Goal: Task Accomplishment & Management: Complete application form

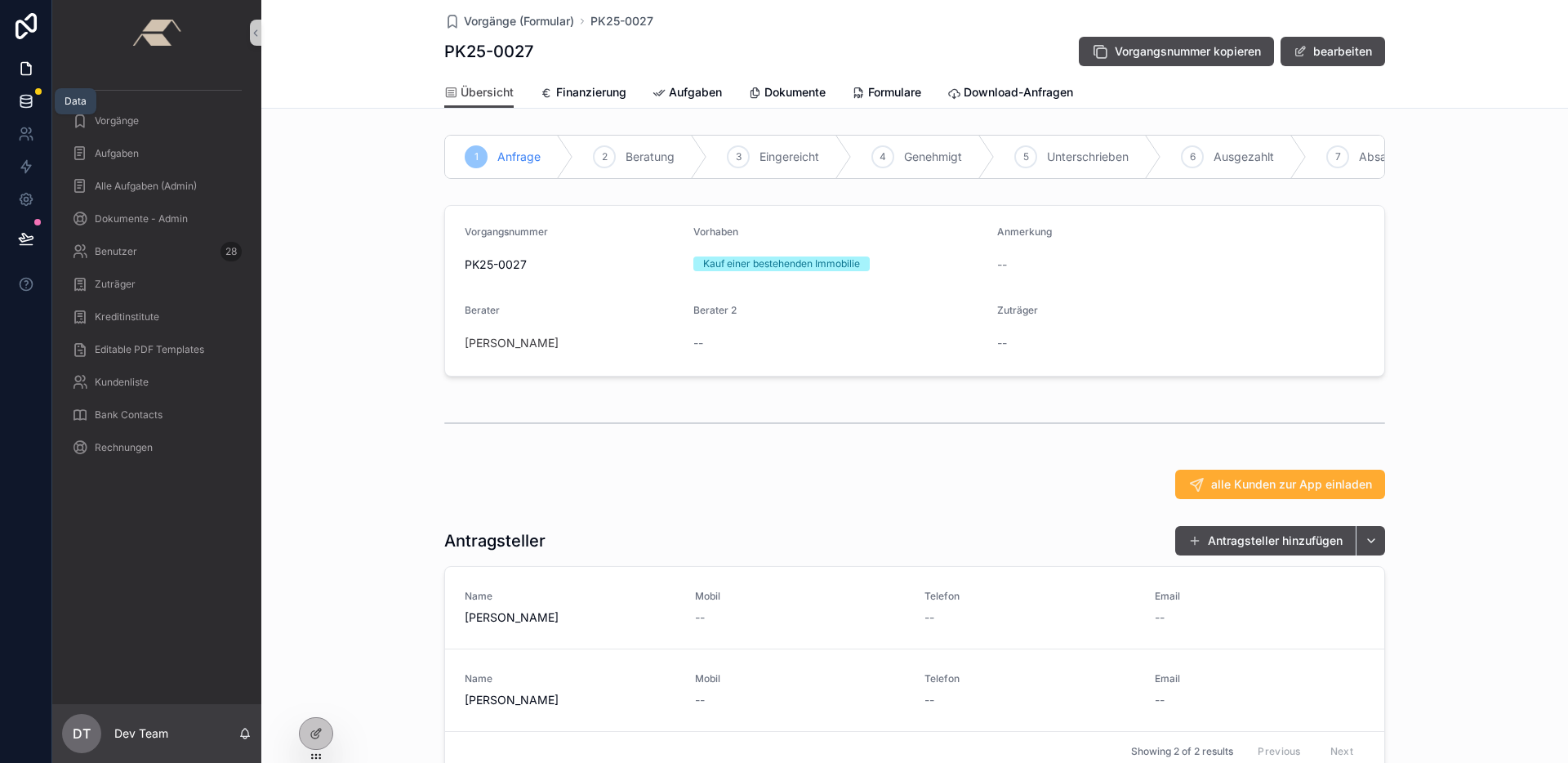
click at [27, 98] on icon at bounding box center [26, 101] width 16 height 16
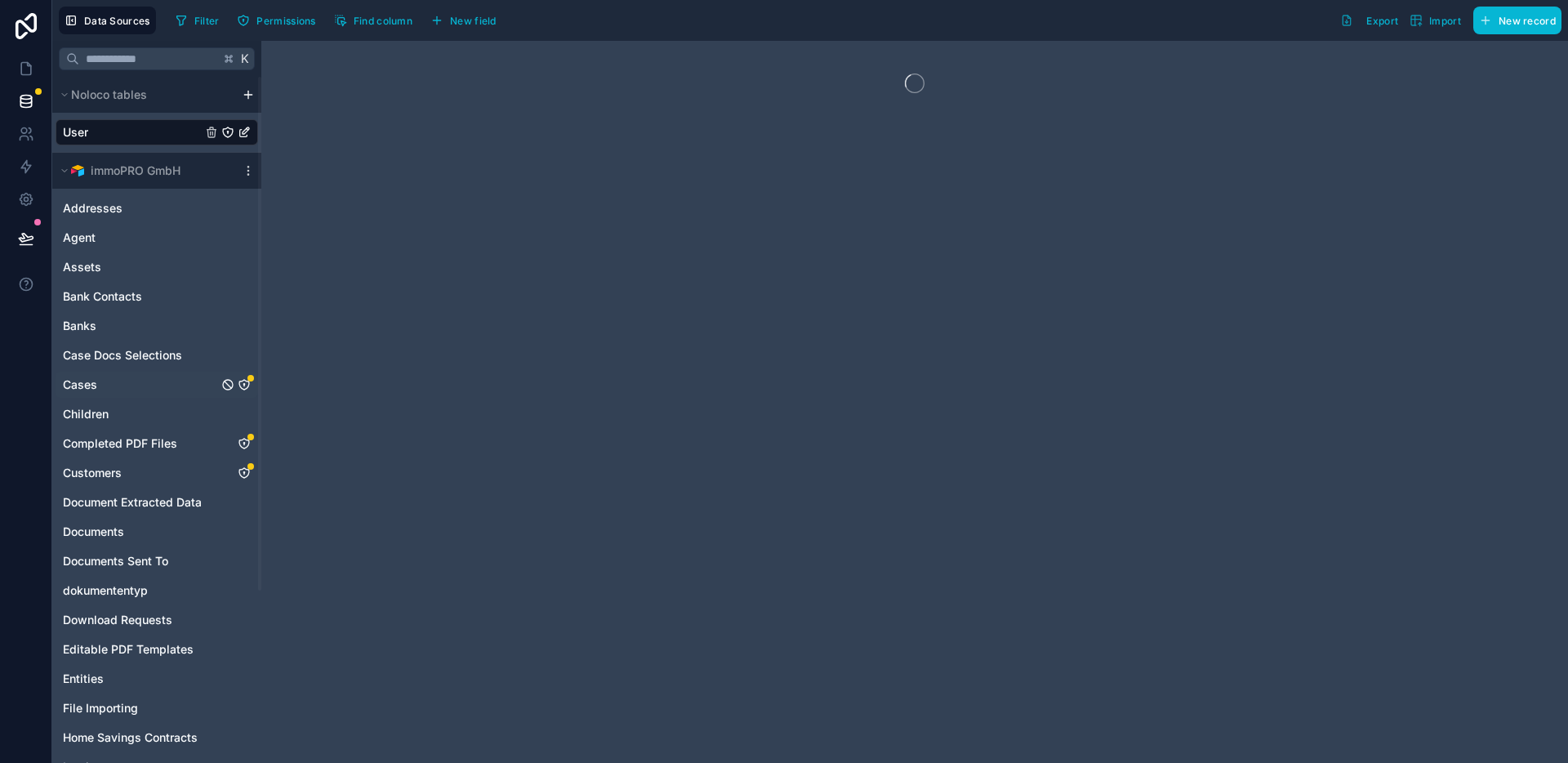
click at [243, 380] on icon "Cases" at bounding box center [244, 384] width 13 height 13
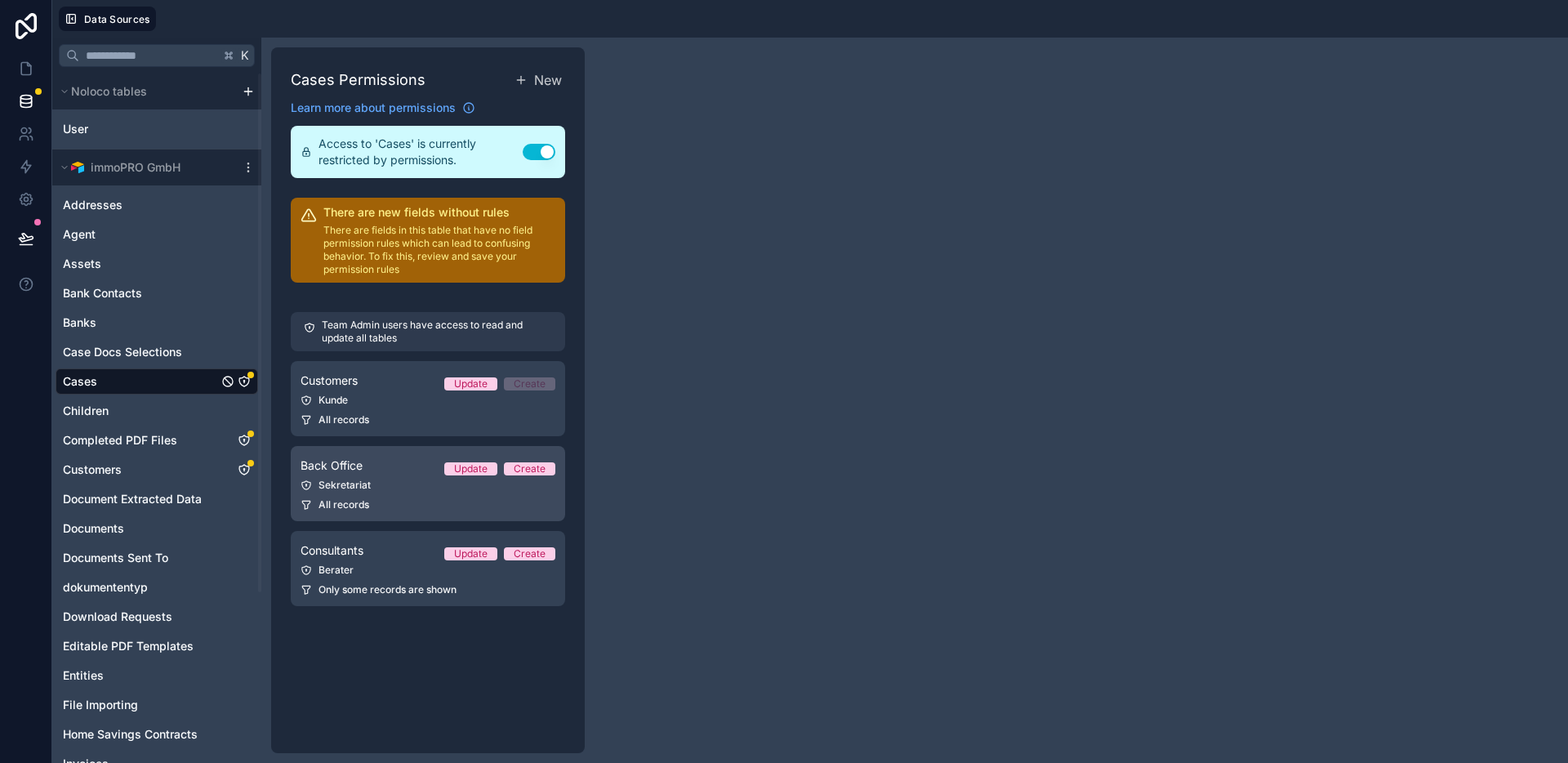
click at [378, 484] on div "Sekretariat" at bounding box center [427, 484] width 255 height 13
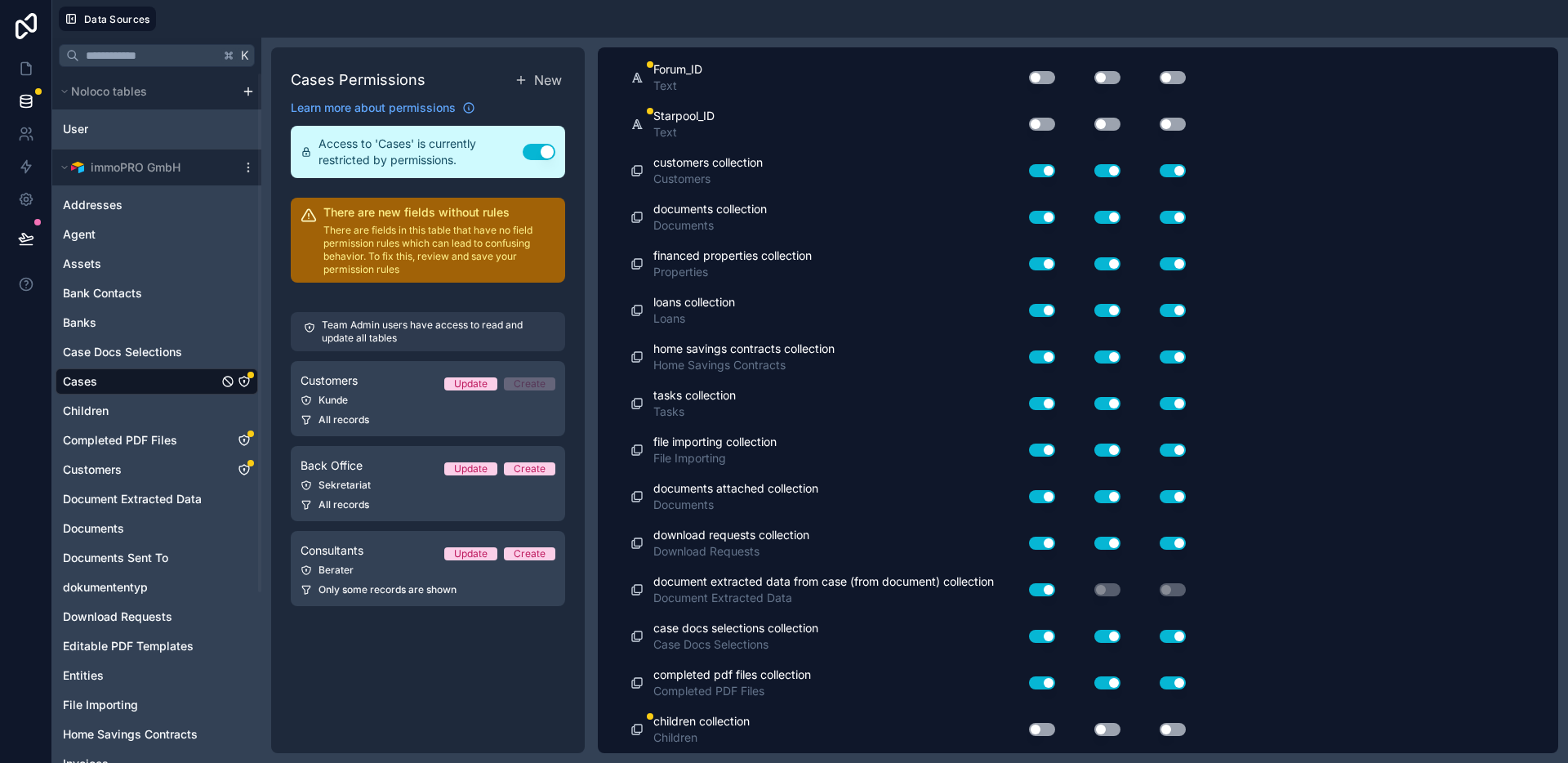
scroll to position [2462, 0]
drag, startPoint x: 1037, startPoint y: 728, endPoint x: 1104, endPoint y: 723, distance: 67.2
click at [1038, 728] on button "Use setting" at bounding box center [1042, 729] width 26 height 13
click at [1107, 726] on button "Use setting" at bounding box center [1107, 729] width 26 height 13
click at [1163, 727] on button "Use setting" at bounding box center [1173, 729] width 26 height 13
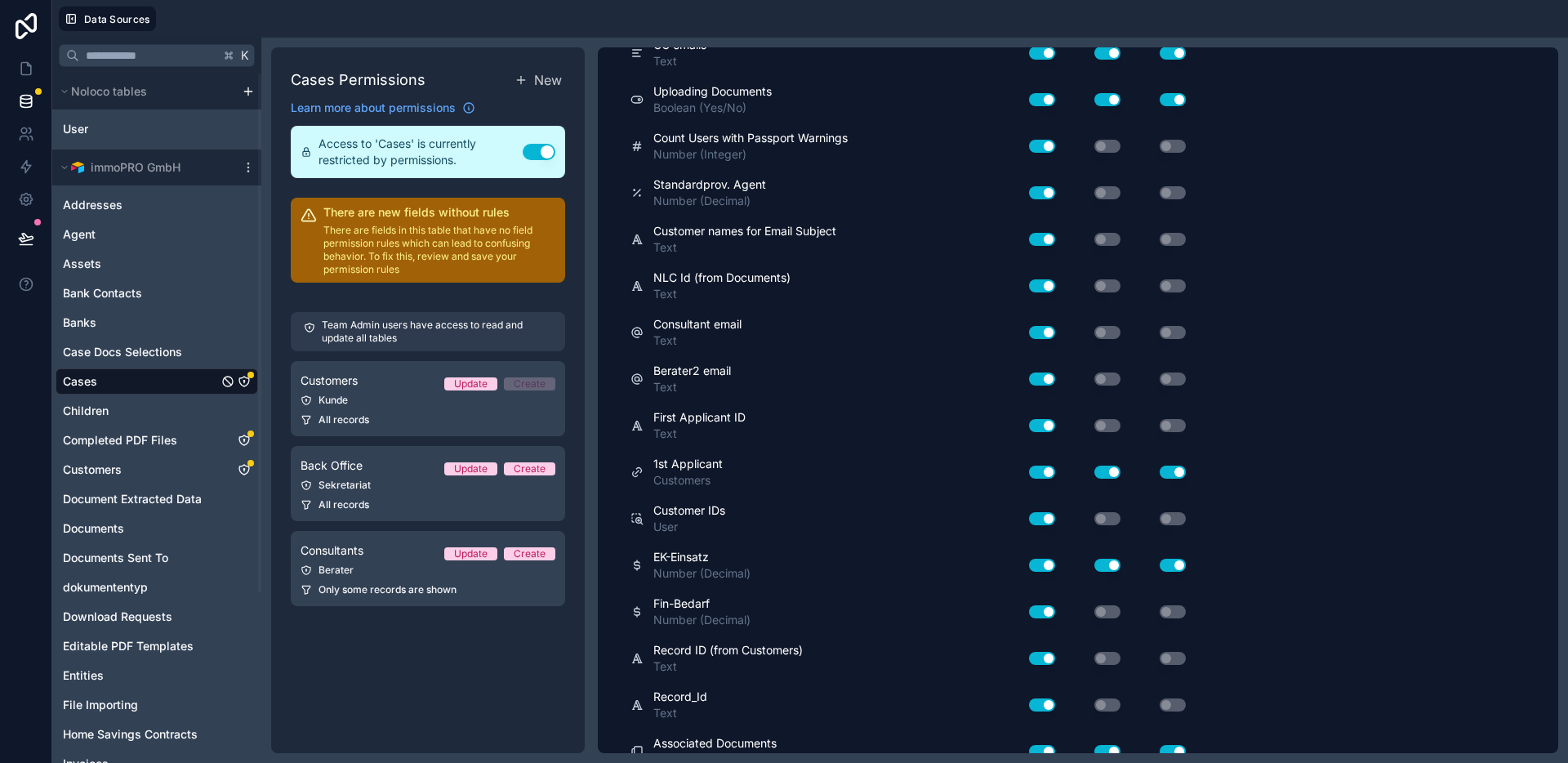
scroll to position [0, 0]
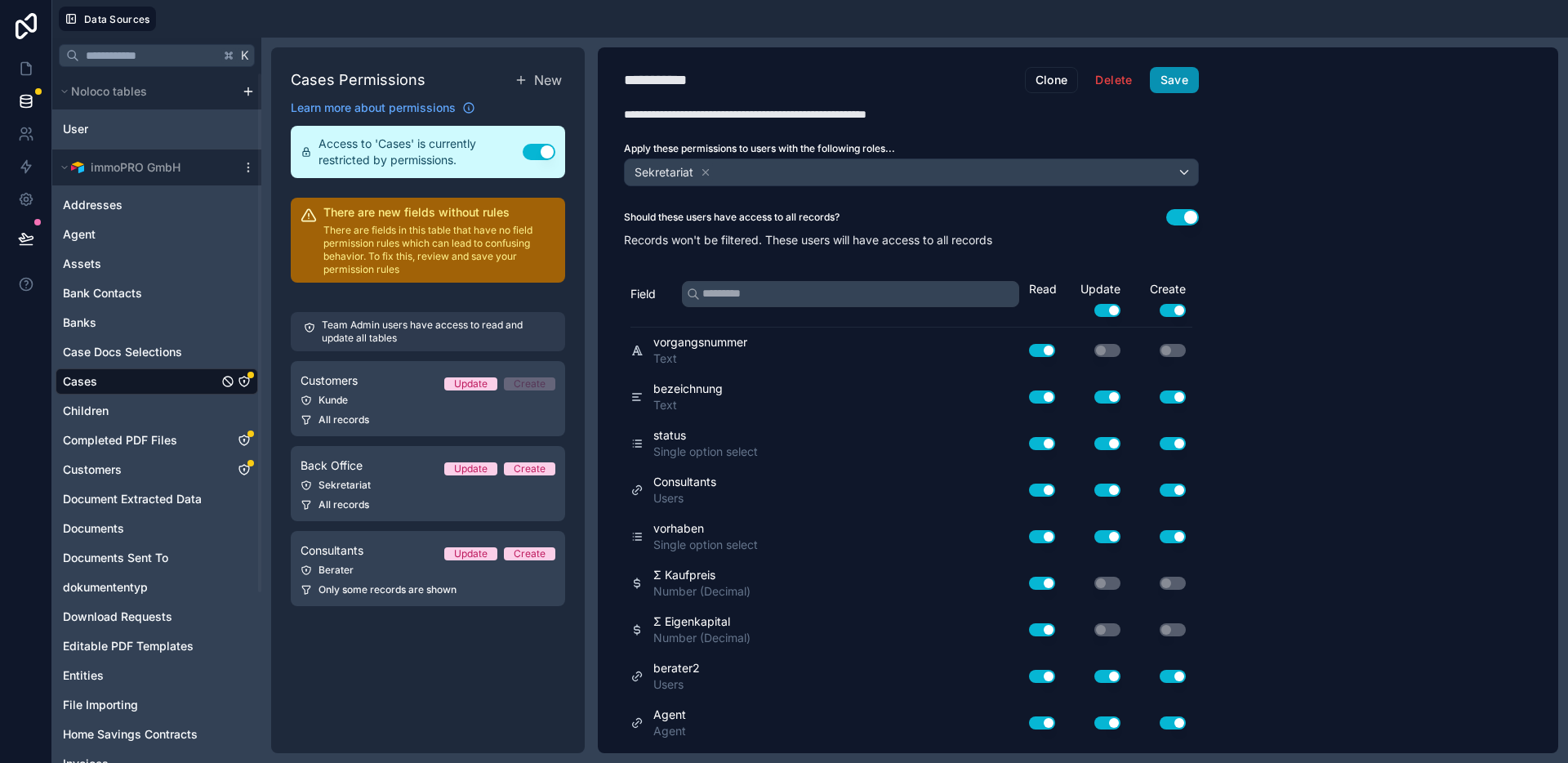
click at [1189, 81] on button "Save" at bounding box center [1174, 80] width 49 height 26
click at [361, 552] on span "Consultants" at bounding box center [331, 550] width 63 height 16
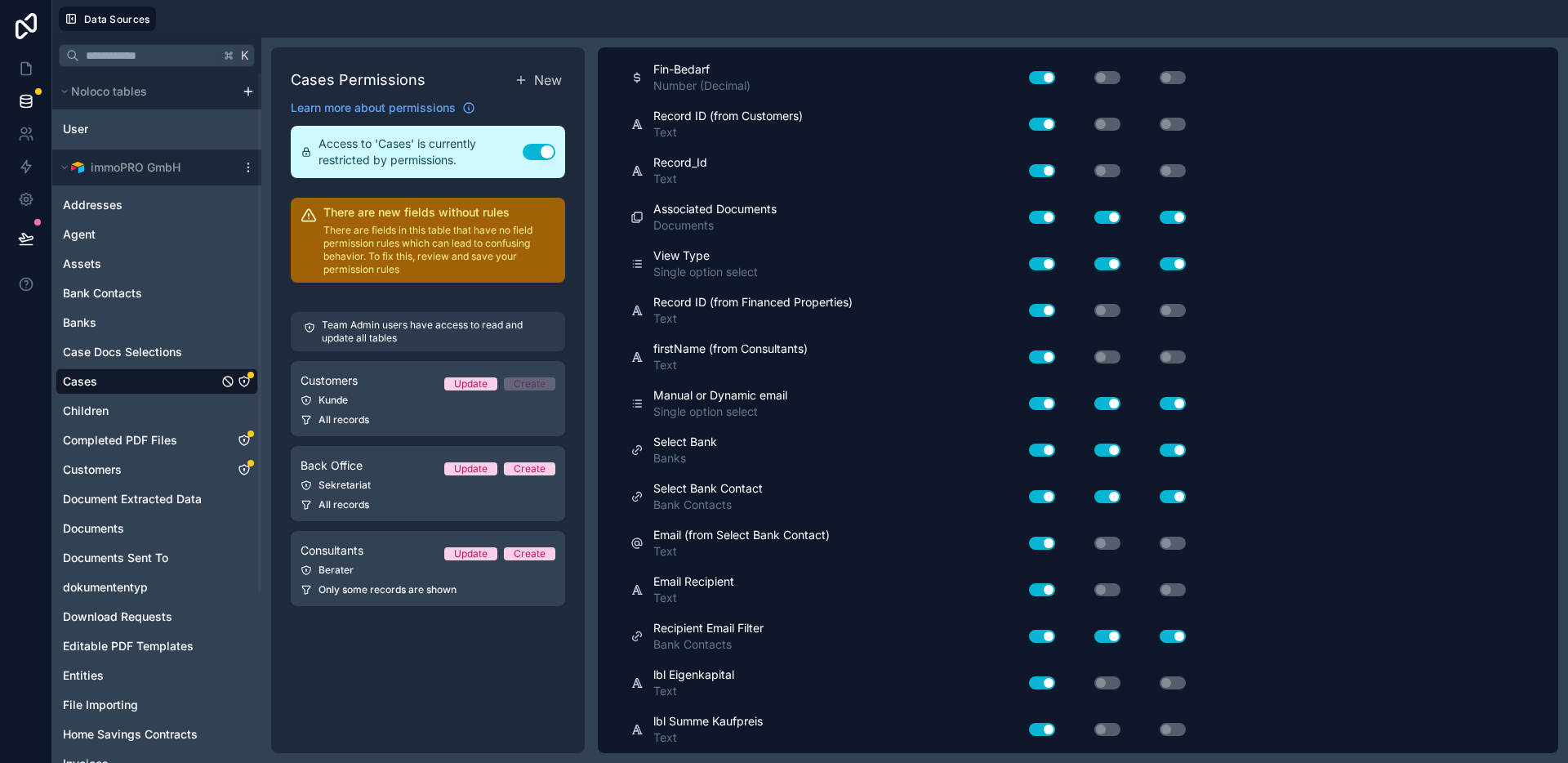
scroll to position [2752, 0]
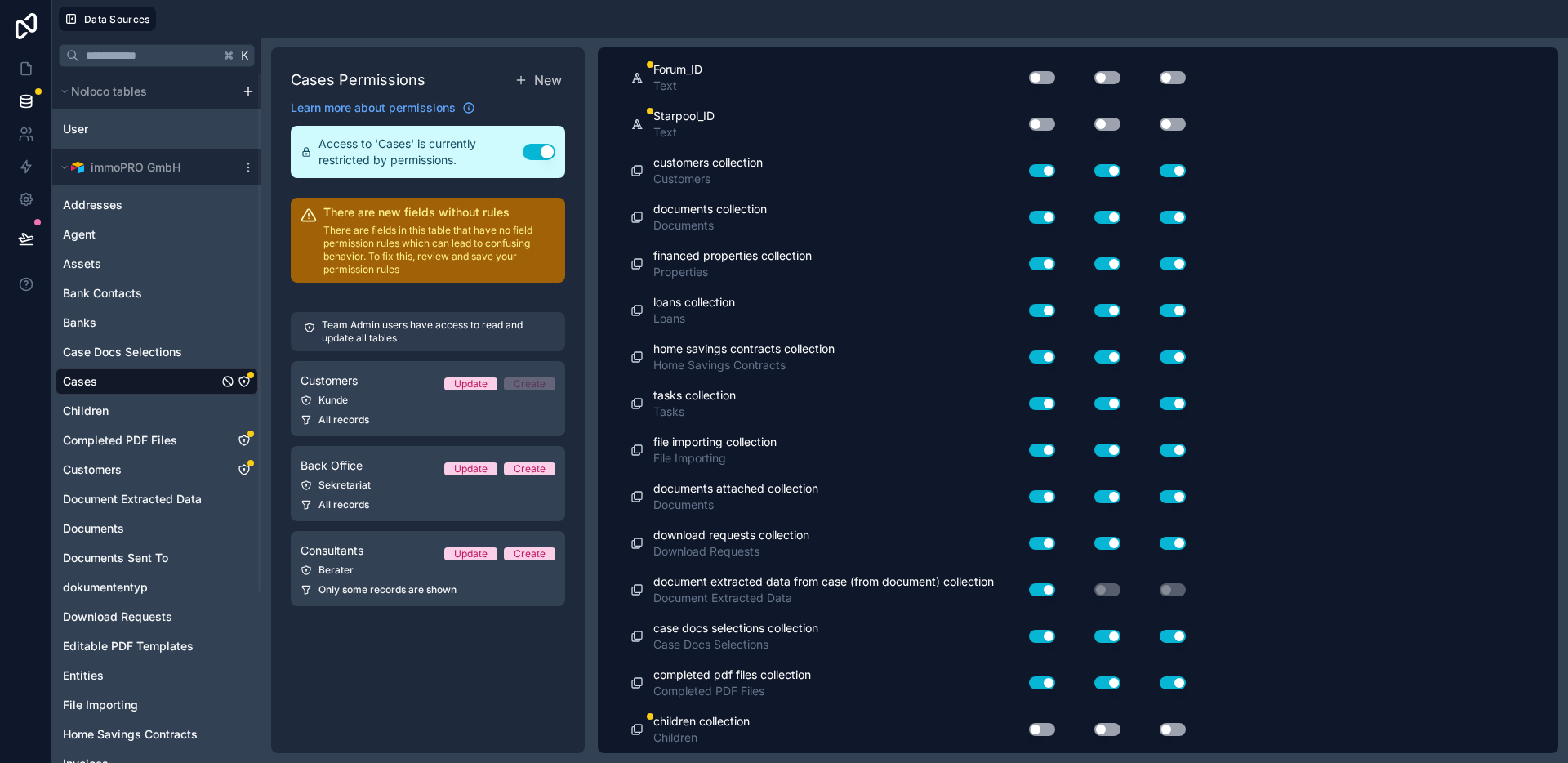
click at [1035, 729] on button "Use setting" at bounding box center [1042, 729] width 26 height 13
click at [1104, 731] on button "Use setting" at bounding box center [1107, 729] width 26 height 13
click at [1167, 733] on button "Use setting" at bounding box center [1173, 729] width 26 height 13
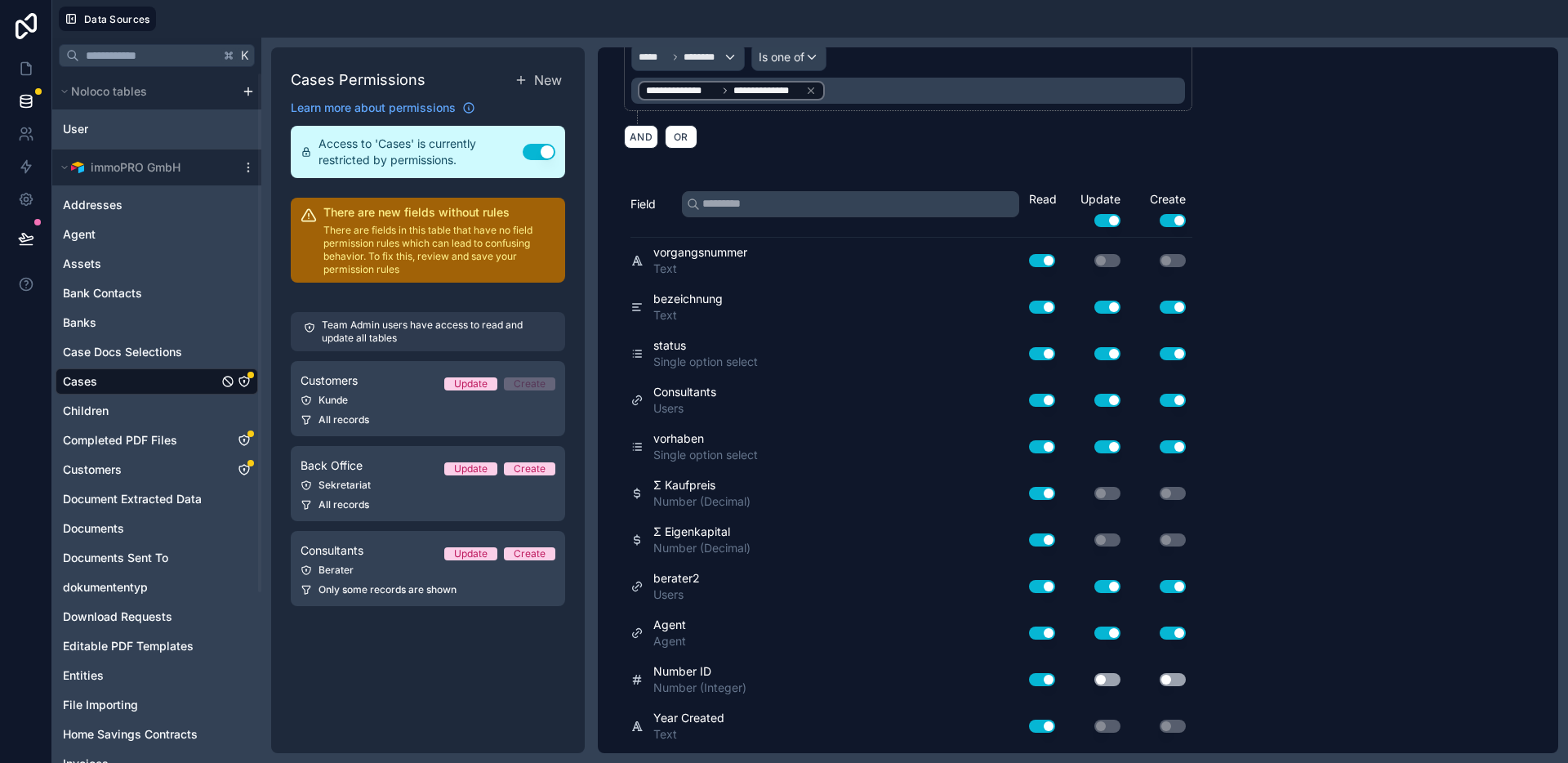
scroll to position [0, 0]
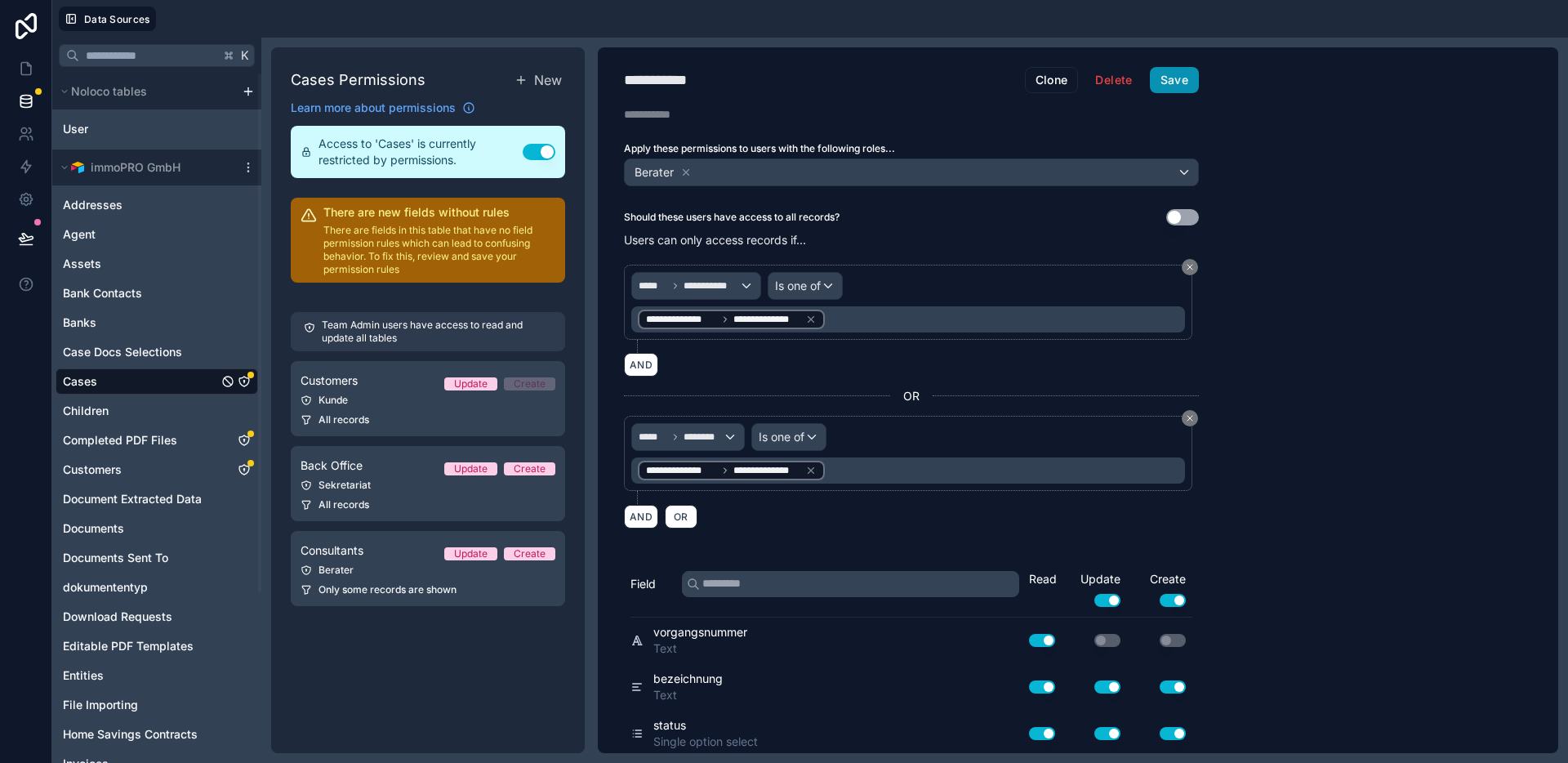
click at [1178, 88] on button "Save" at bounding box center [1174, 80] width 49 height 26
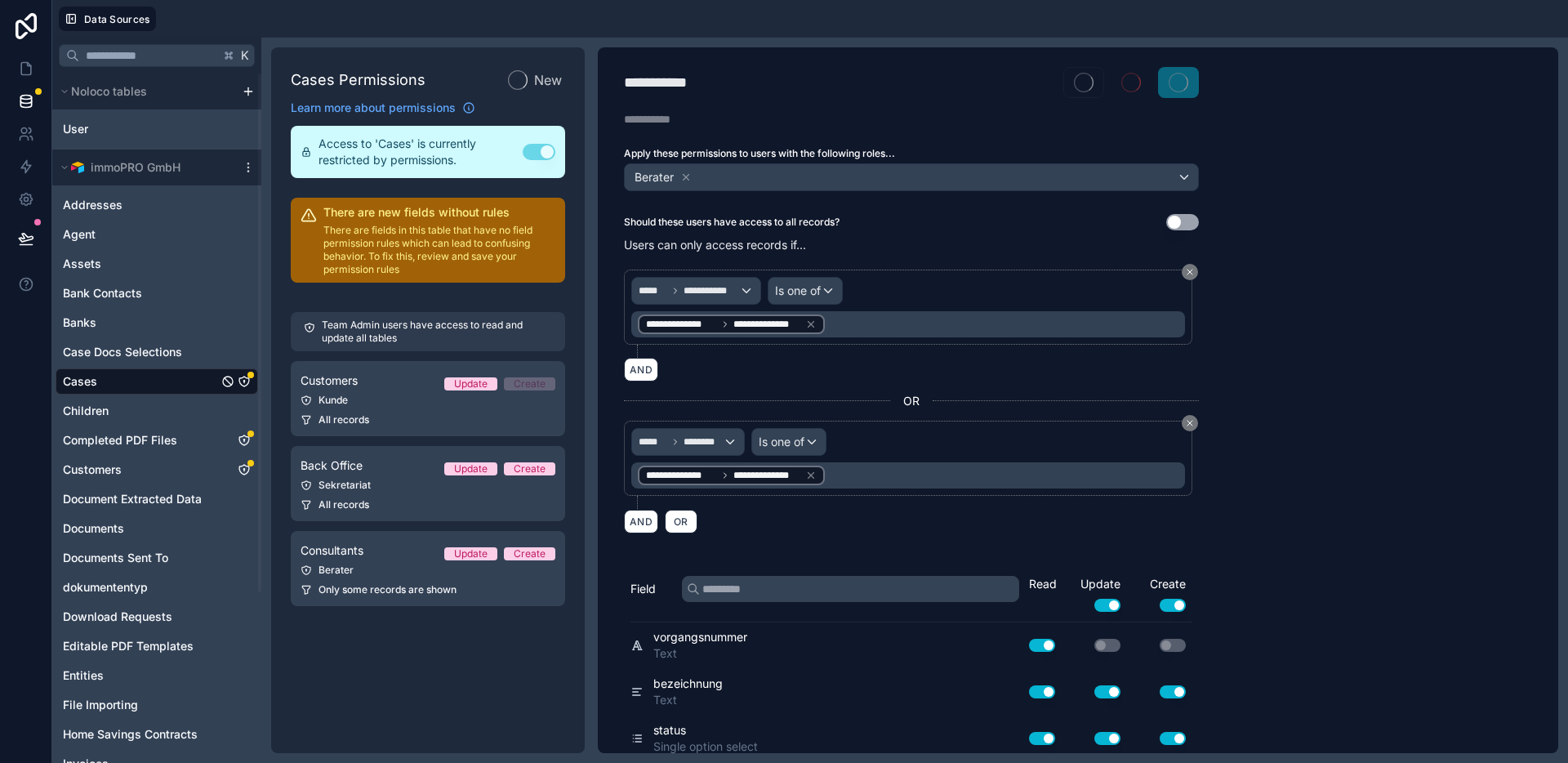
click at [407, 395] on div "Kunde" at bounding box center [427, 399] width 255 height 13
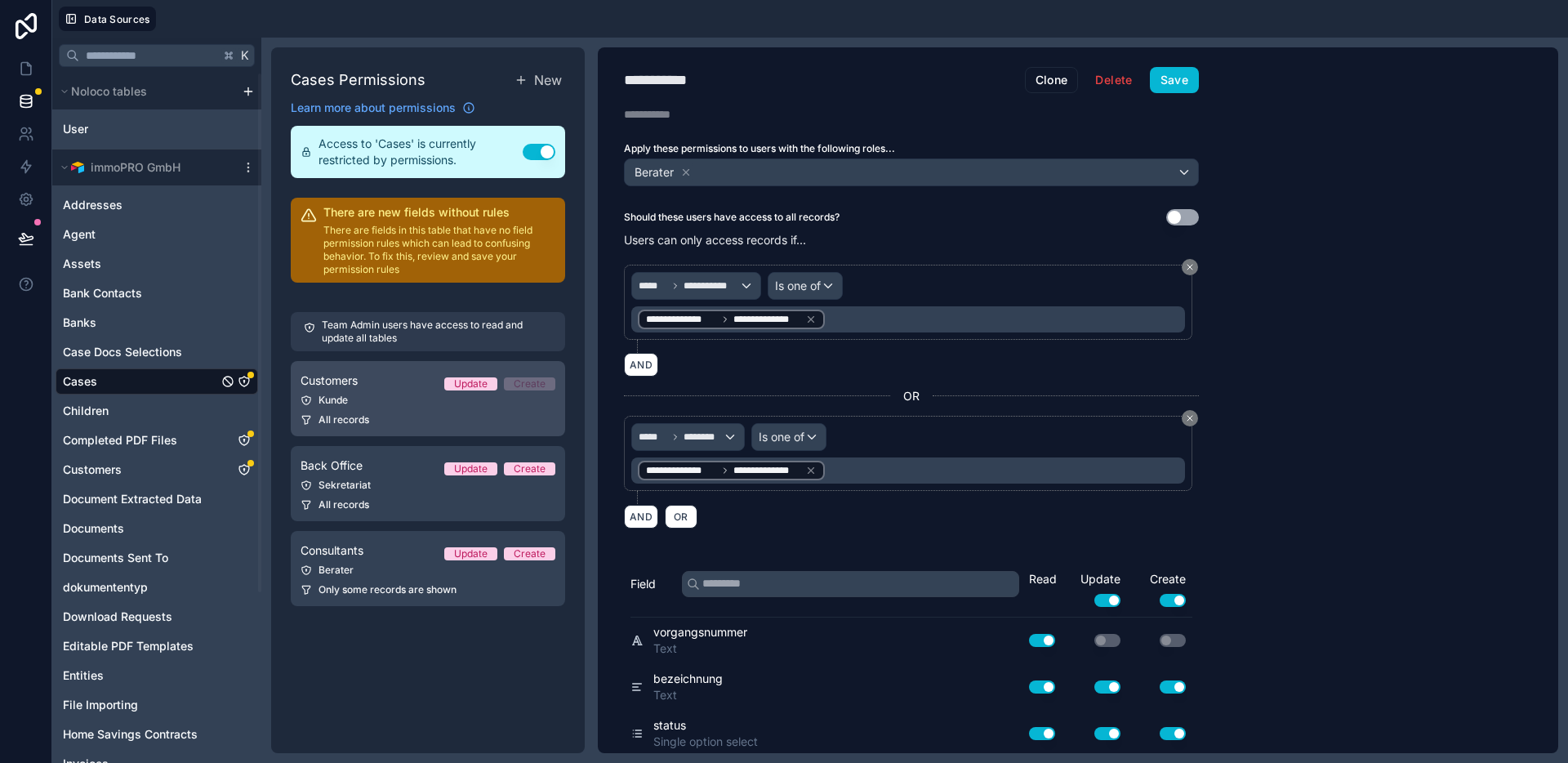
click at [407, 396] on div "Kunde" at bounding box center [427, 399] width 255 height 13
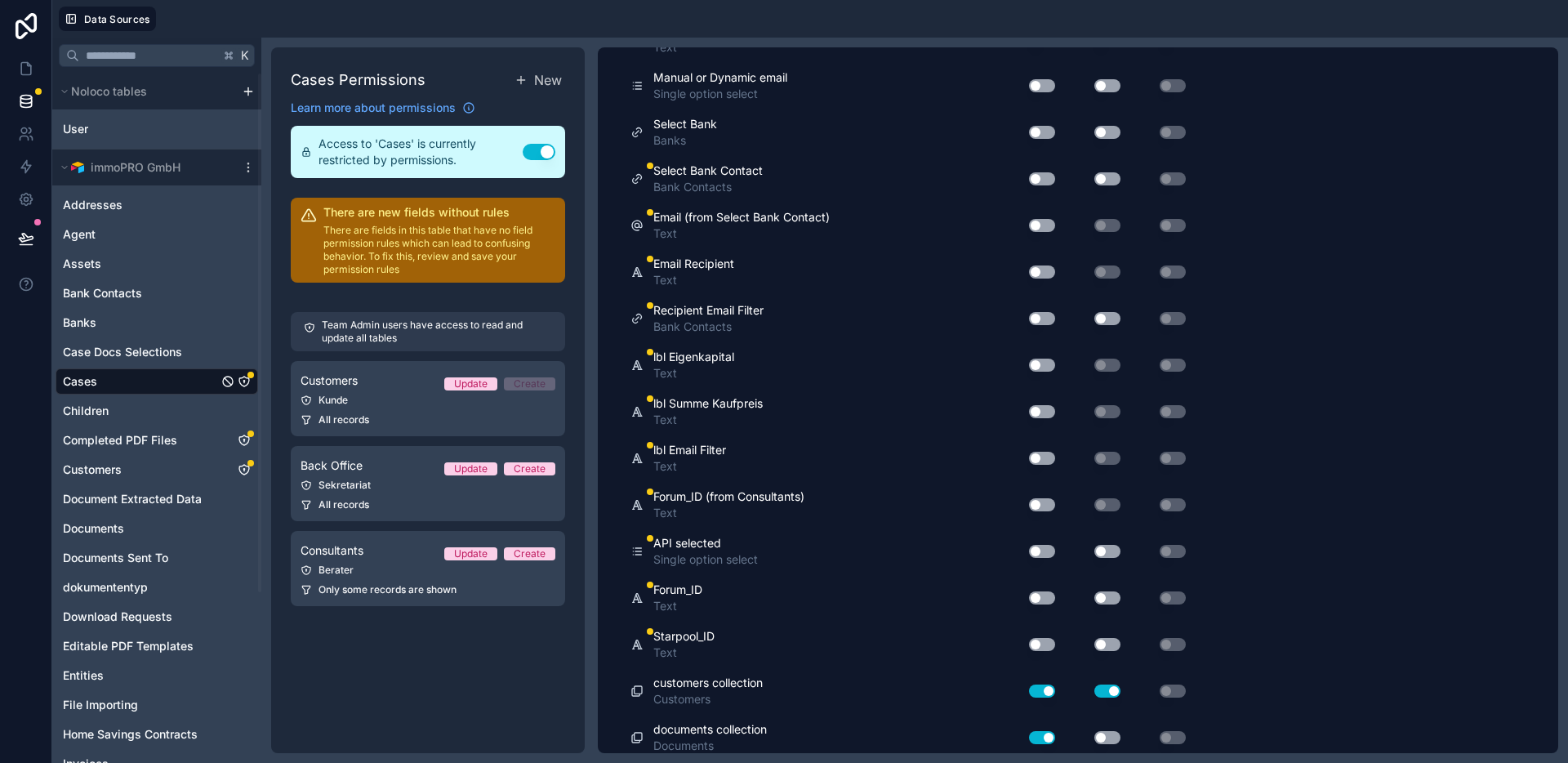
scroll to position [2462, 0]
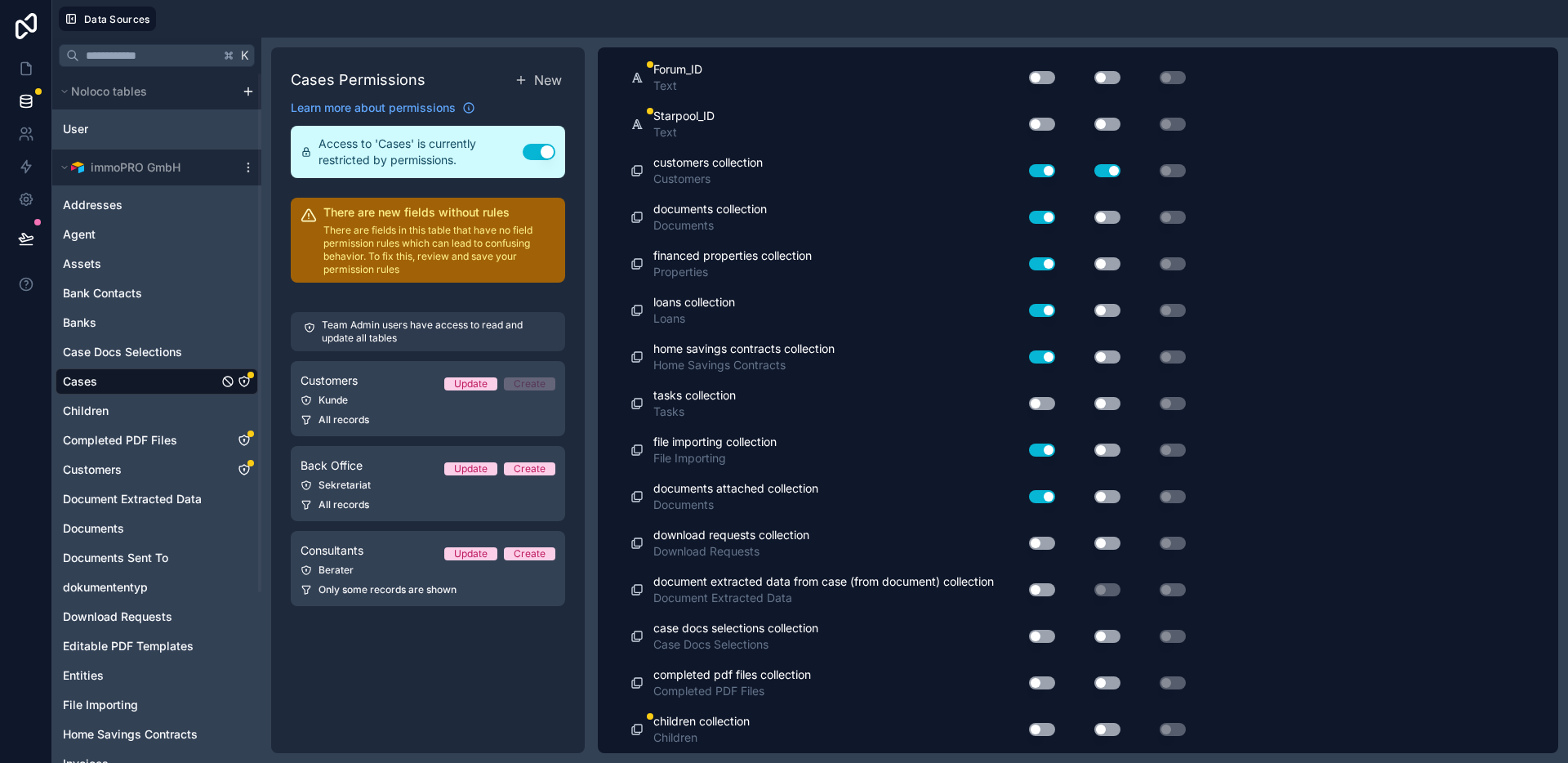
click at [1039, 733] on button "Use setting" at bounding box center [1042, 729] width 26 height 13
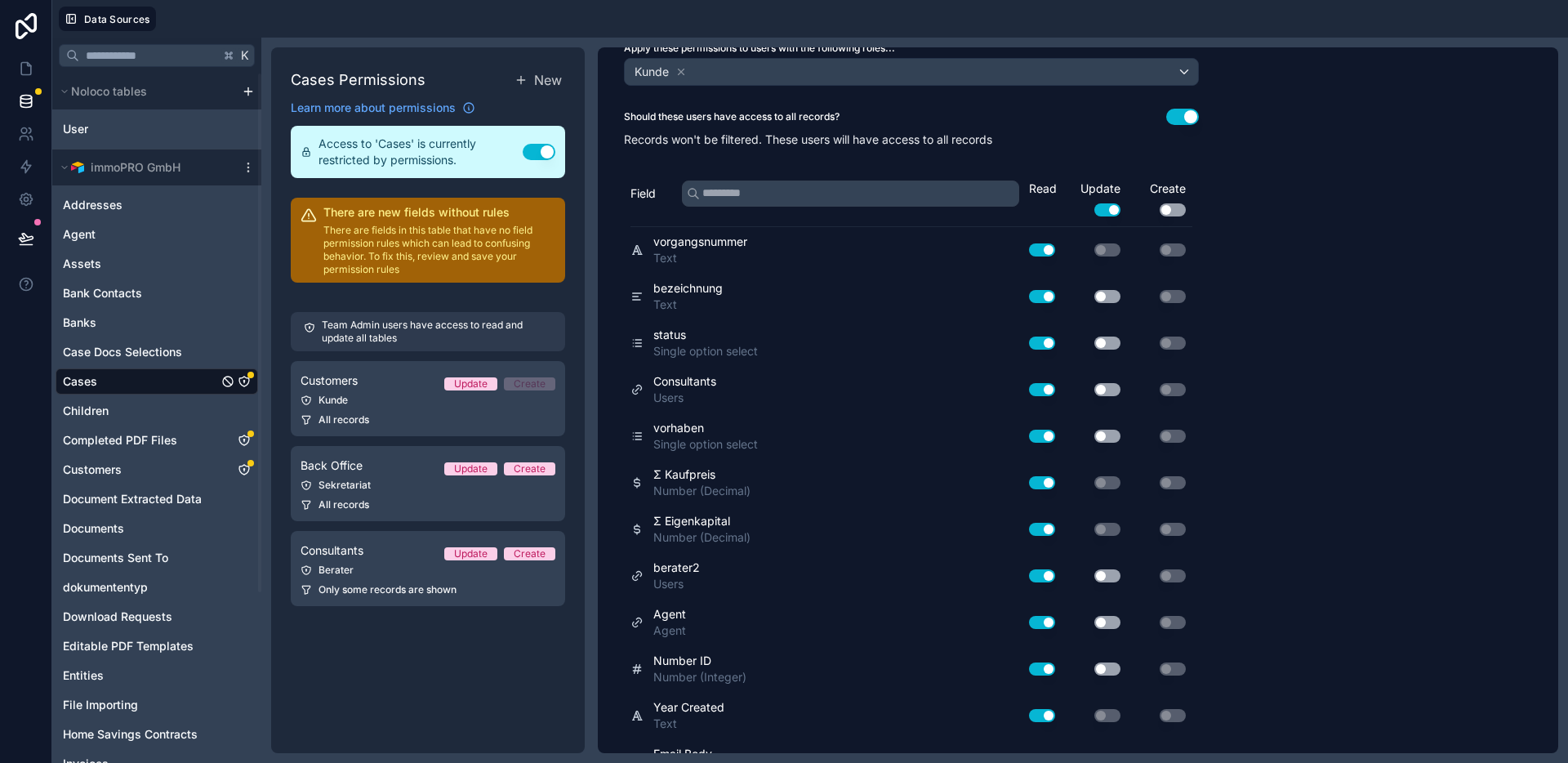
scroll to position [0, 0]
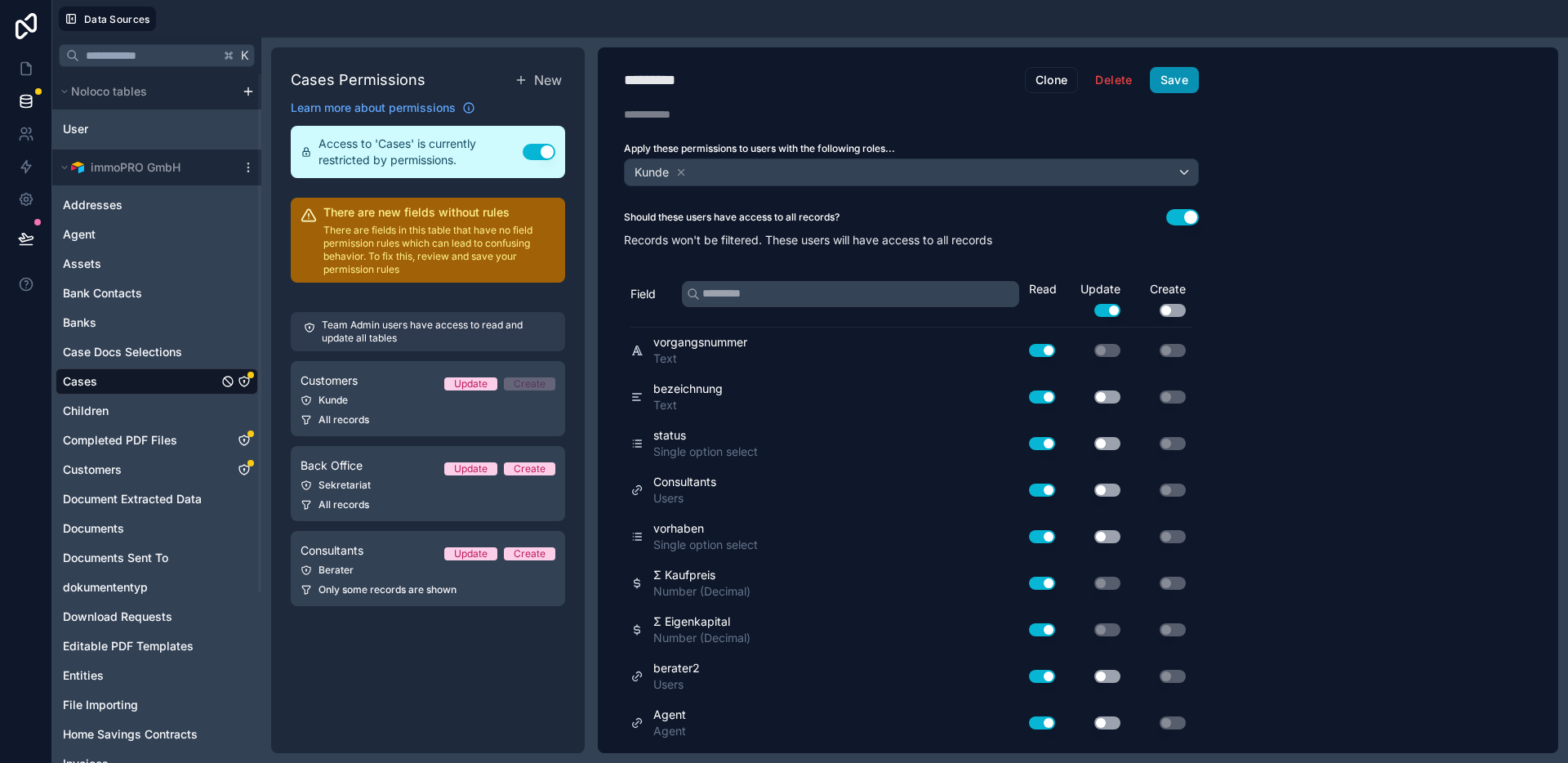
click at [1184, 80] on button "Save" at bounding box center [1174, 80] width 49 height 26
click at [245, 469] on icon "Customers" at bounding box center [244, 469] width 1 height 1
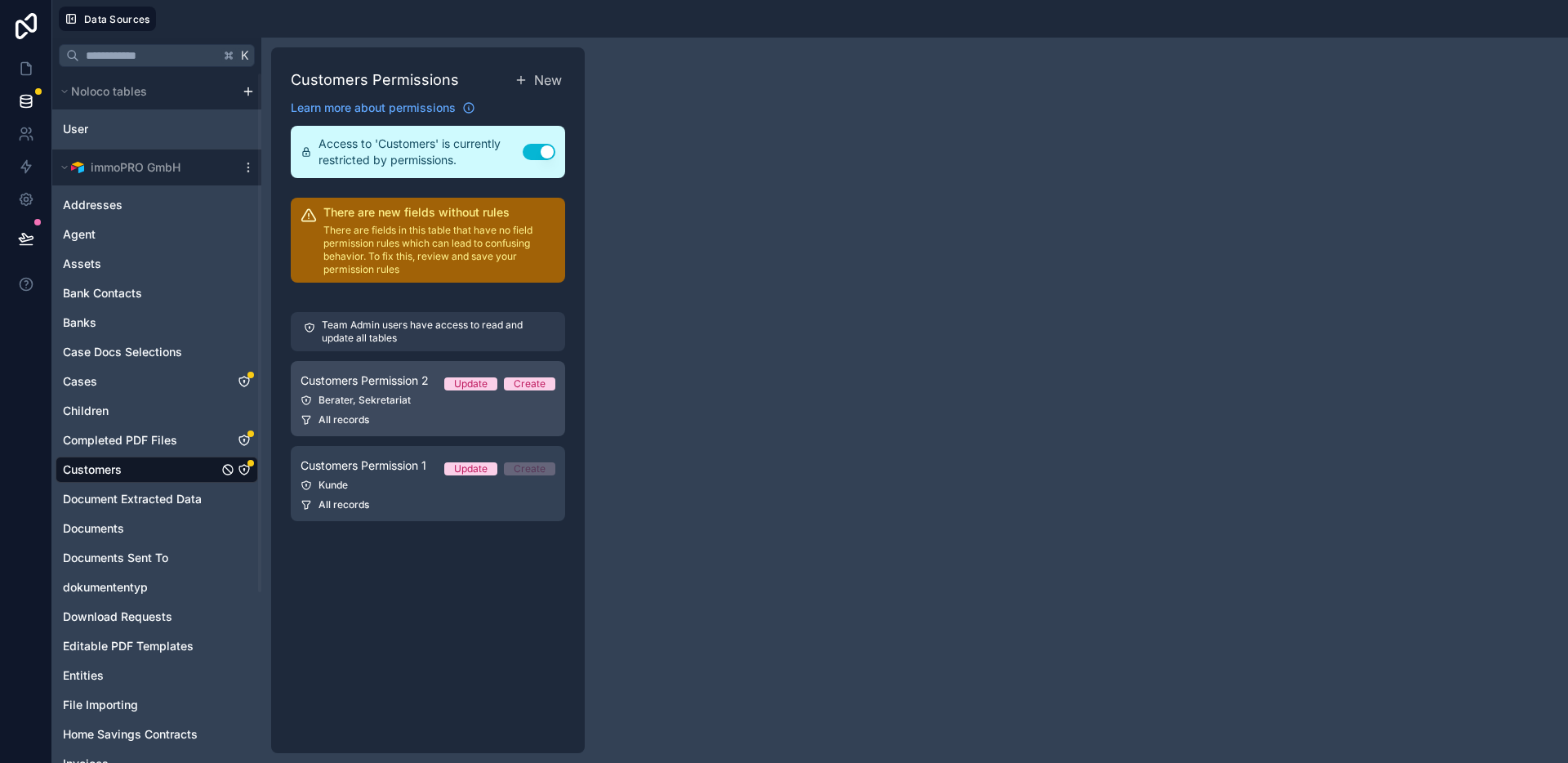
click at [361, 407] on link "Customers Permission 2 Update Create Berater, Sekretariat All records" at bounding box center [427, 398] width 274 height 75
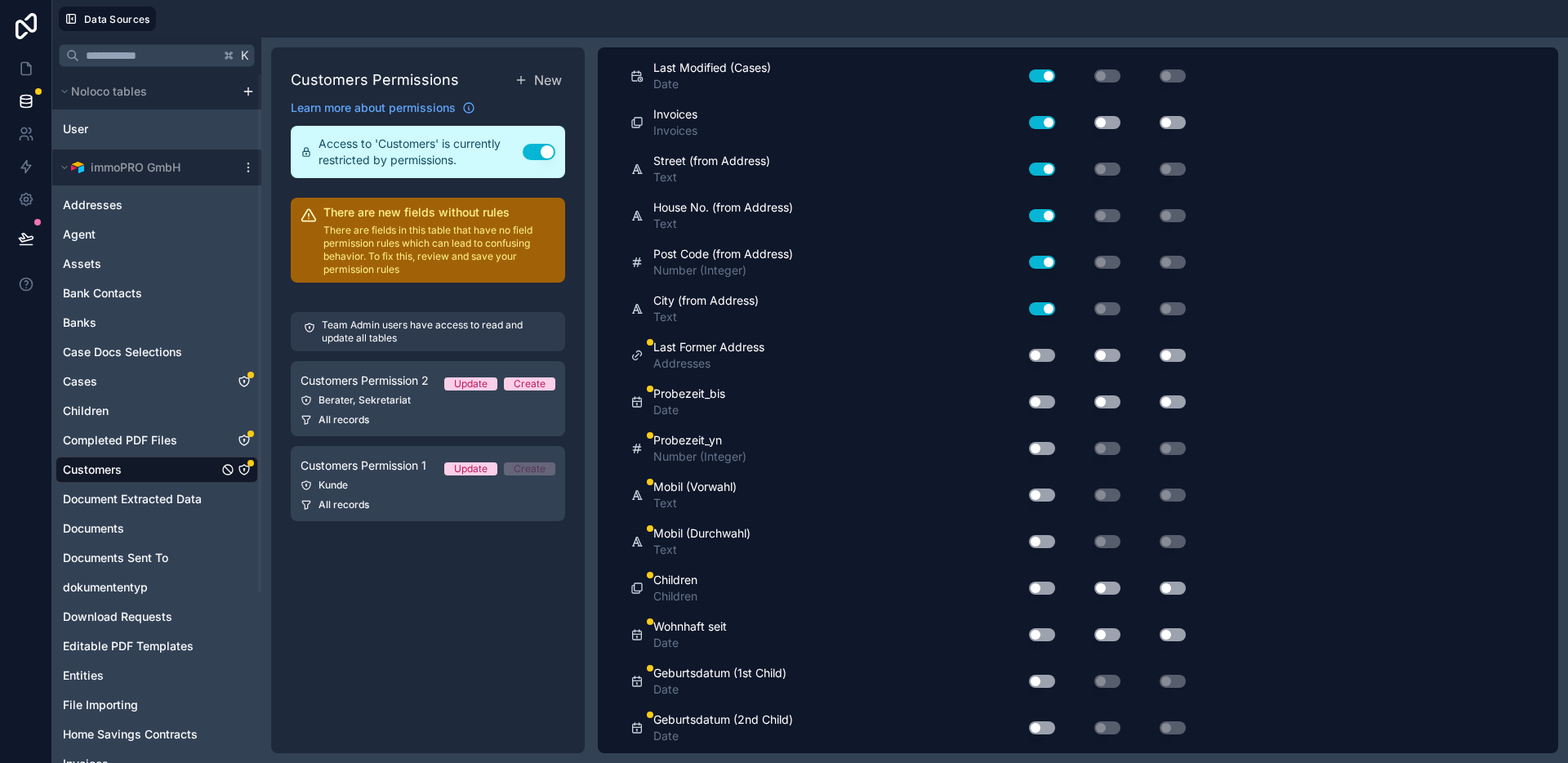
scroll to position [4247, 0]
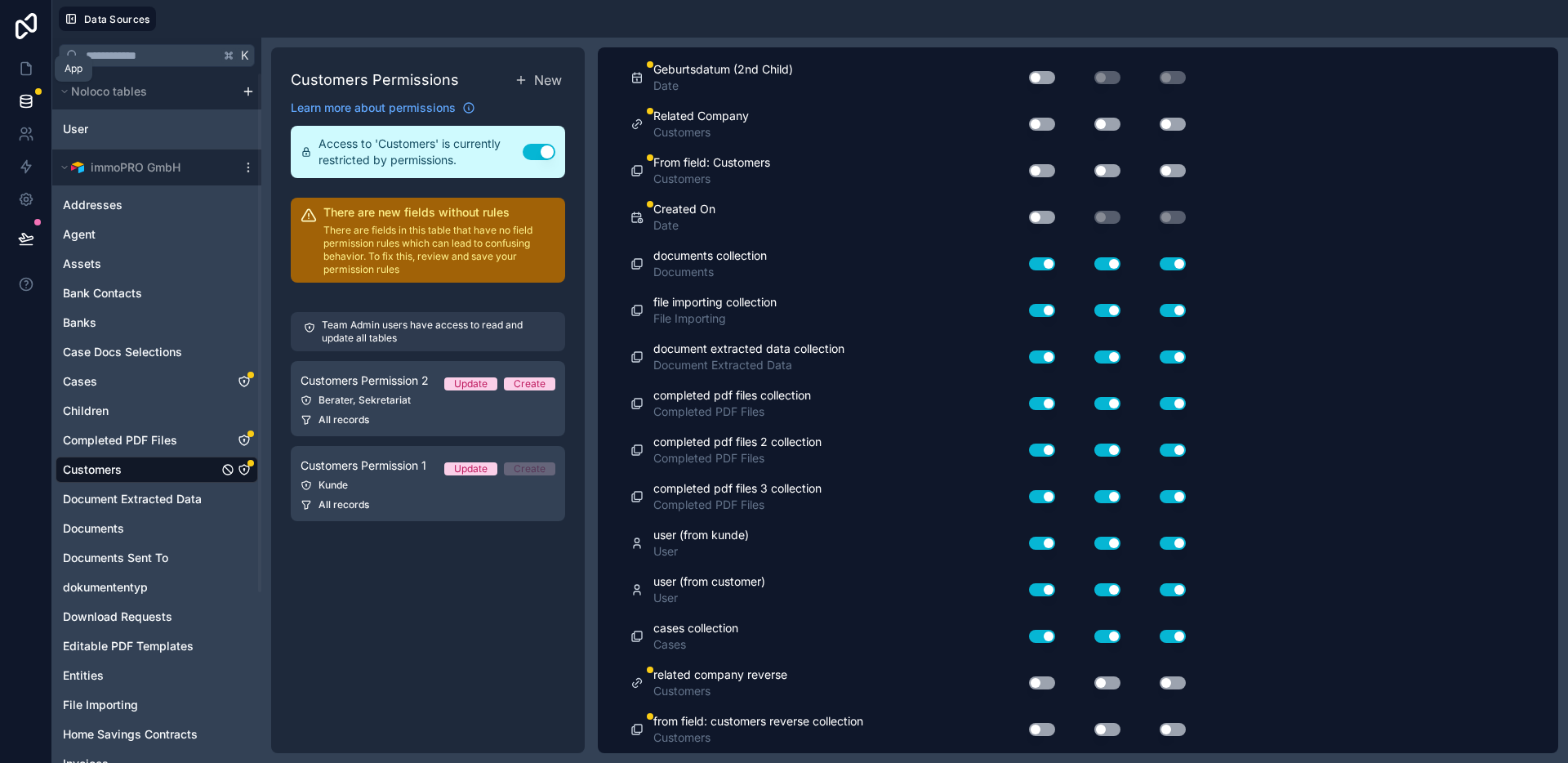
click at [19, 71] on icon at bounding box center [26, 69] width 16 height 16
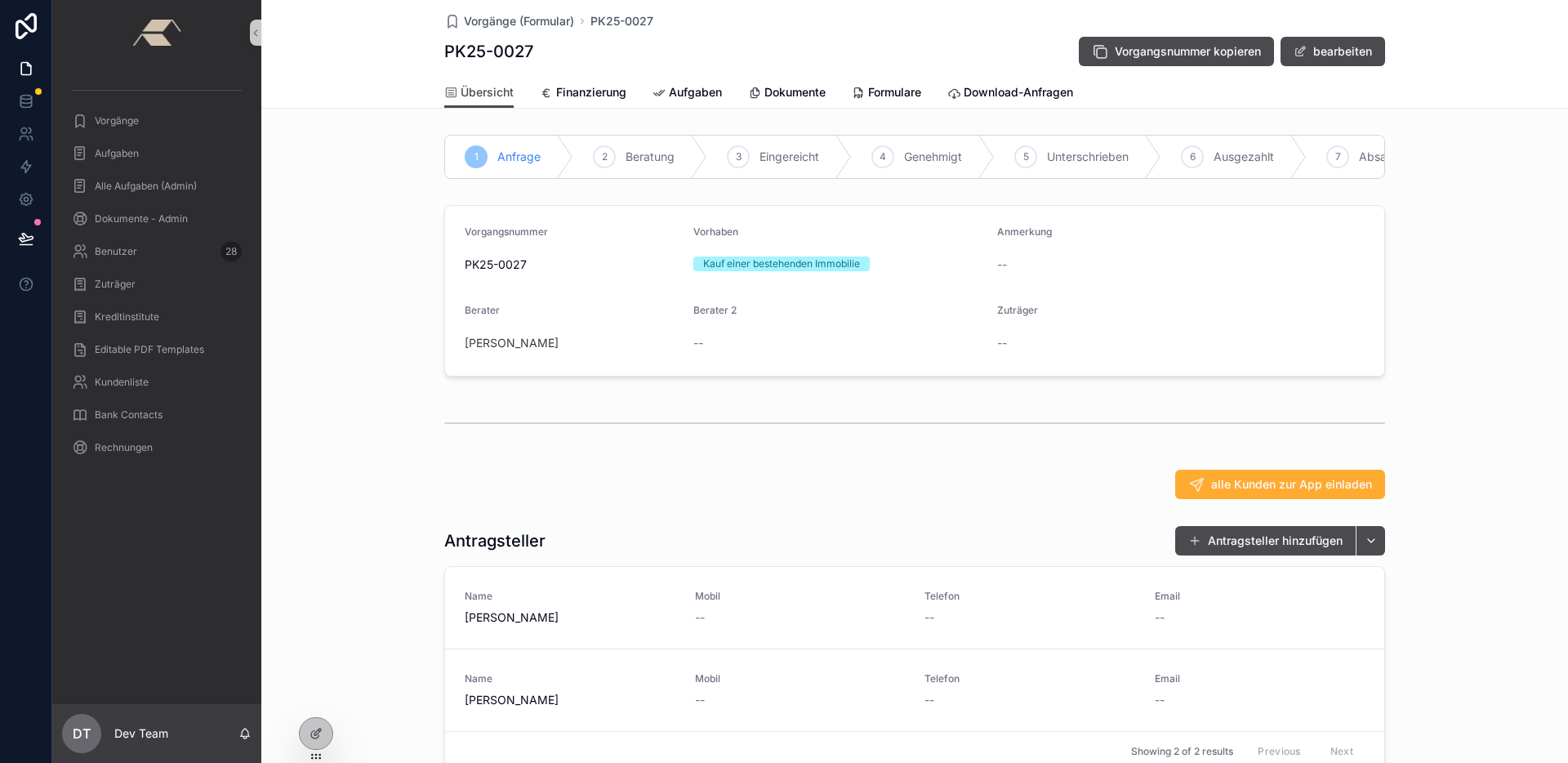
click at [373, 319] on div "Vorgangsnummer PK25-0027 Vorhaben Kauf einer bestehenden Immobilie Anmerkung --…" at bounding box center [914, 291] width 1307 height 185
click at [140, 119] on div "Vorgänge" at bounding box center [157, 121] width 170 height 26
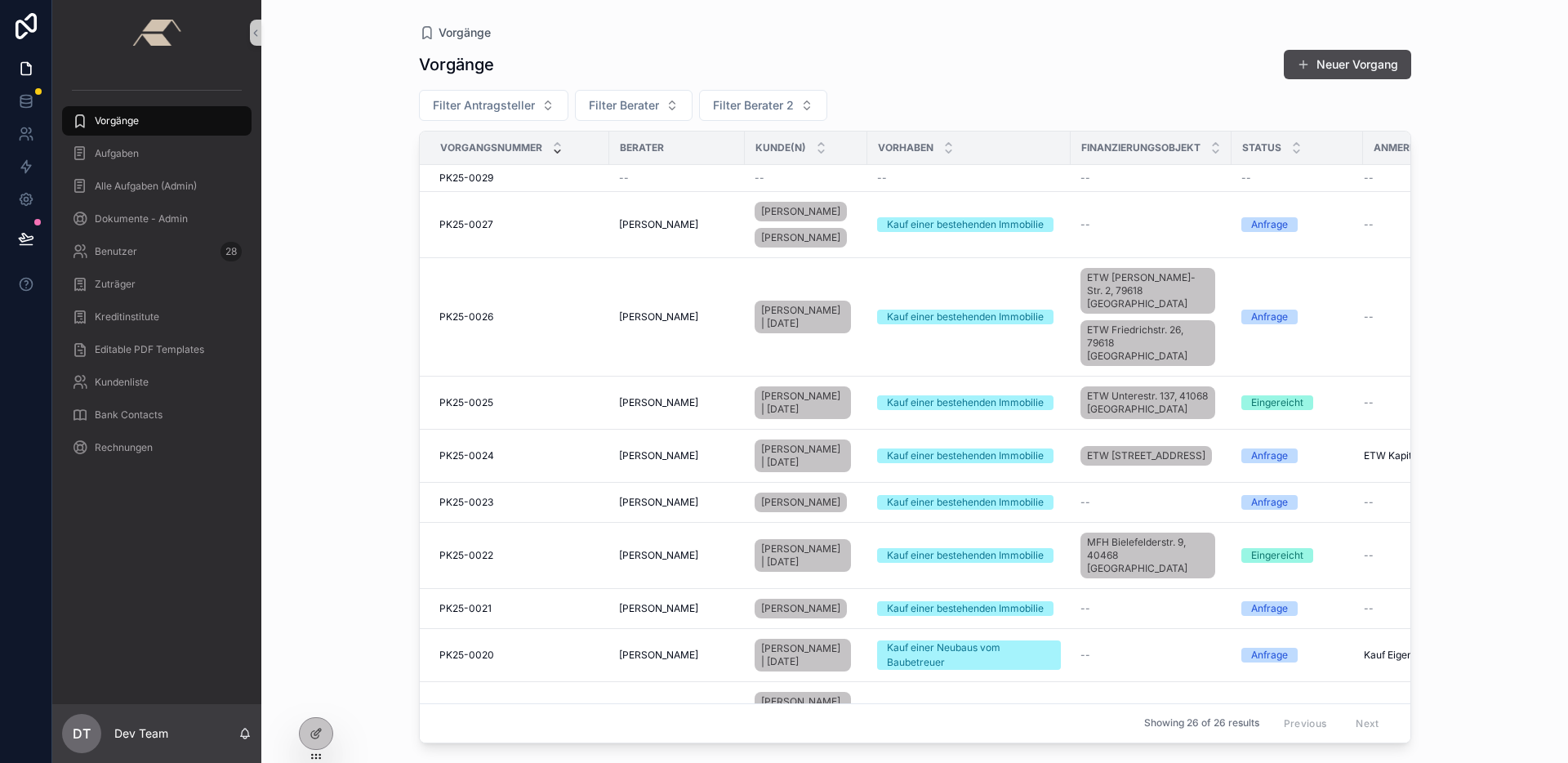
scroll to position [1403, 0]
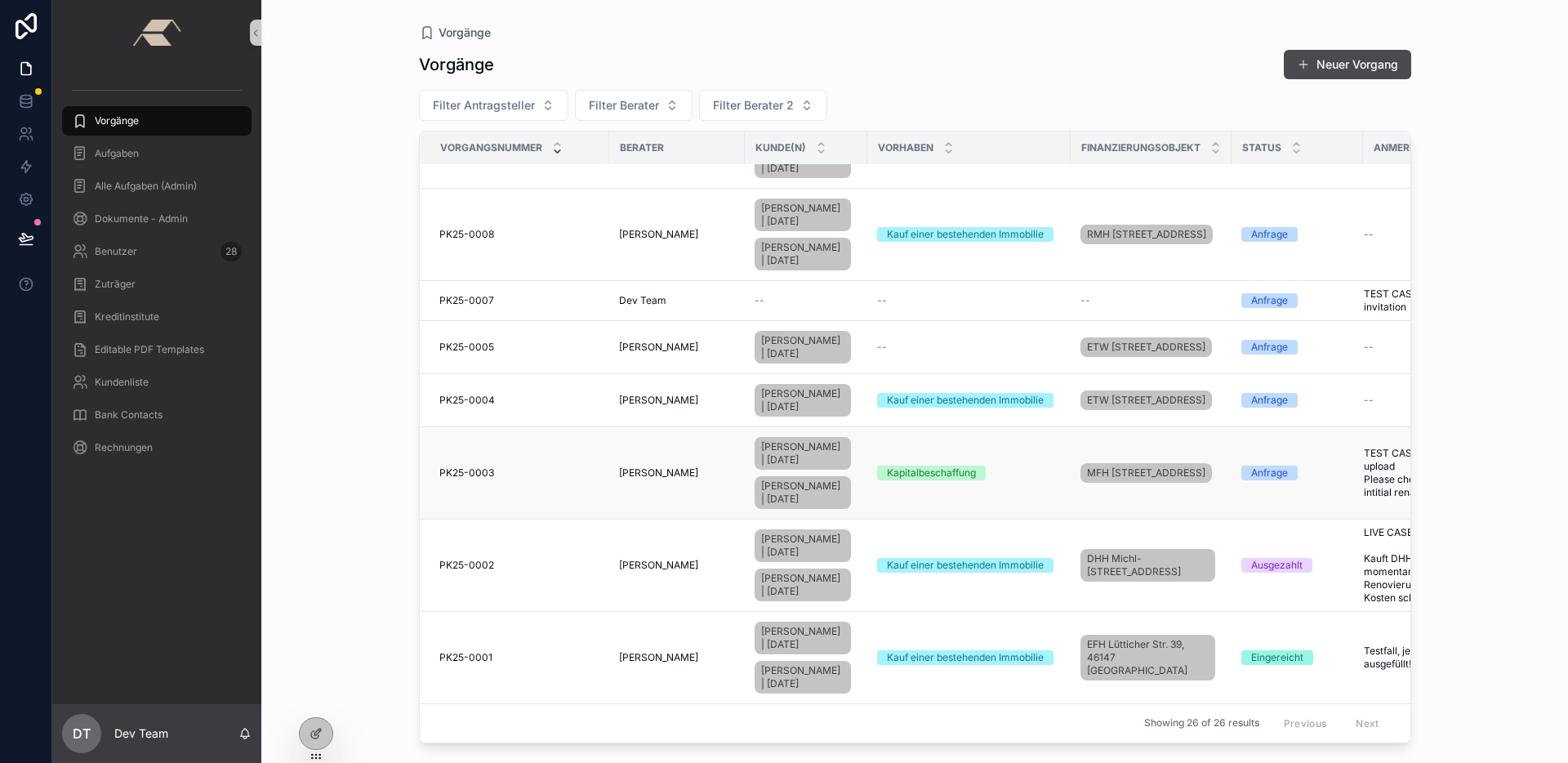
click at [532, 433] on td "PK25-0003 PK25-0003" at bounding box center [515, 473] width 190 height 92
click at [506, 466] on div "PK25-0003 PK25-0003" at bounding box center [519, 472] width 160 height 13
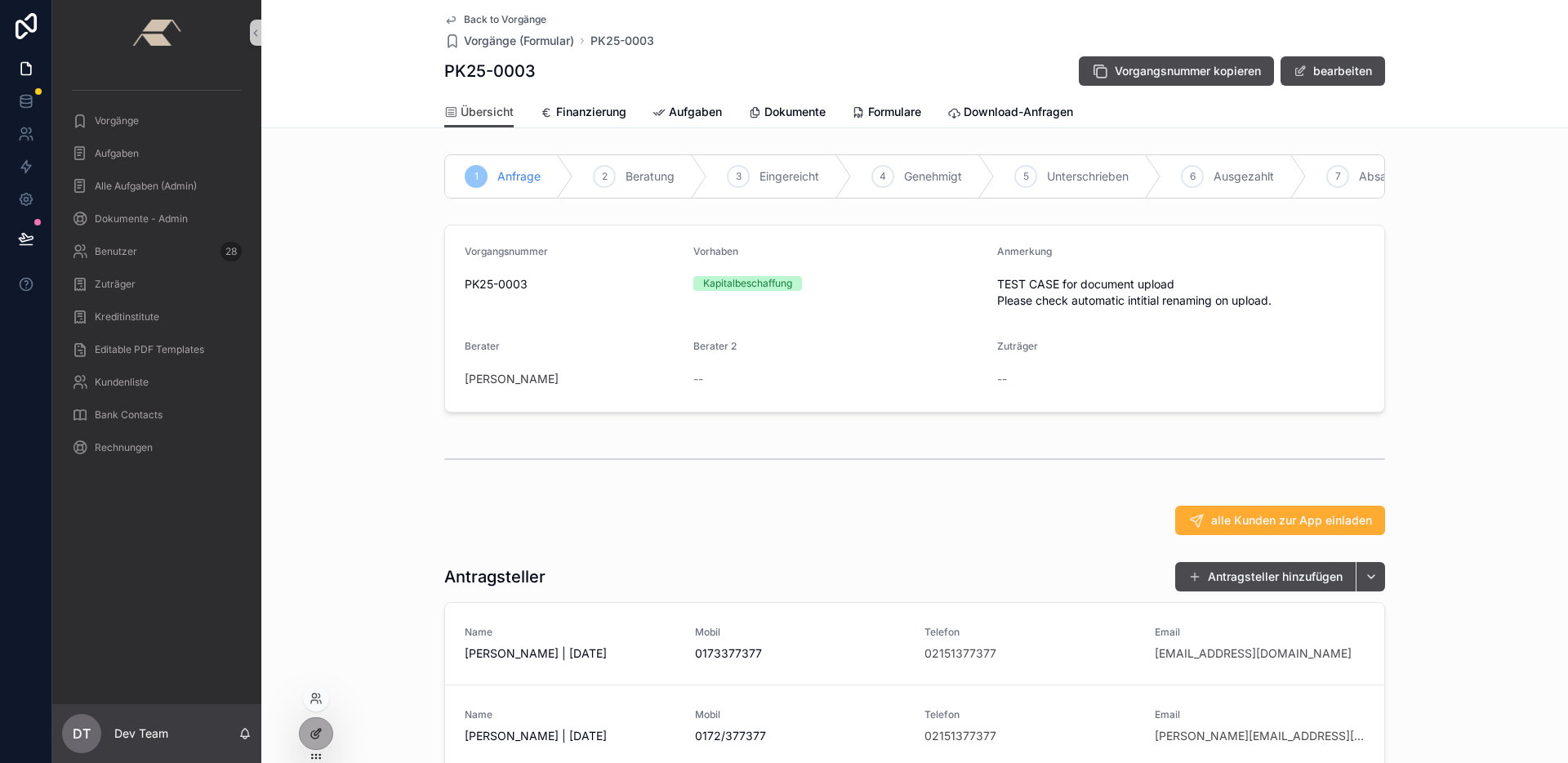
click at [316, 725] on div at bounding box center [315, 733] width 33 height 31
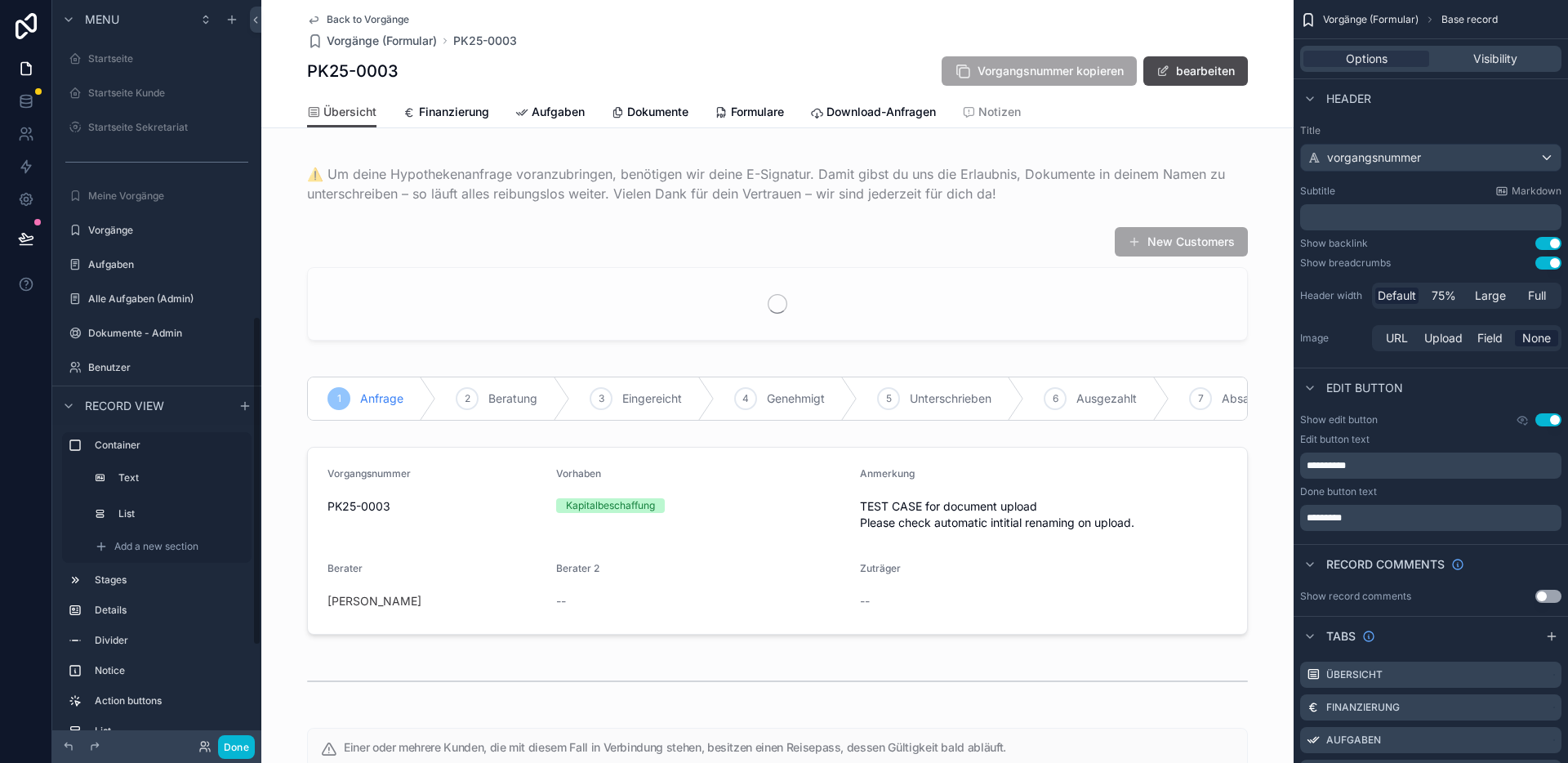
scroll to position [715, 0]
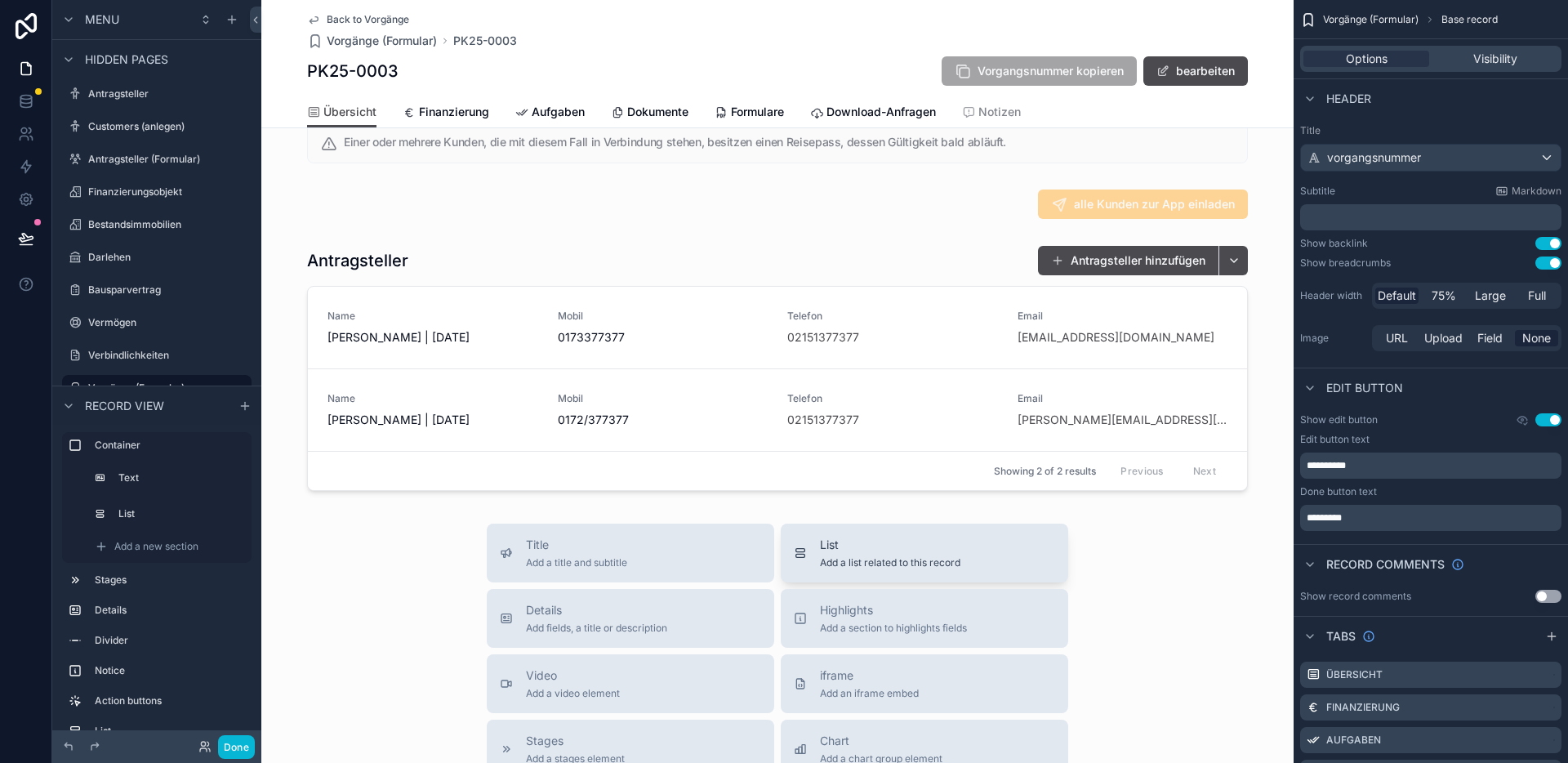
click at [855, 549] on span "List" at bounding box center [889, 545] width 141 height 16
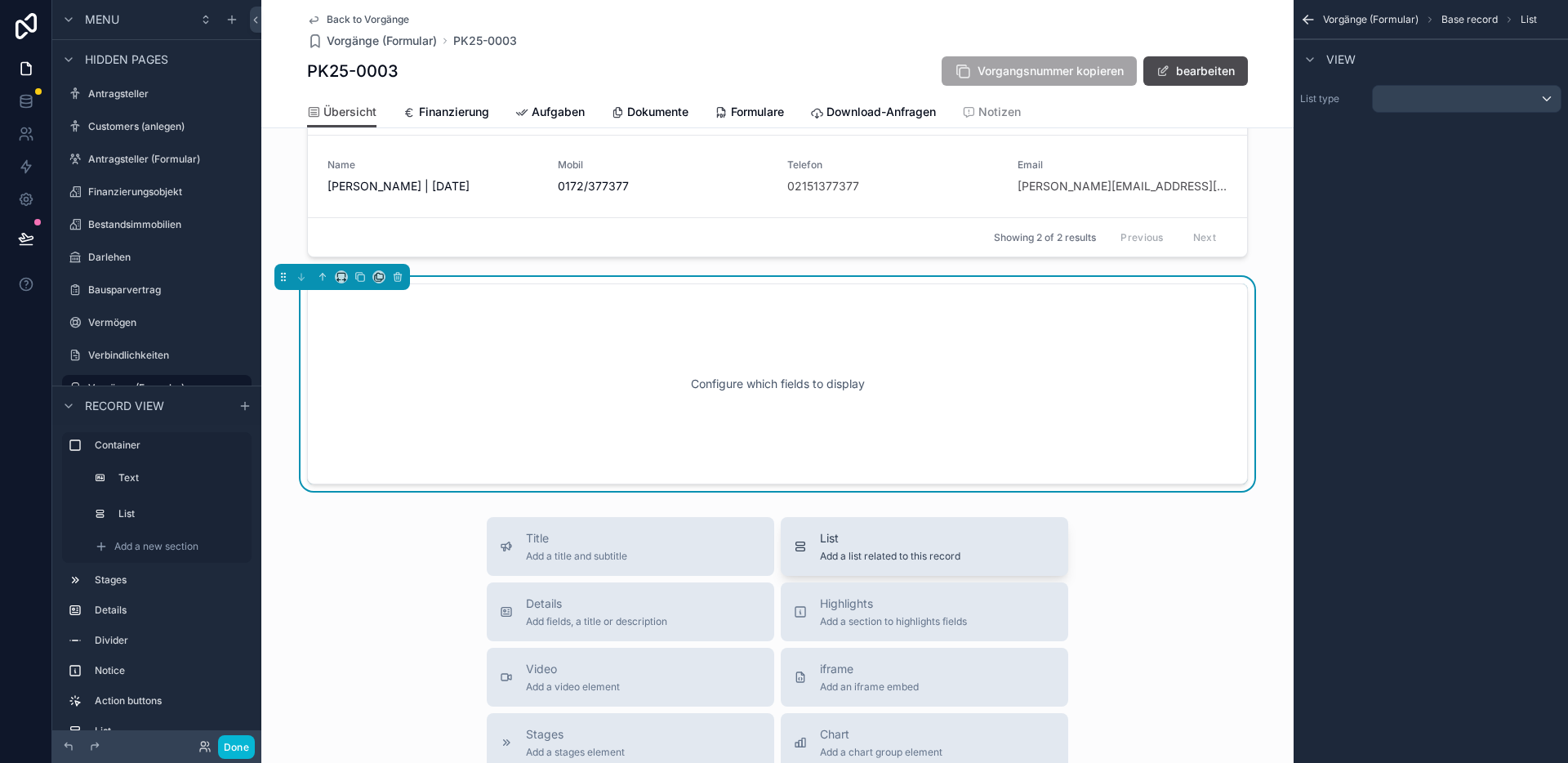
scroll to position [906, 0]
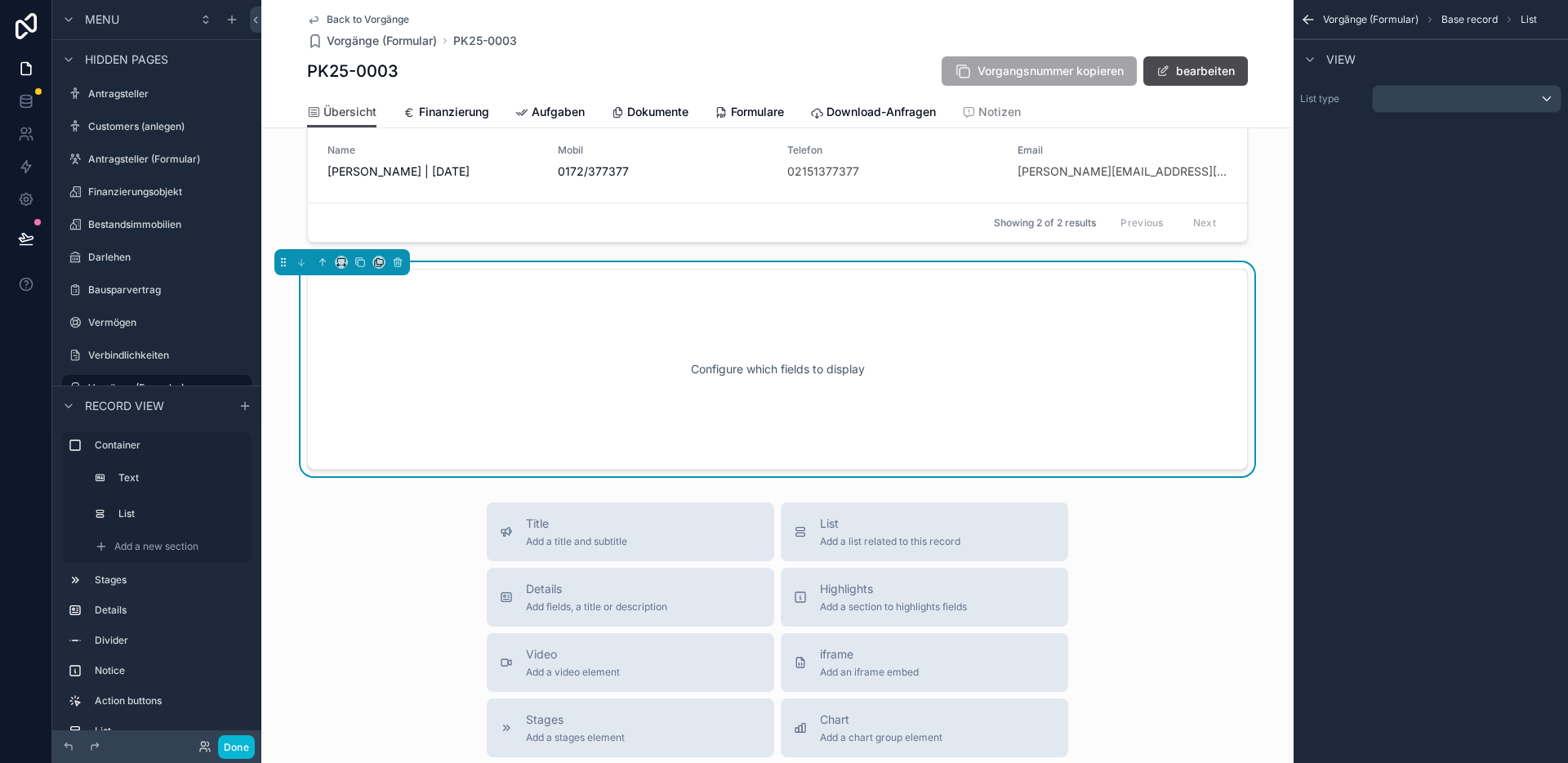
click at [1062, 405] on div "Configure which fields to display" at bounding box center [778, 369] width 886 height 147
click at [1419, 86] on div "scrollable content" at bounding box center [1466, 99] width 188 height 26
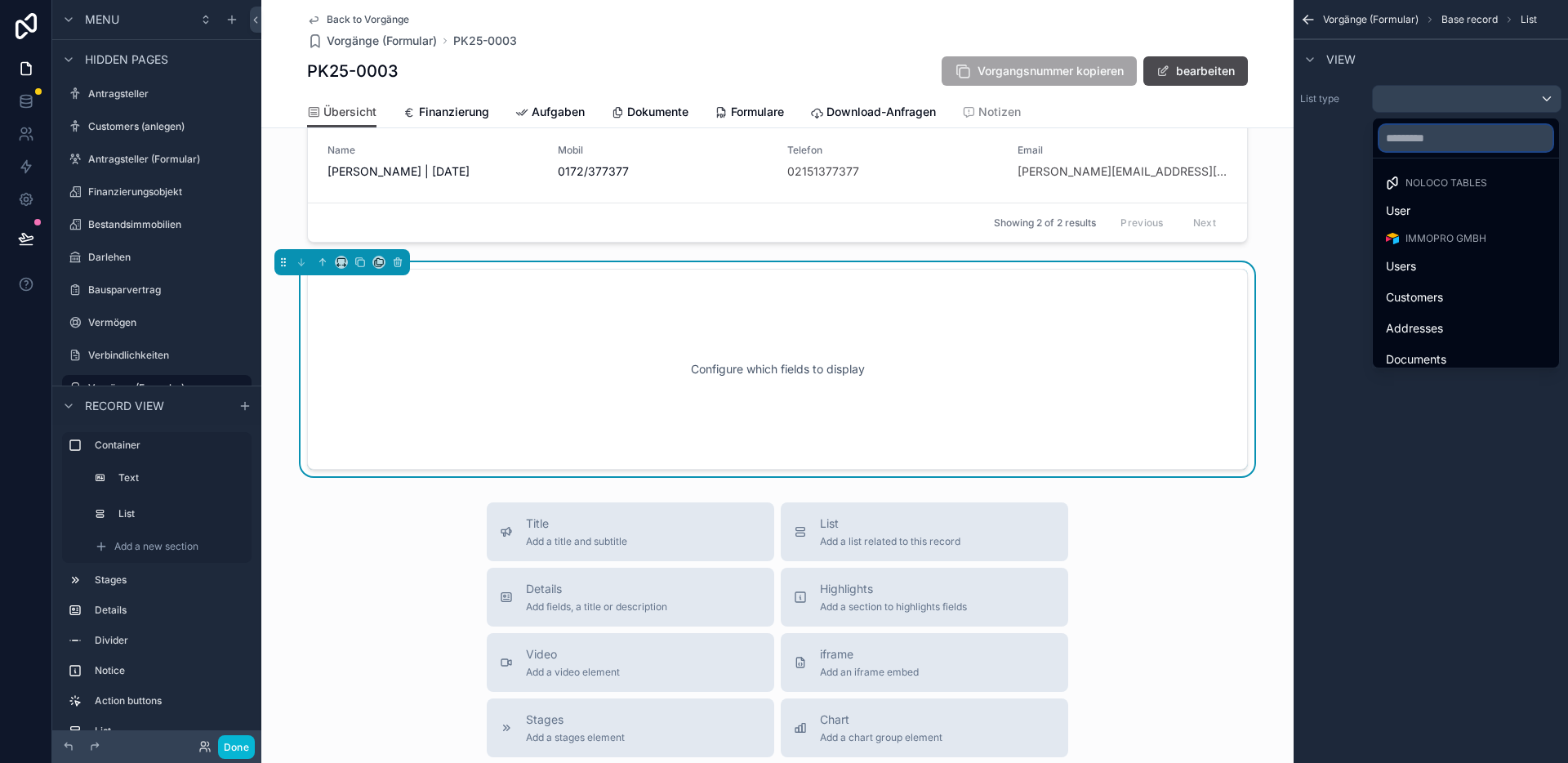
click at [1416, 141] on input "text" at bounding box center [1465, 138] width 173 height 26
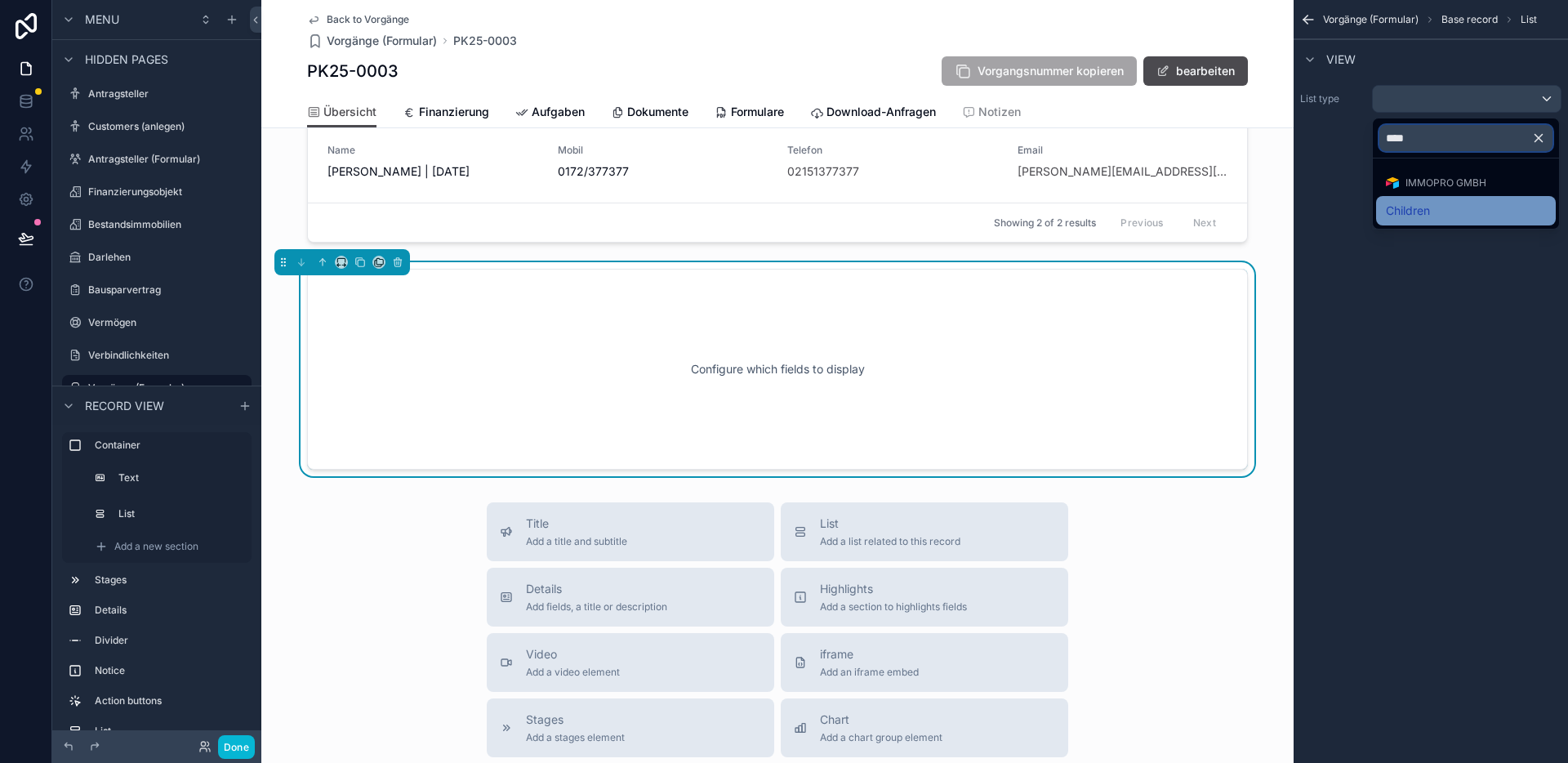
type input "****"
click at [1411, 203] on span "Children" at bounding box center [1407, 211] width 44 height 20
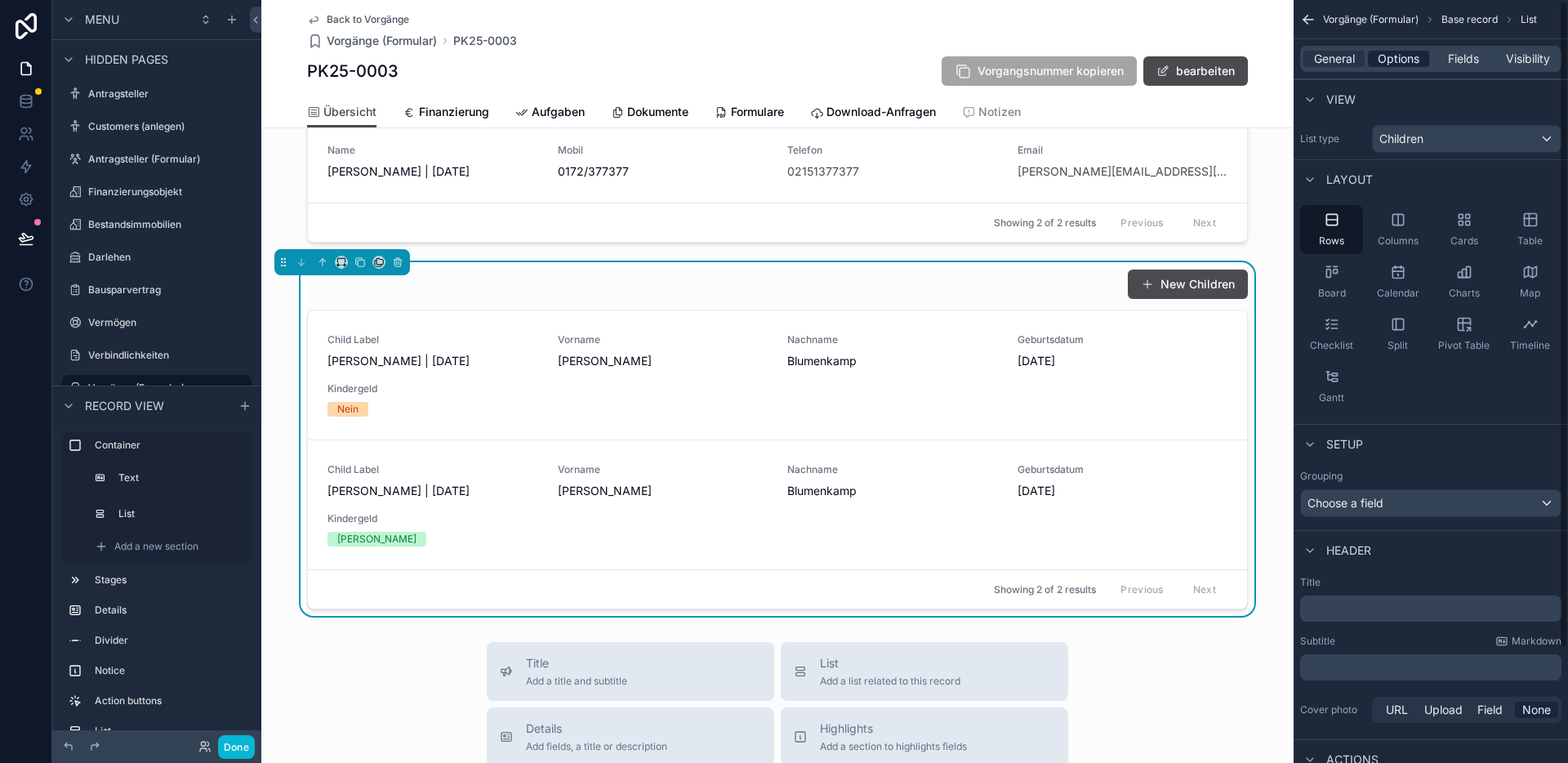
click at [1410, 60] on span "Options" at bounding box center [1398, 59] width 42 height 16
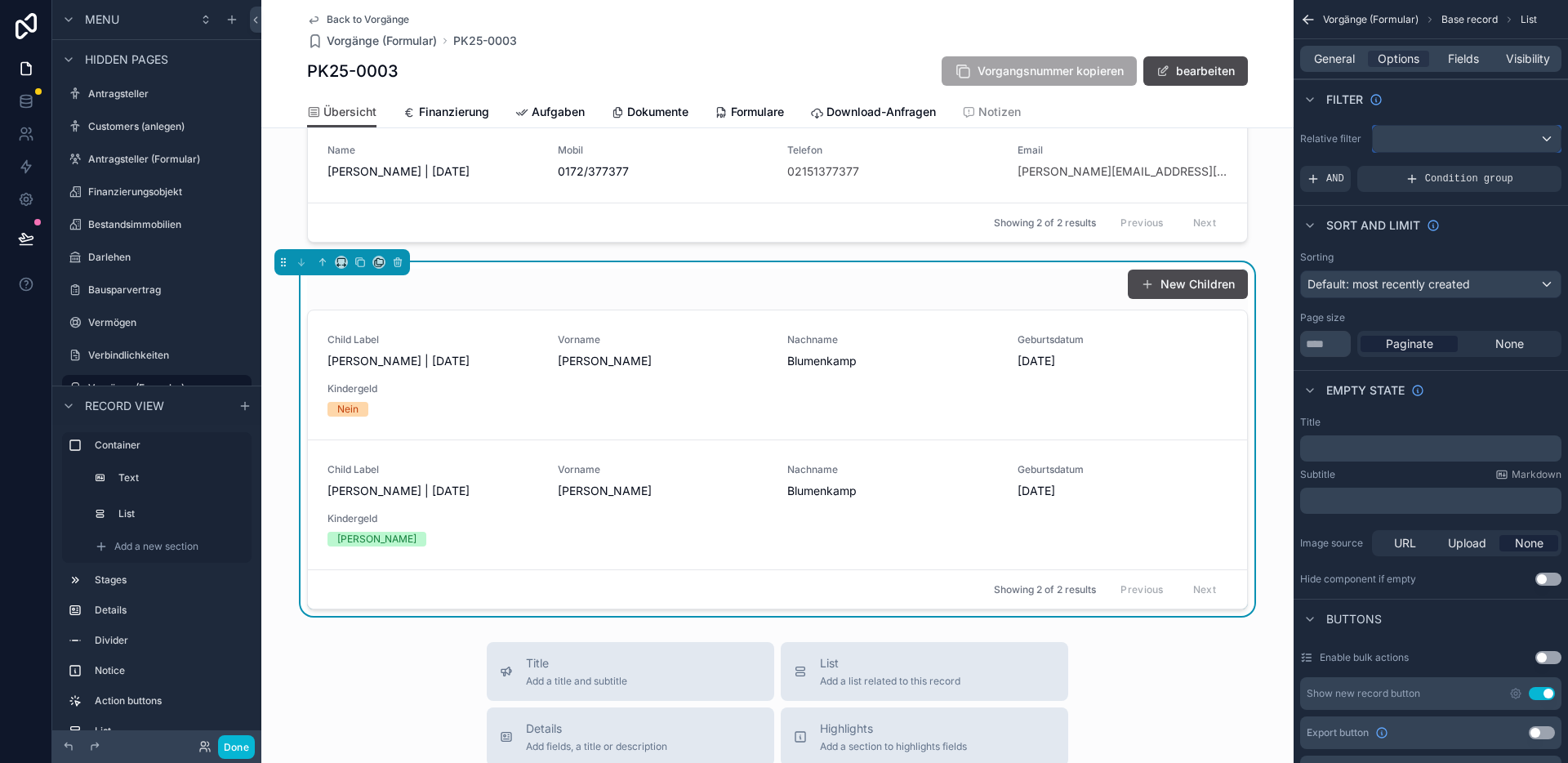
click at [1434, 136] on div "scrollable content" at bounding box center [1466, 139] width 188 height 26
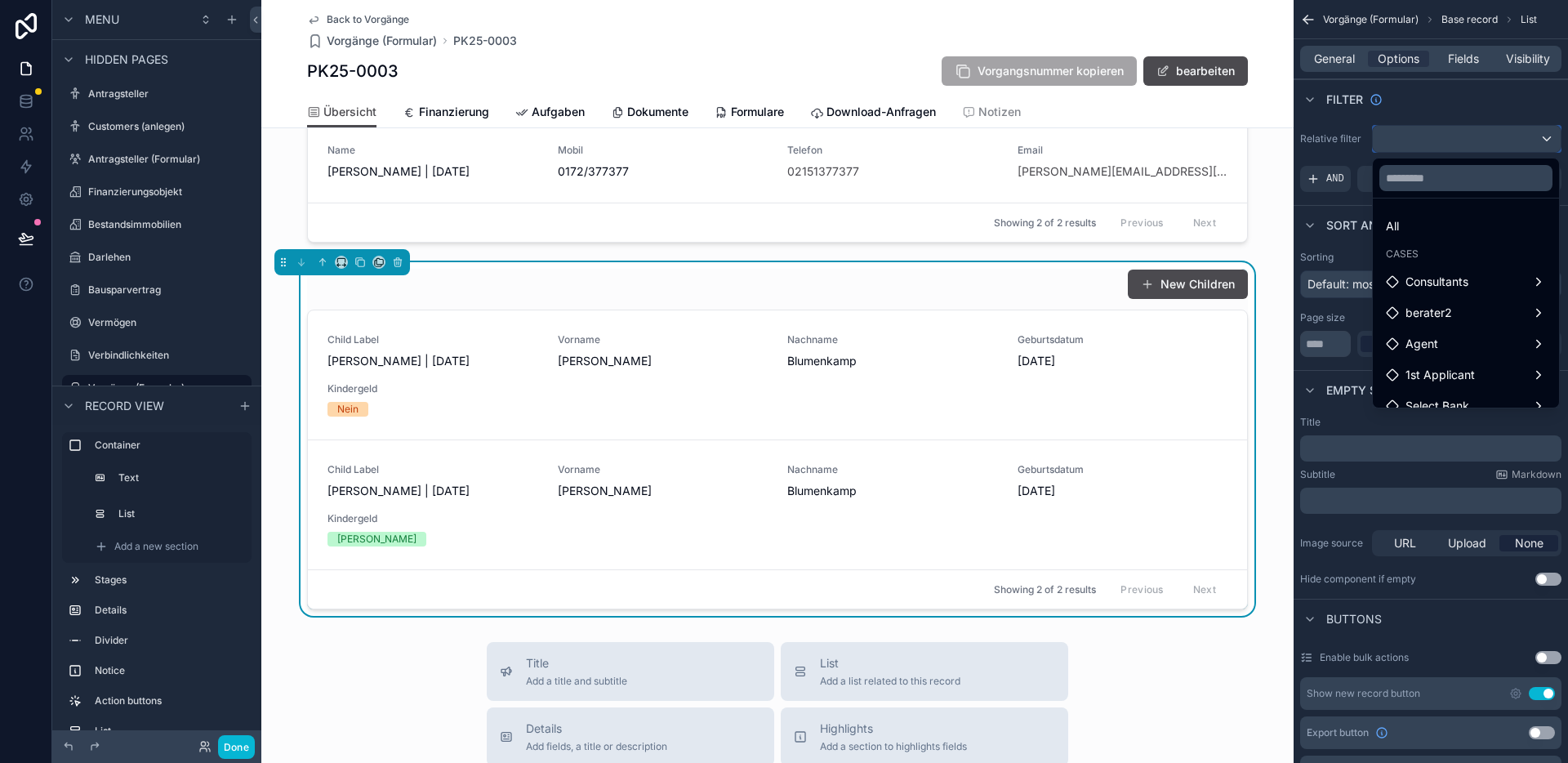
scroll to position [110, 0]
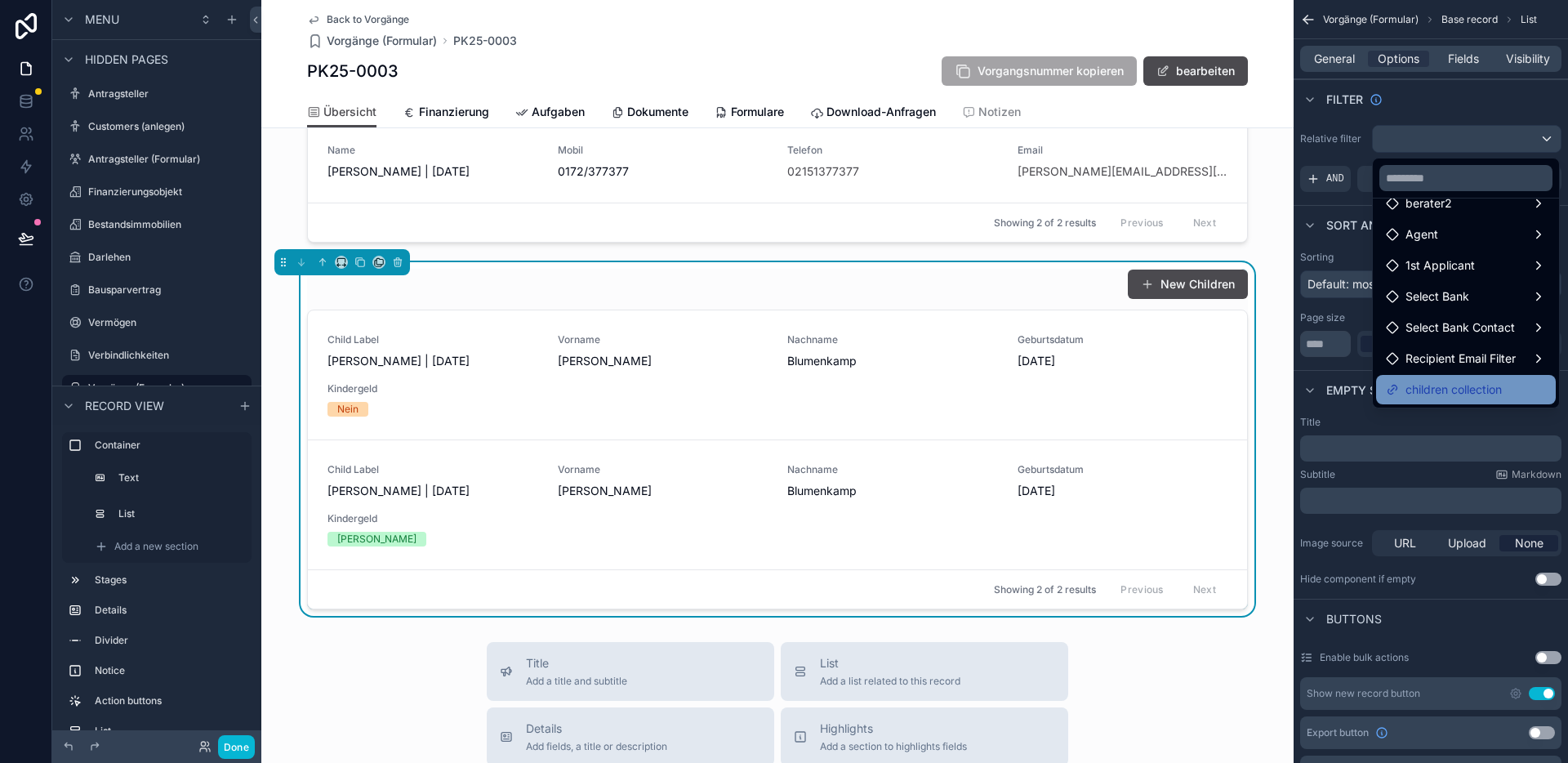
click at [1458, 387] on span "children collection" at bounding box center [1453, 389] width 97 height 20
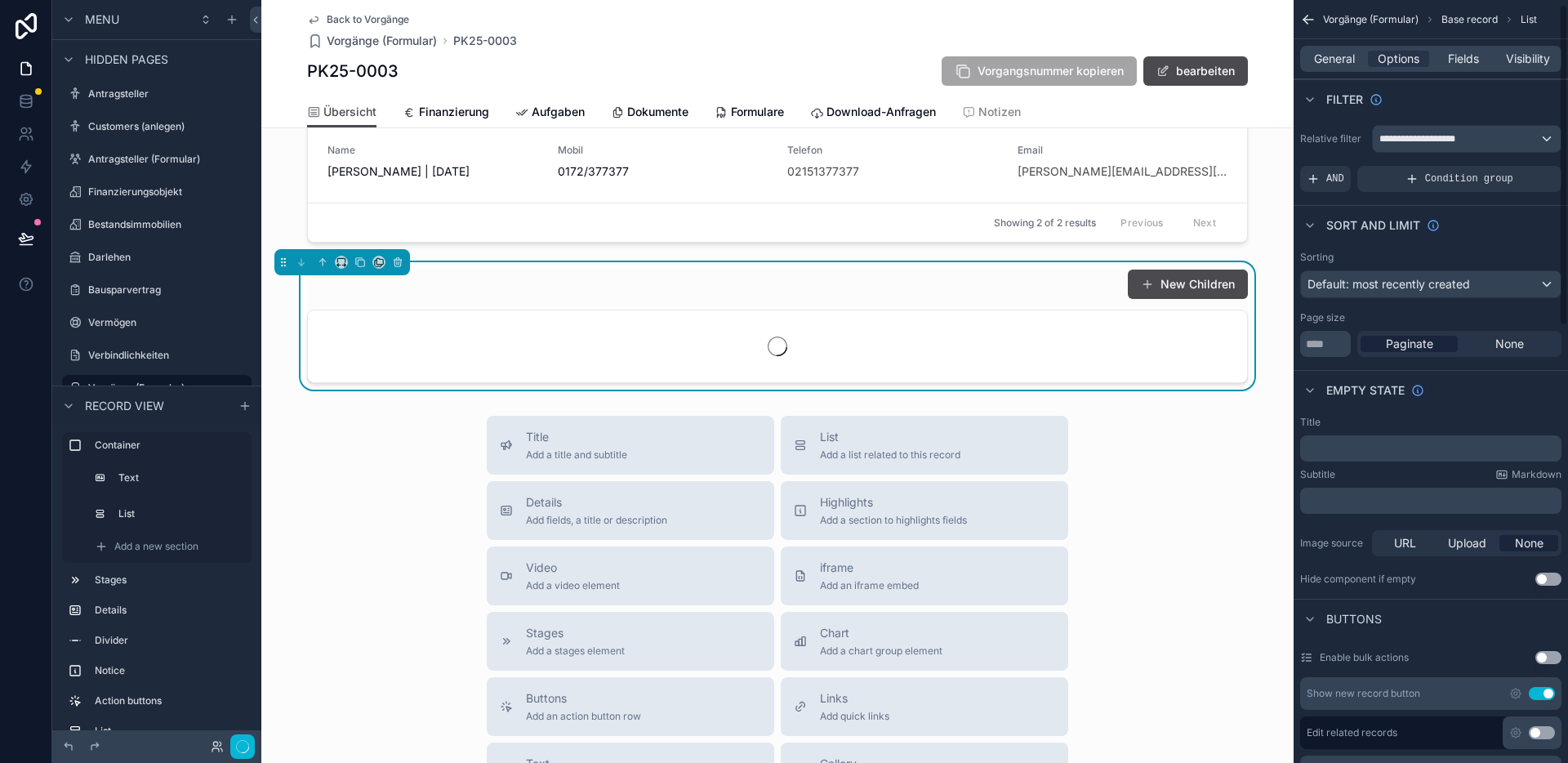
scroll to position [11, 0]
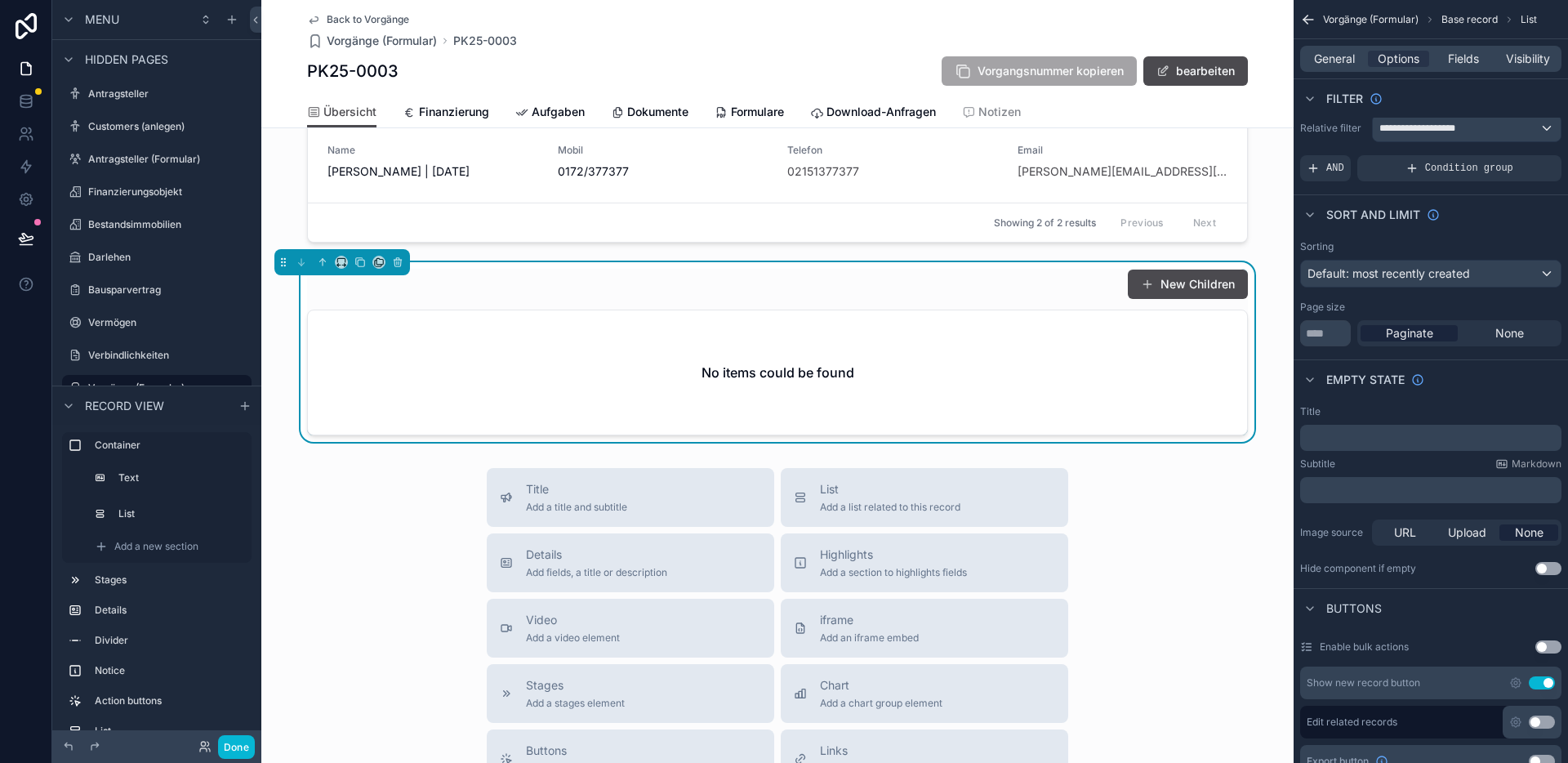
click at [990, 300] on div "New Children" at bounding box center [778, 284] width 940 height 31
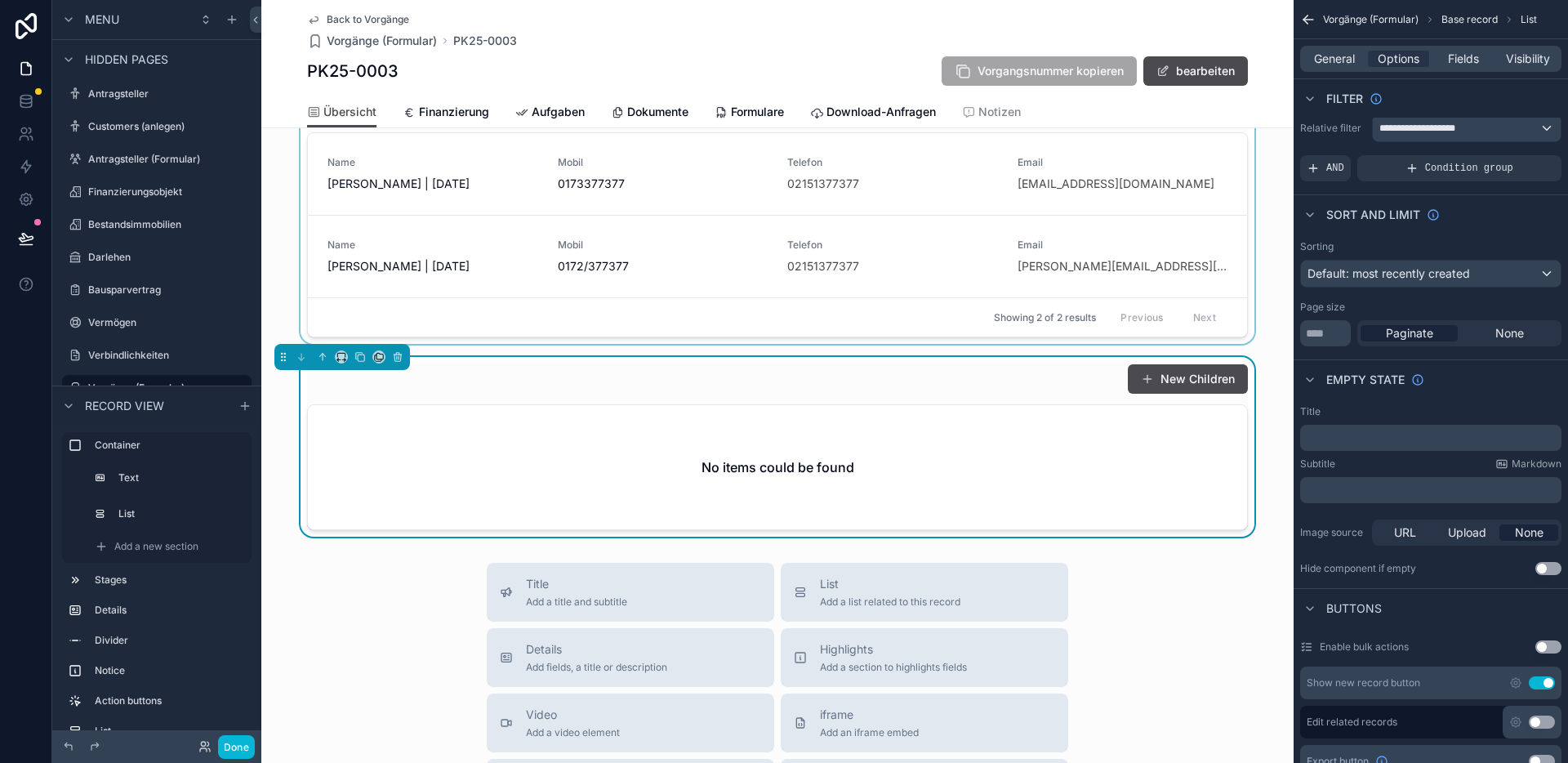
scroll to position [738, 0]
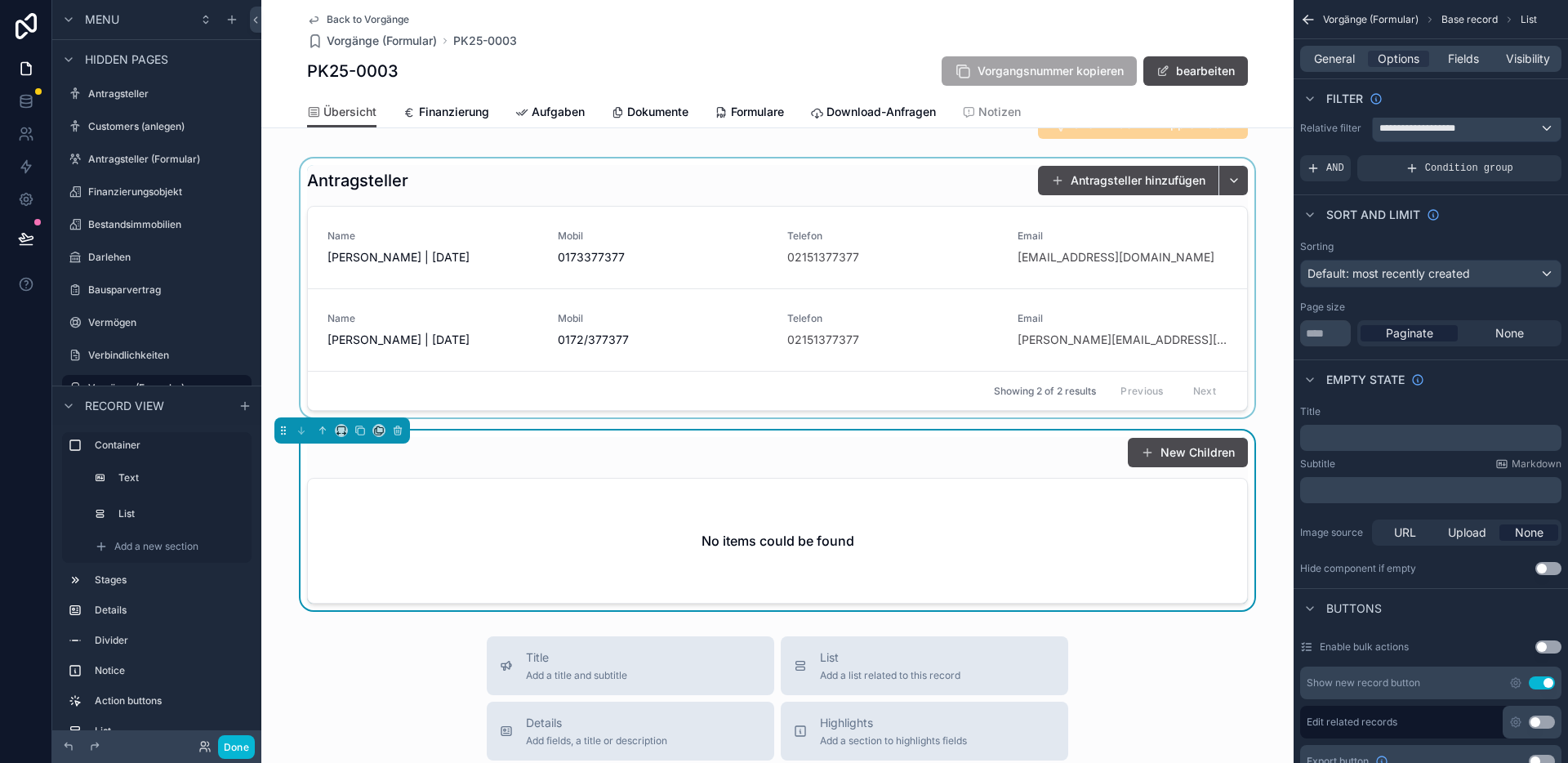
click at [482, 263] on div "scrollable content" at bounding box center [778, 288] width 1032 height 259
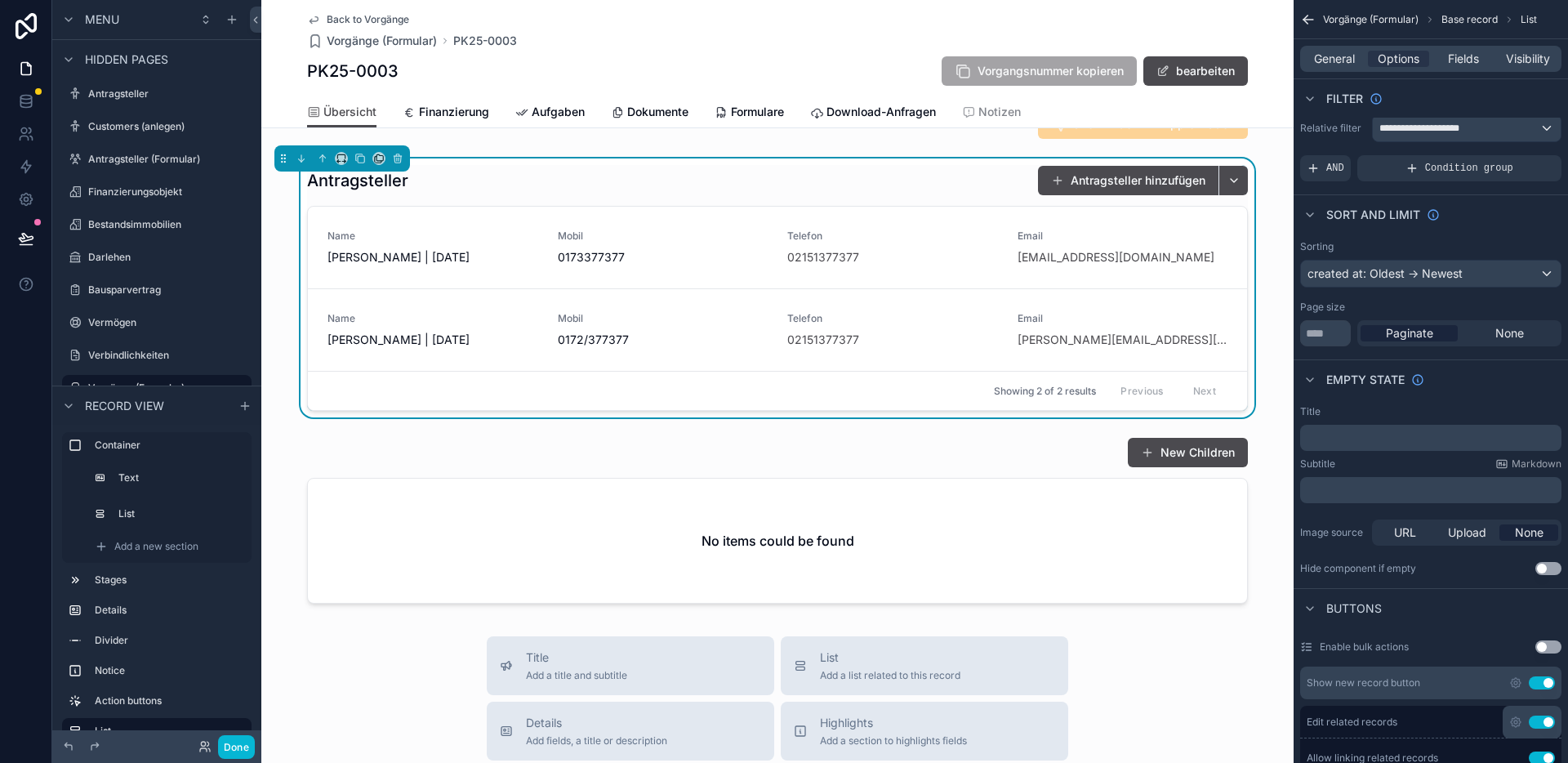
click at [465, 266] on span "[PERSON_NAME] | [DATE]" at bounding box center [432, 258] width 211 height 16
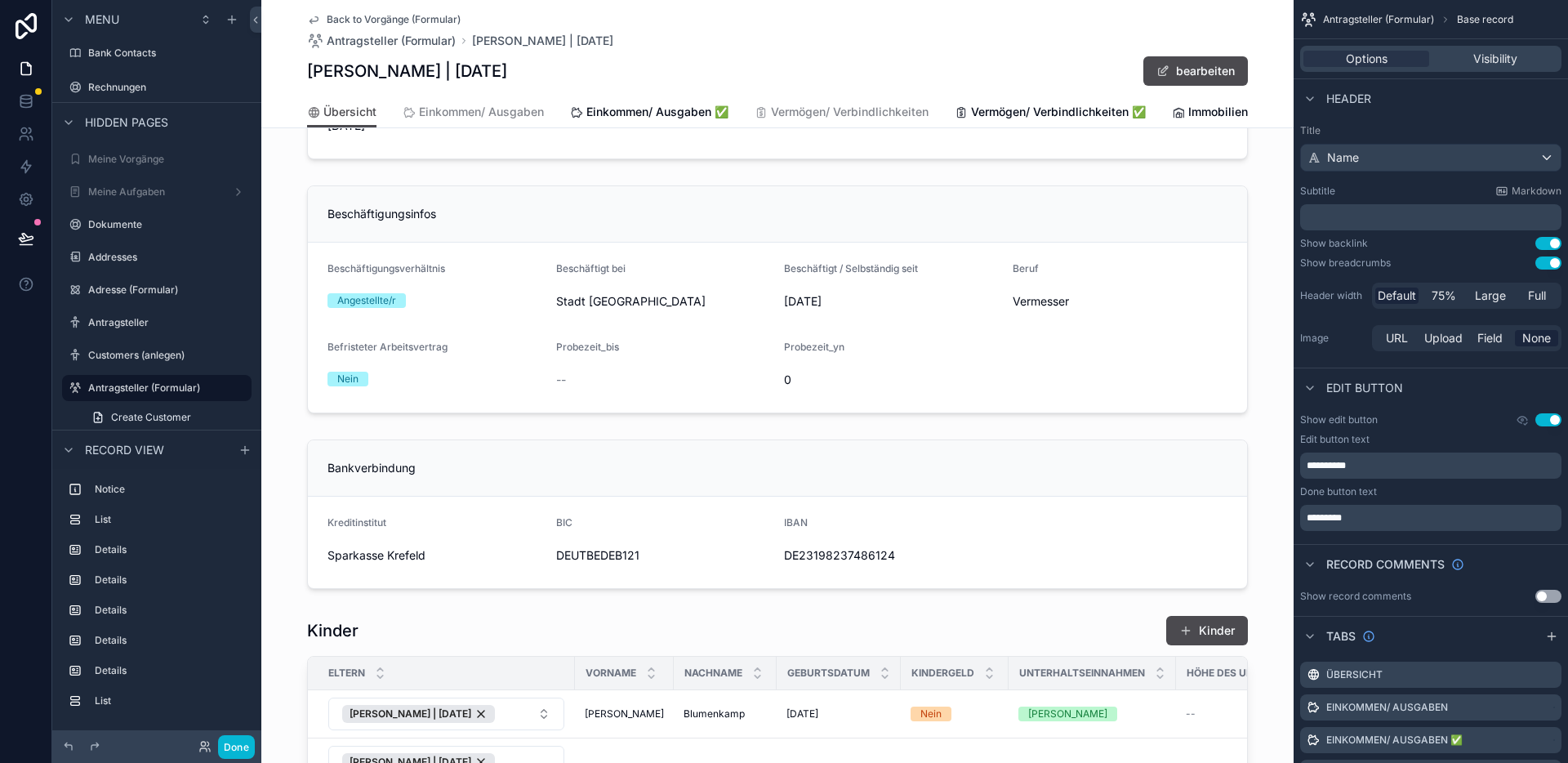
scroll to position [1503, 0]
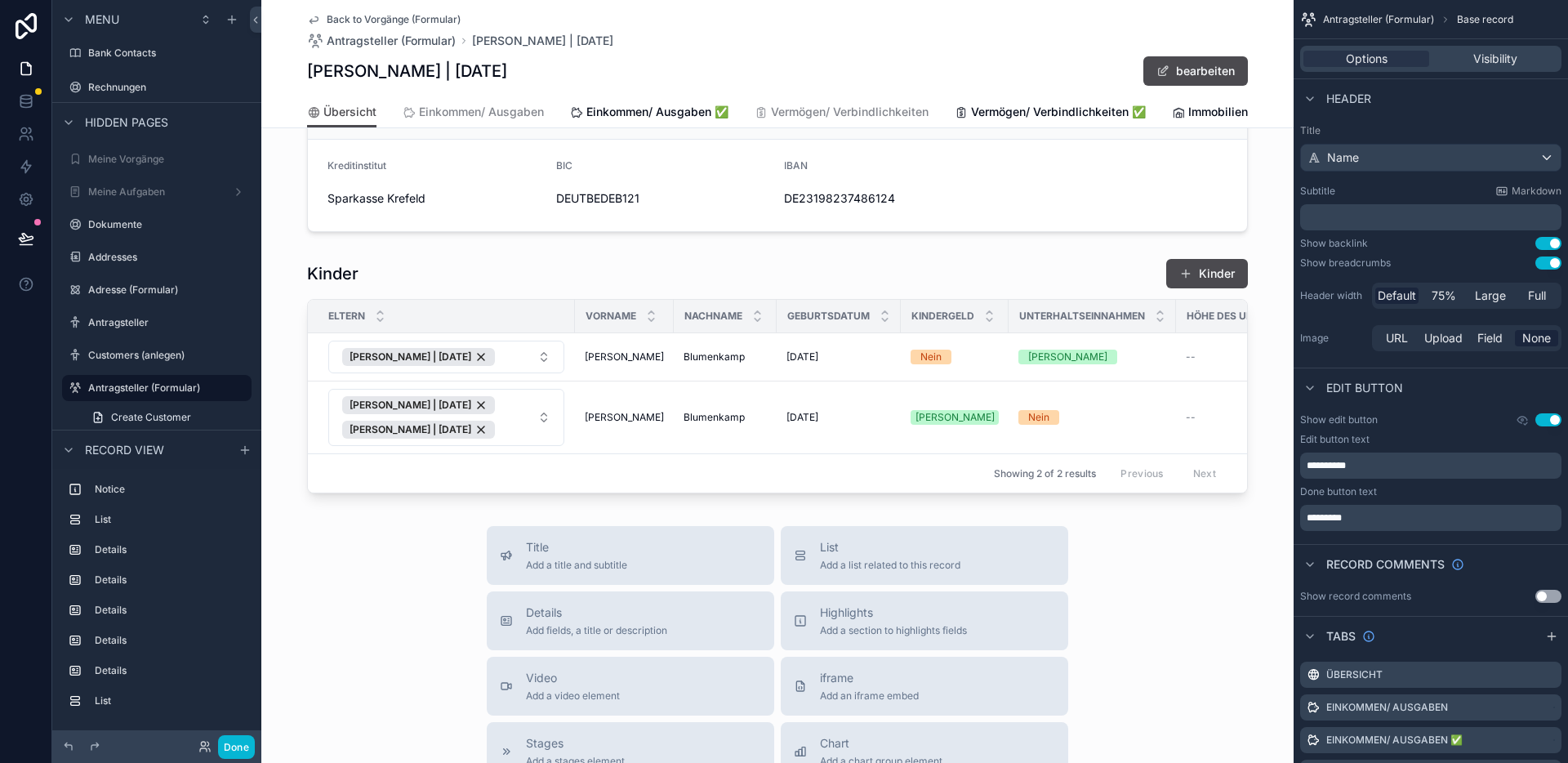
click at [354, 18] on span "Back to Vorgänge (Formular)" at bounding box center [393, 19] width 134 height 13
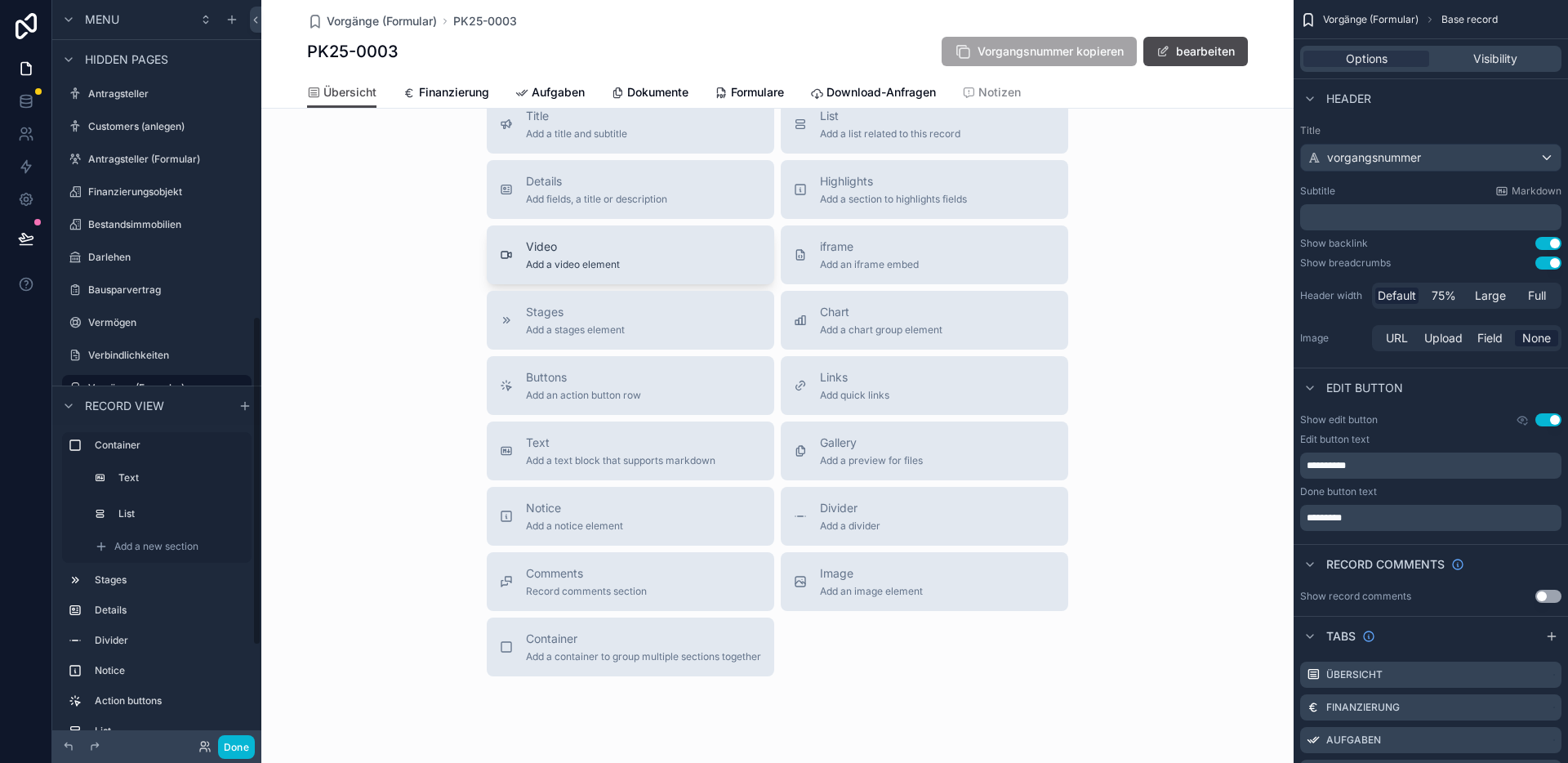
scroll to position [876, 0]
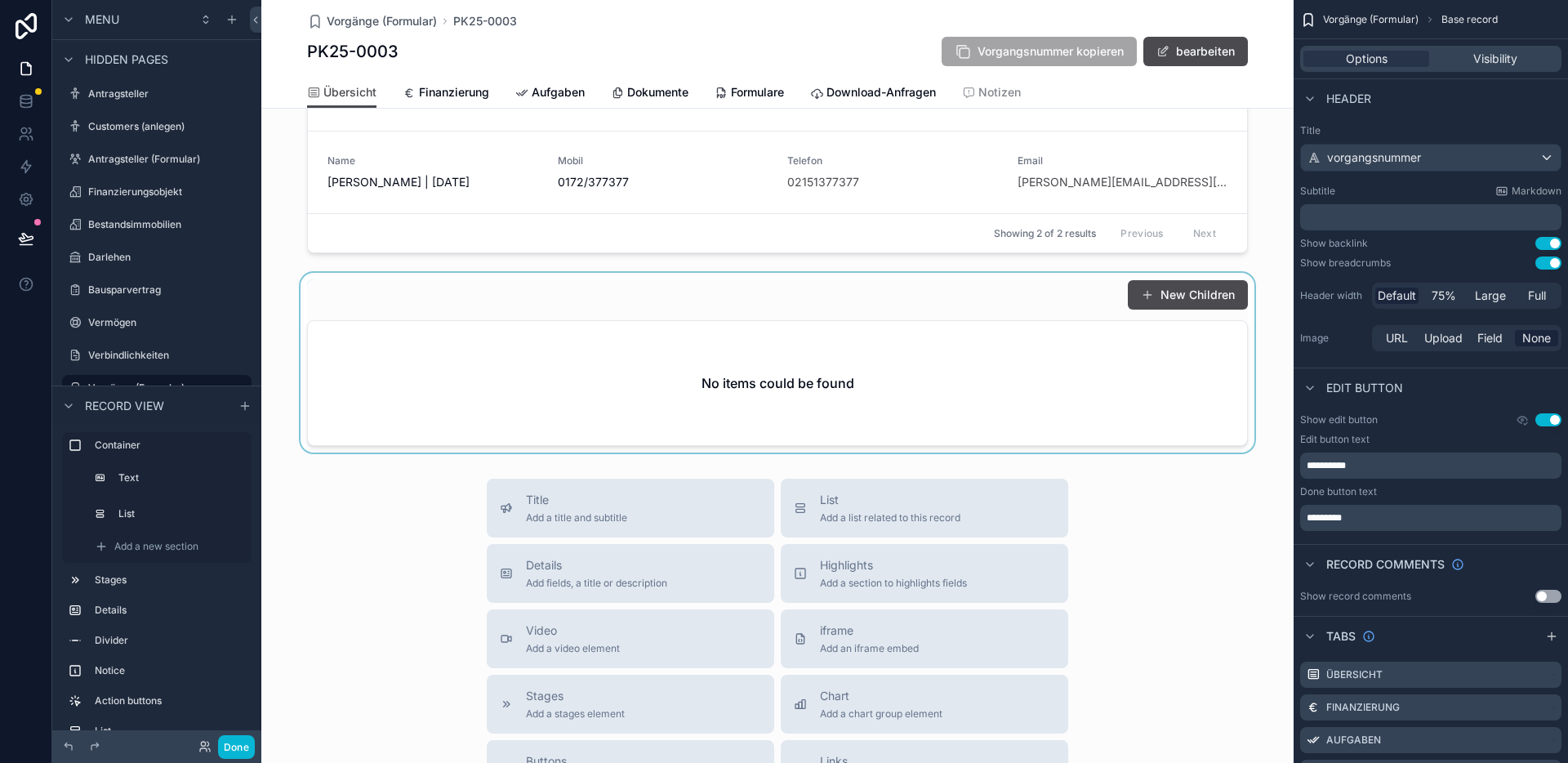
click at [620, 322] on div "scrollable content" at bounding box center [778, 363] width 1032 height 180
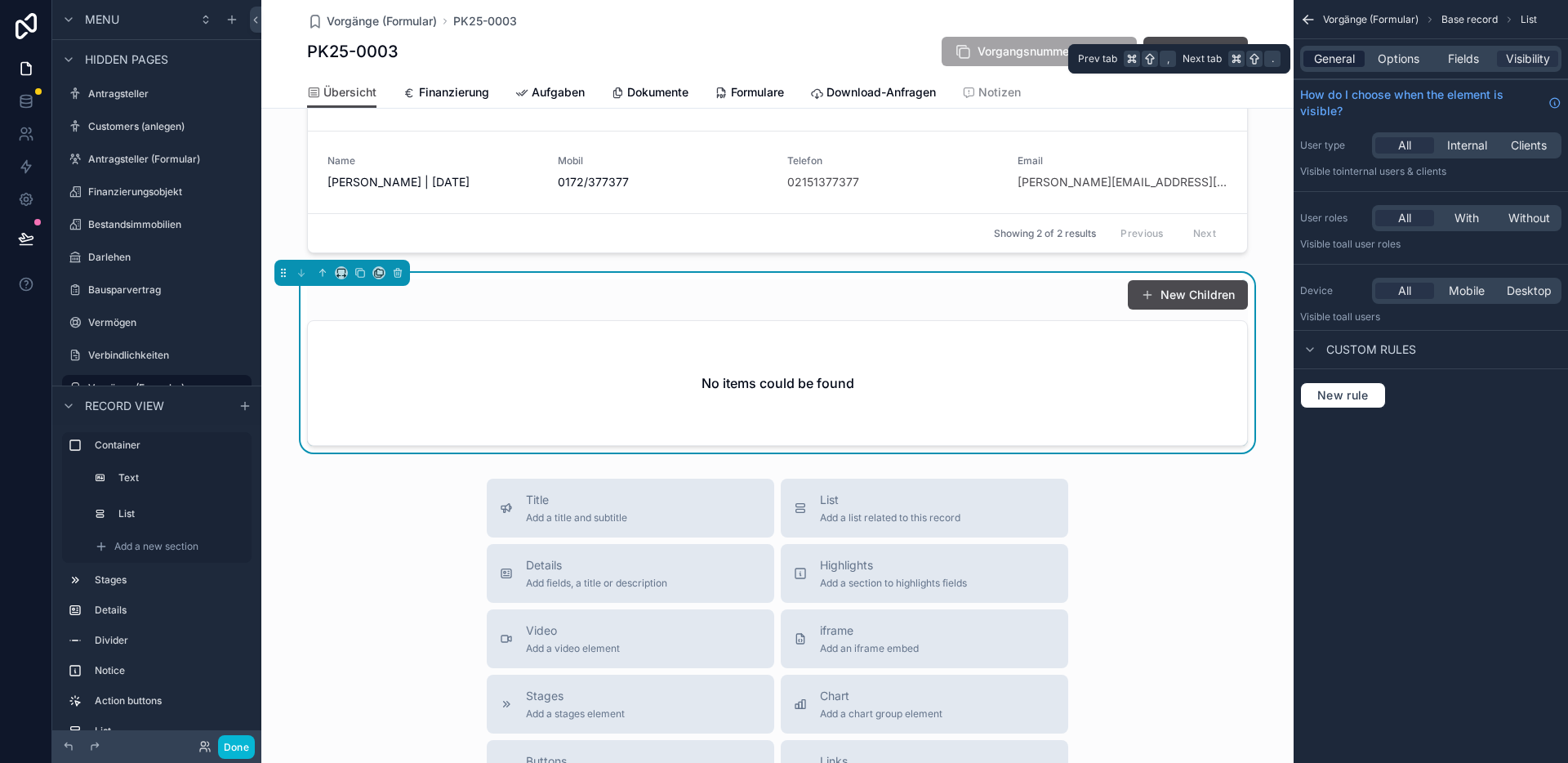
click at [1329, 51] on span "General" at bounding box center [1333, 59] width 41 height 16
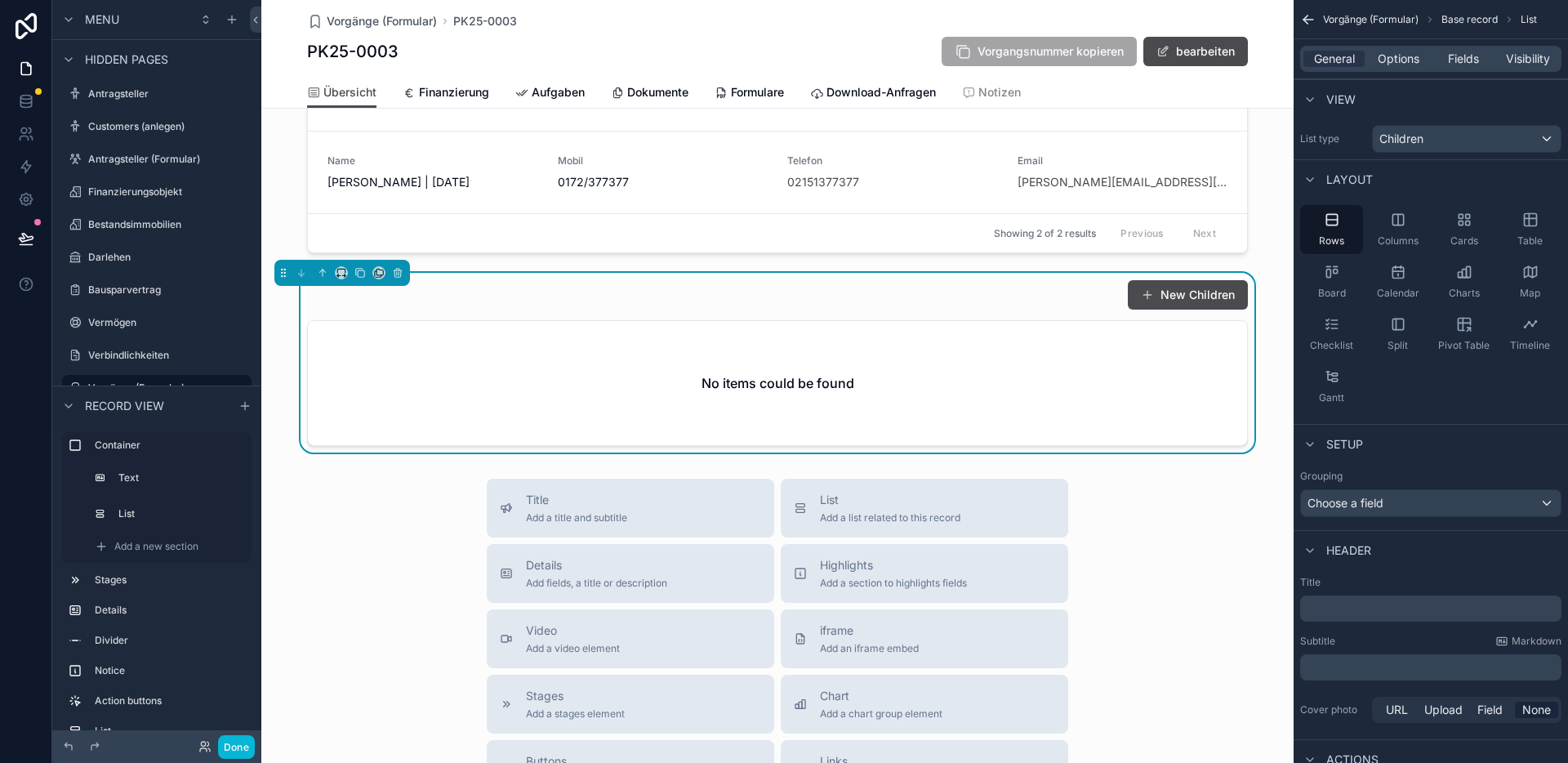
click at [1353, 618] on div "﻿" at bounding box center [1430, 608] width 261 height 26
click at [1355, 616] on p "﻿" at bounding box center [1432, 608] width 252 height 16
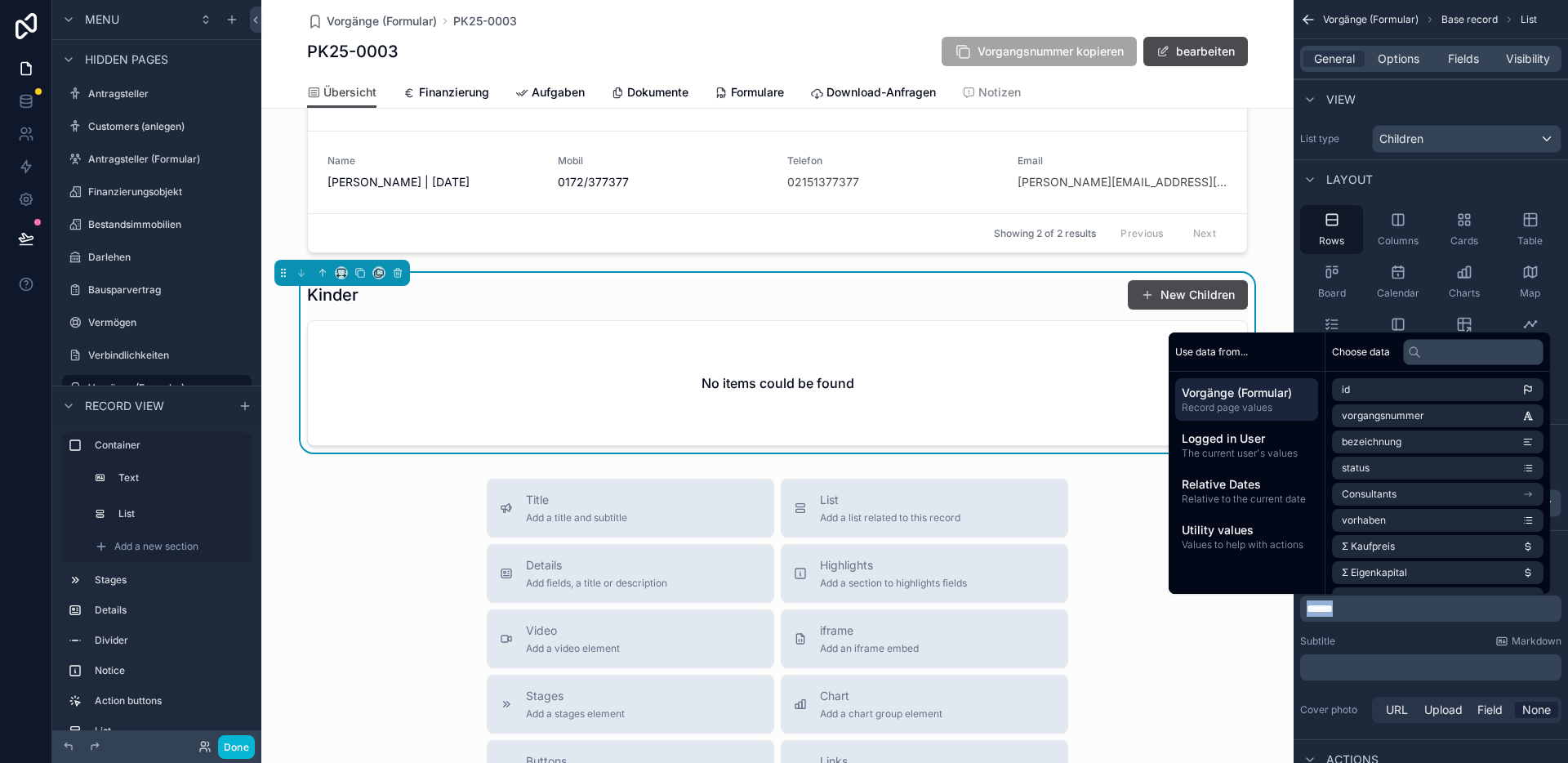
copy span "******"
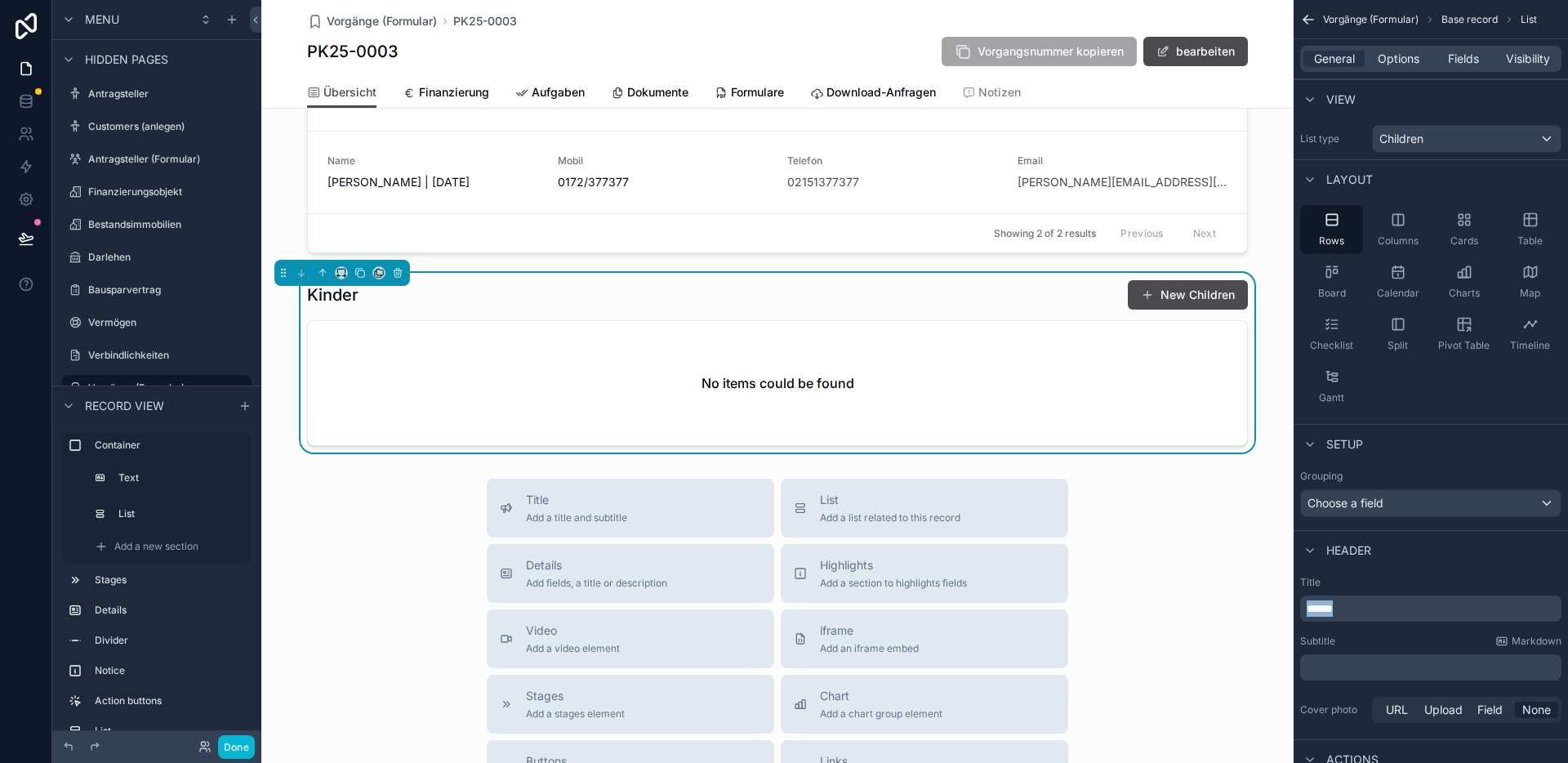
click at [1425, 640] on div "Subtitle Markdown" at bounding box center [1430, 641] width 261 height 13
click at [1401, 58] on span "Options" at bounding box center [1398, 59] width 42 height 16
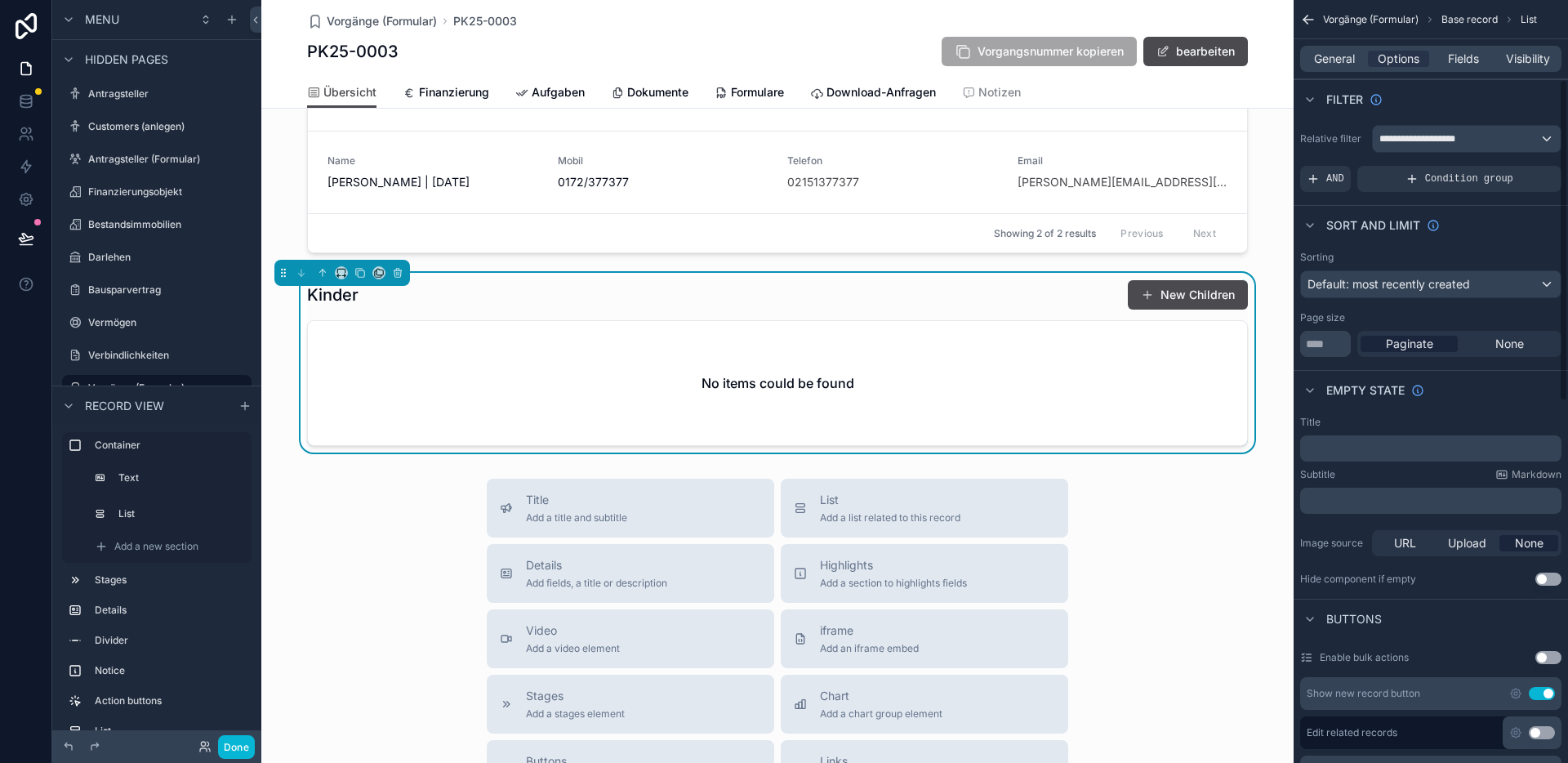
scroll to position [189, 0]
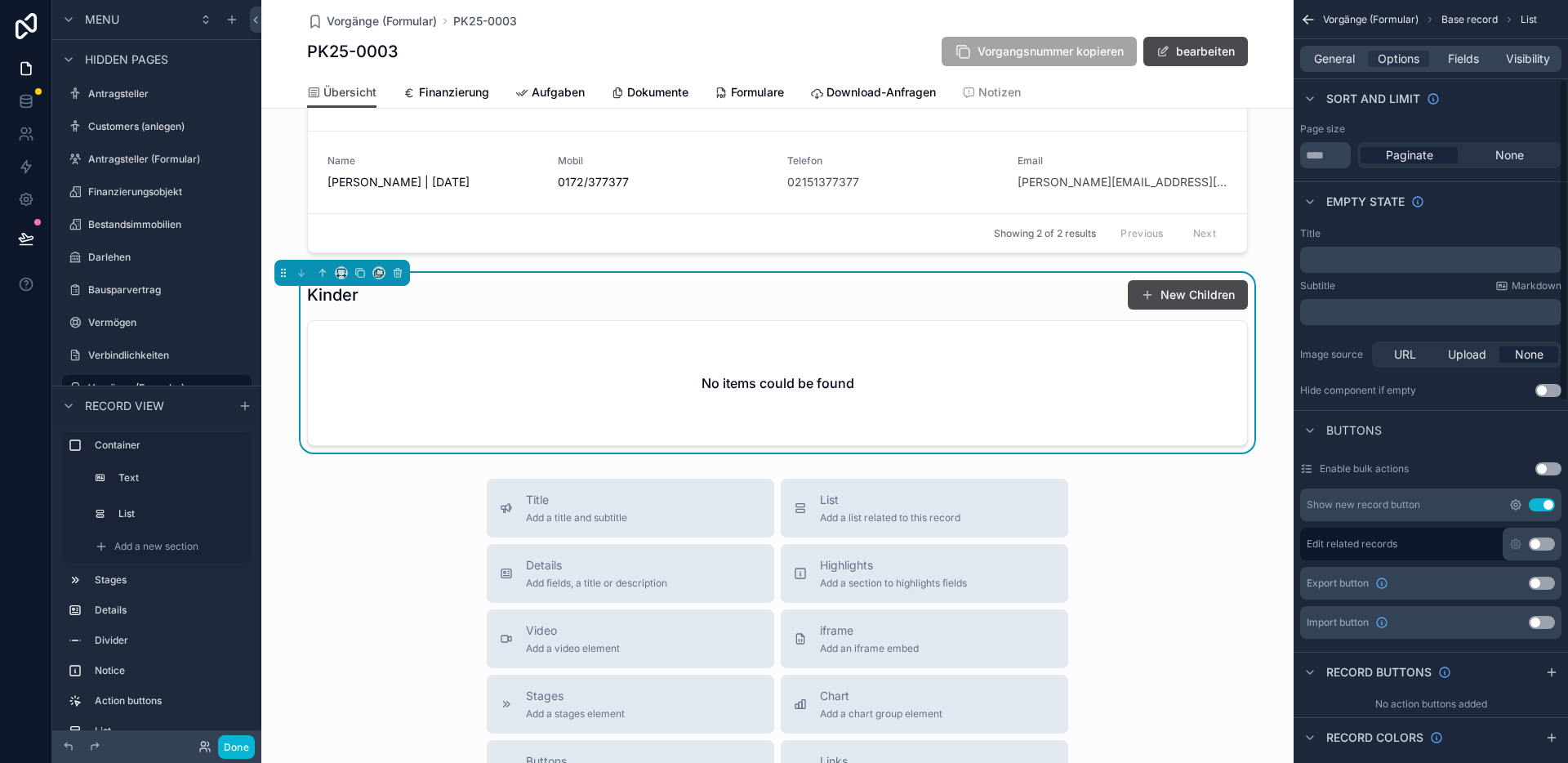
click at [1518, 506] on icon "scrollable content" at bounding box center [1515, 504] width 13 height 13
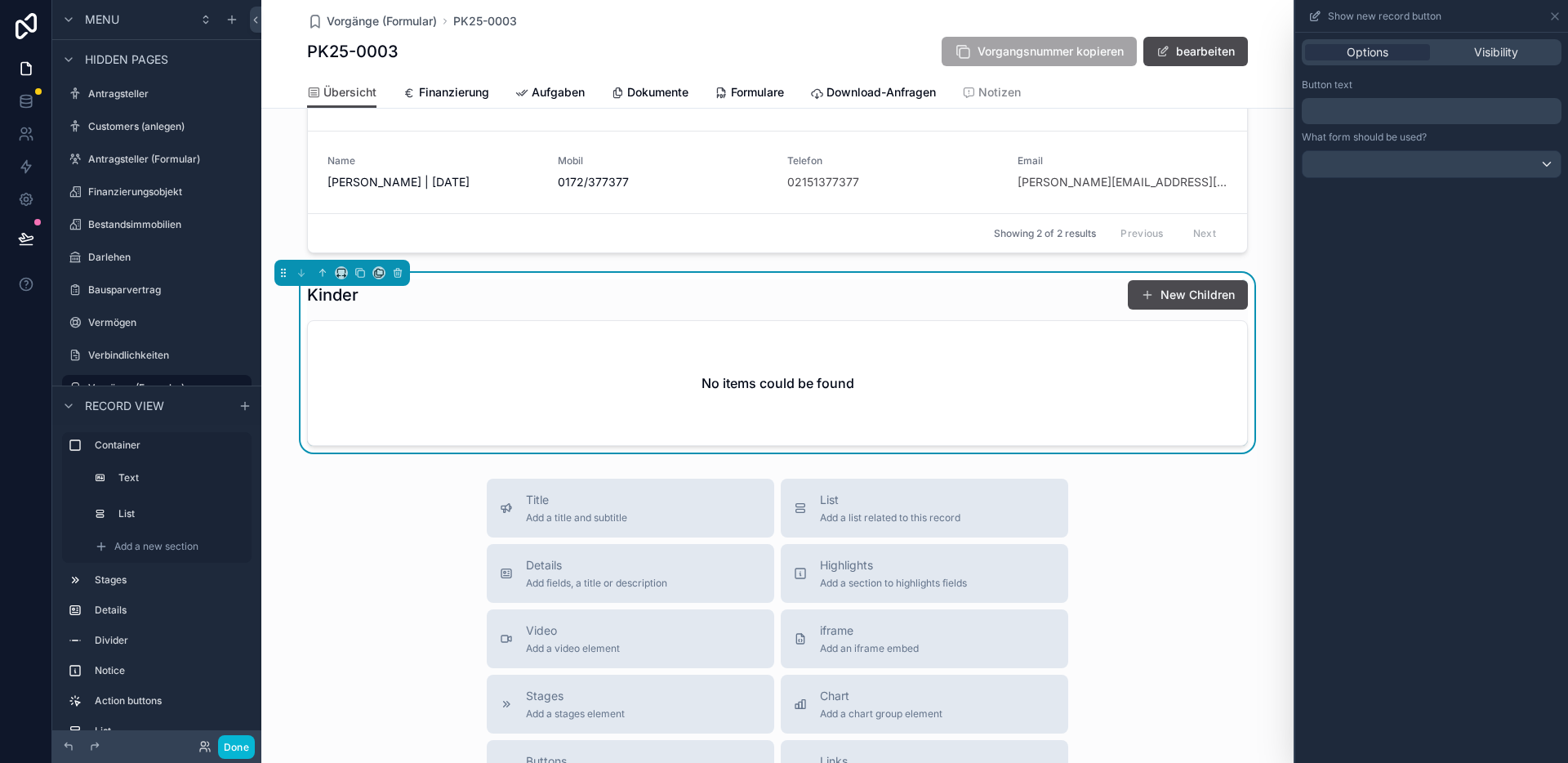
click at [1358, 101] on p "﻿" at bounding box center [1433, 111] width 250 height 20
drag, startPoint x: 981, startPoint y: 295, endPoint x: 918, endPoint y: 295, distance: 63.0
click at [982, 295] on div "Kinder Kinder" at bounding box center [778, 295] width 940 height 31
click at [1056, 308] on div "Kinder Kinder" at bounding box center [778, 295] width 940 height 31
click at [1187, 309] on button "Kinder" at bounding box center [1207, 295] width 82 height 29
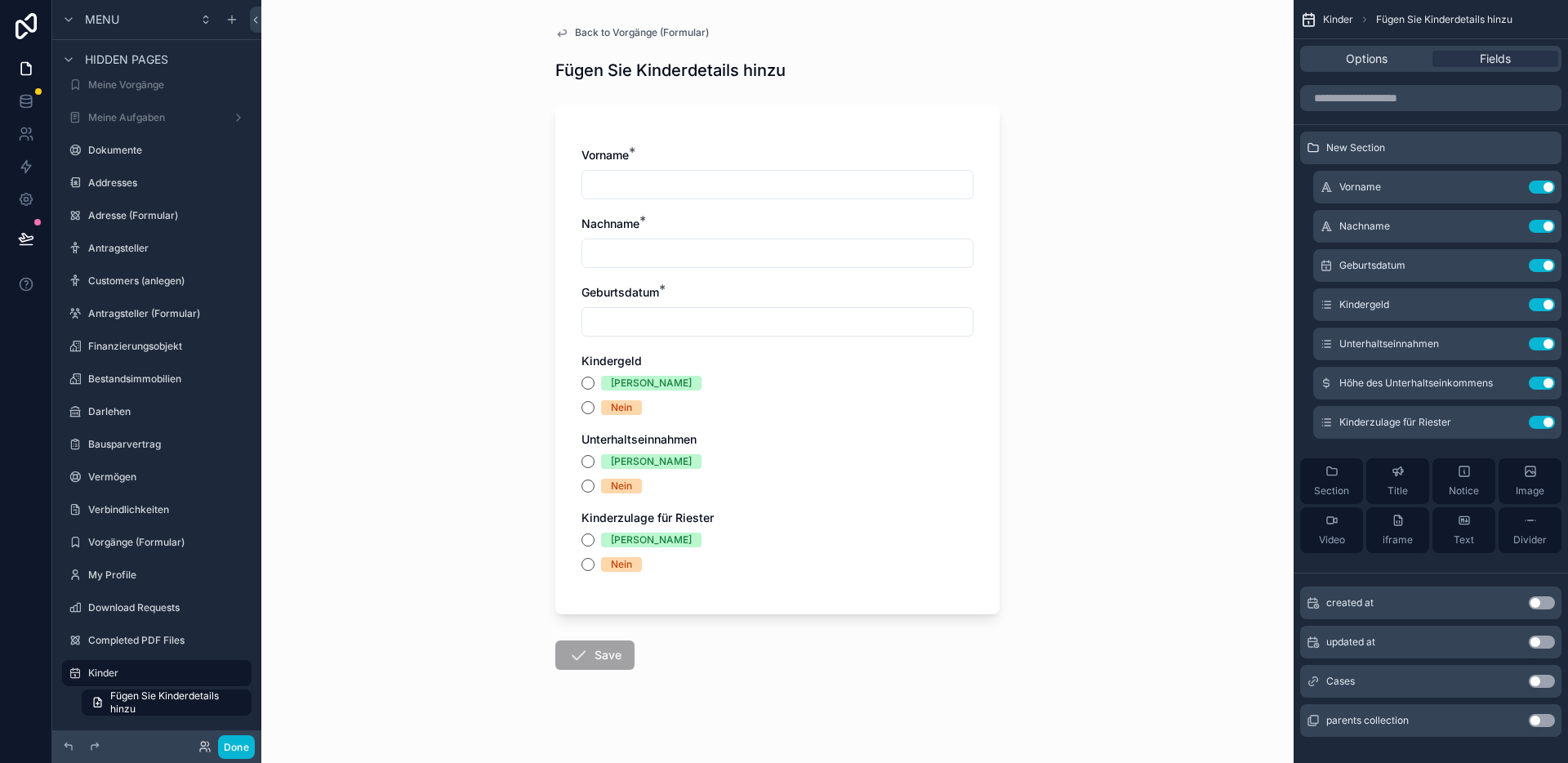
scroll to position [20, 0]
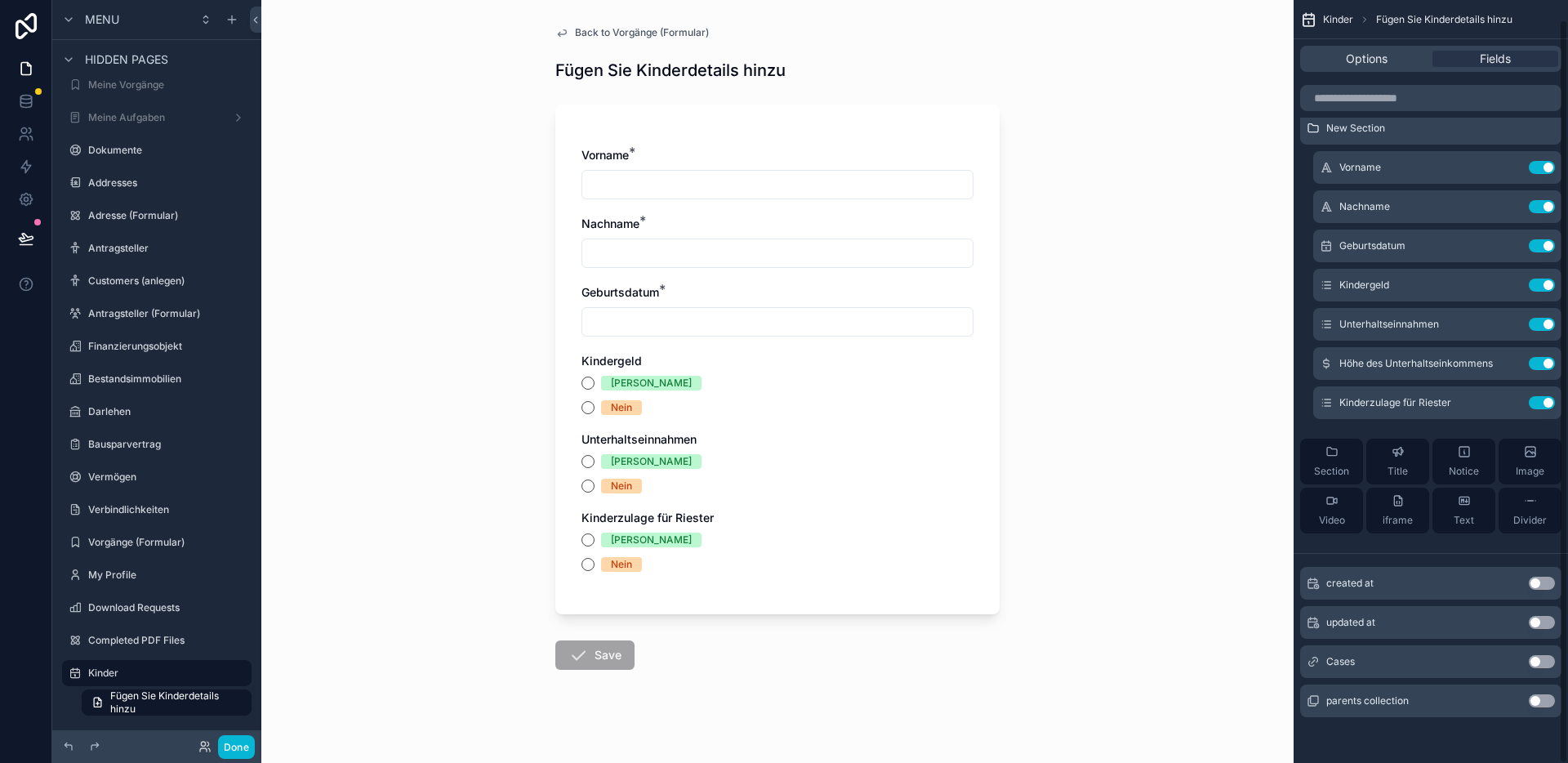
click at [1533, 701] on button "Use setting" at bounding box center [1542, 700] width 26 height 13
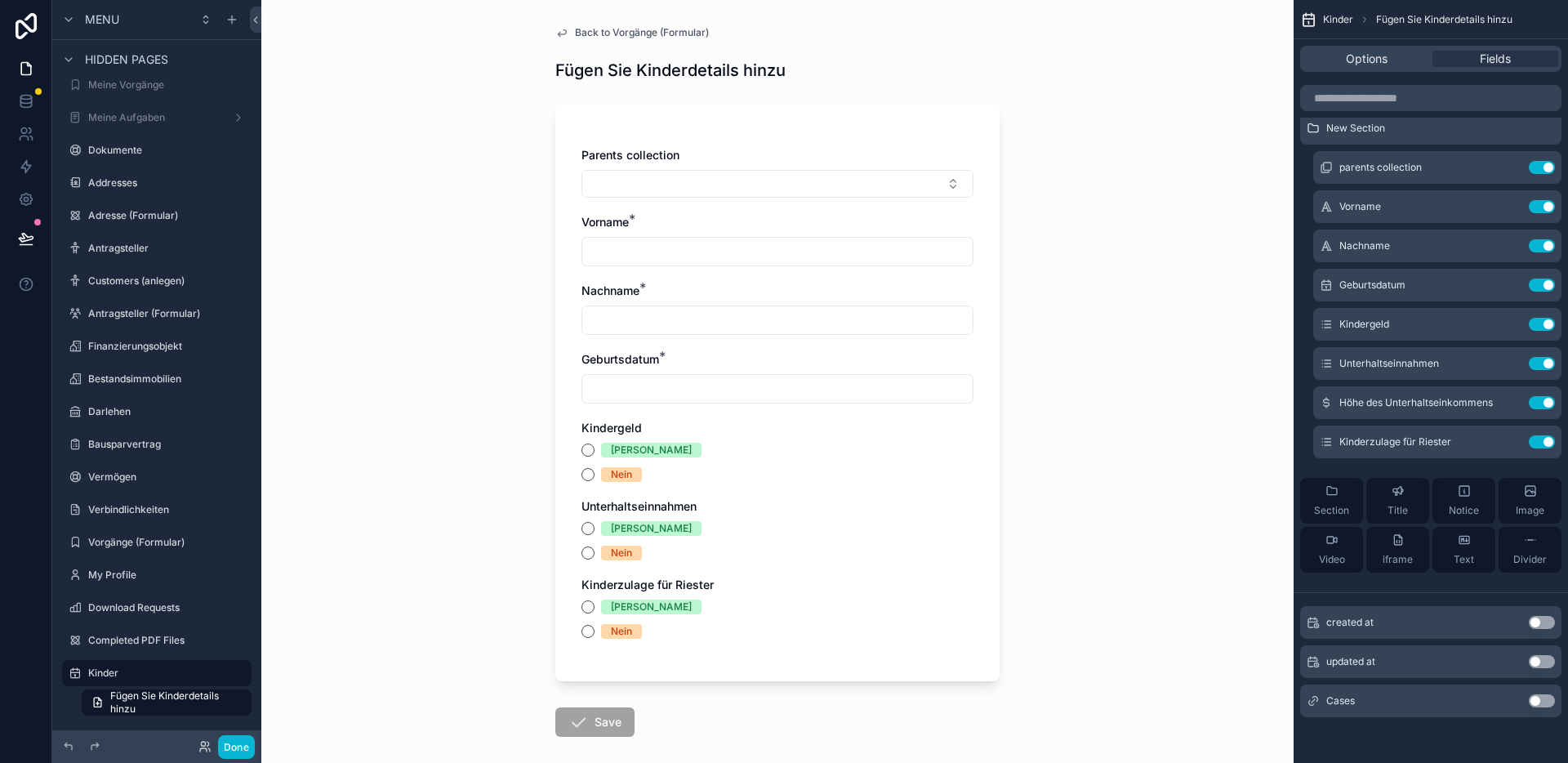
click at [982, 167] on div "Parents collection Vorname * Nachname * Geburtsdatum * Kindergeld Ja Nein Unter…" at bounding box center [777, 393] width 444 height 577
click at [913, 178] on button "Select Button" at bounding box center [778, 184] width 392 height 28
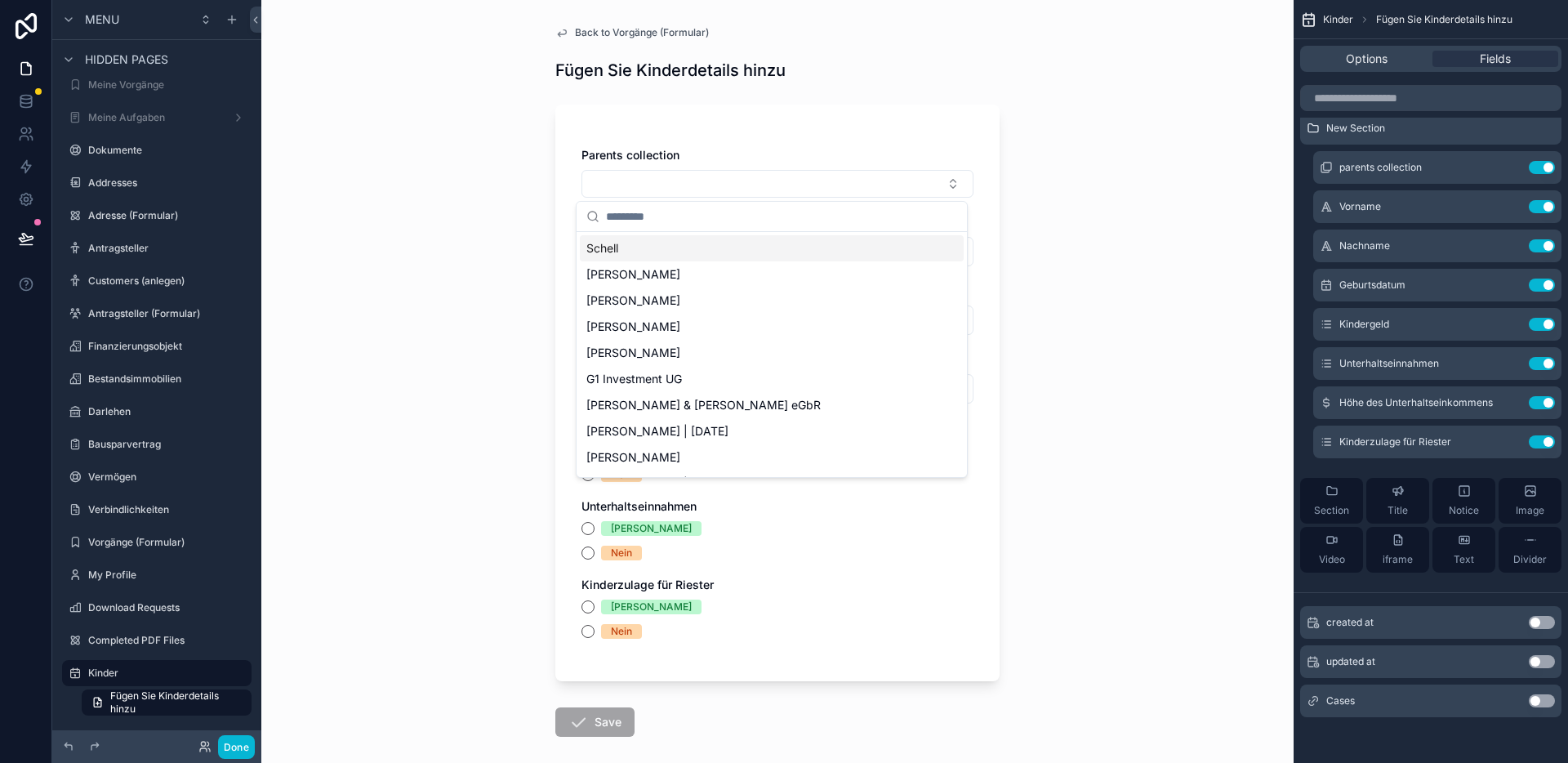
click at [995, 145] on div "Back to Vorgänge (Formular) Fügen Sie Kinderdetails hinzu Parents collection Vo…" at bounding box center [777, 420] width 470 height 842
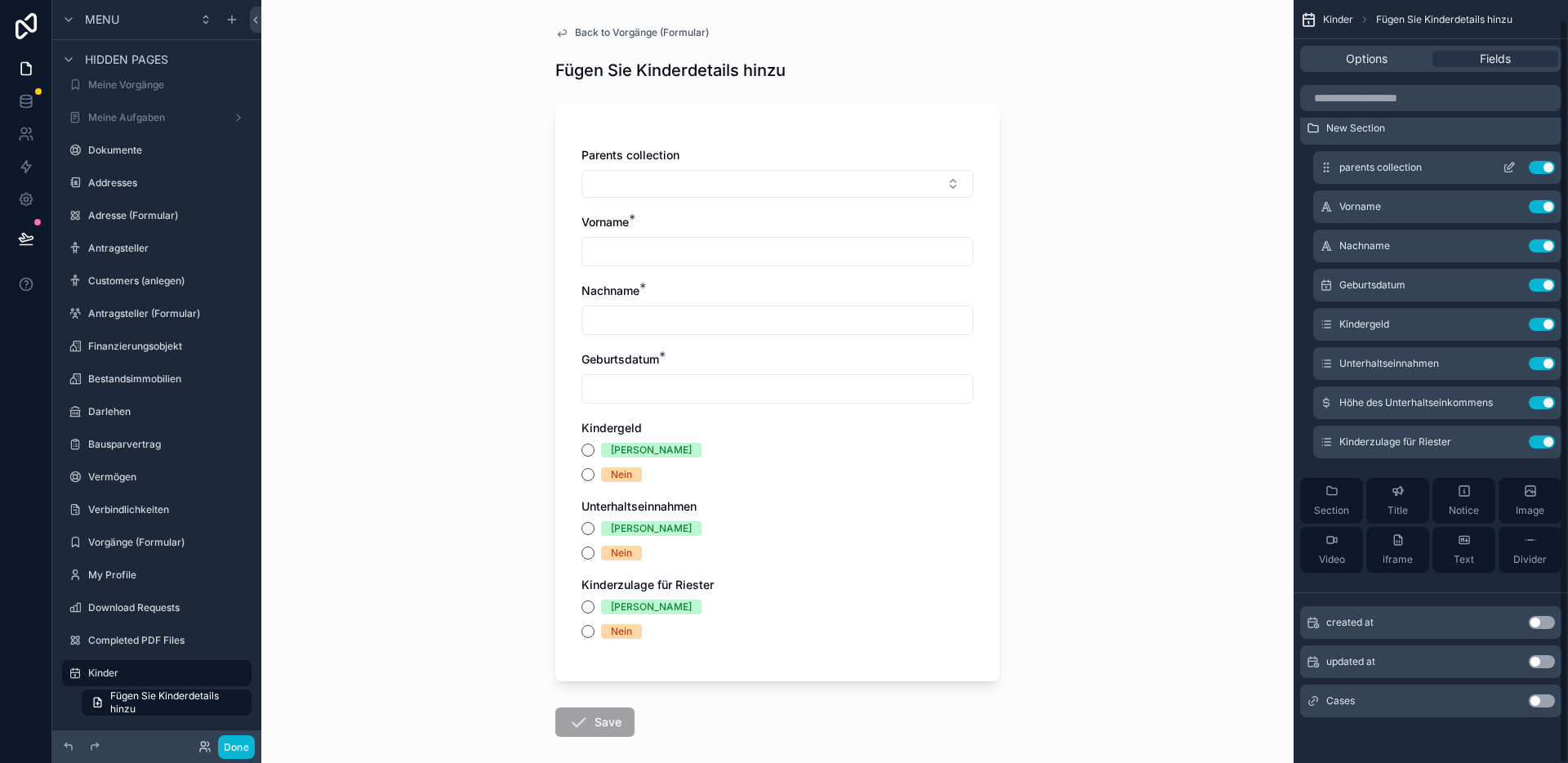
click at [1507, 167] on icon "scrollable content" at bounding box center [1510, 166] width 7 height 7
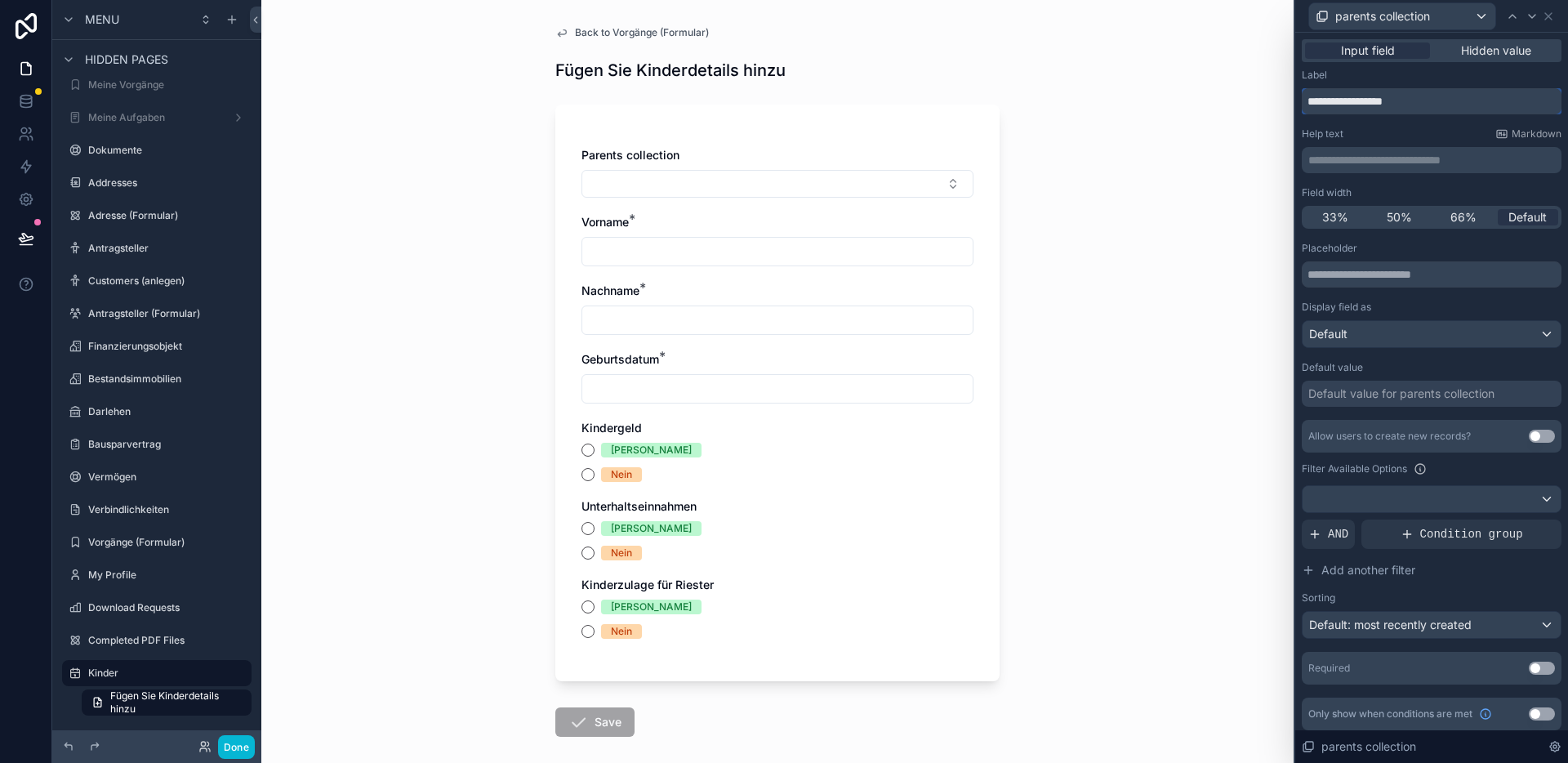
click at [1394, 104] on input "**********" at bounding box center [1431, 101] width 260 height 26
paste input "text"
type input "******"
click at [1211, 138] on div "Back to Vorgänge (Formular) Fügen Sie Kinderdetails hinzu Parents collection Vo…" at bounding box center [778, 382] width 1032 height 763
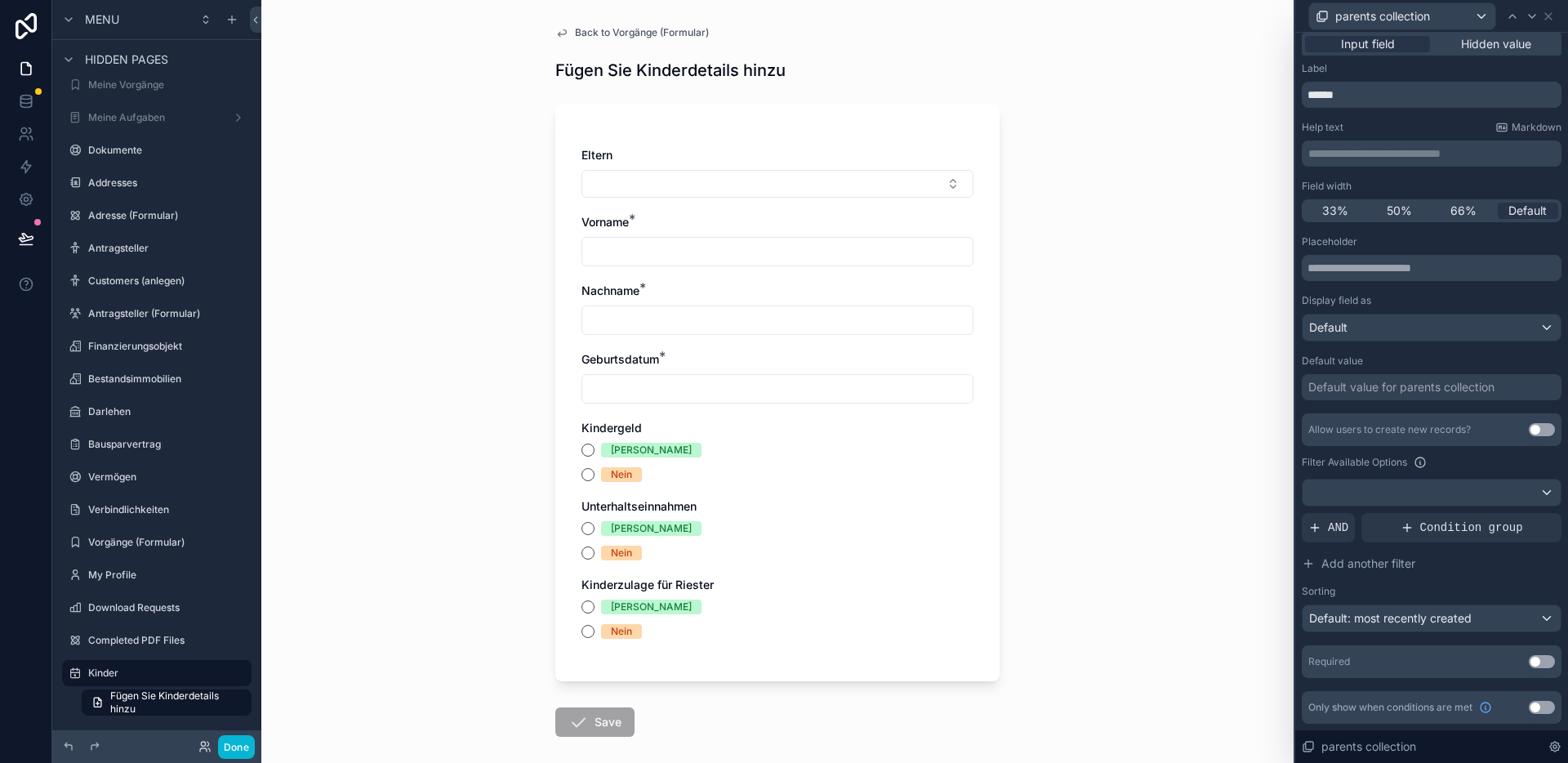
click at [1529, 660] on button "Use setting" at bounding box center [1542, 661] width 26 height 13
click at [627, 35] on span "Back to Vorgänge (Formular)" at bounding box center [642, 32] width 134 height 13
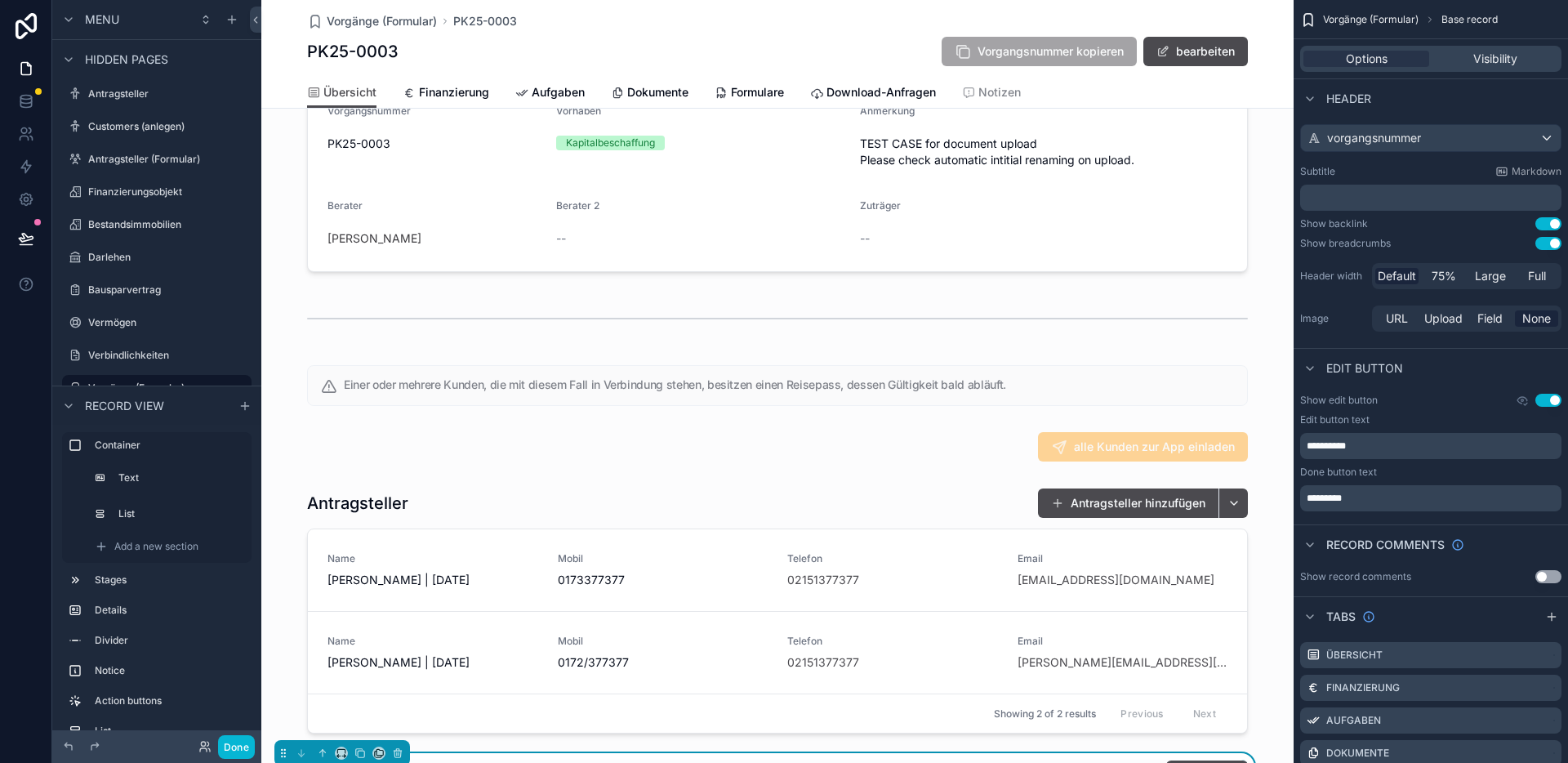
scroll to position [847, 0]
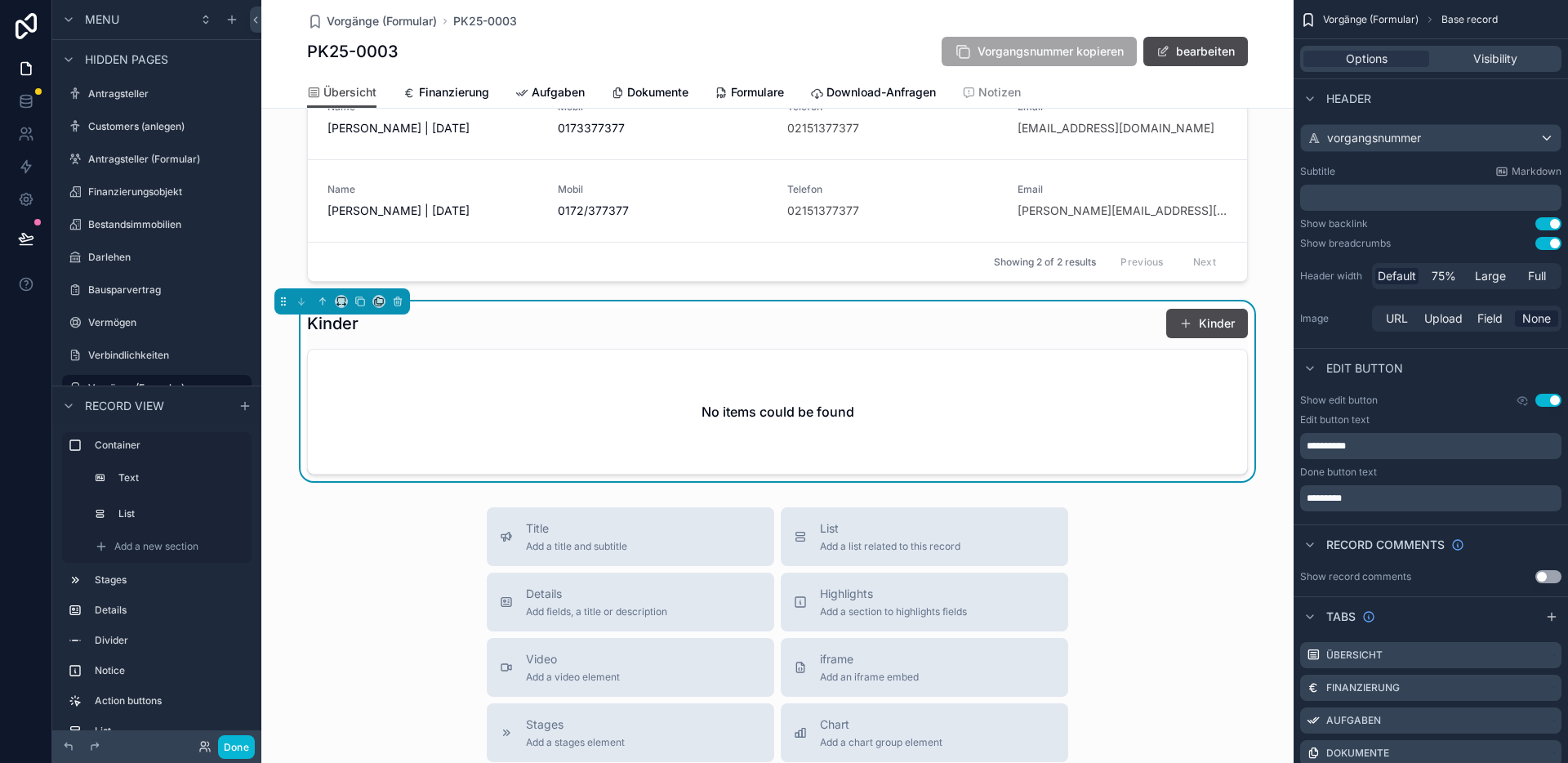
click at [625, 340] on div "Kinder Kinder" at bounding box center [778, 323] width 940 height 31
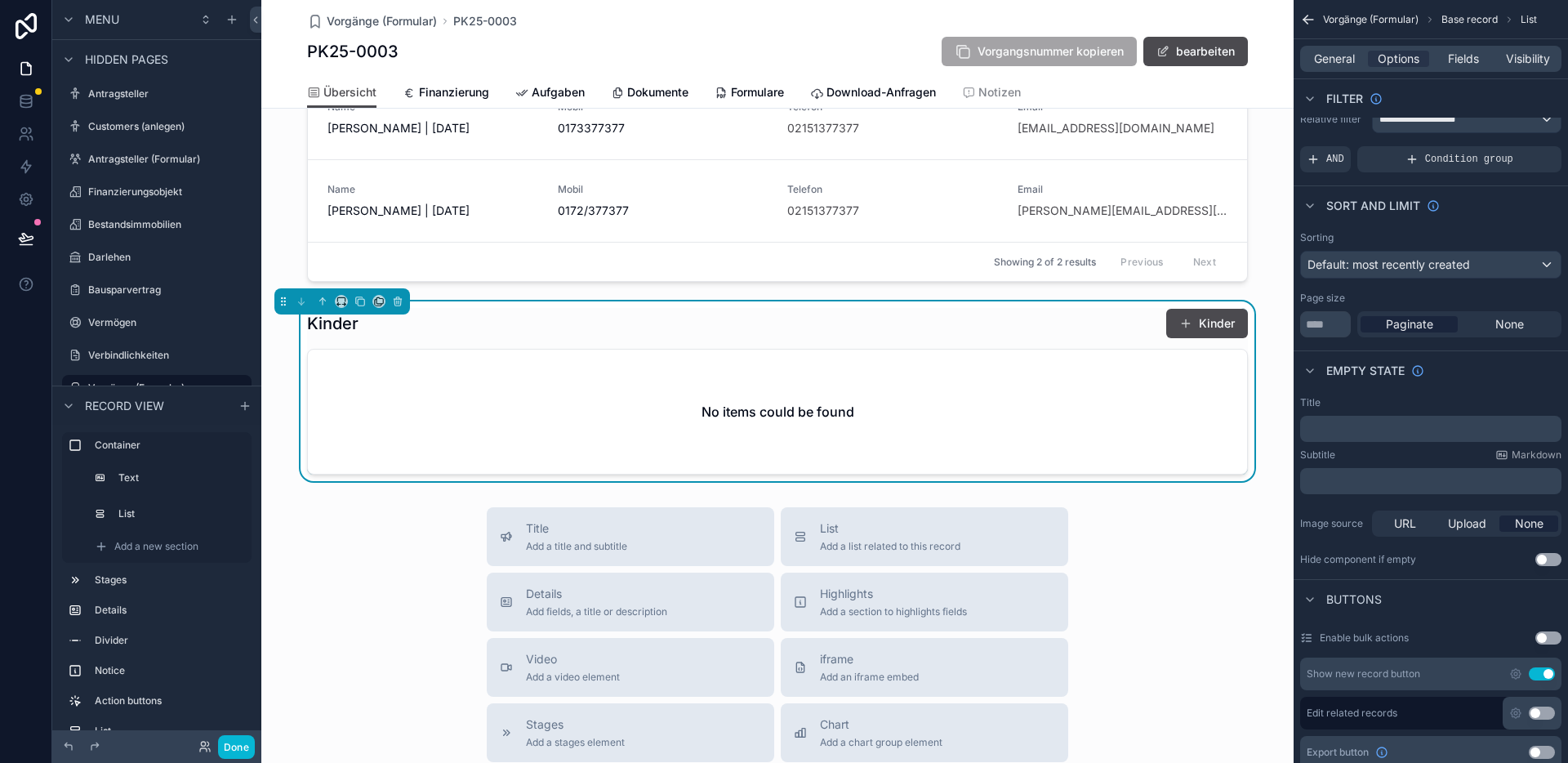
click at [1224, 339] on button "Kinder" at bounding box center [1207, 323] width 82 height 29
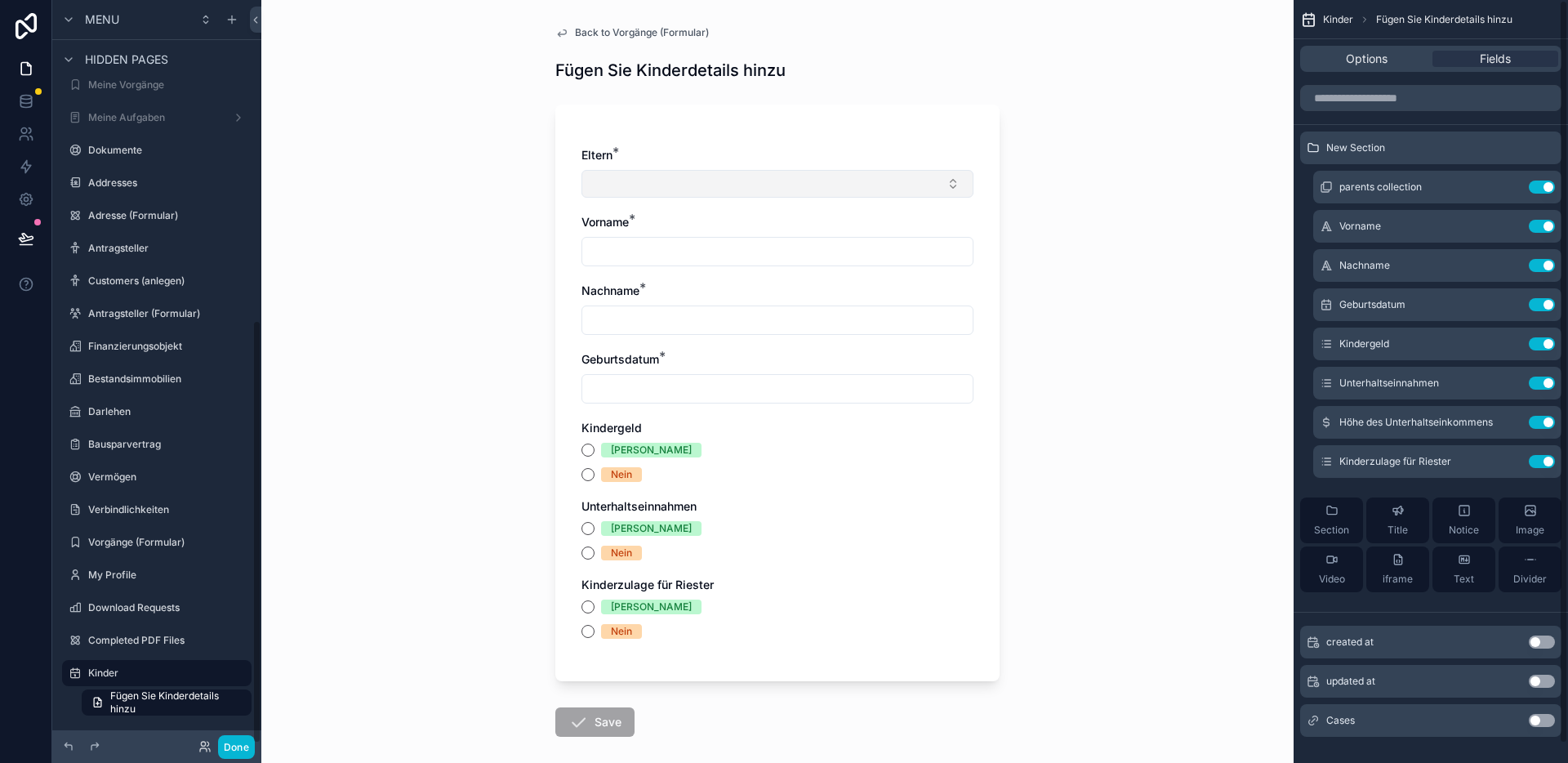
click at [654, 187] on button "Select Button" at bounding box center [778, 184] width 392 height 28
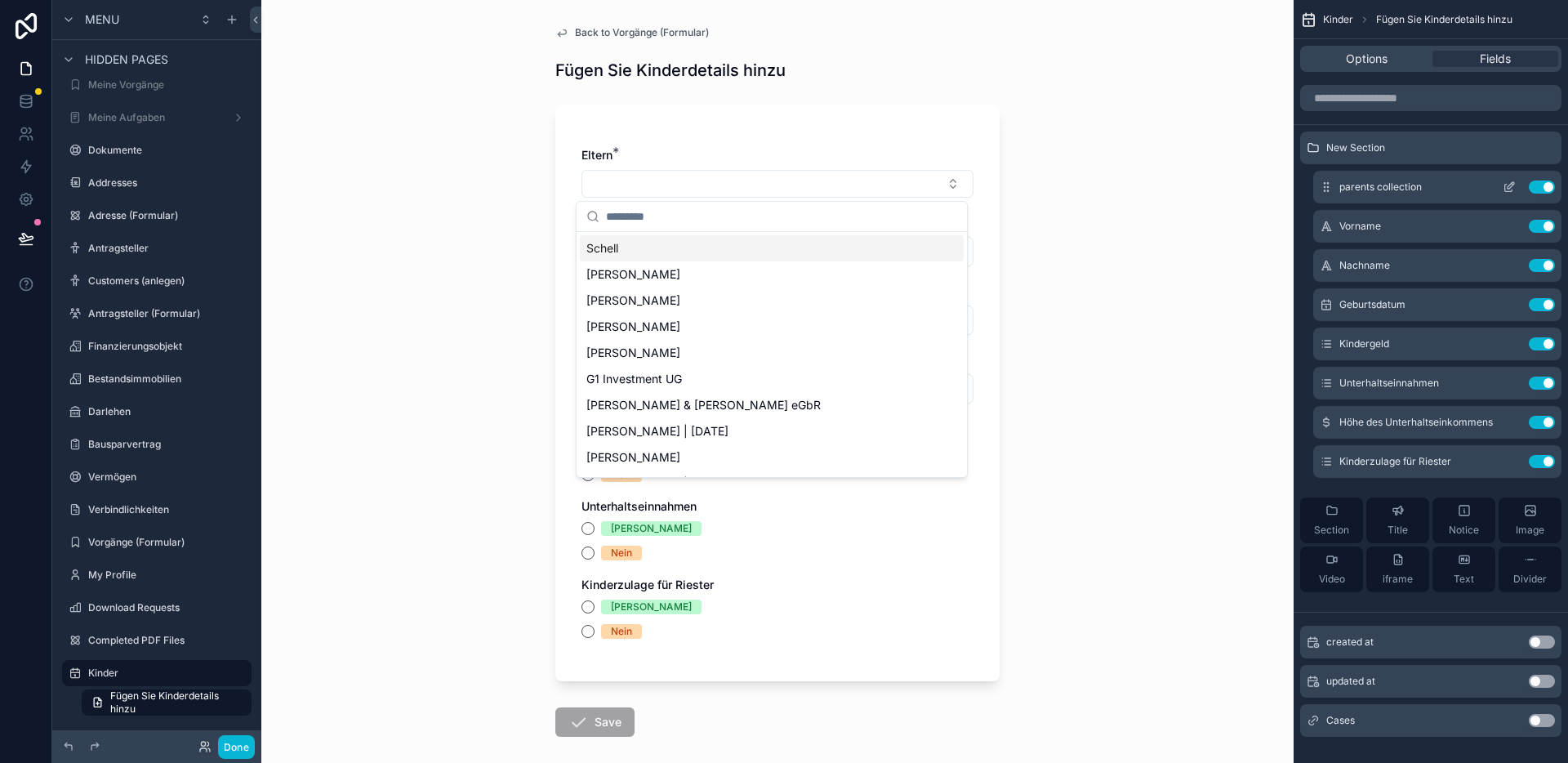
click at [1506, 187] on icon "scrollable content" at bounding box center [1508, 187] width 13 height 13
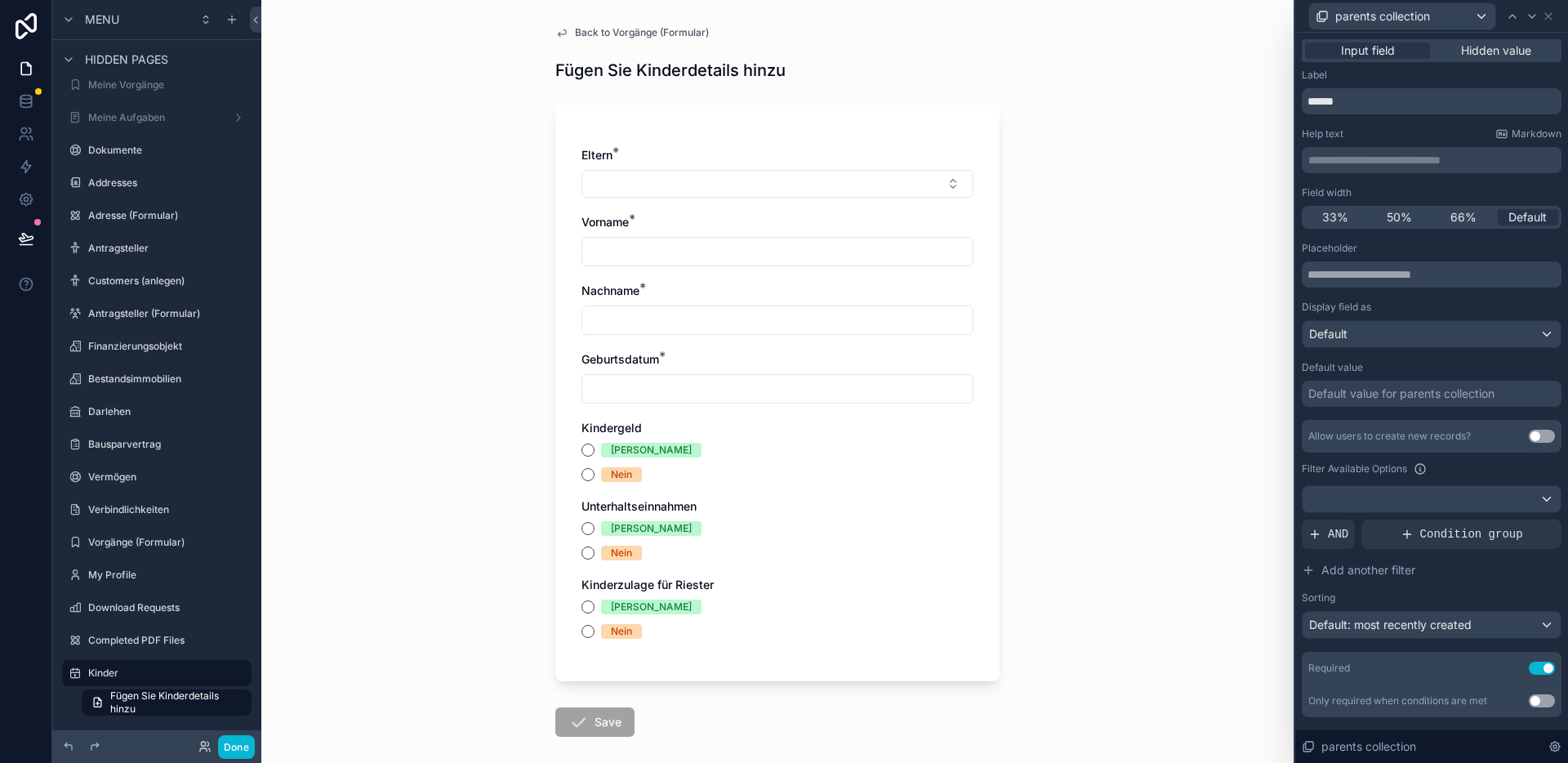
scroll to position [39, 0]
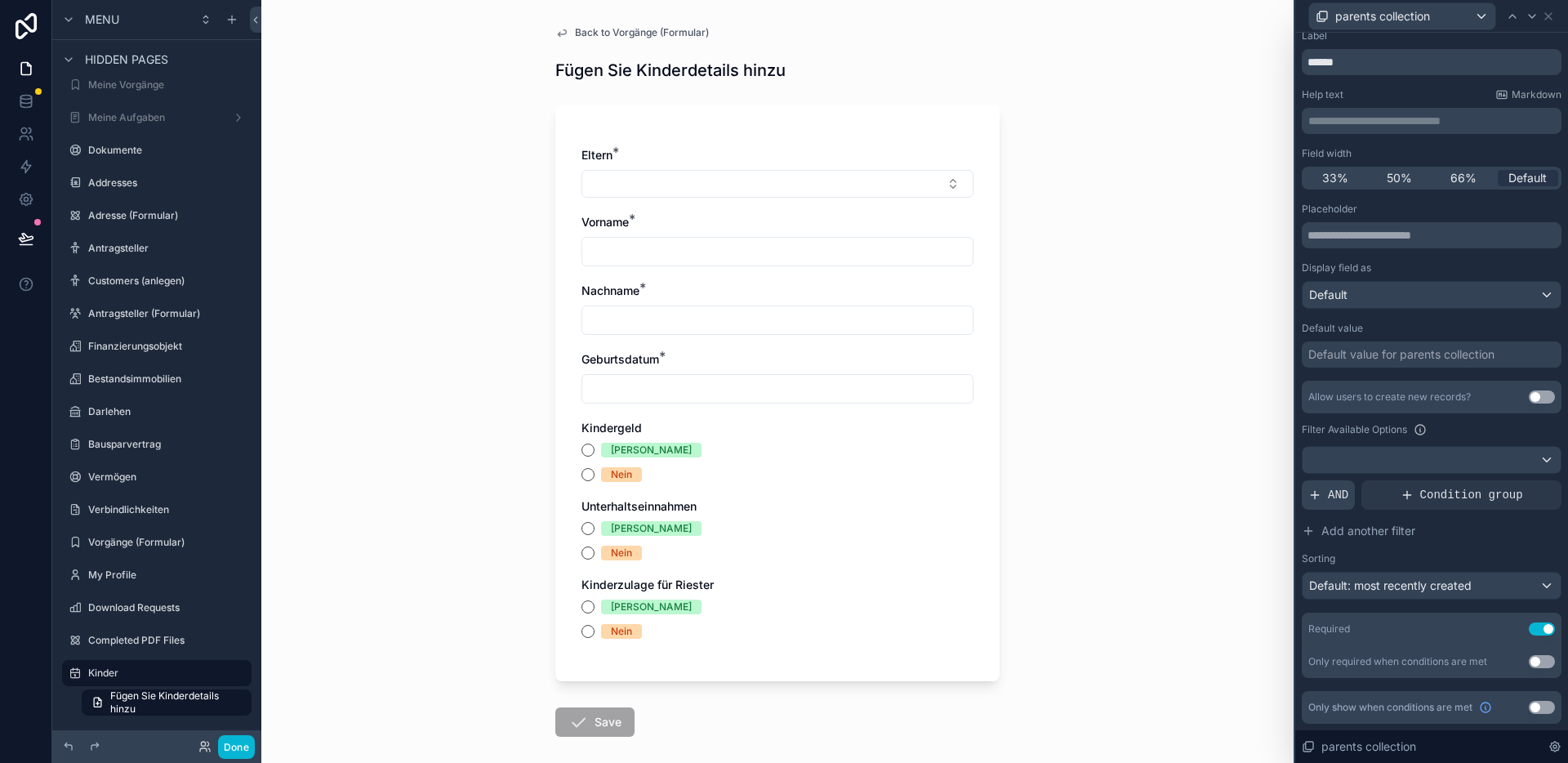
click at [1331, 497] on span "AND" at bounding box center [1337, 495] width 20 height 16
click at [1515, 483] on icon at bounding box center [1520, 482] width 10 height 10
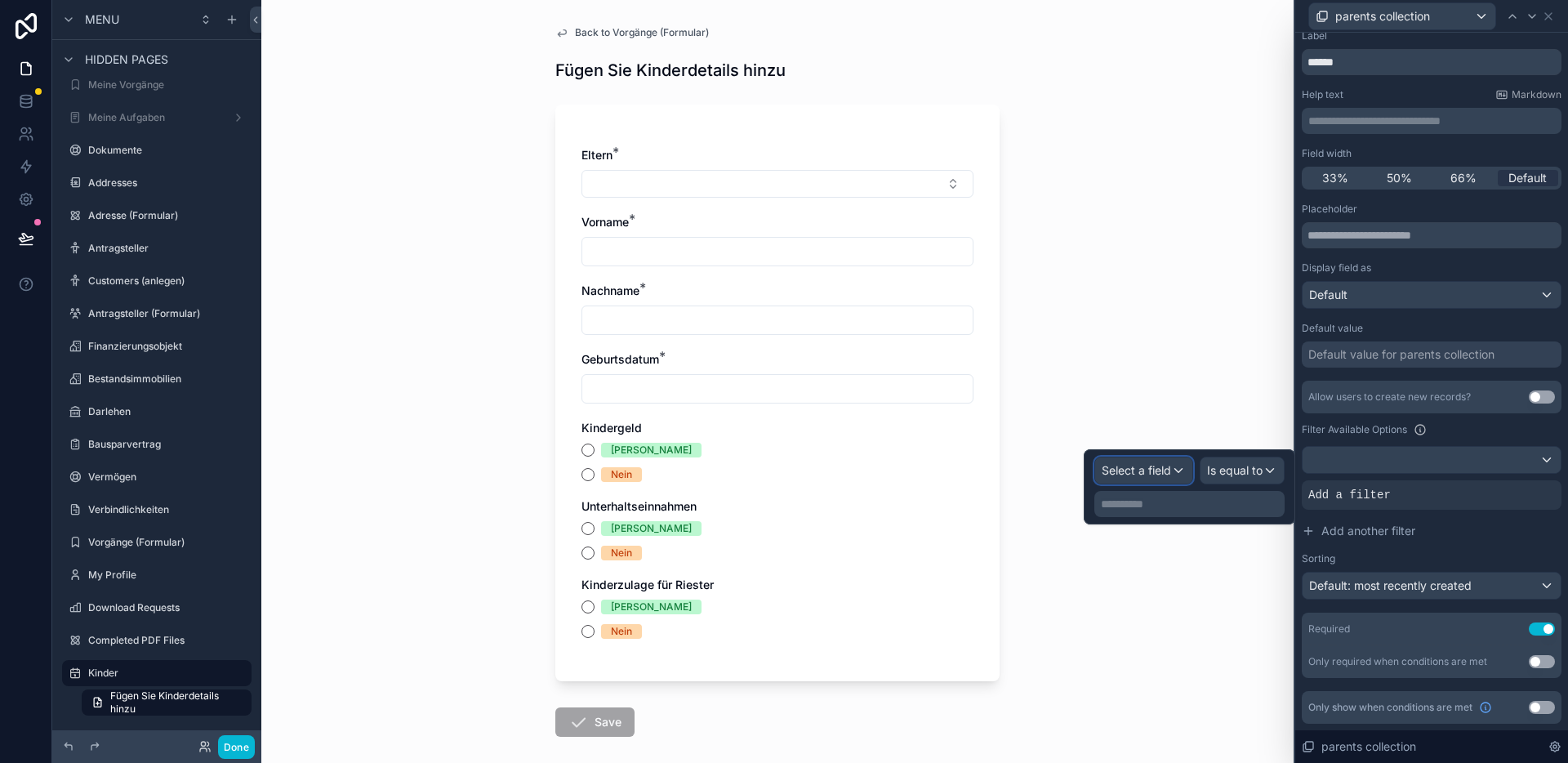
click at [1181, 472] on div "Select a field" at bounding box center [1143, 470] width 97 height 26
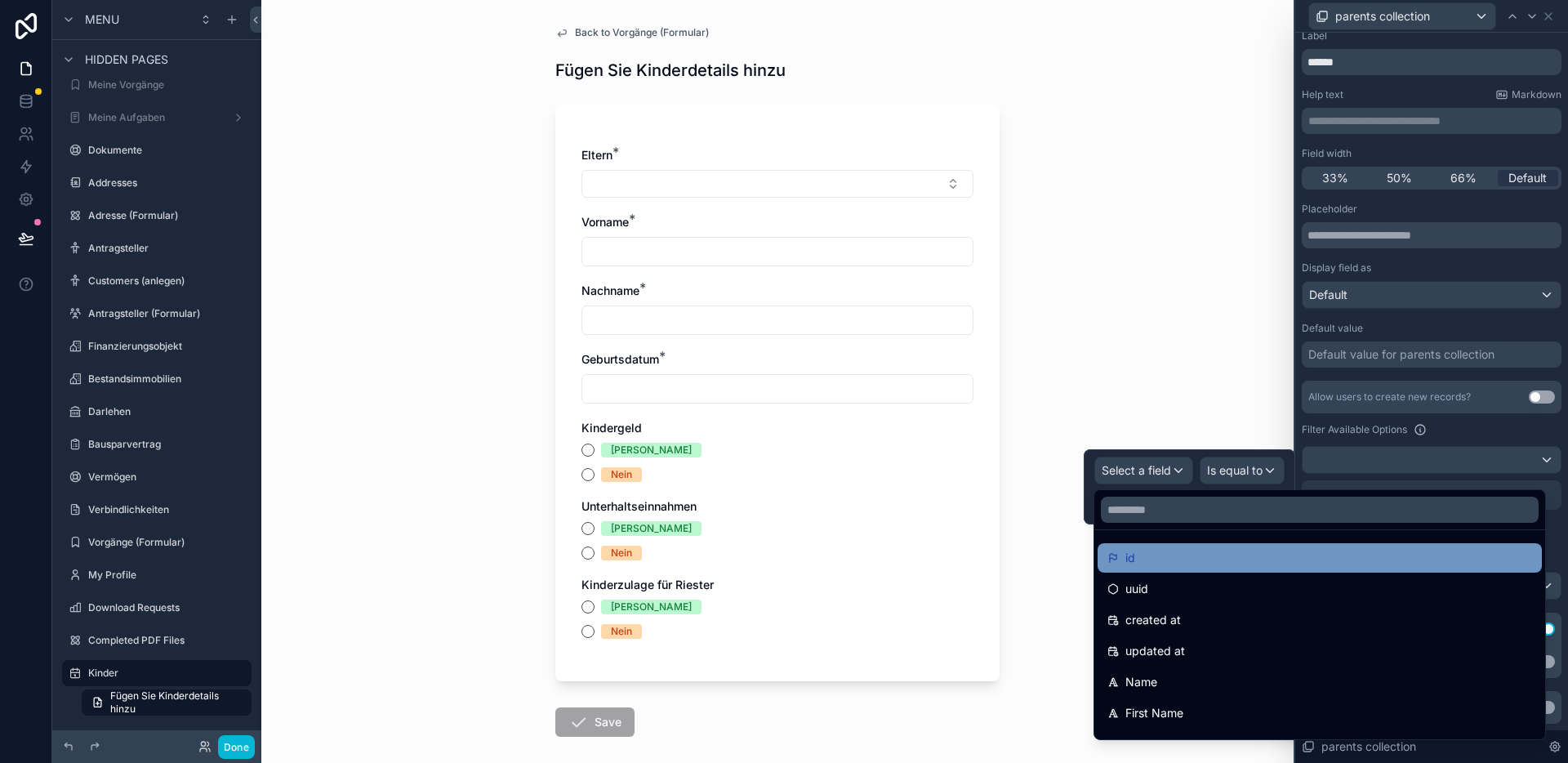
click at [1174, 555] on div "id" at bounding box center [1318, 558] width 424 height 20
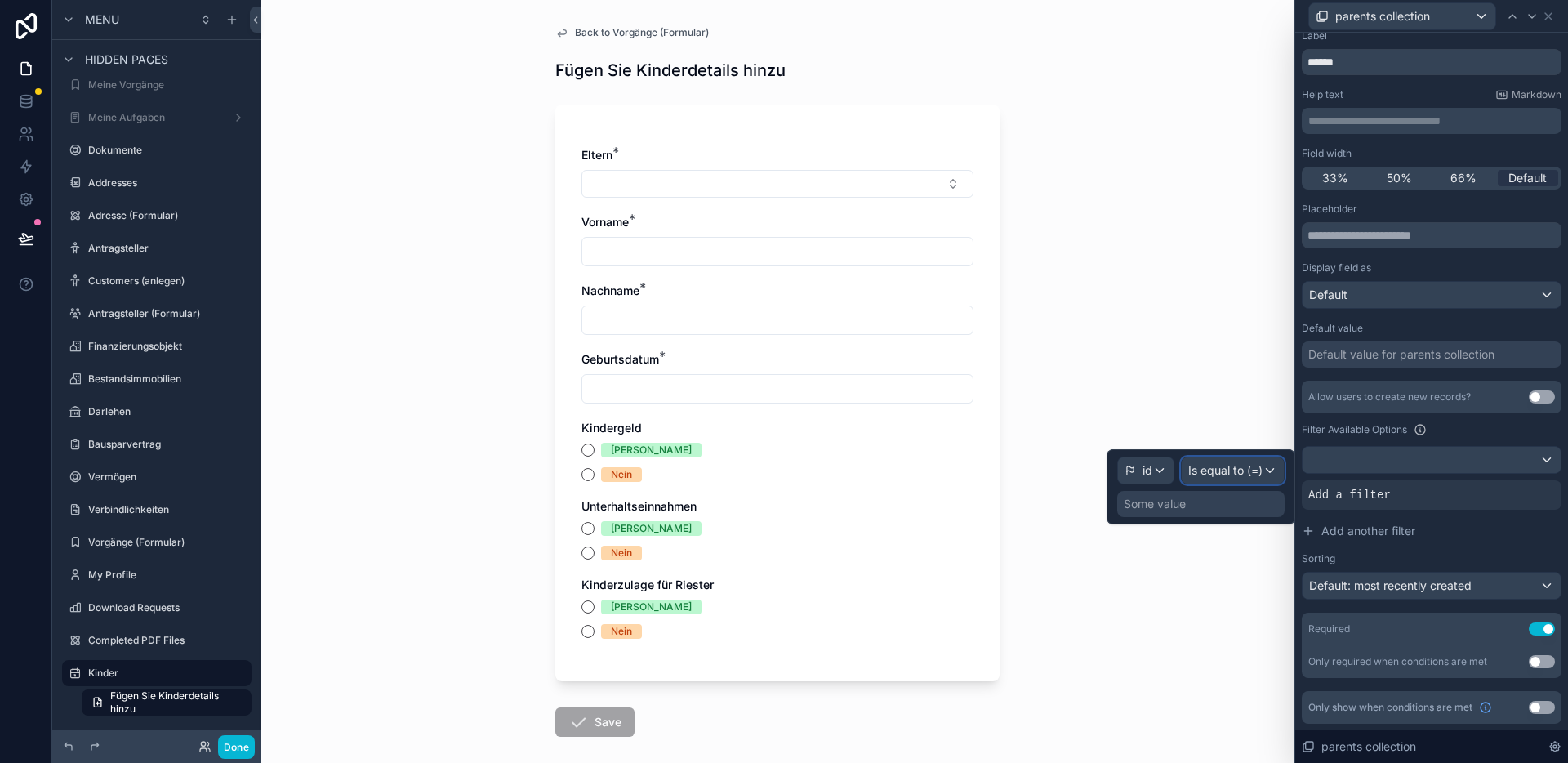
click at [1242, 476] on span "Is equal to (=)" at bounding box center [1225, 470] width 74 height 16
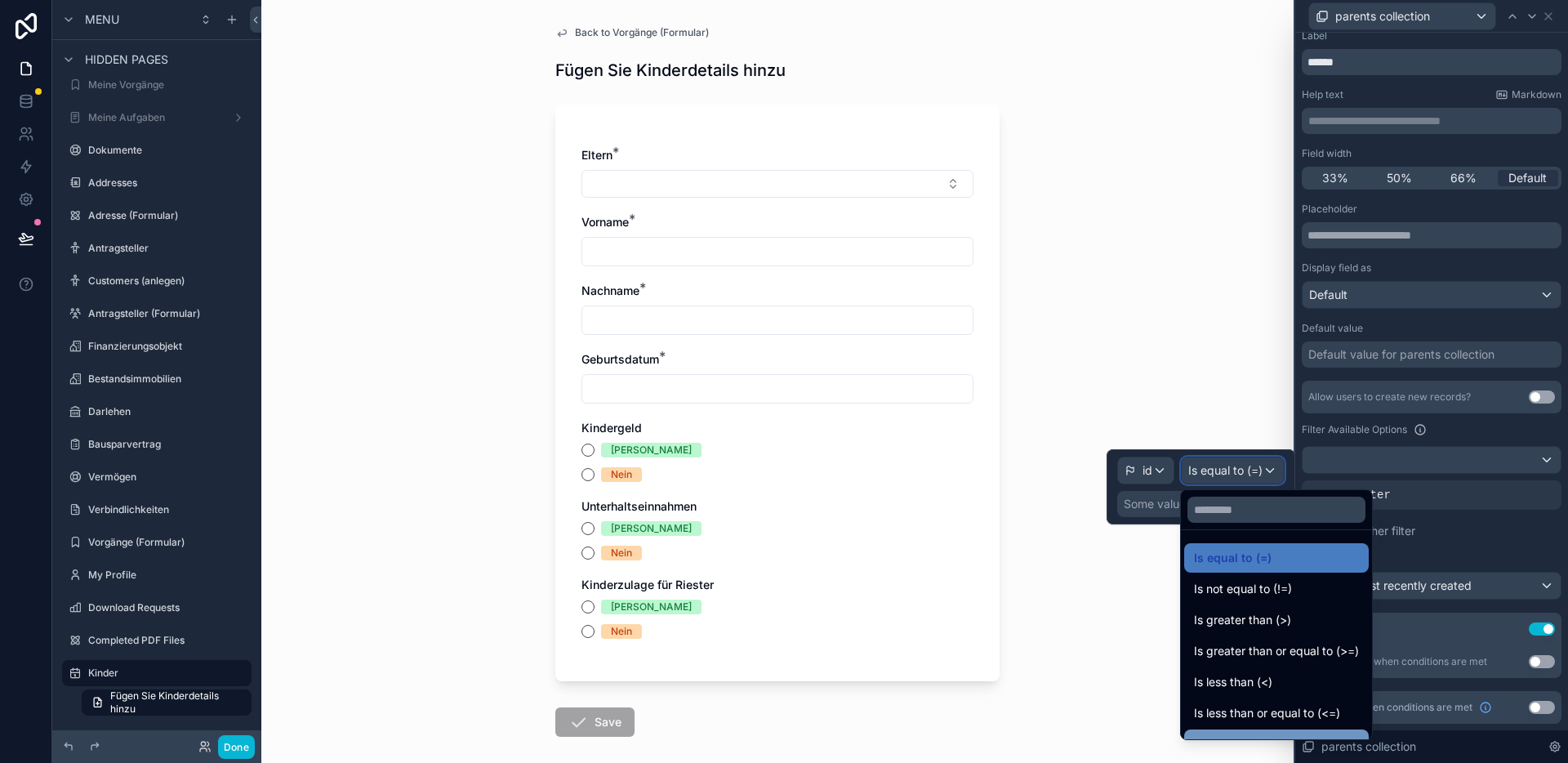
scroll to position [116, 0]
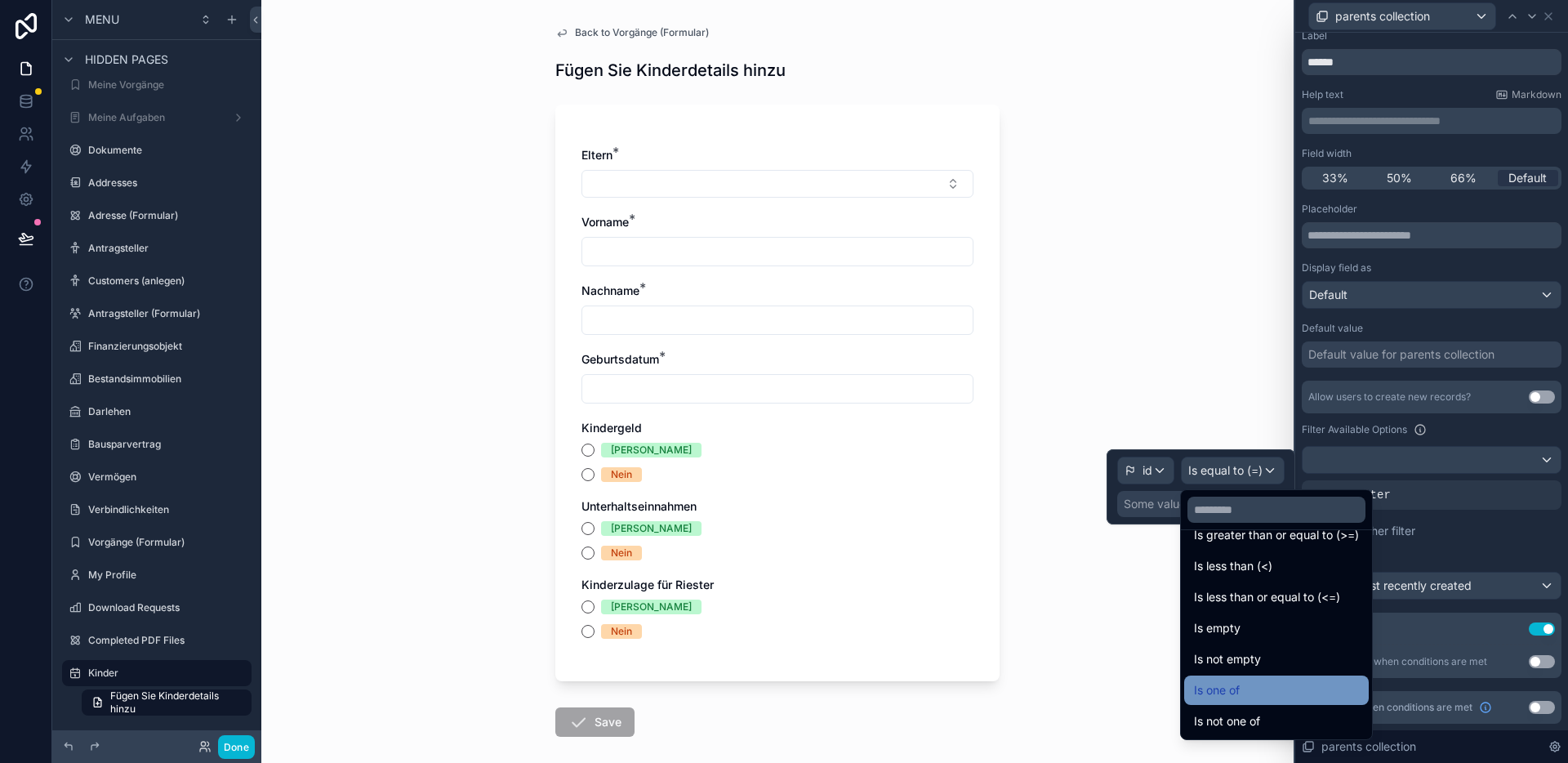
click at [1292, 682] on div "Is one of" at bounding box center [1276, 690] width 165 height 20
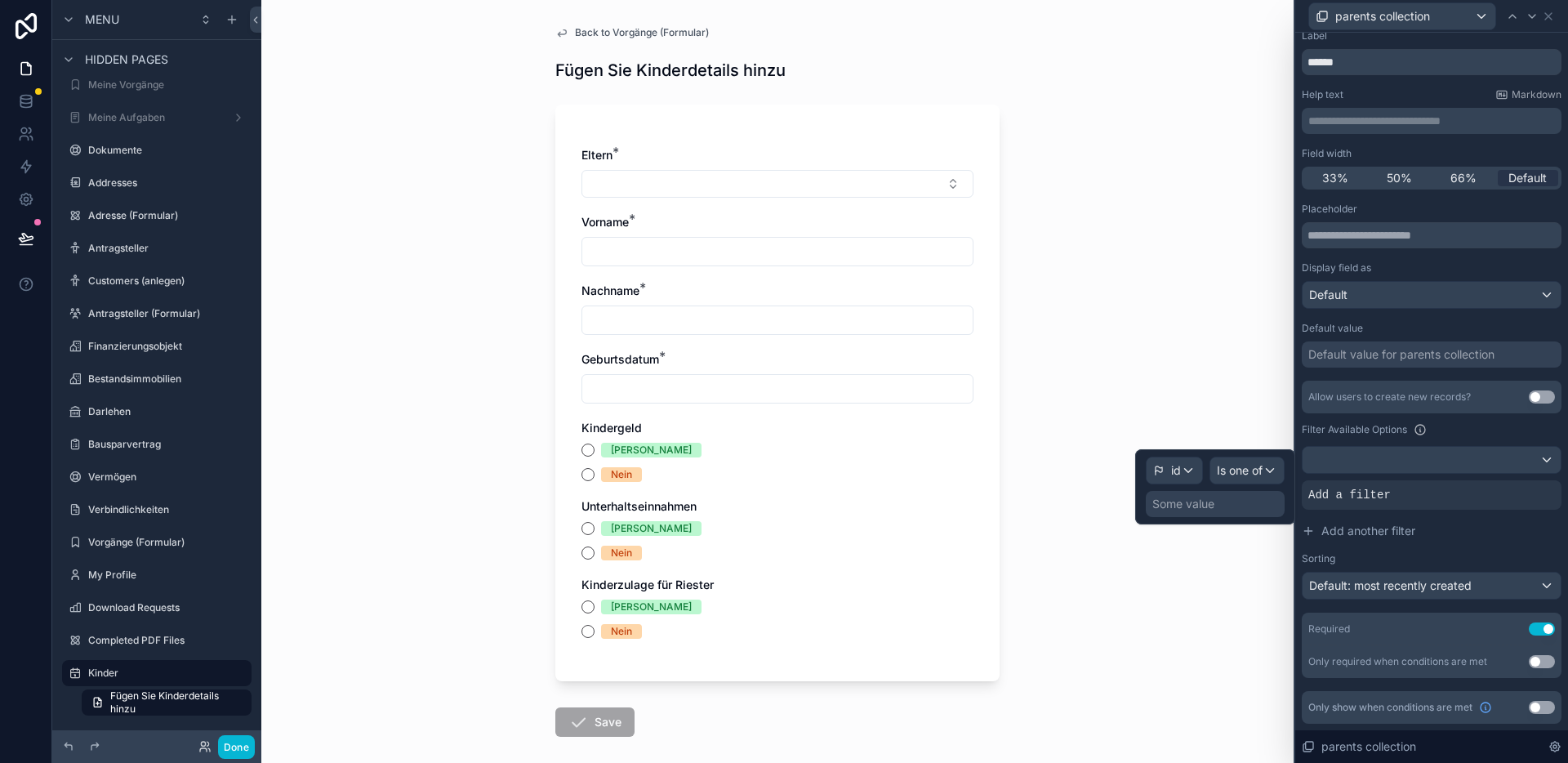
click at [1210, 506] on div "Some value" at bounding box center [1183, 504] width 62 height 16
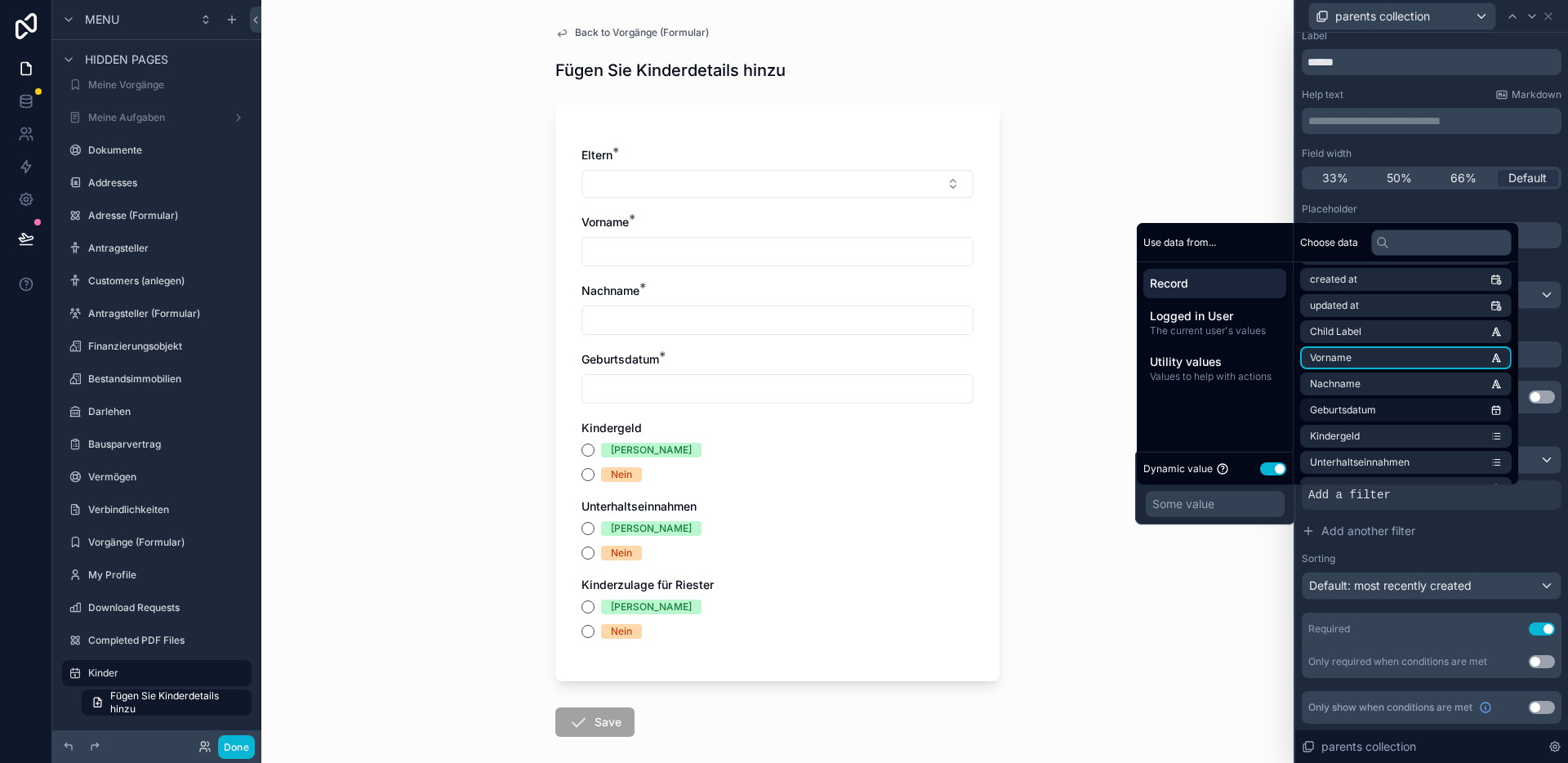
scroll to position [206, 0]
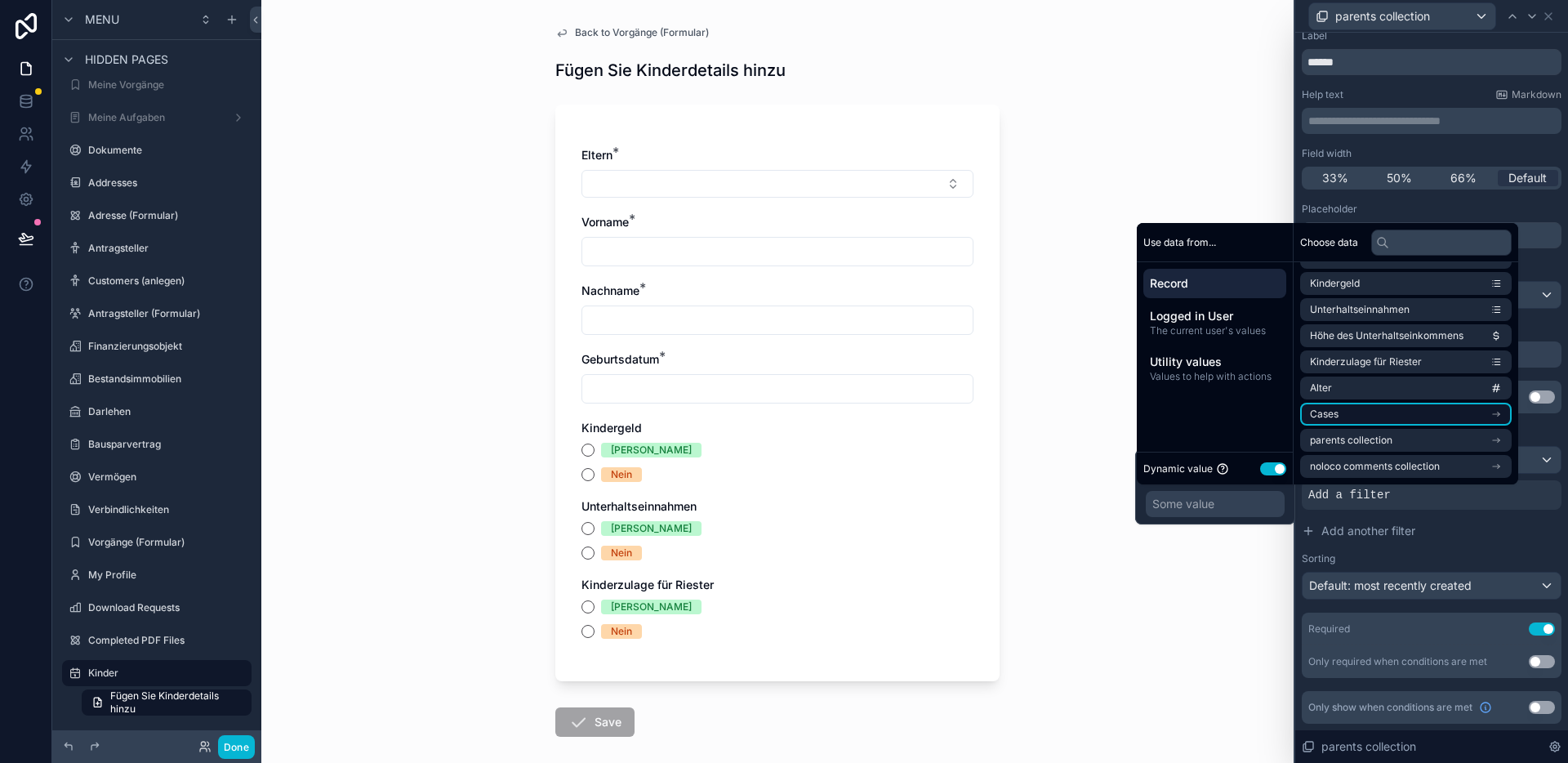
click at [1414, 416] on li "Cases" at bounding box center [1405, 413] width 212 height 23
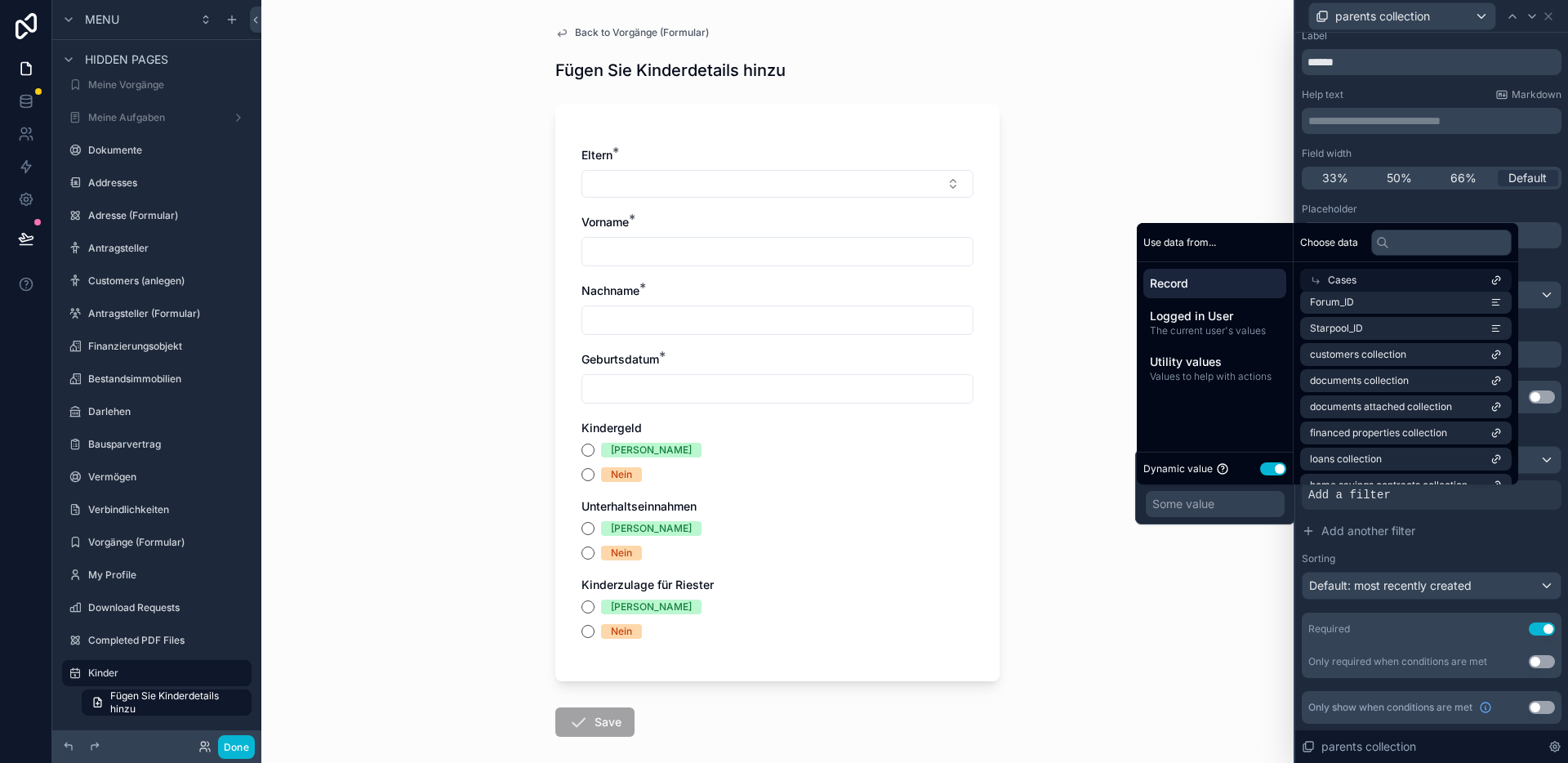
scroll to position [1336, 0]
click at [1376, 358] on span "customers collection" at bounding box center [1357, 359] width 97 height 13
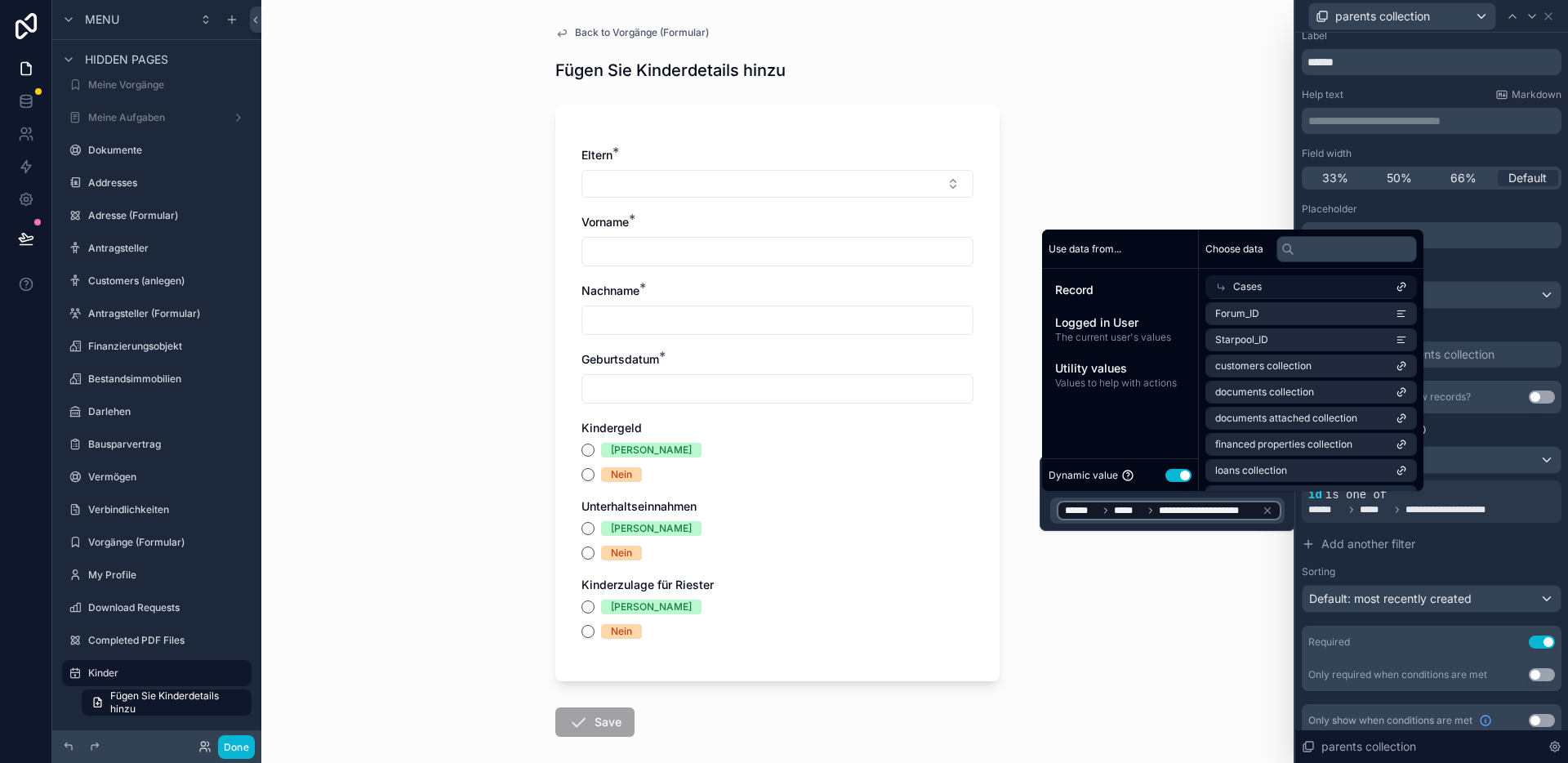
click at [1194, 178] on div "Back to Vorgänge (Formular) Fügen Sie Kinderdetails hinzu Eltern * Vorname * Na…" at bounding box center [778, 382] width 1032 height 763
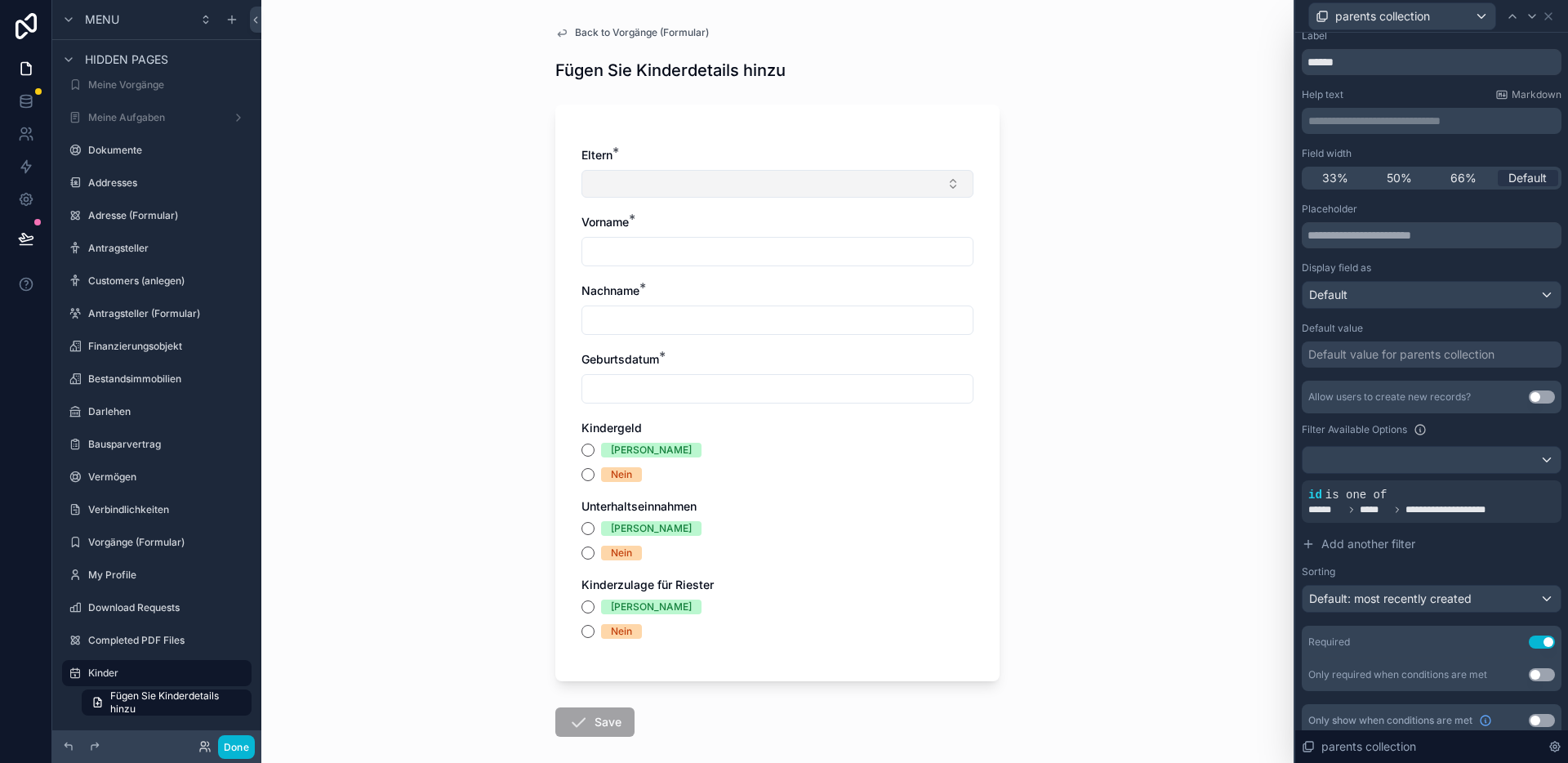
click at [785, 184] on button "Select Button" at bounding box center [778, 184] width 392 height 28
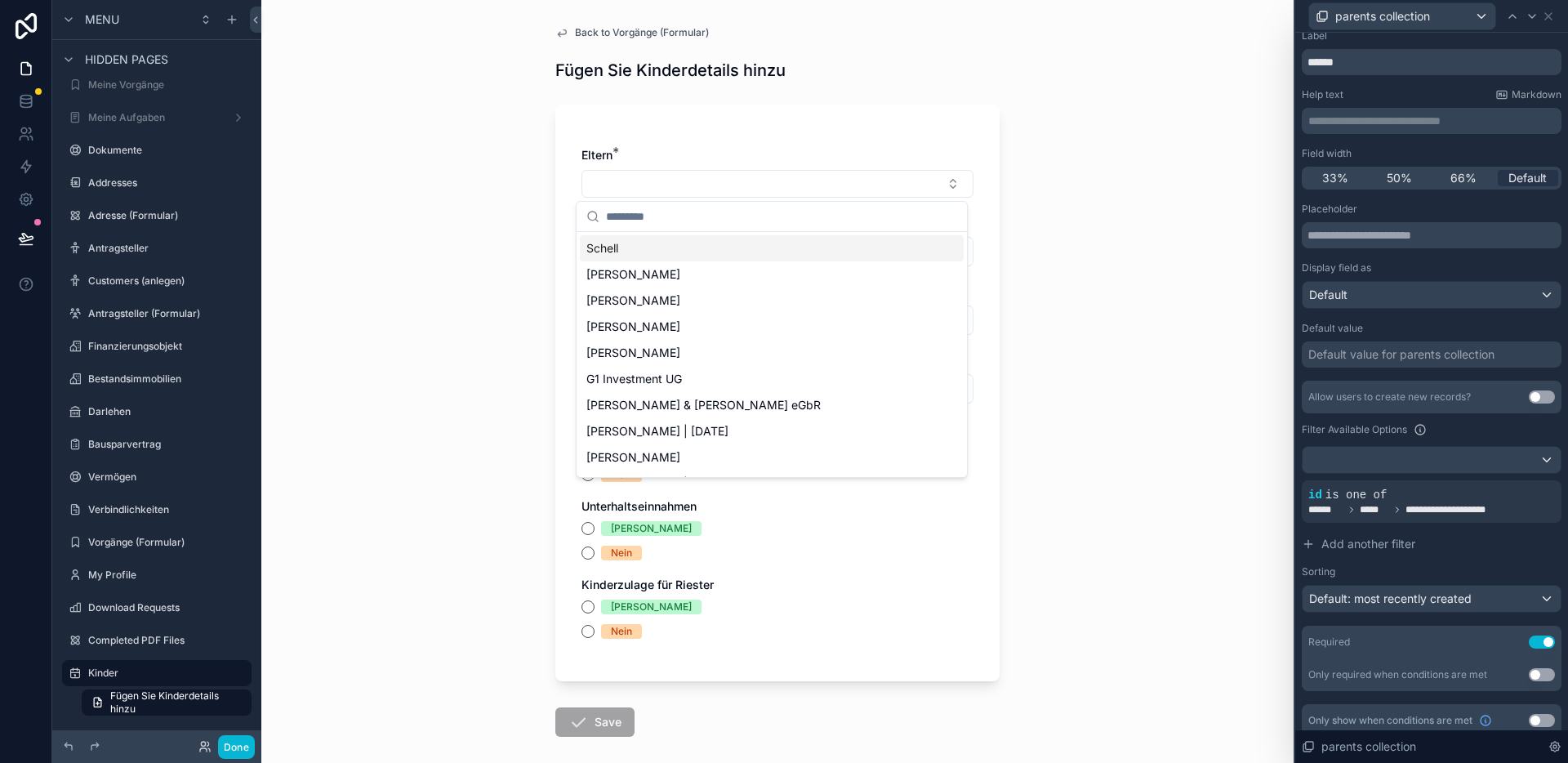
click at [972, 81] on div "Fügen Sie Kinderdetails hinzu" at bounding box center [777, 70] width 444 height 23
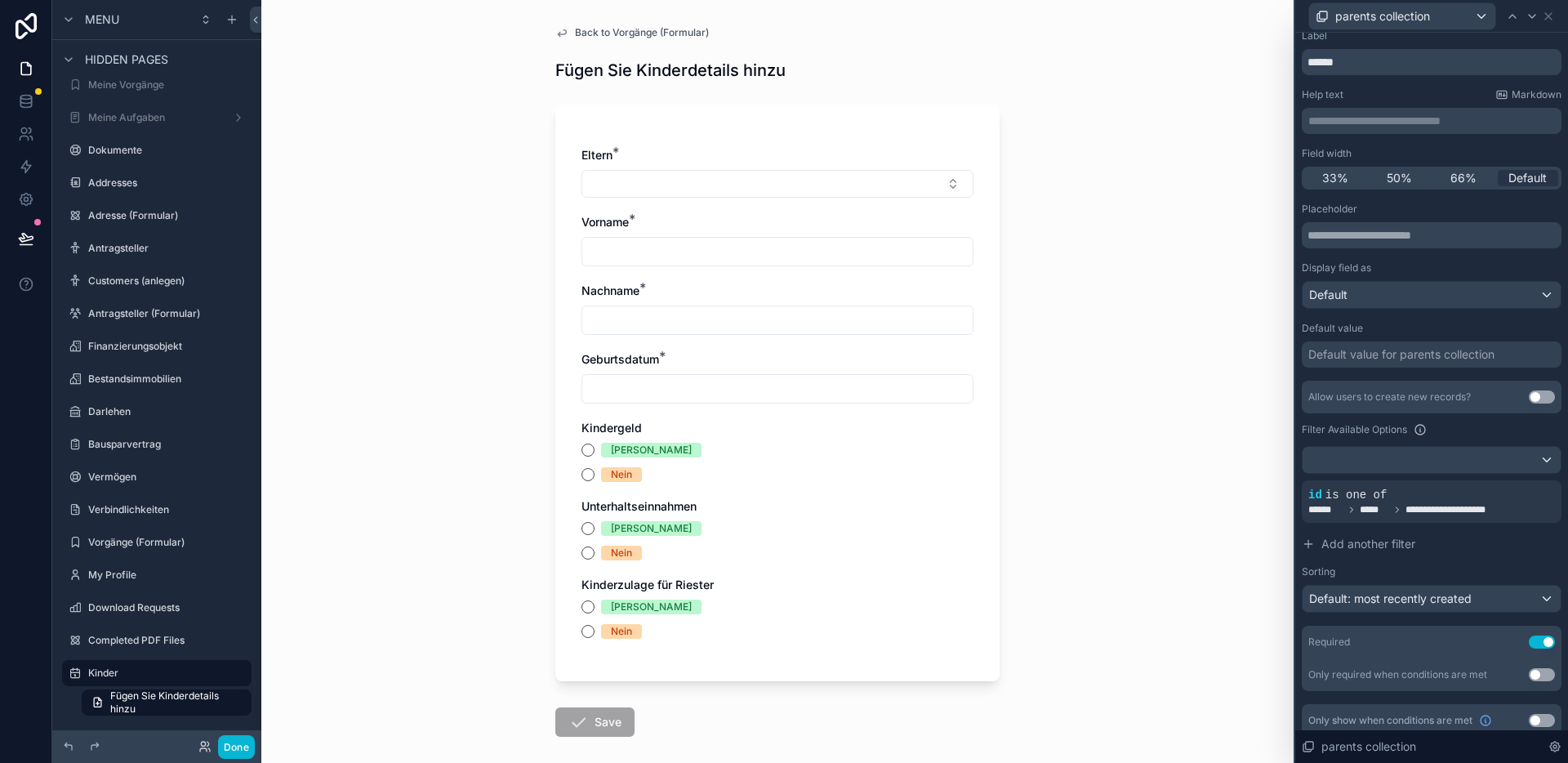
click at [622, 29] on span "Back to Vorgänge (Formular)" at bounding box center [642, 32] width 134 height 13
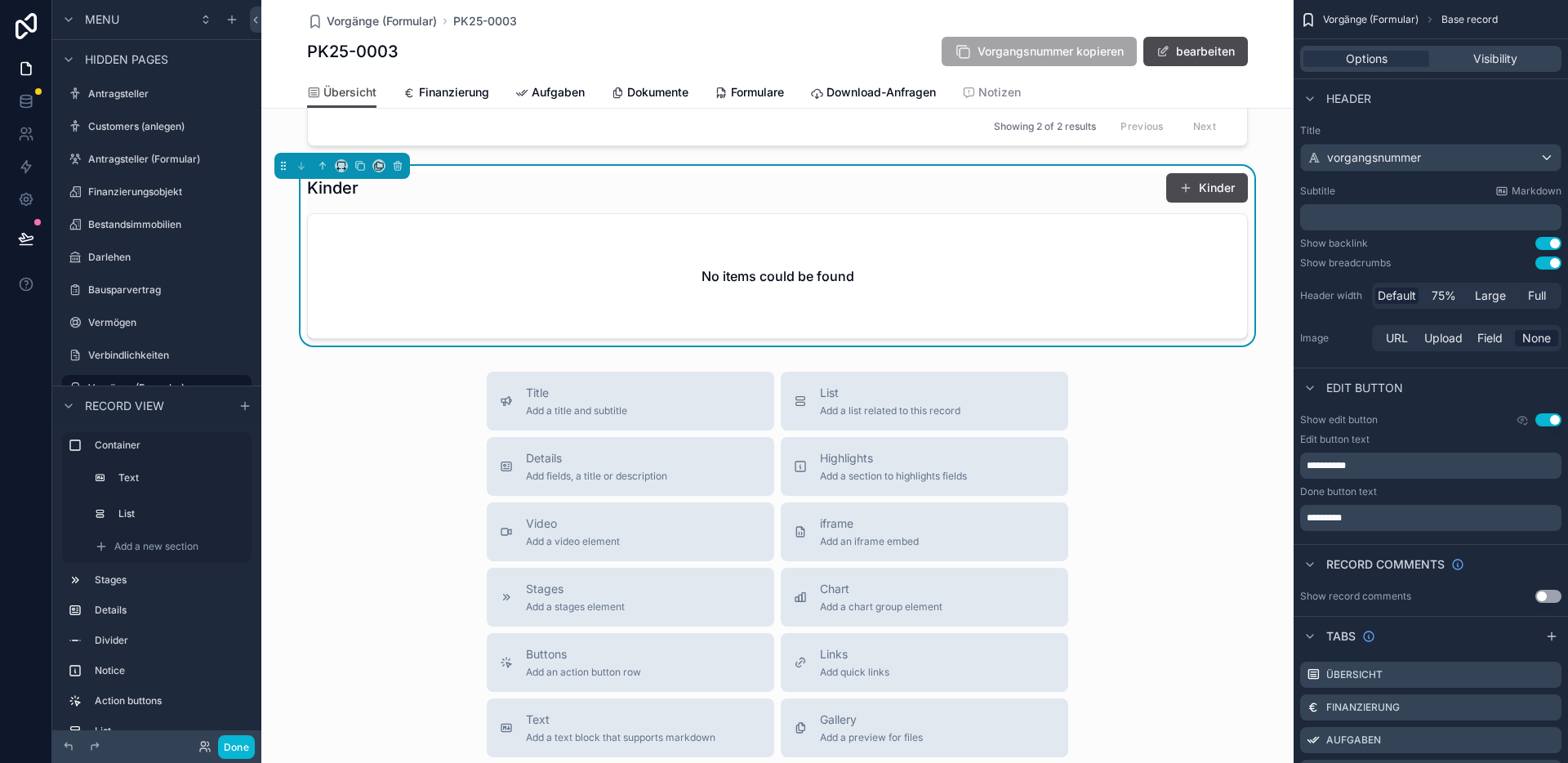
scroll to position [963, 0]
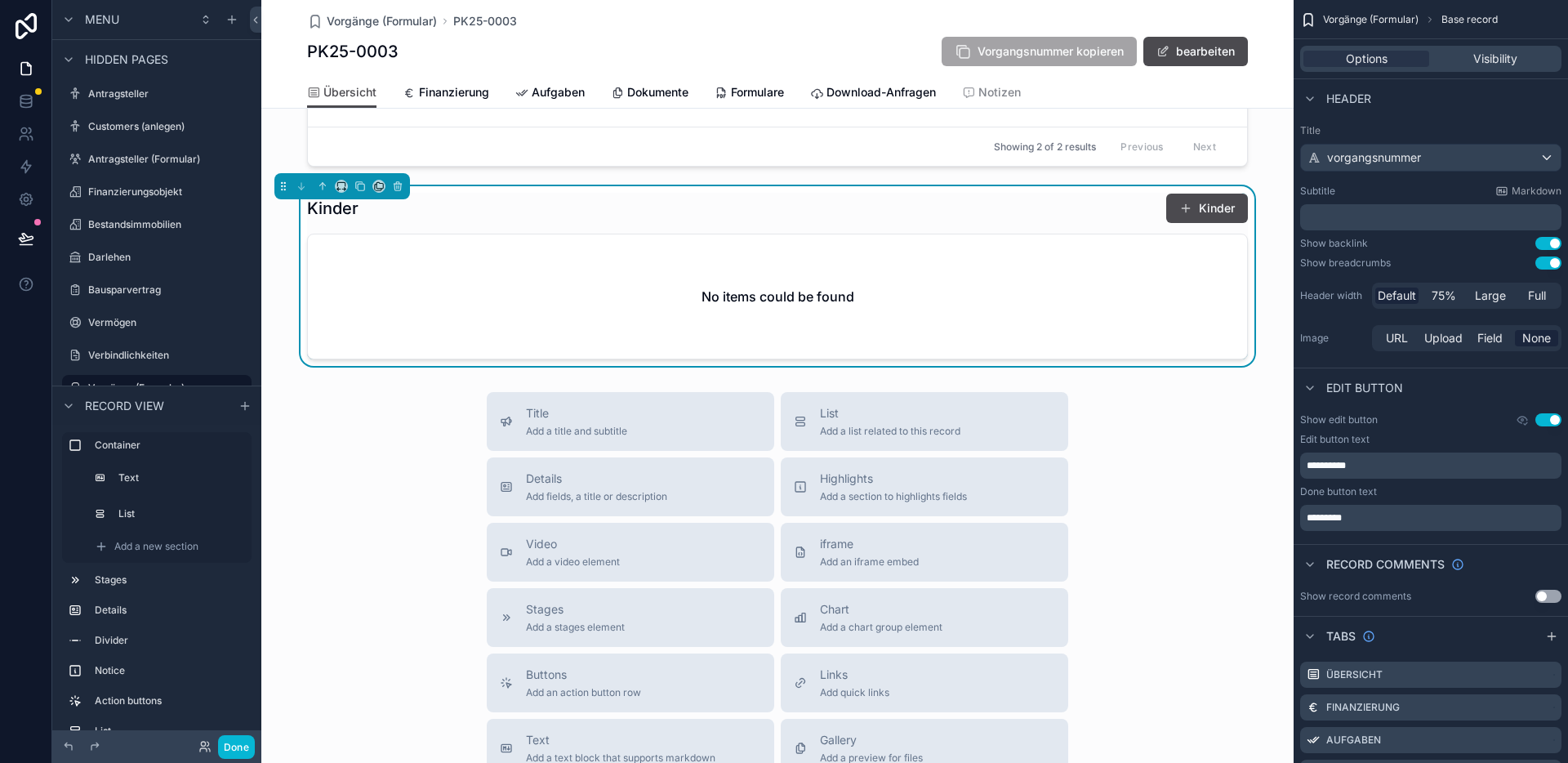
click at [734, 224] on div "Kinder Kinder" at bounding box center [778, 208] width 940 height 31
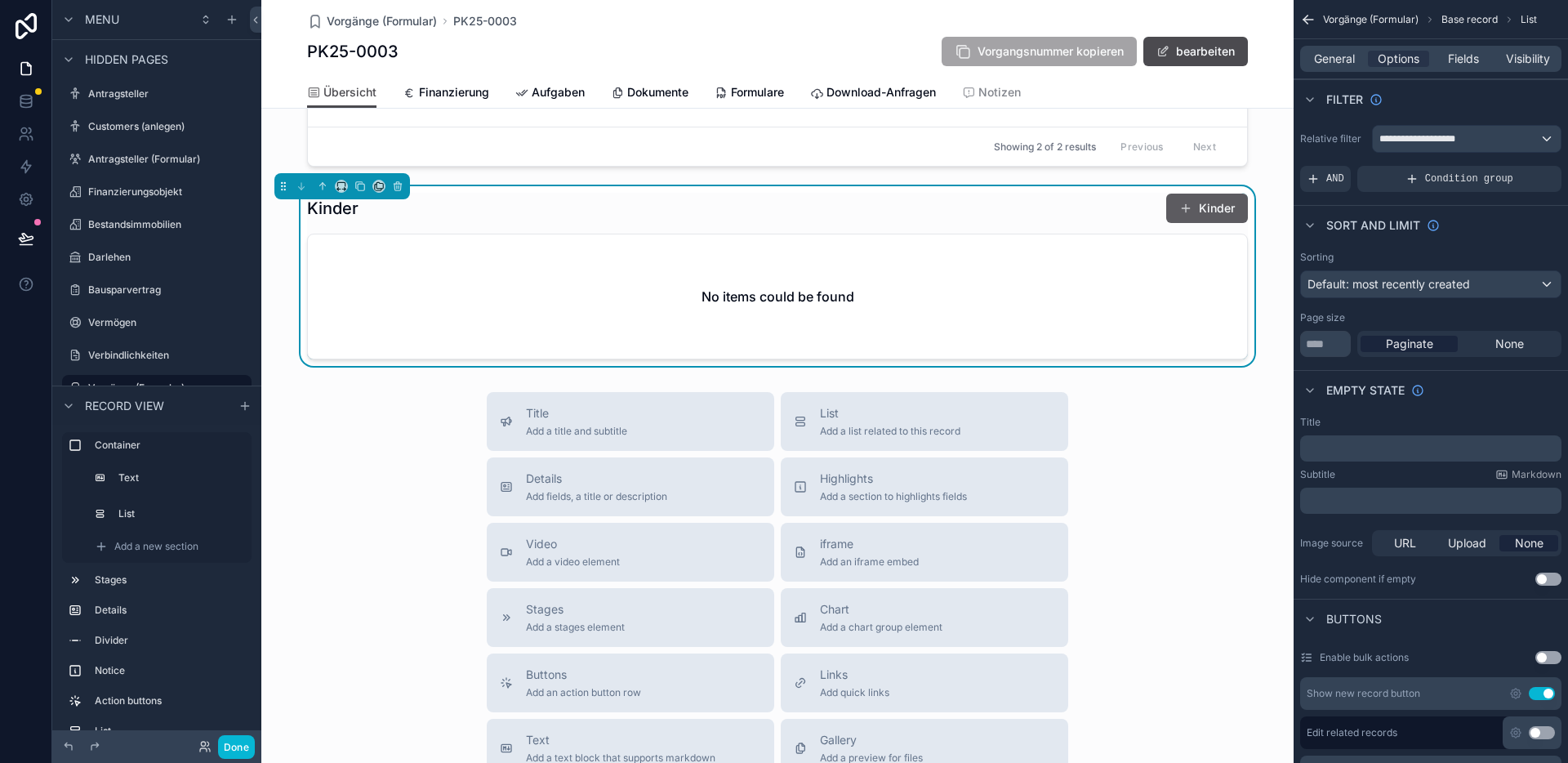
click at [1217, 211] on button "Kinder" at bounding box center [1207, 208] width 82 height 29
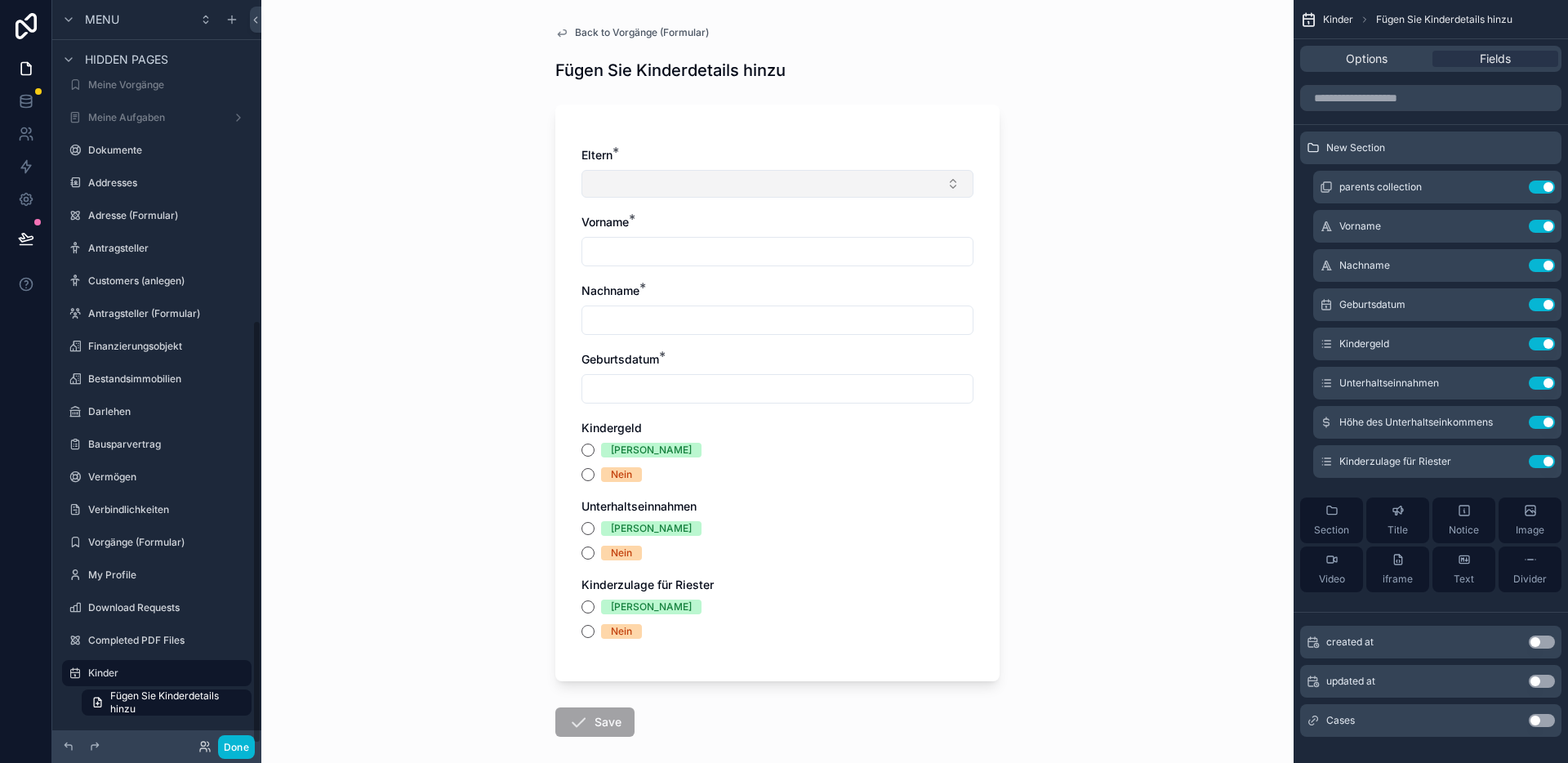
drag, startPoint x: 860, startPoint y: 193, endPoint x: 810, endPoint y: 189, distance: 50.2
click at [810, 189] on button "Select Button" at bounding box center [778, 184] width 392 height 28
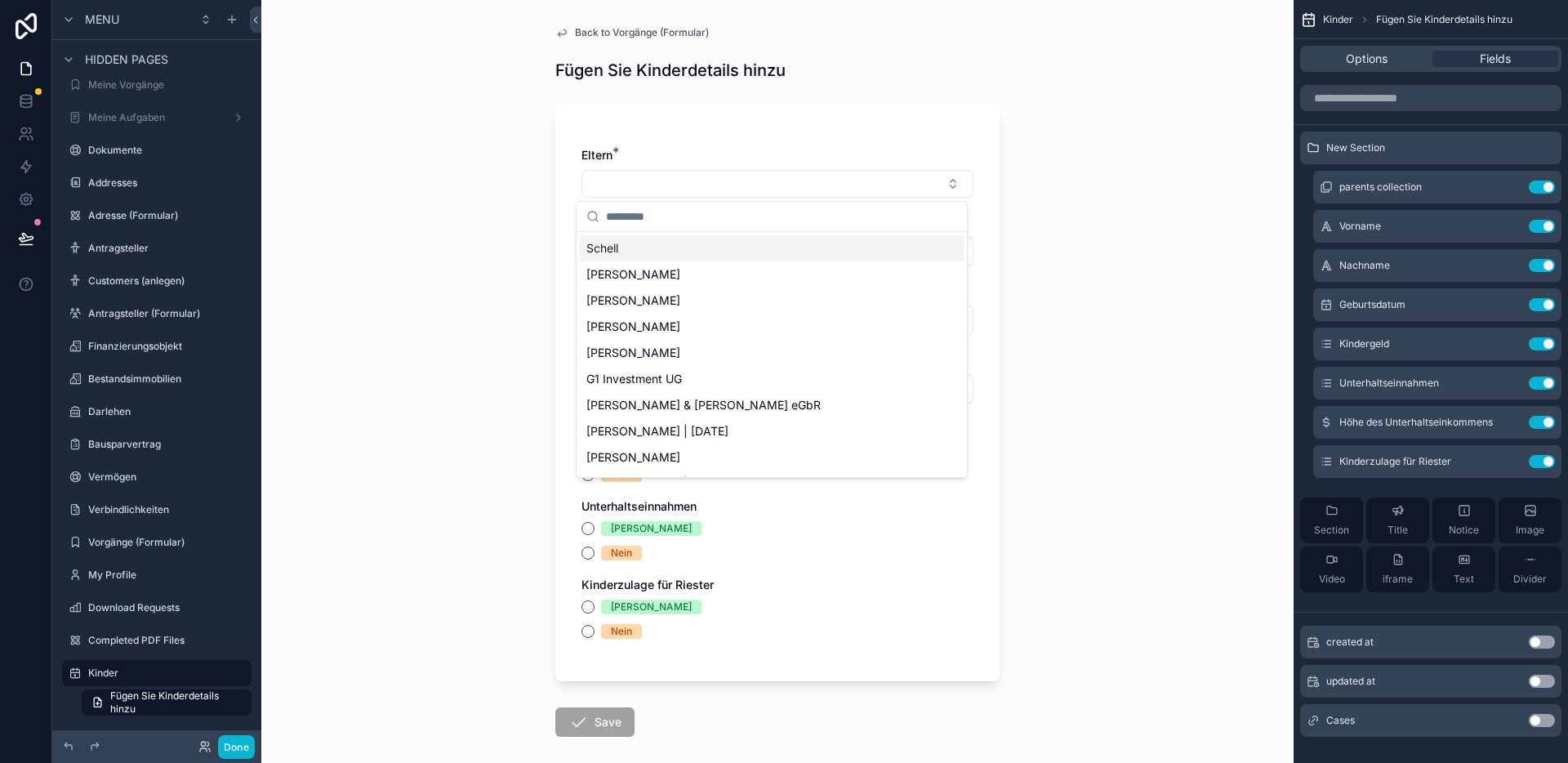
click at [1099, 230] on div "Back to Vorgänge (Formular) Fügen Sie Kinderdetails hinzu Eltern * Vorname * Na…" at bounding box center [778, 382] width 1032 height 763
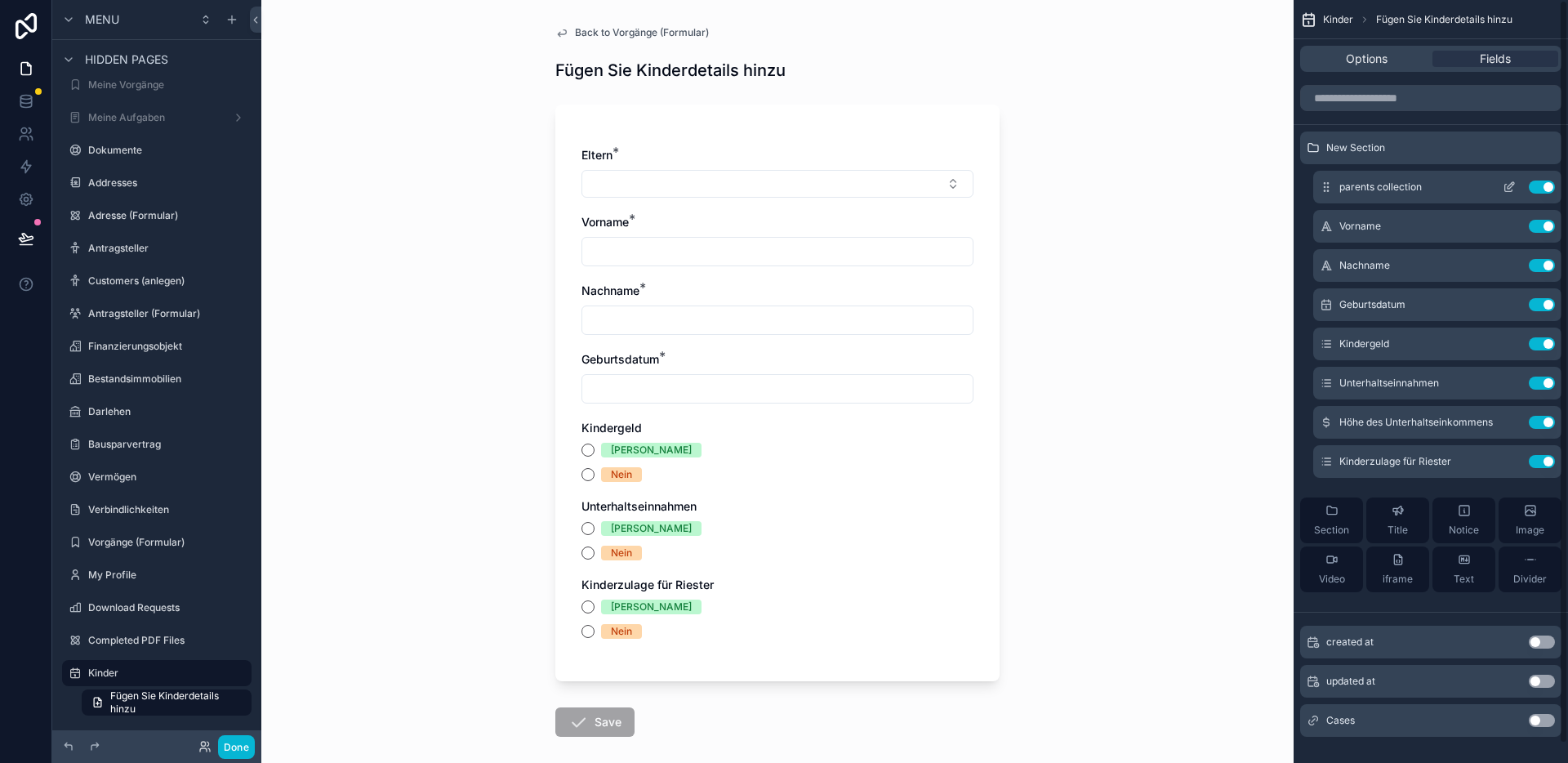
click at [1513, 185] on icon "scrollable content" at bounding box center [1512, 184] width 2 height 2
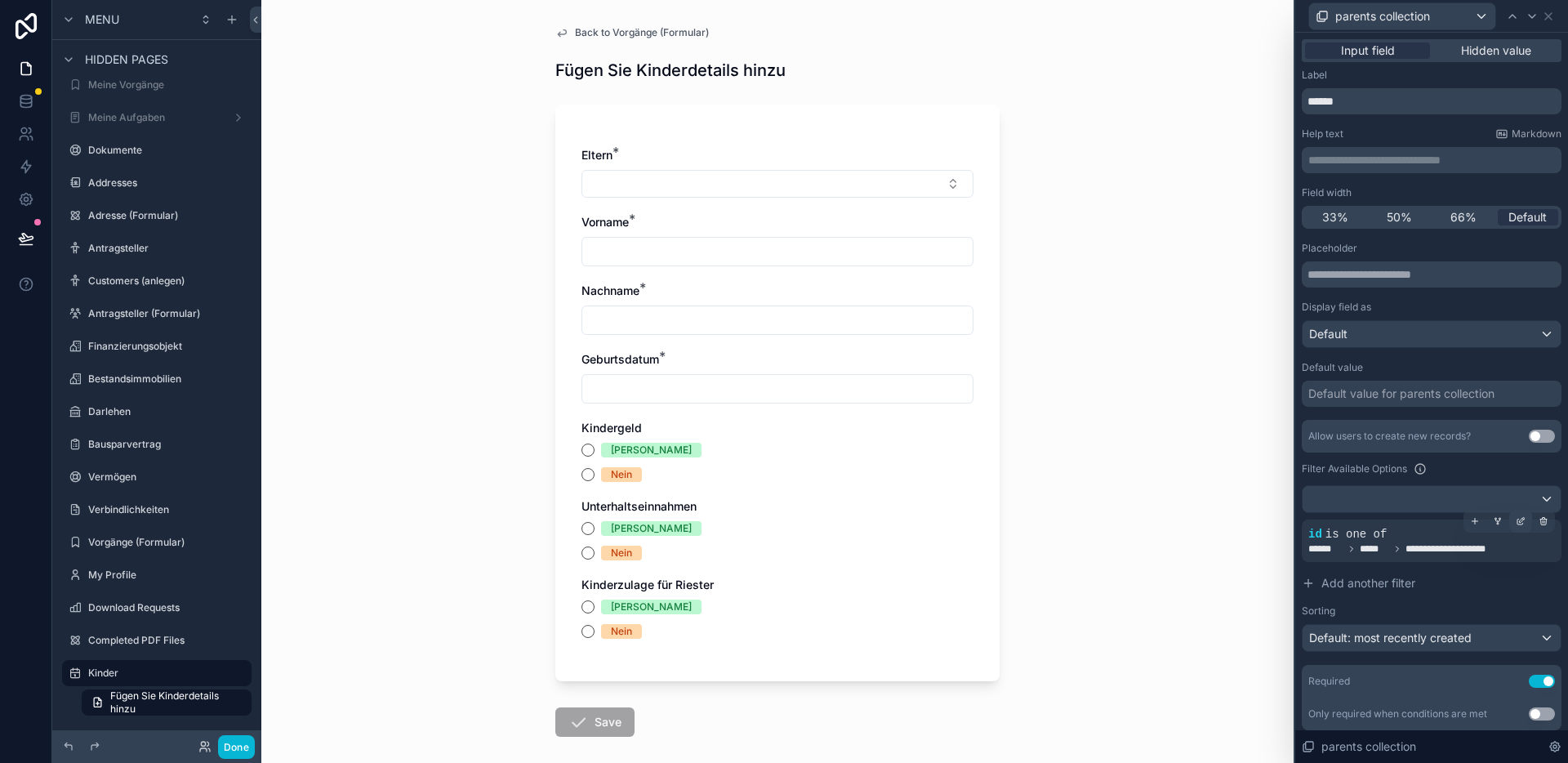
click at [1517, 523] on icon at bounding box center [1520, 522] width 6 height 6
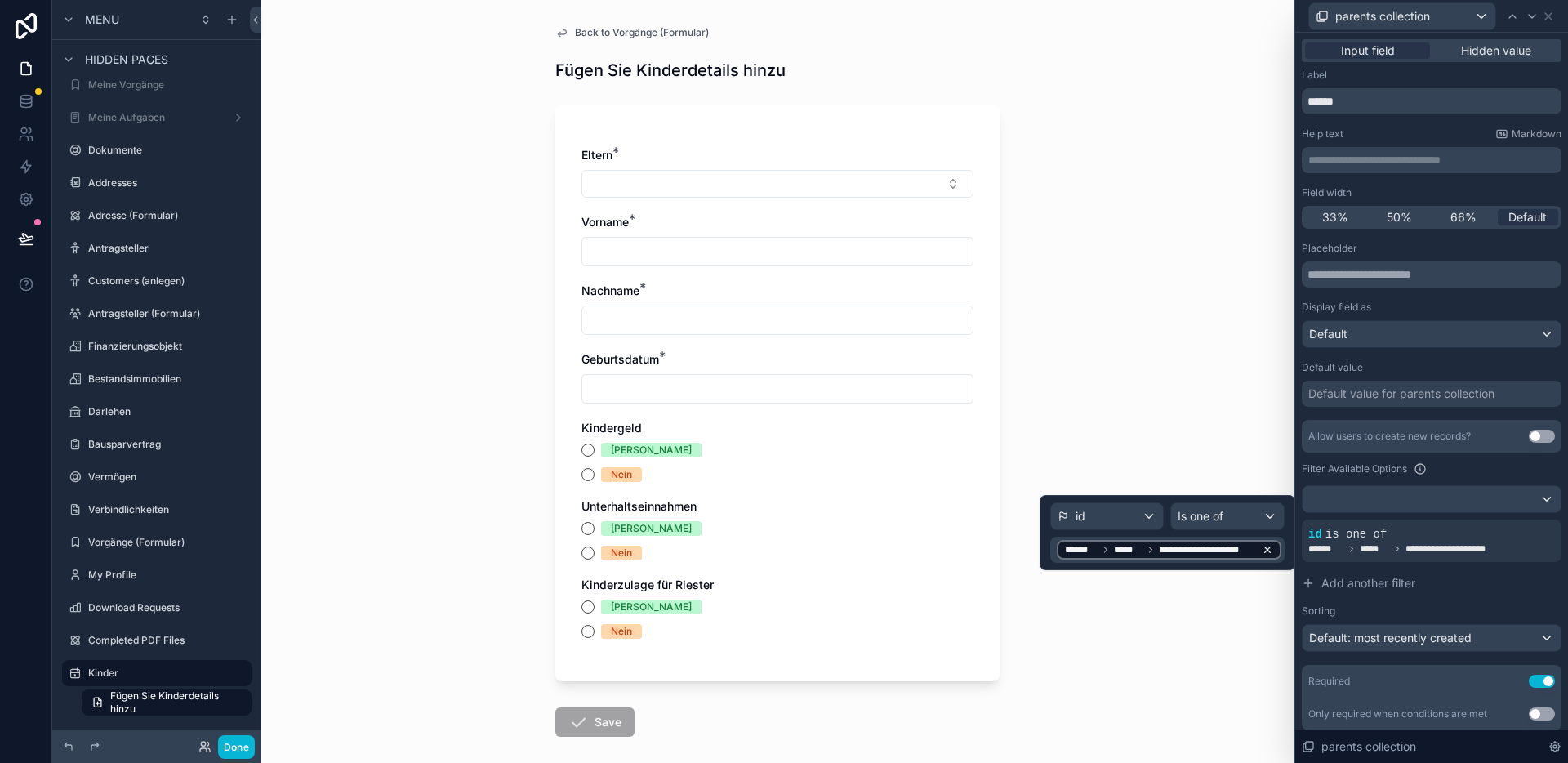
click at [1269, 546] on icon at bounding box center [1267, 549] width 11 height 11
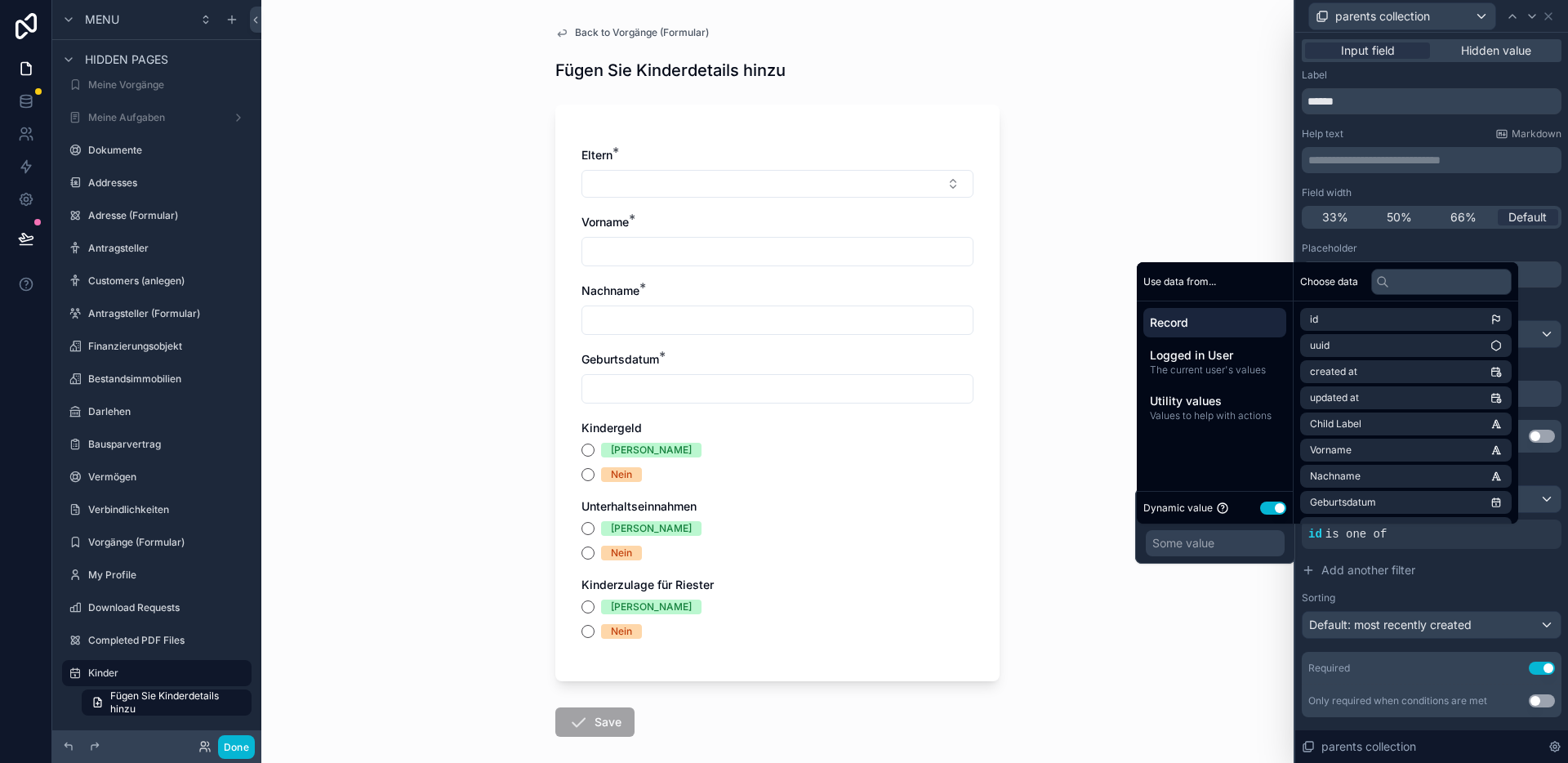
click at [1228, 322] on span "Record" at bounding box center [1215, 323] width 130 height 16
click at [1228, 537] on div "Some value" at bounding box center [1215, 543] width 139 height 26
click at [1255, 542] on div "Some value" at bounding box center [1215, 543] width 139 height 26
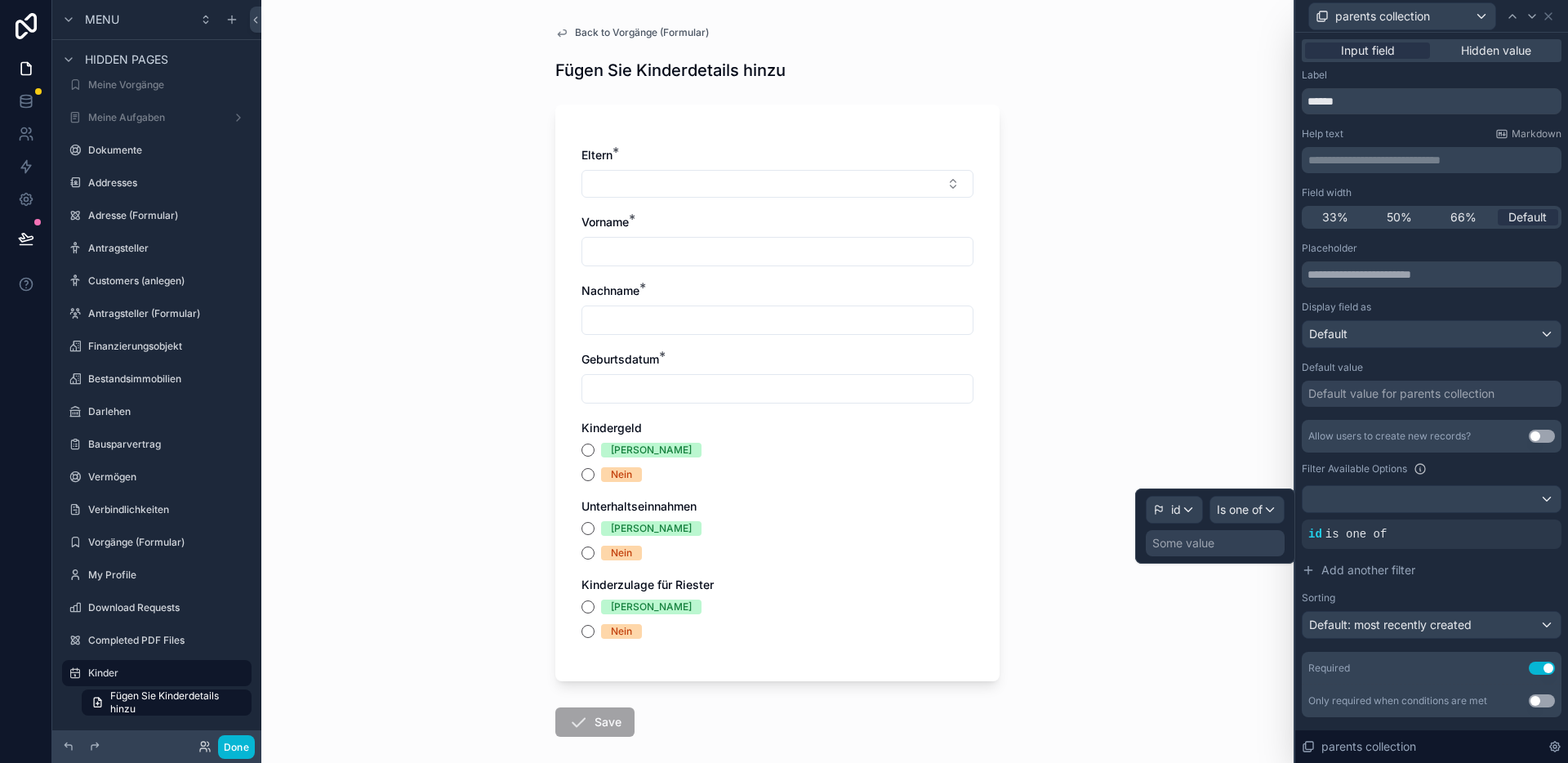
click at [1181, 524] on div "id Is one of Some value" at bounding box center [1215, 526] width 139 height 61
click at [1185, 514] on div "id" at bounding box center [1175, 509] width 56 height 26
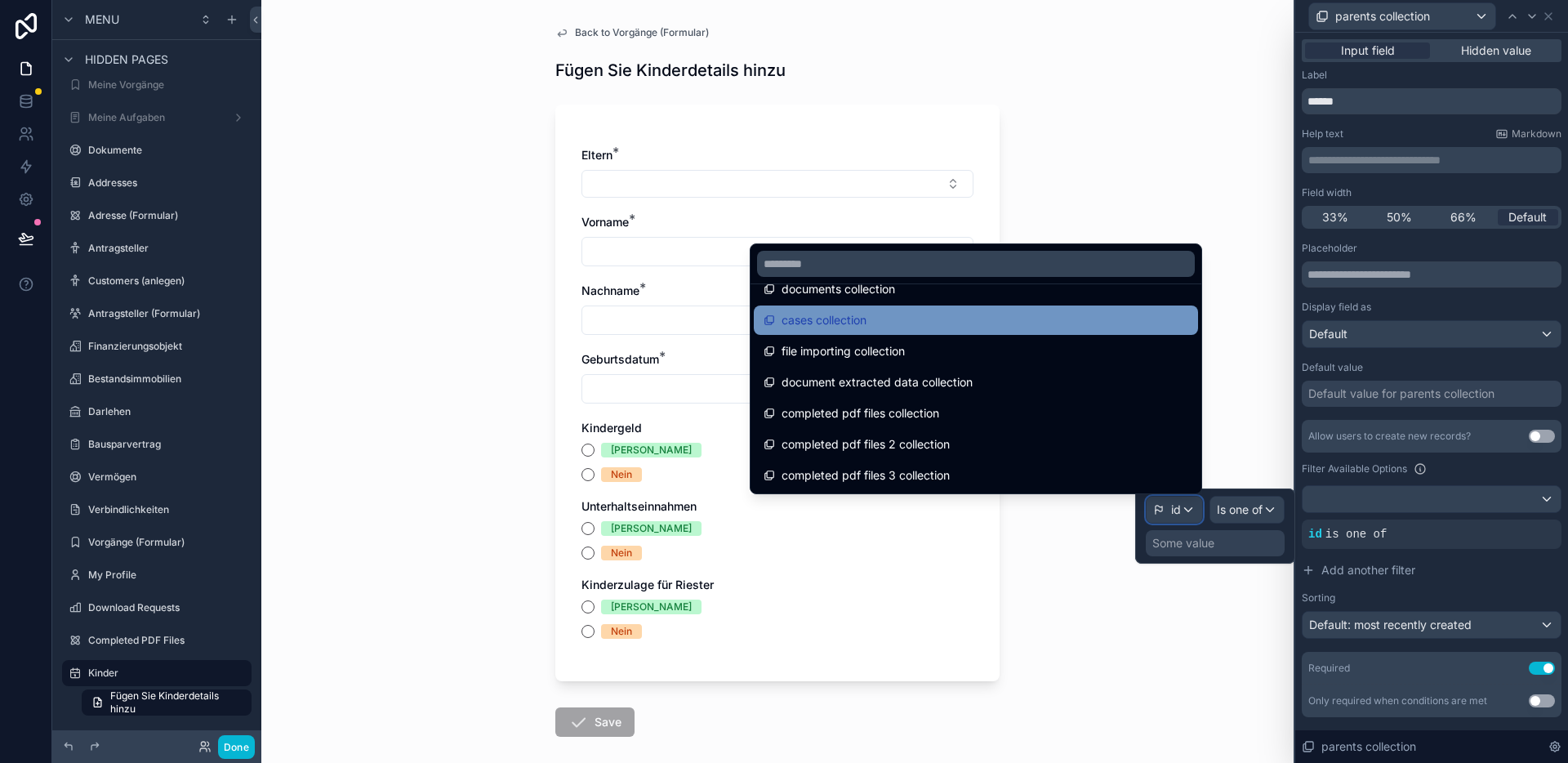
scroll to position [3025, 0]
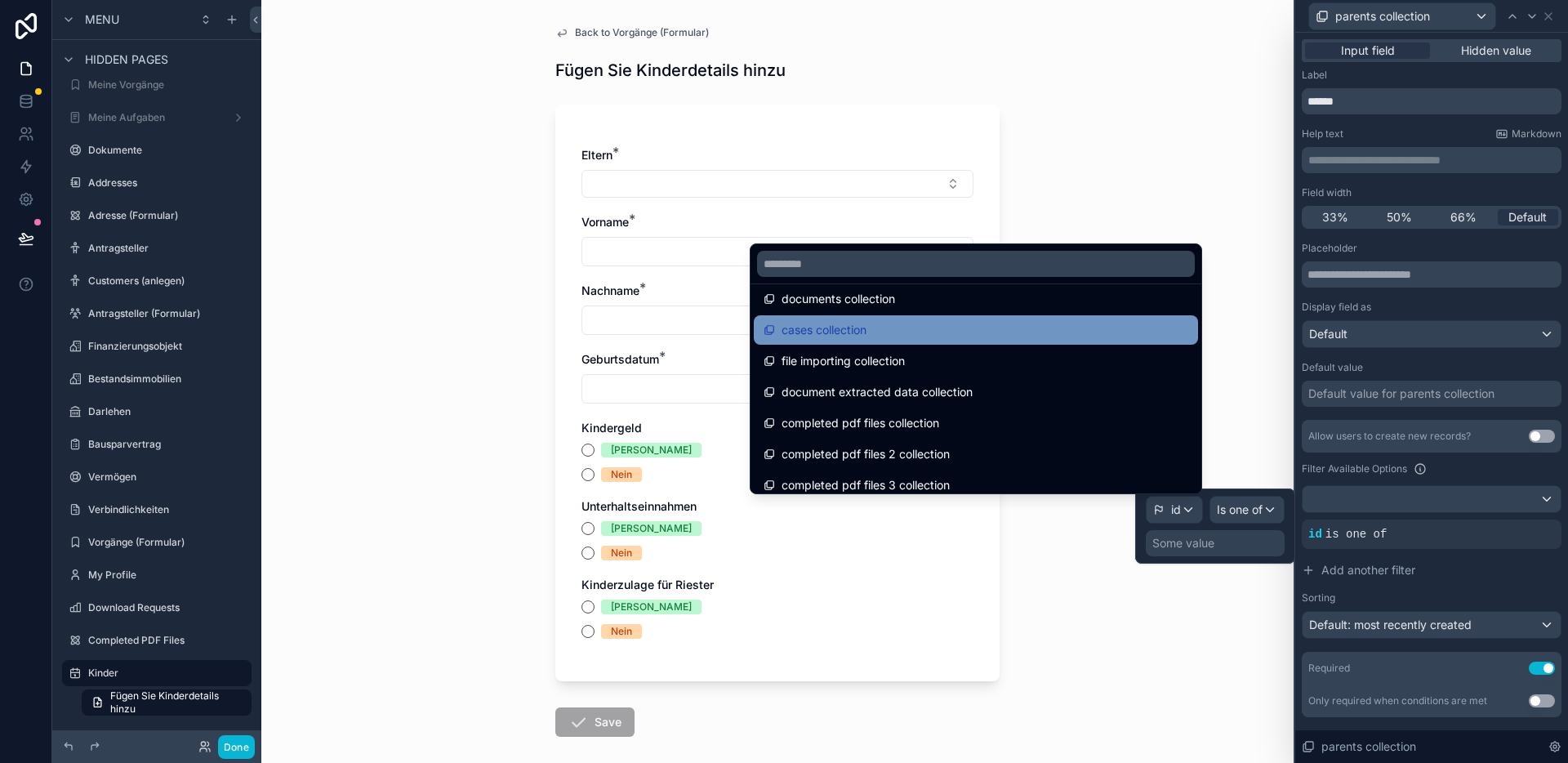
click at [841, 322] on span "cases collection" at bounding box center [823, 331] width 85 height 20
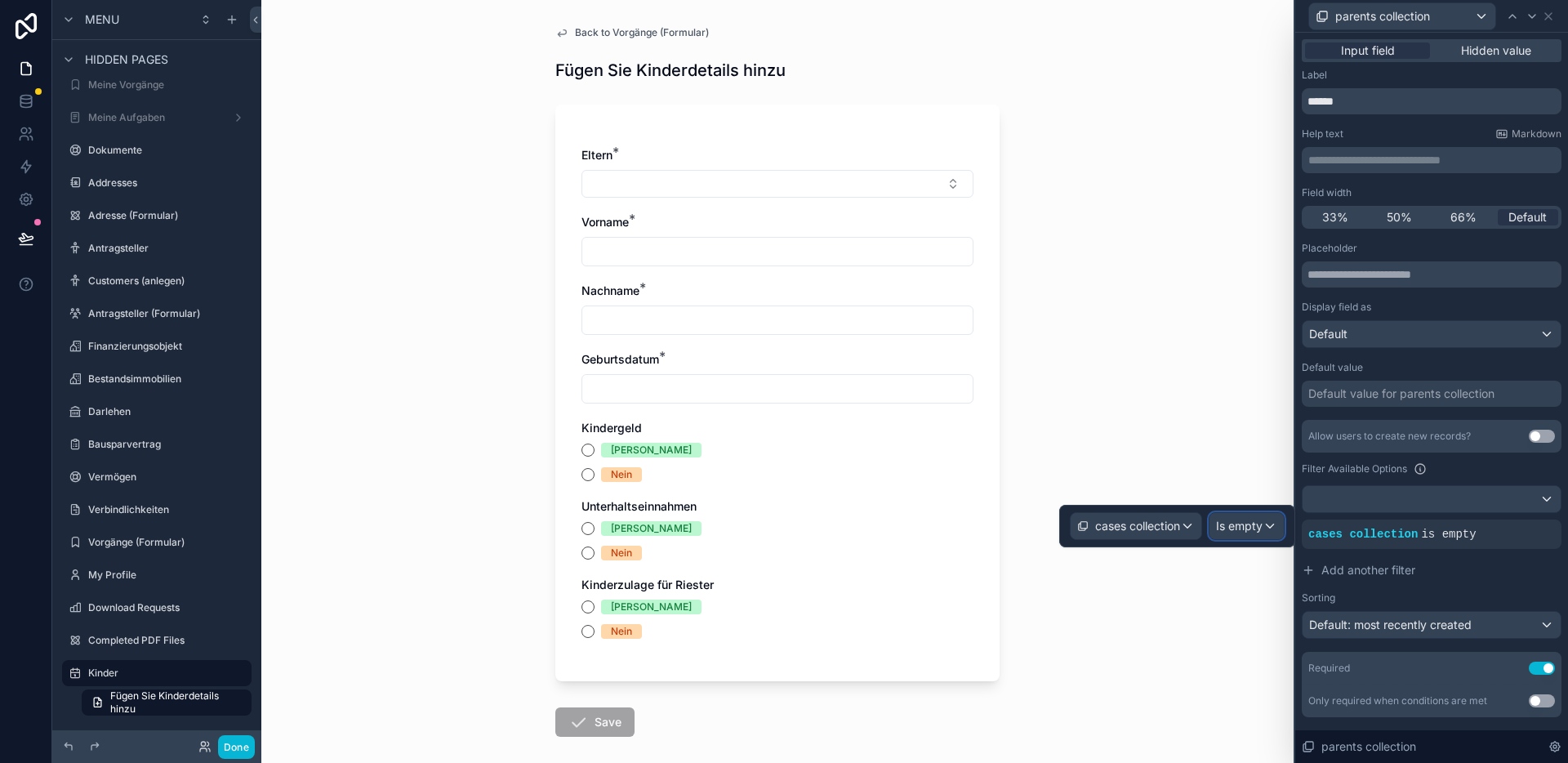
click at [1266, 521] on div "Is empty" at bounding box center [1247, 526] width 74 height 26
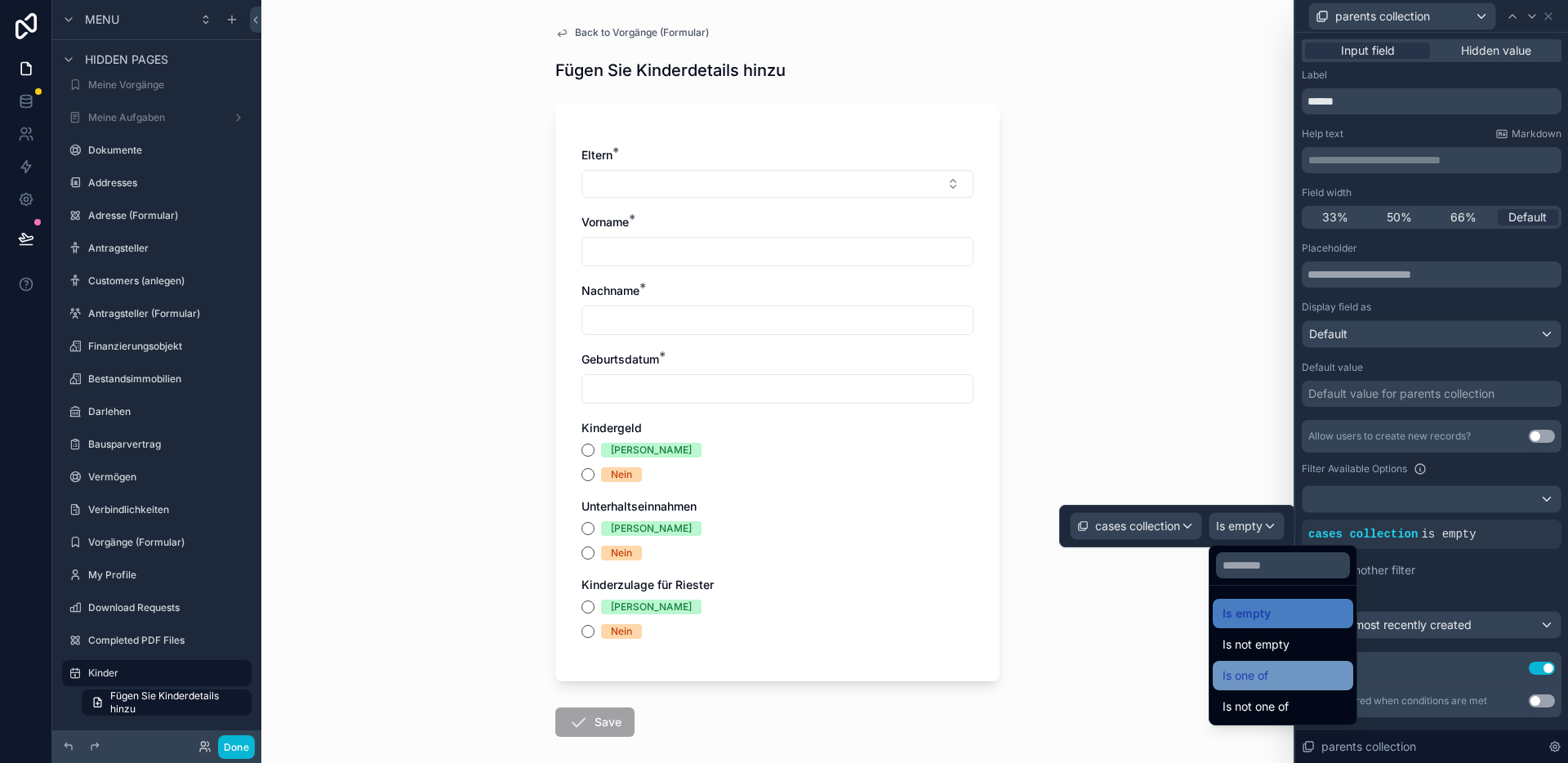
click at [1287, 671] on div "Is one of" at bounding box center [1283, 676] width 121 height 20
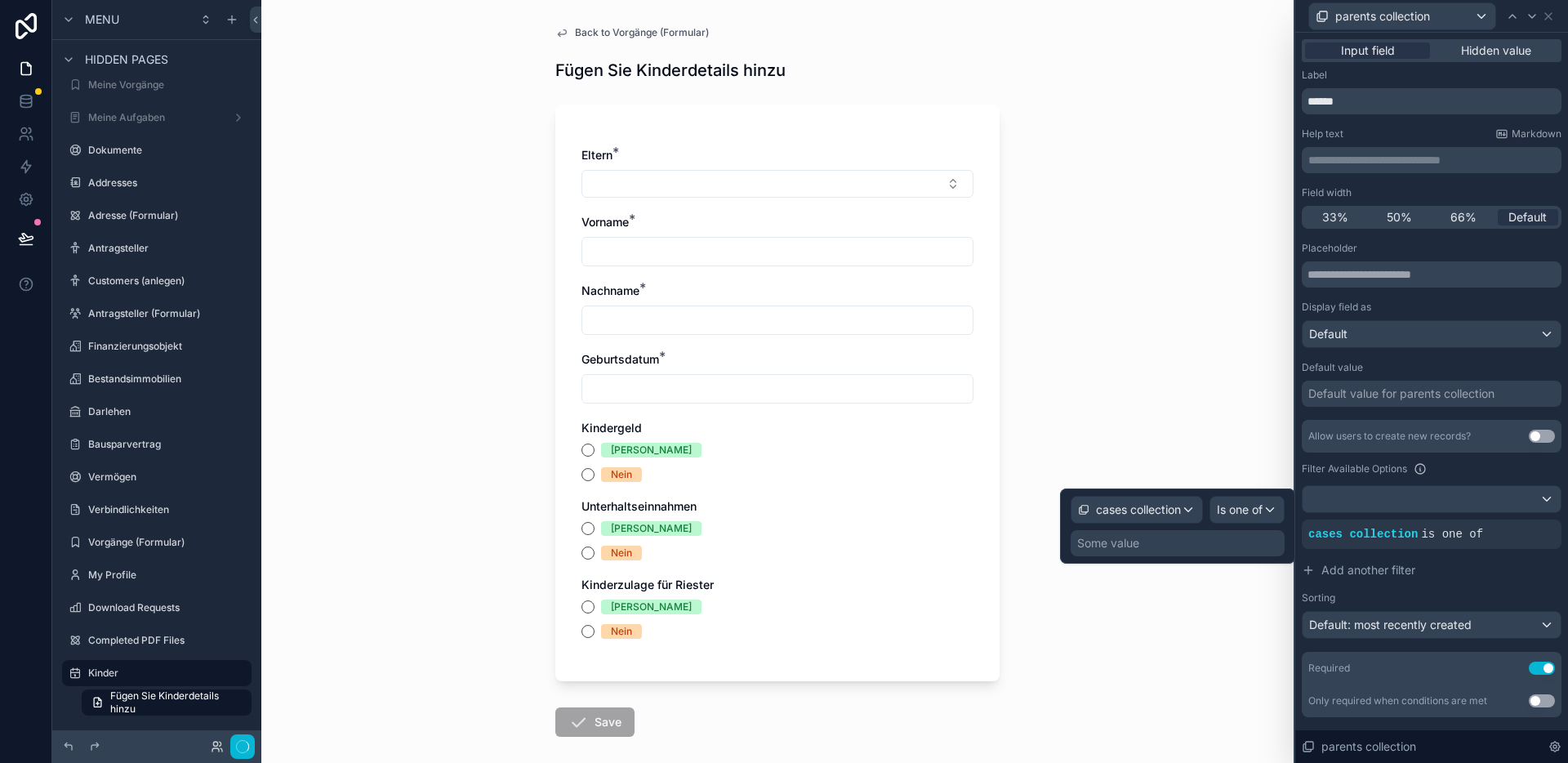
click at [1235, 548] on div "Some value" at bounding box center [1178, 543] width 214 height 26
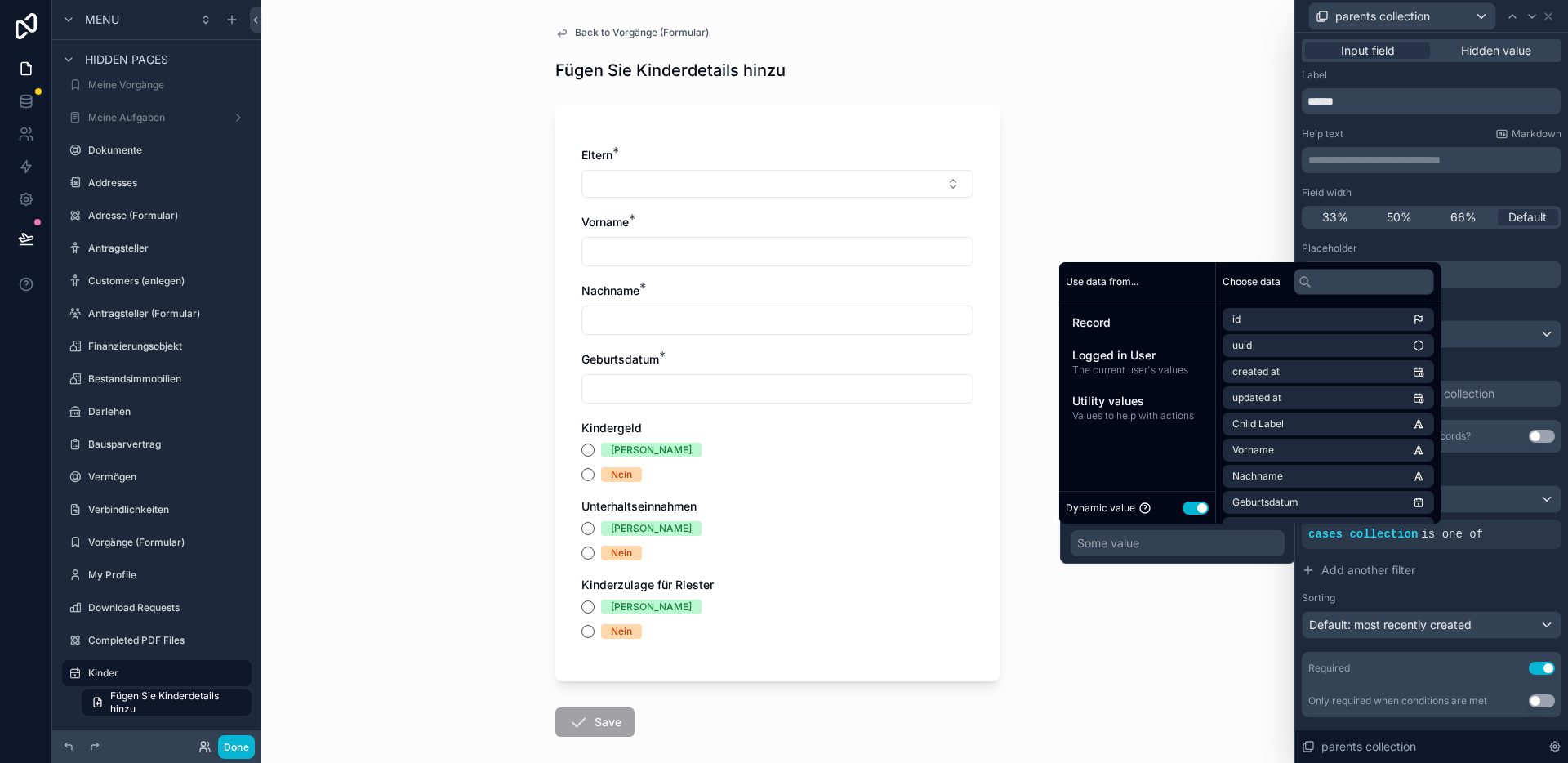
scroll to position [206, 0]
click at [1291, 463] on li "Cases" at bounding box center [1328, 453] width 212 height 23
click at [1277, 358] on li "id" at bounding box center [1328, 349] width 212 height 23
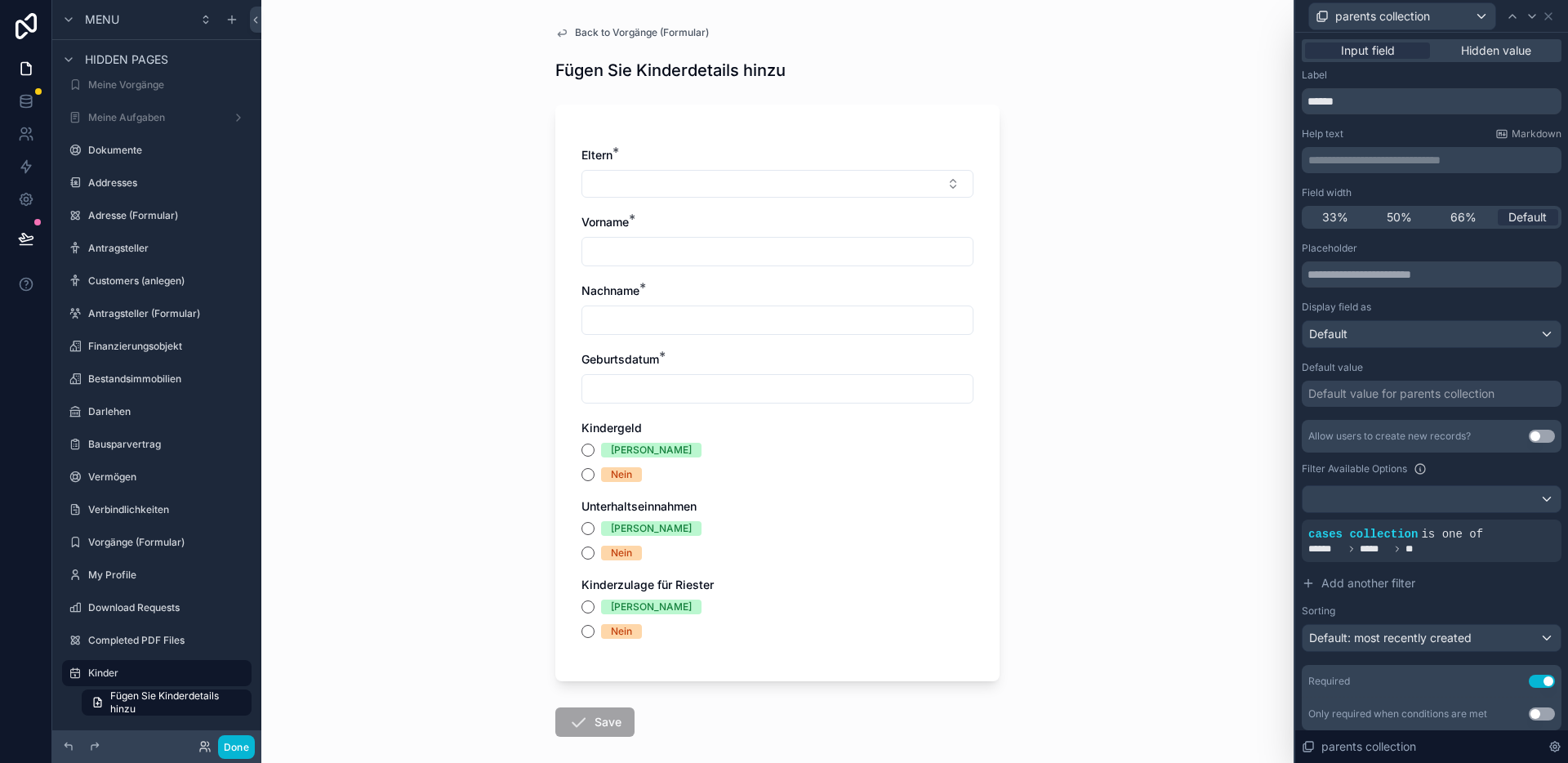
click at [1140, 161] on div "Back to Vorgänge (Formular) Fügen Sie Kinderdetails hinzu Eltern * Vorname * Na…" at bounding box center [778, 382] width 1032 height 763
click at [812, 175] on button "Select Button" at bounding box center [778, 184] width 392 height 28
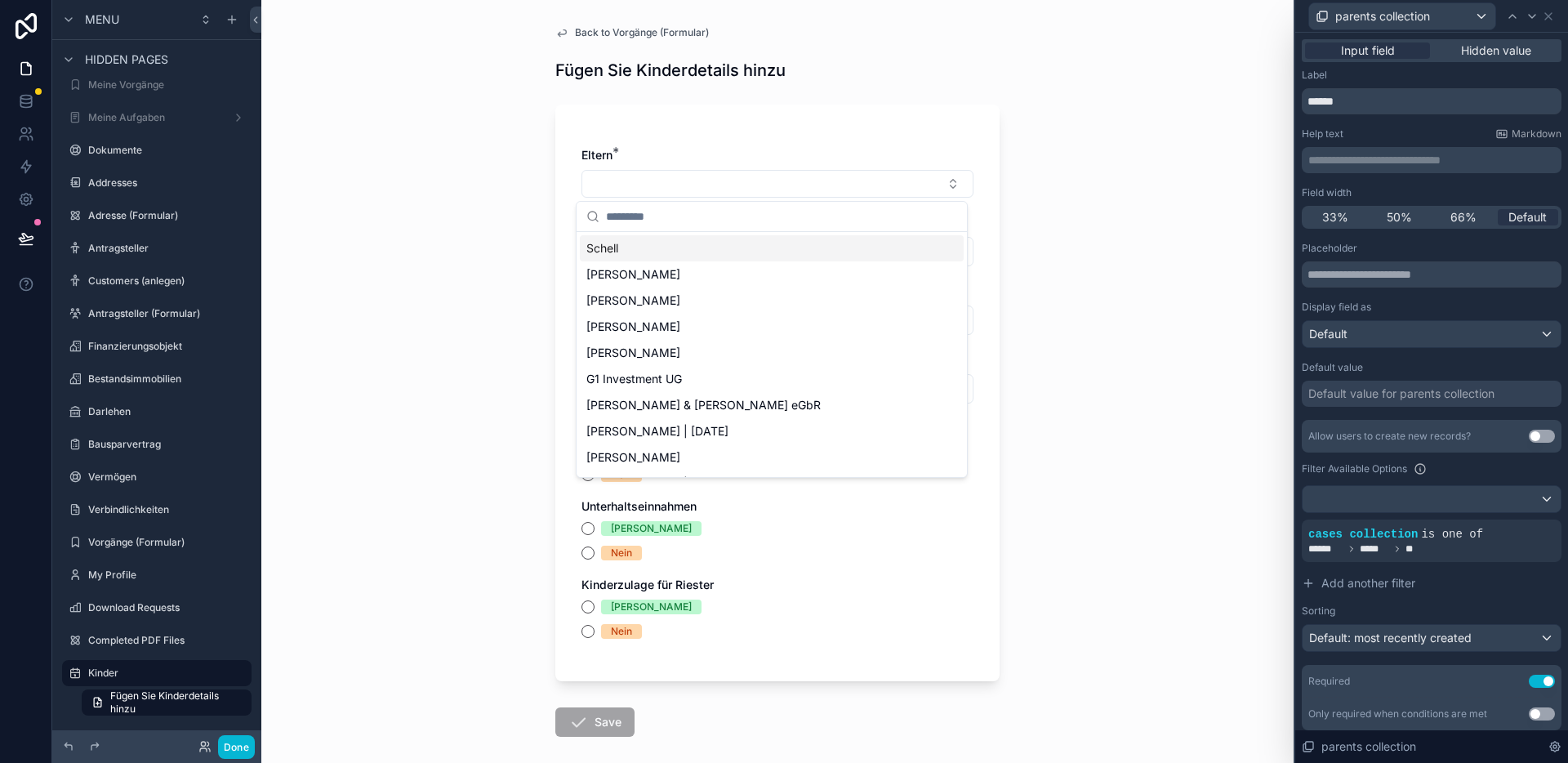
click at [1179, 330] on div "Back to Vorgänge (Formular) Fügen Sie Kinderdetails hinzu Eltern * Vorname * Na…" at bounding box center [778, 382] width 1032 height 763
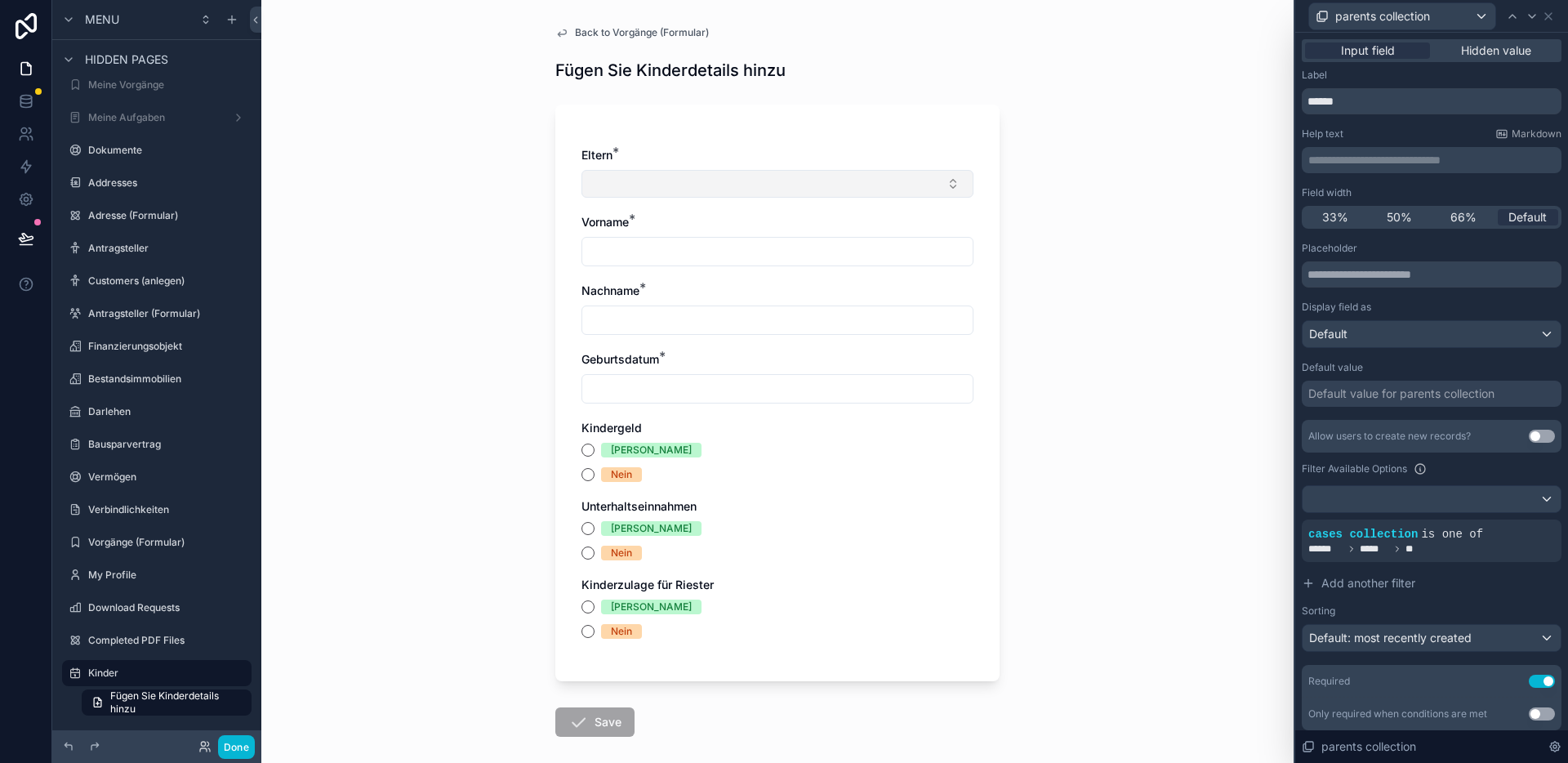
click at [787, 190] on button "Select Button" at bounding box center [778, 184] width 392 height 28
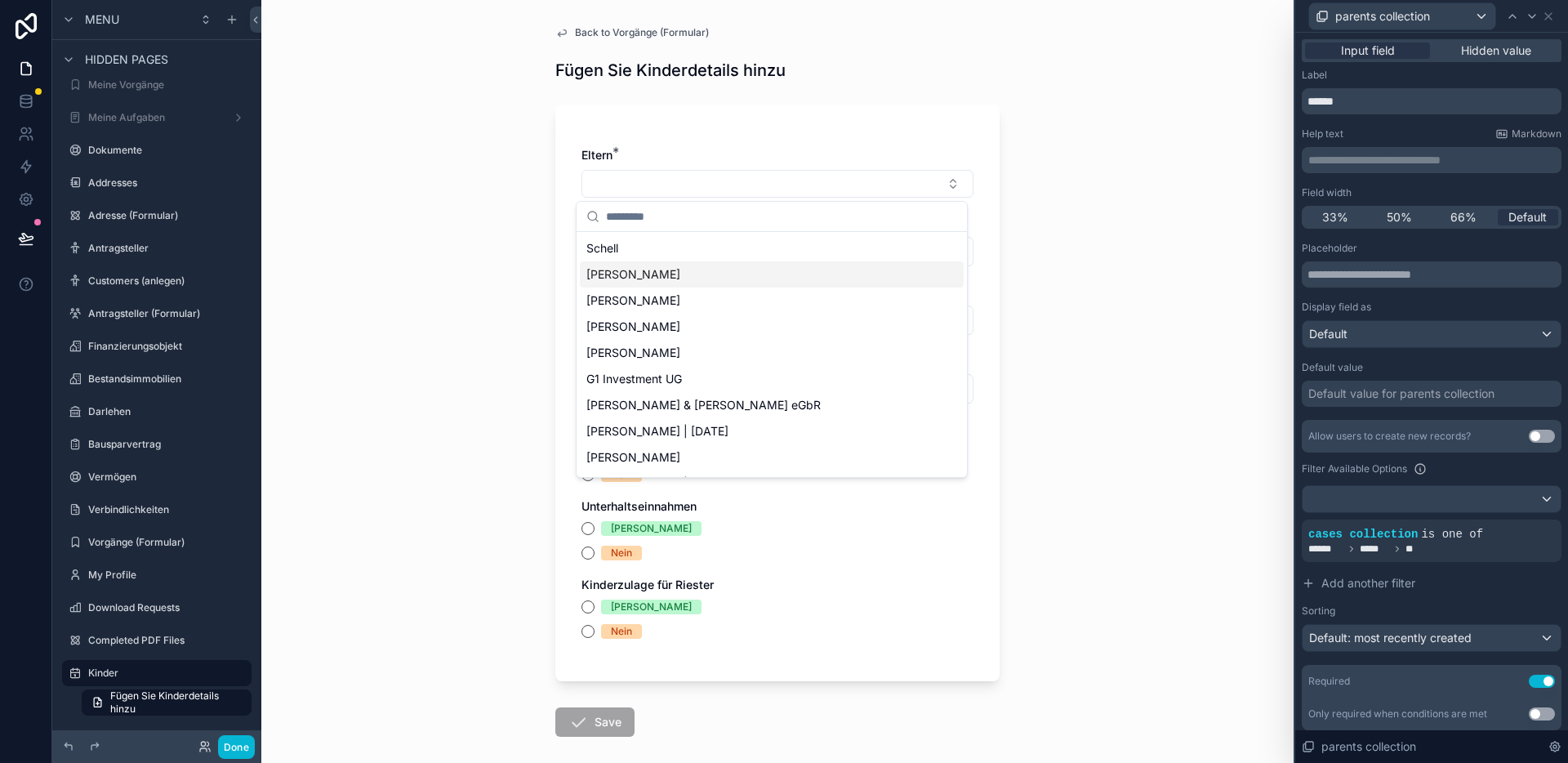
click at [1150, 250] on div "Back to Vorgänge (Formular) Fügen Sie Kinderdetails hinzu Eltern * Vorname * Na…" at bounding box center [778, 382] width 1032 height 763
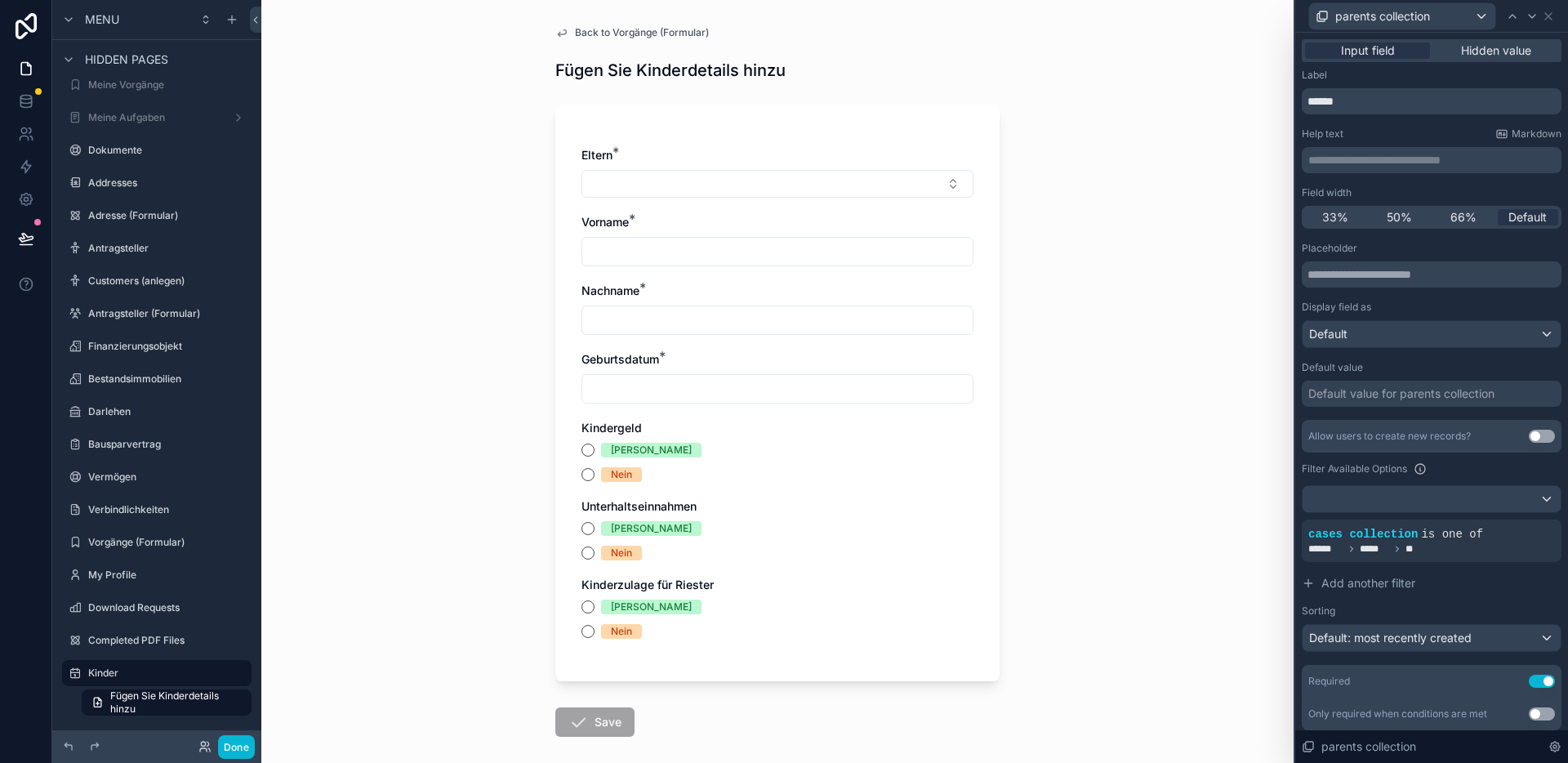
scroll to position [52, 0]
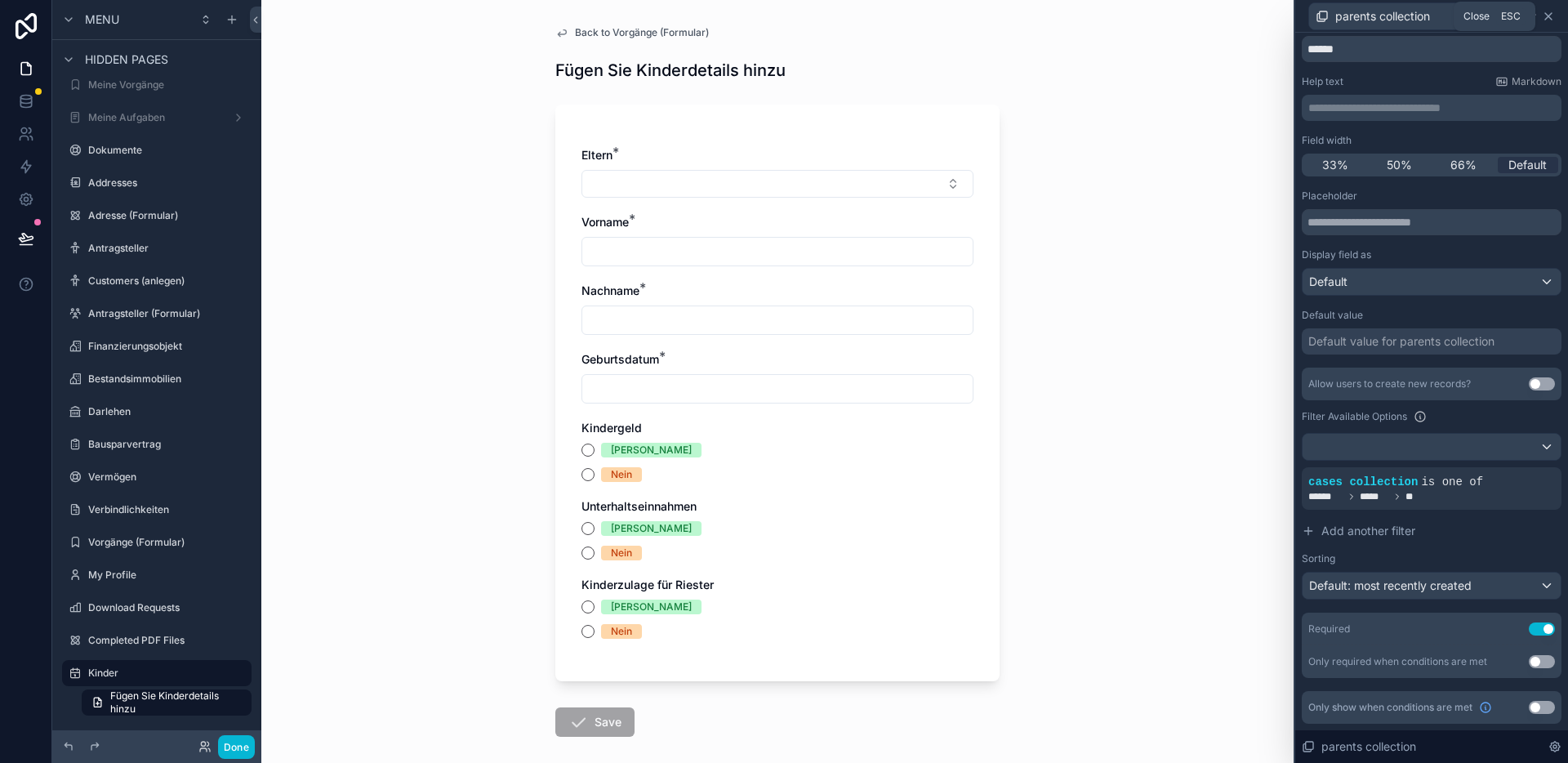
click at [1545, 20] on icon at bounding box center [1548, 16] width 13 height 13
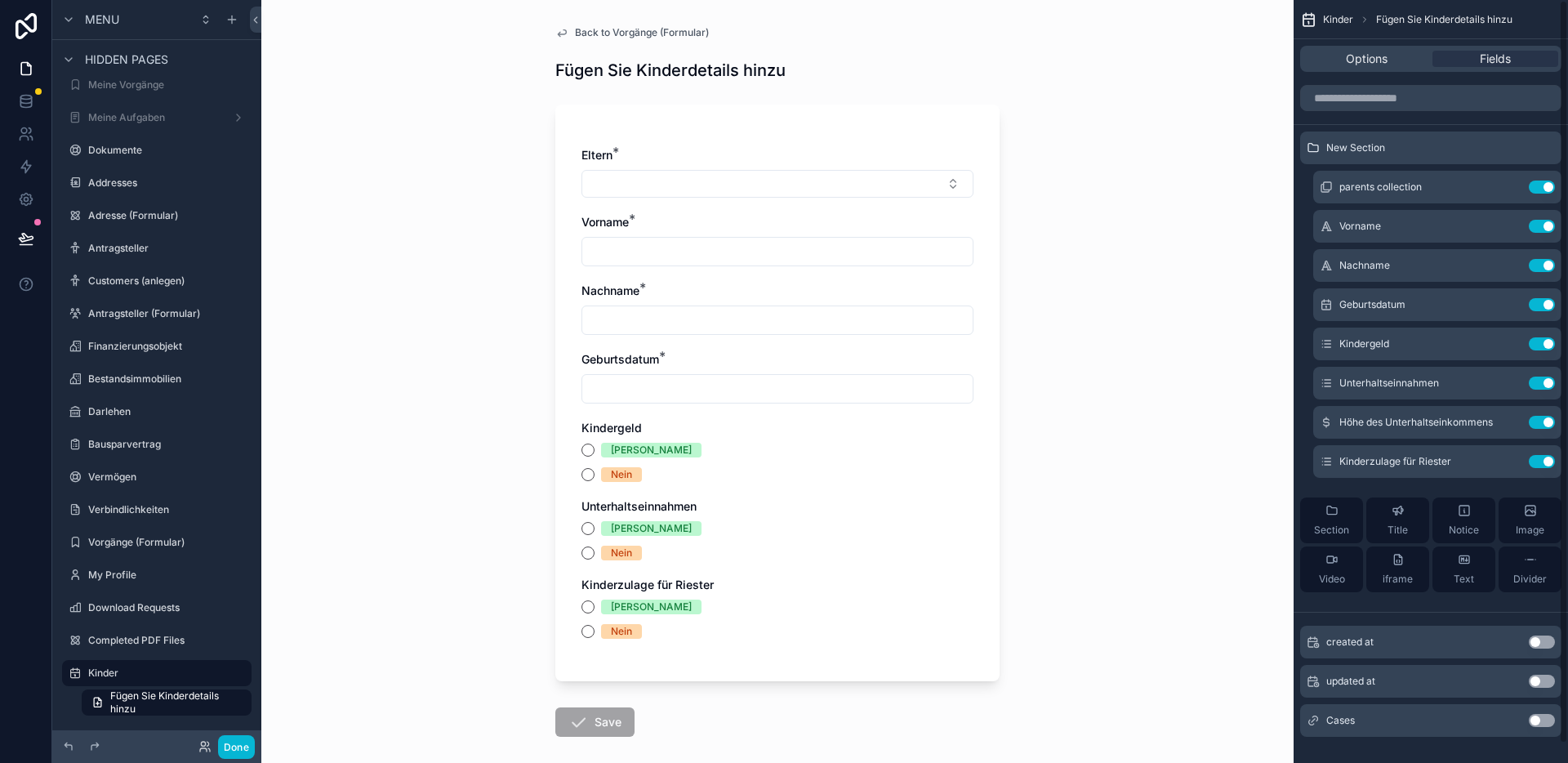
click at [1542, 721] on button "Use setting" at bounding box center [1542, 720] width 26 height 13
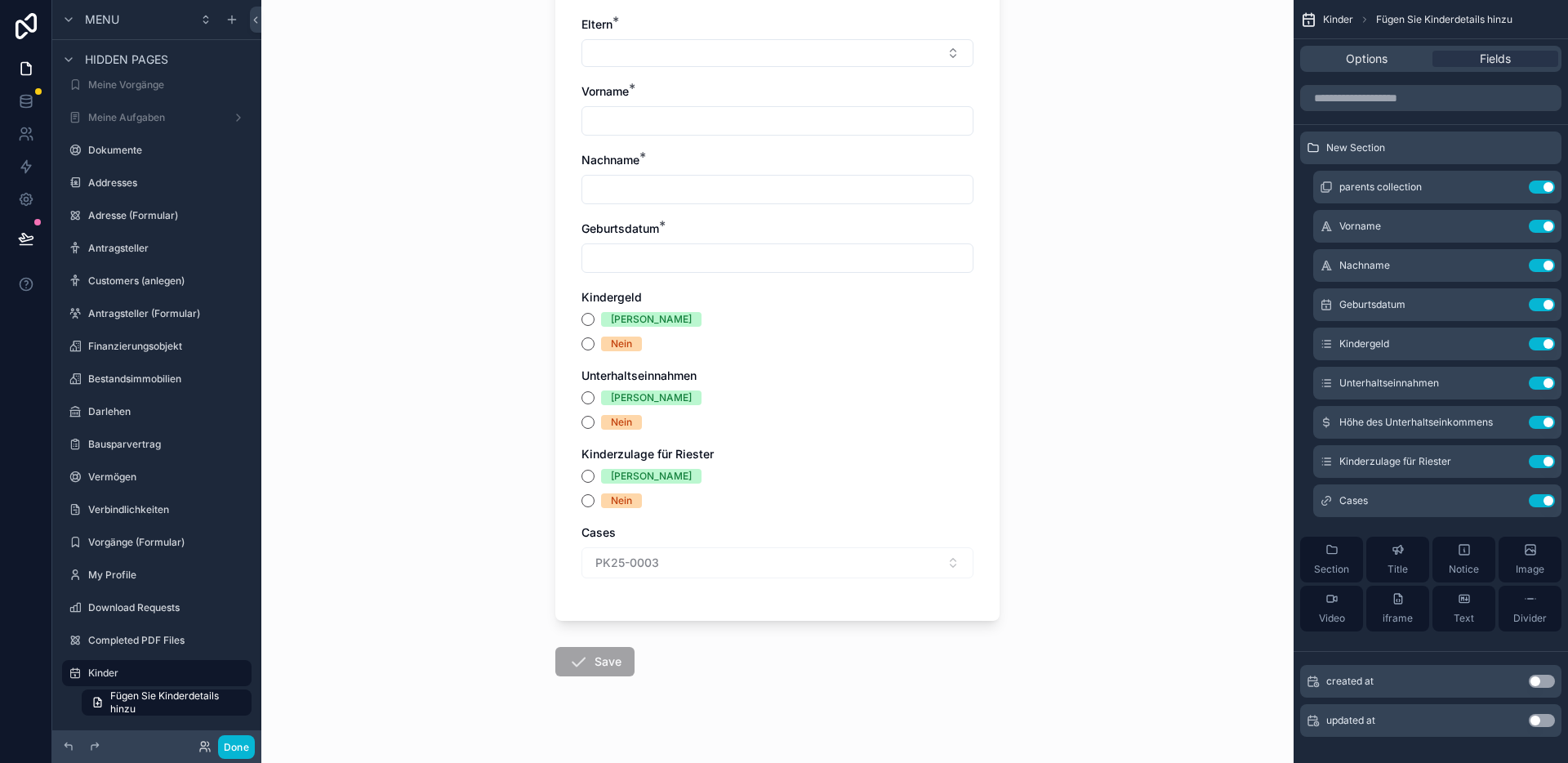
scroll to position [0, 0]
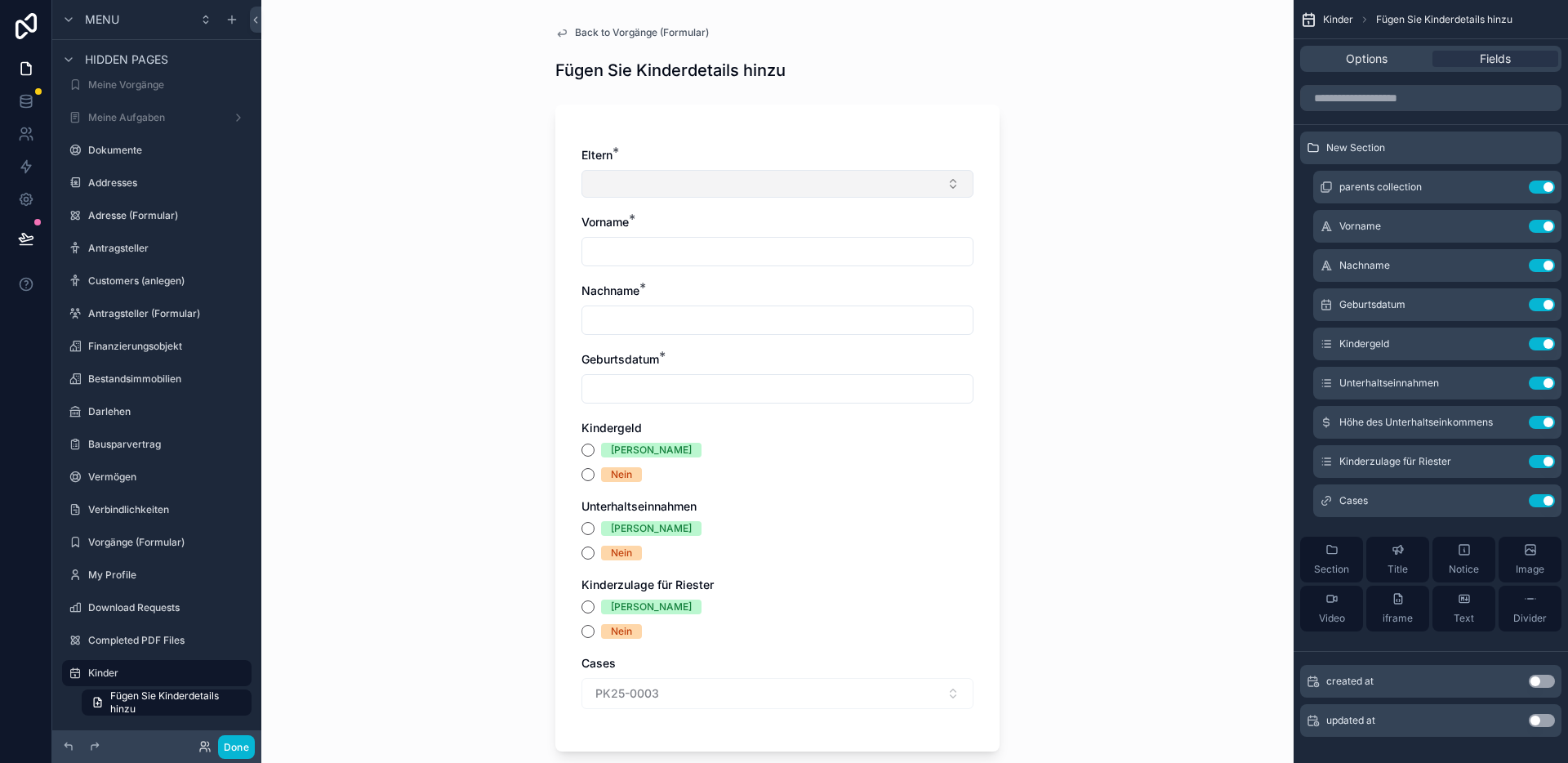
click at [818, 194] on button "Select Button" at bounding box center [778, 184] width 392 height 28
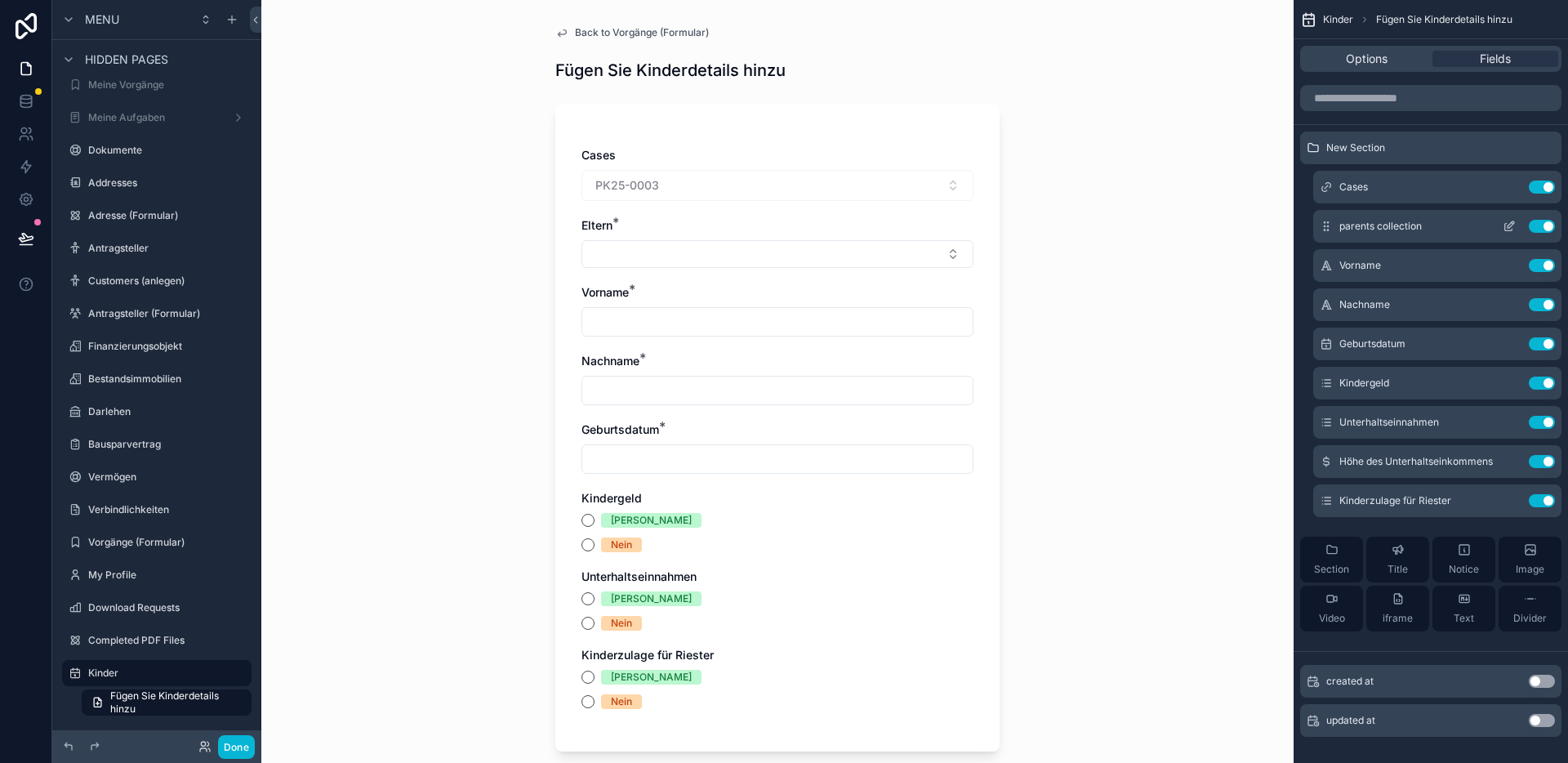
click at [1506, 225] on icon "scrollable content" at bounding box center [1508, 226] width 13 height 13
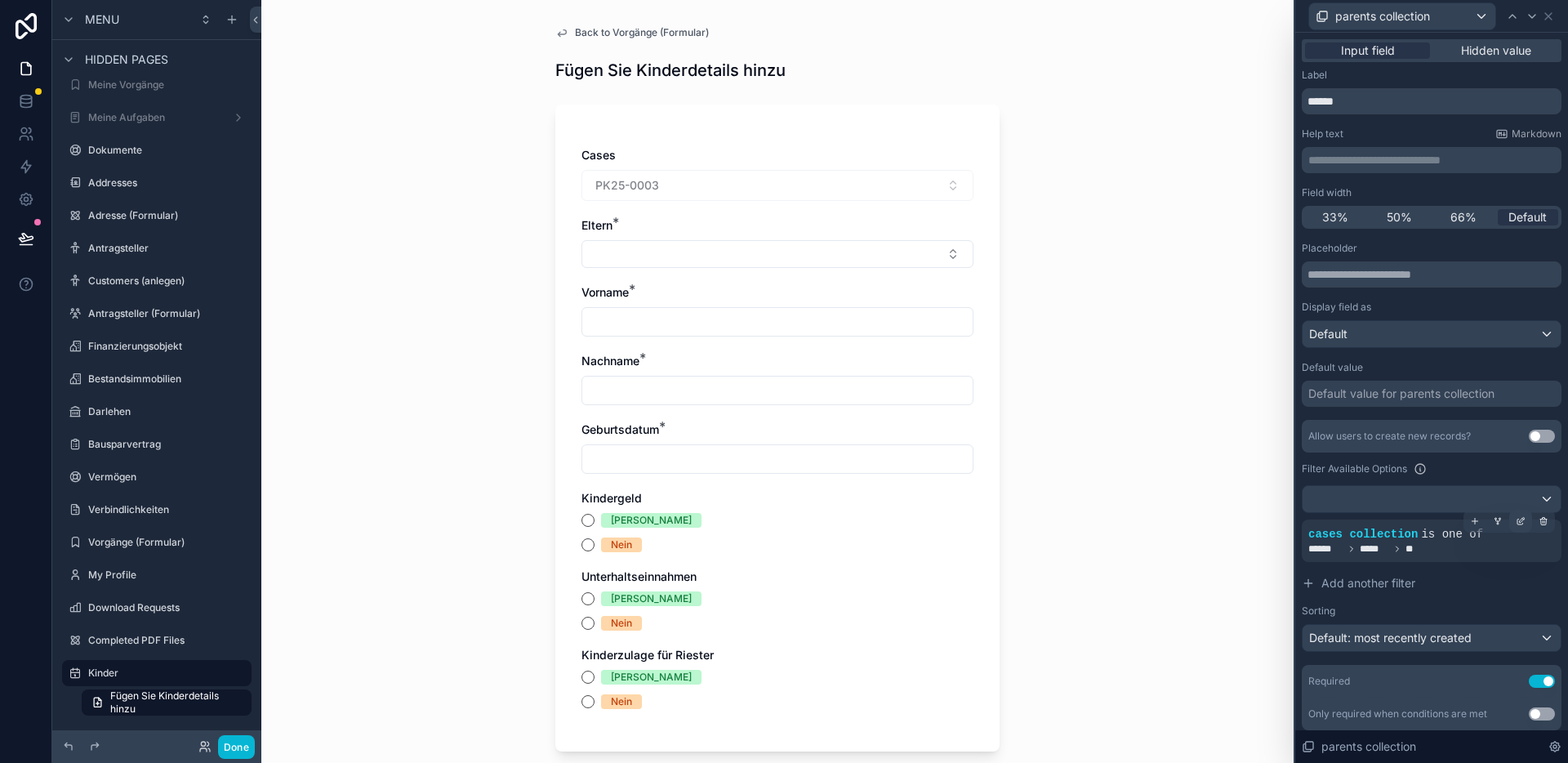
click at [1517, 523] on icon at bounding box center [1520, 522] width 6 height 6
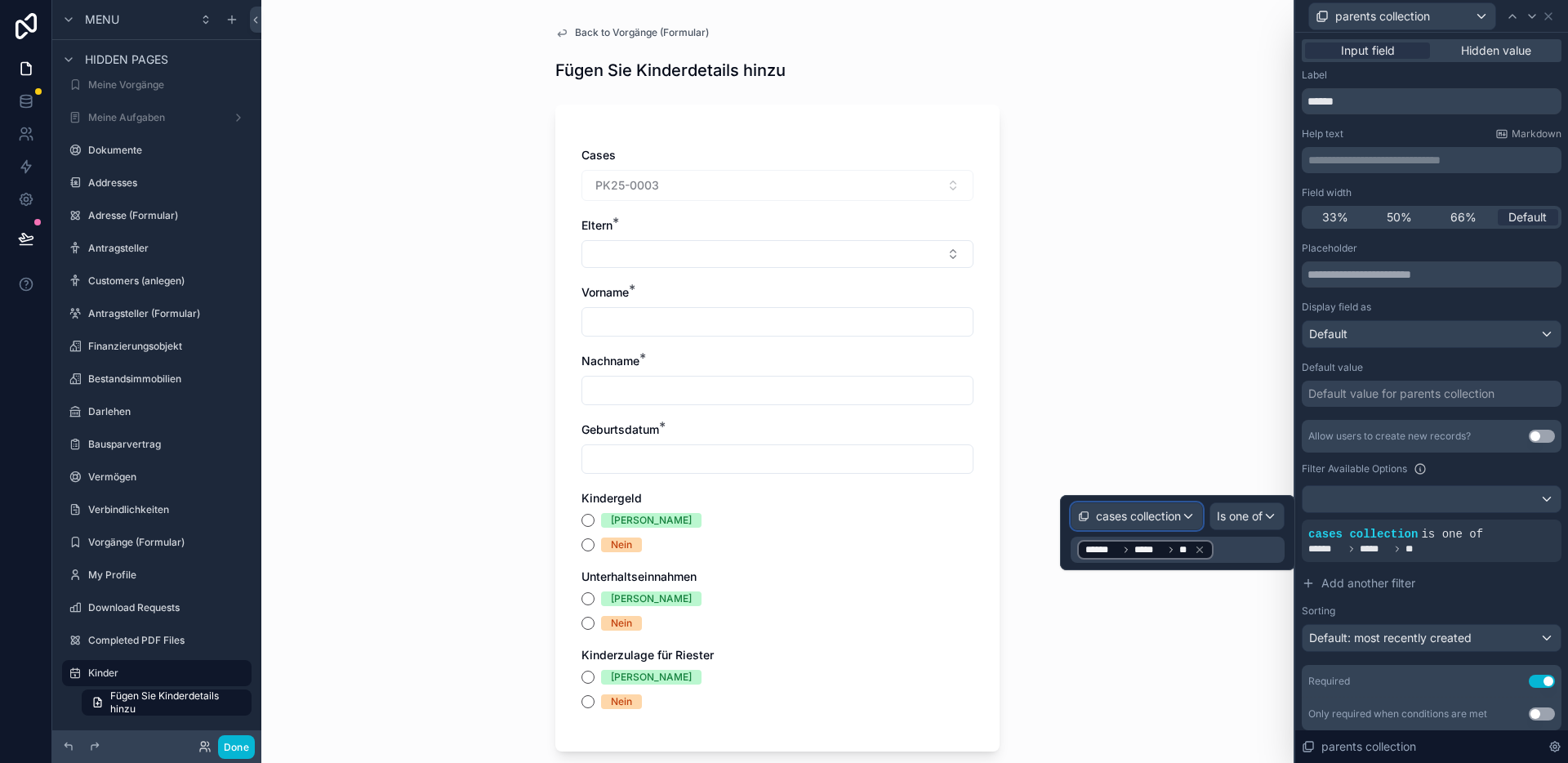
click at [1159, 512] on span "cases collection" at bounding box center [1138, 516] width 85 height 16
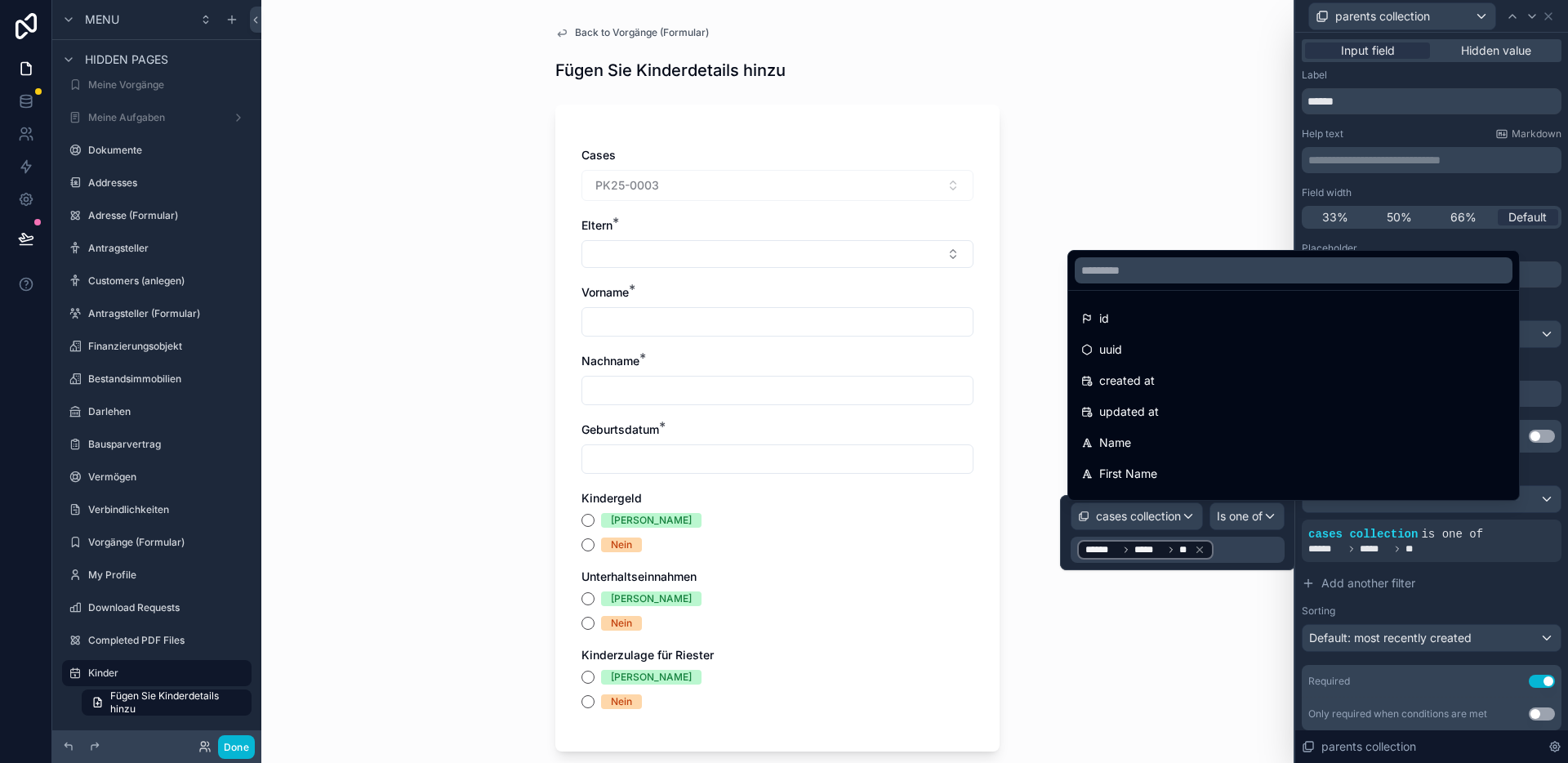
drag, startPoint x: 1133, startPoint y: 322, endPoint x: 1147, endPoint y: 411, distance: 90.1
click at [1133, 322] on div "id" at bounding box center [1293, 319] width 424 height 20
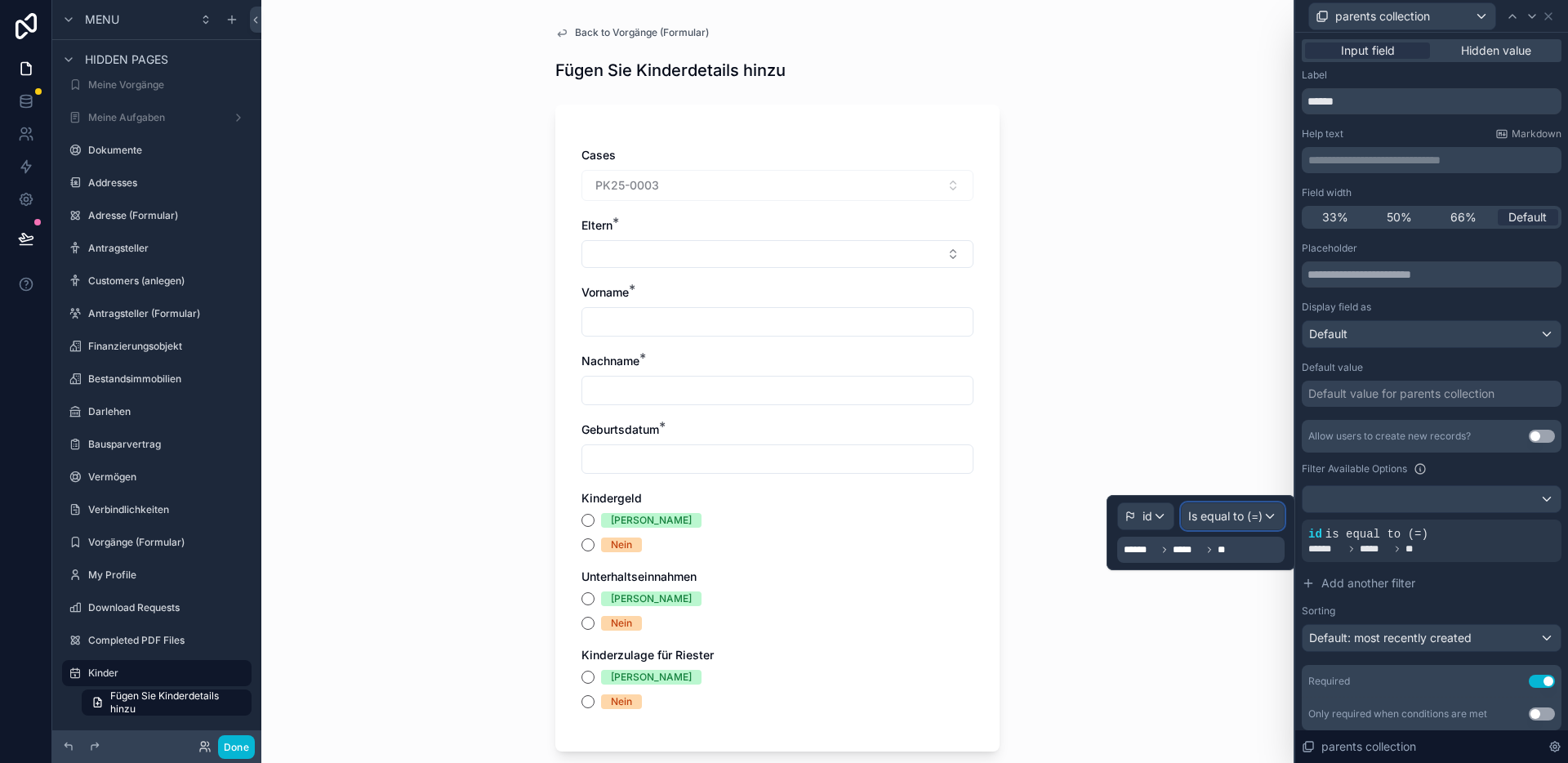
click at [1241, 523] on span "Is equal to (=)" at bounding box center [1225, 516] width 74 height 16
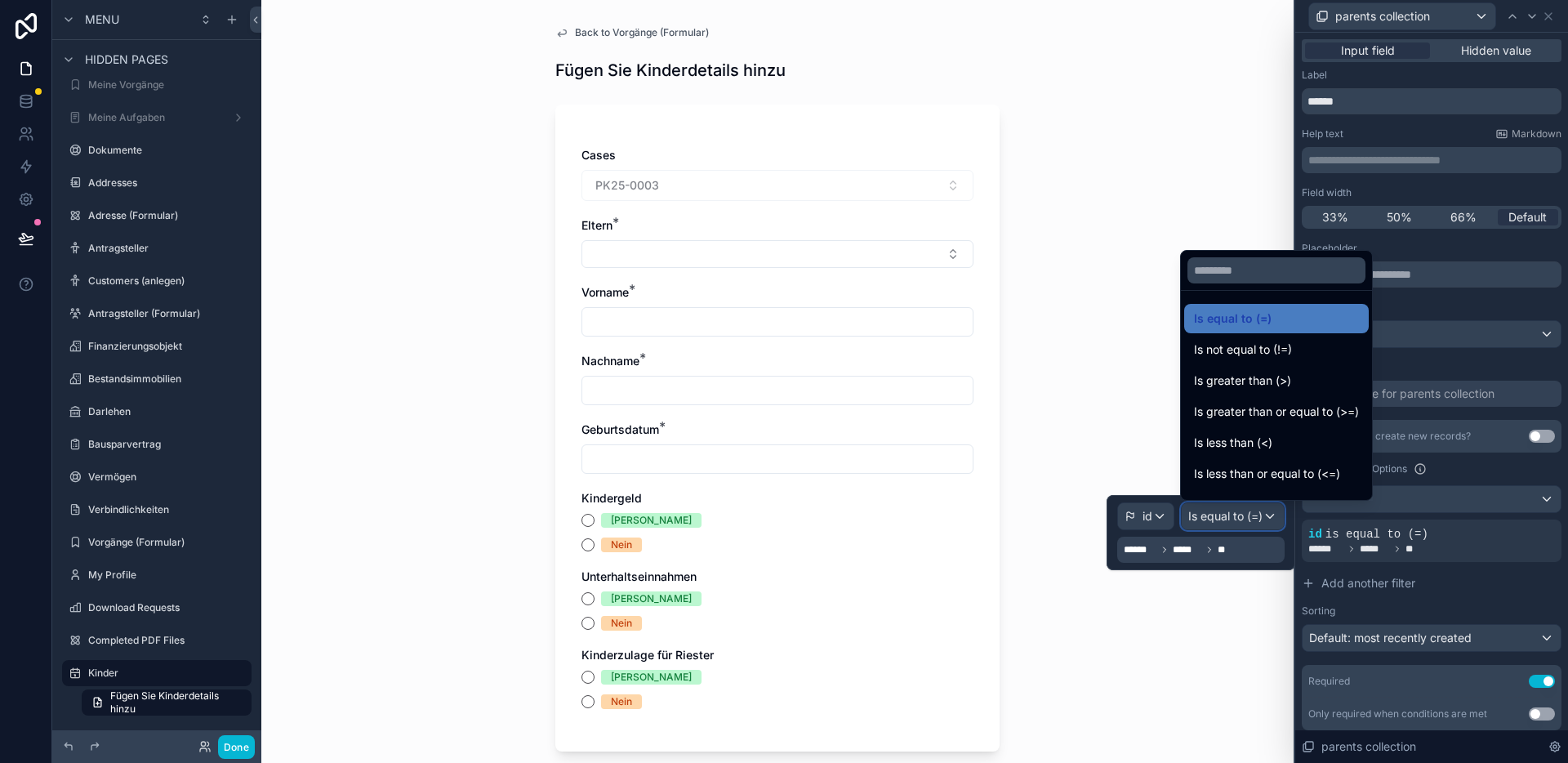
scroll to position [116, 0]
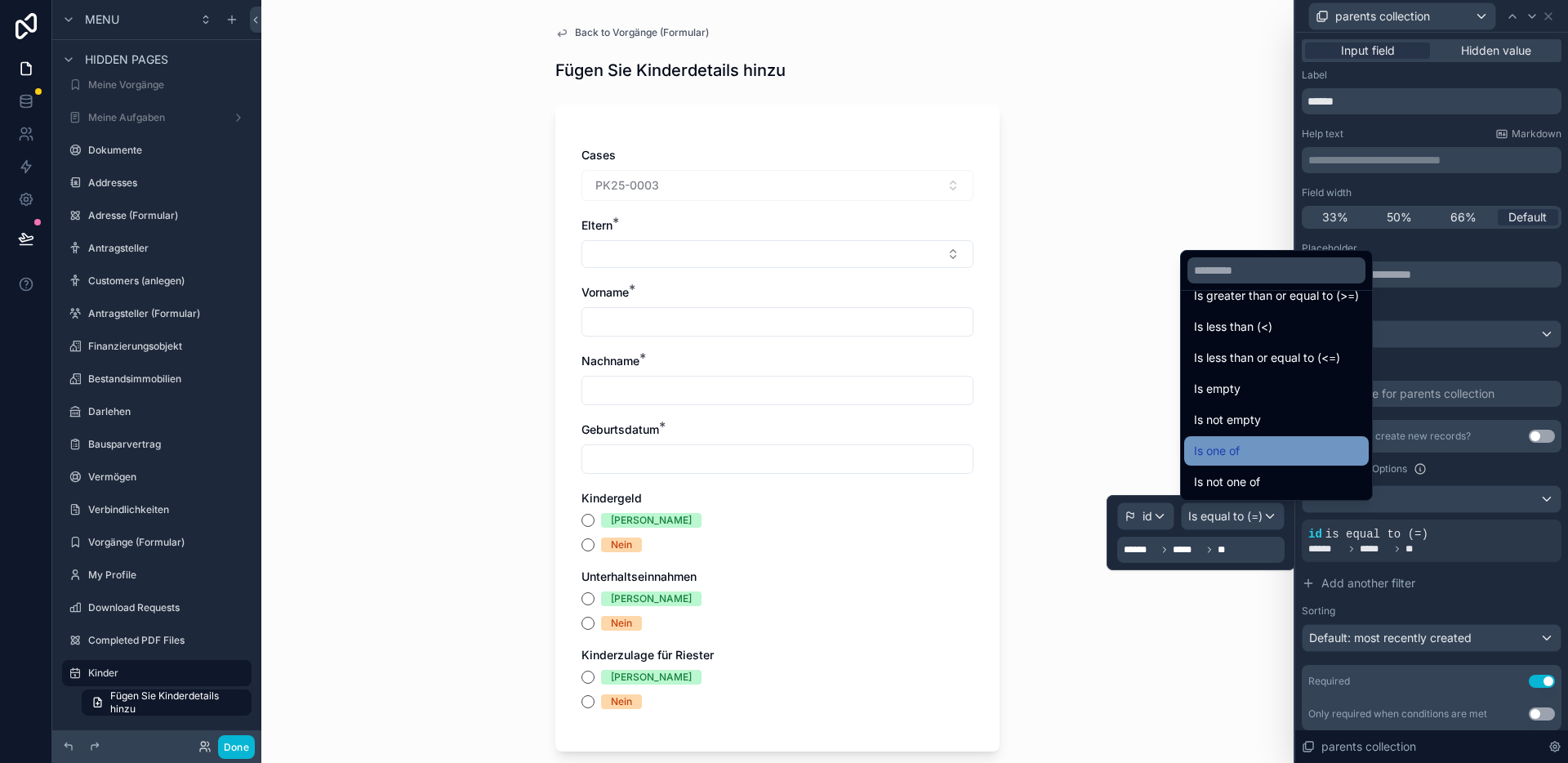
click at [1249, 442] on div "Is one of" at bounding box center [1276, 451] width 165 height 20
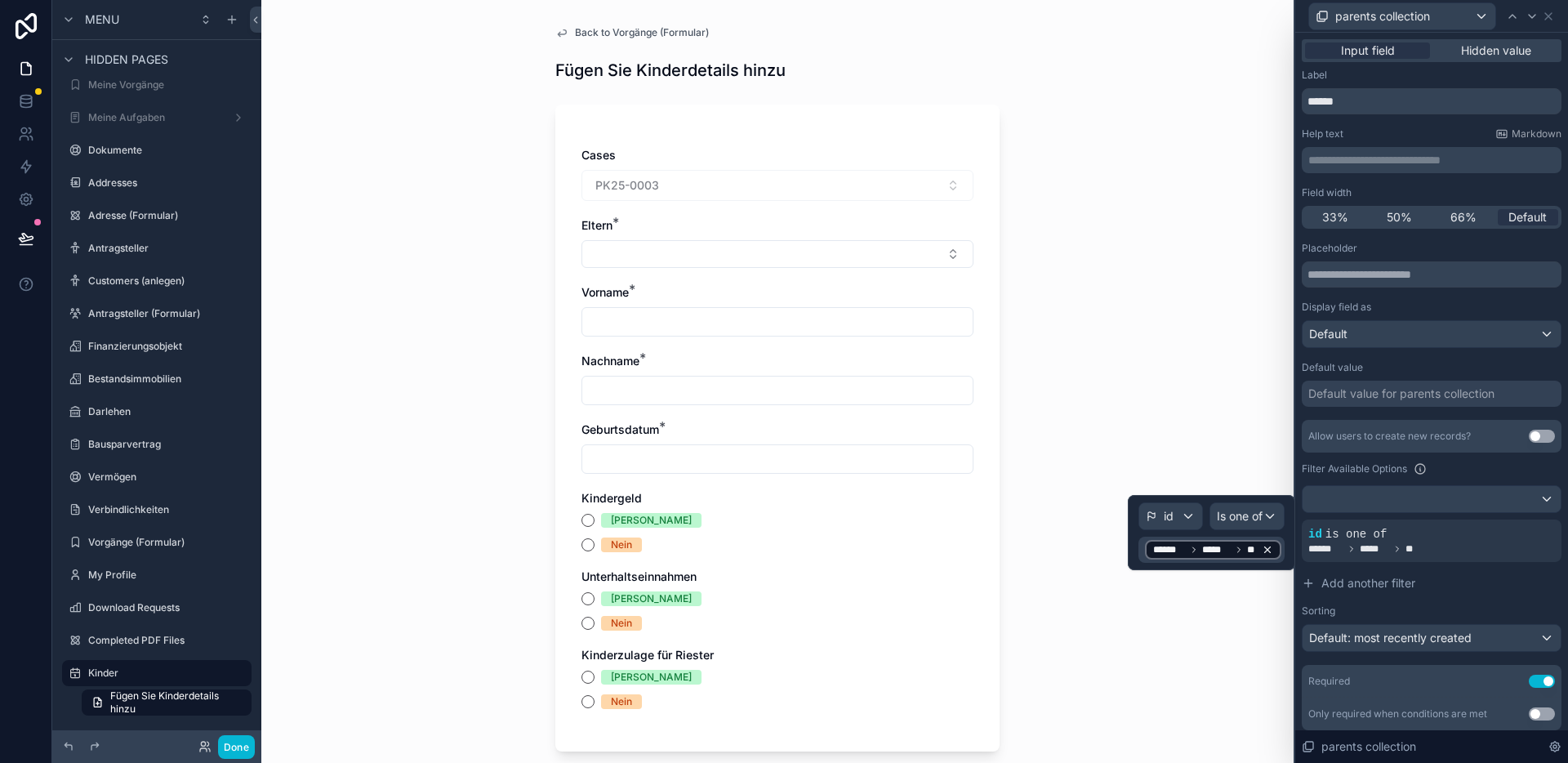
click at [1269, 550] on icon at bounding box center [1267, 549] width 11 height 11
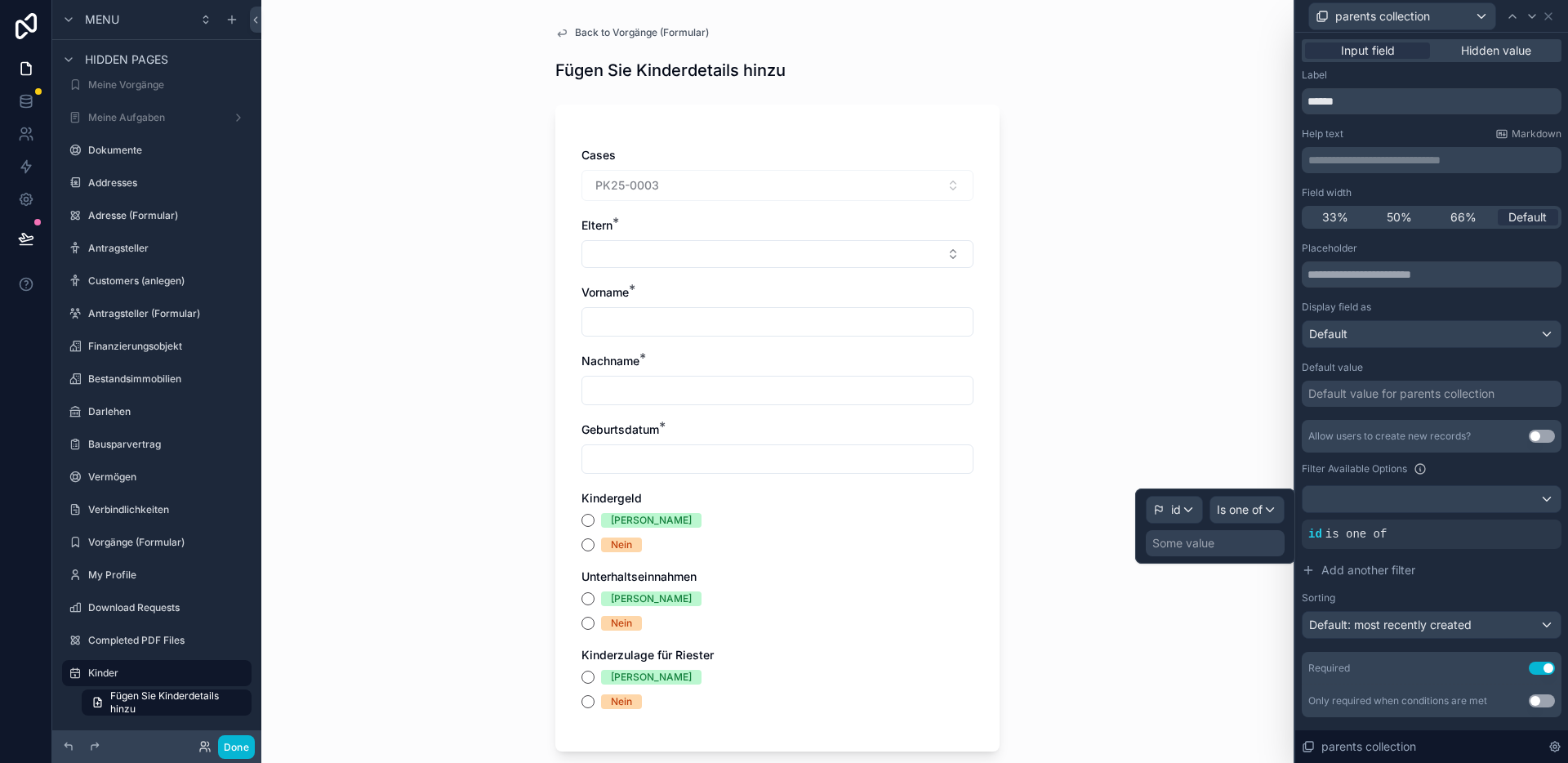
click at [1207, 543] on div "Some value" at bounding box center [1183, 543] width 62 height 16
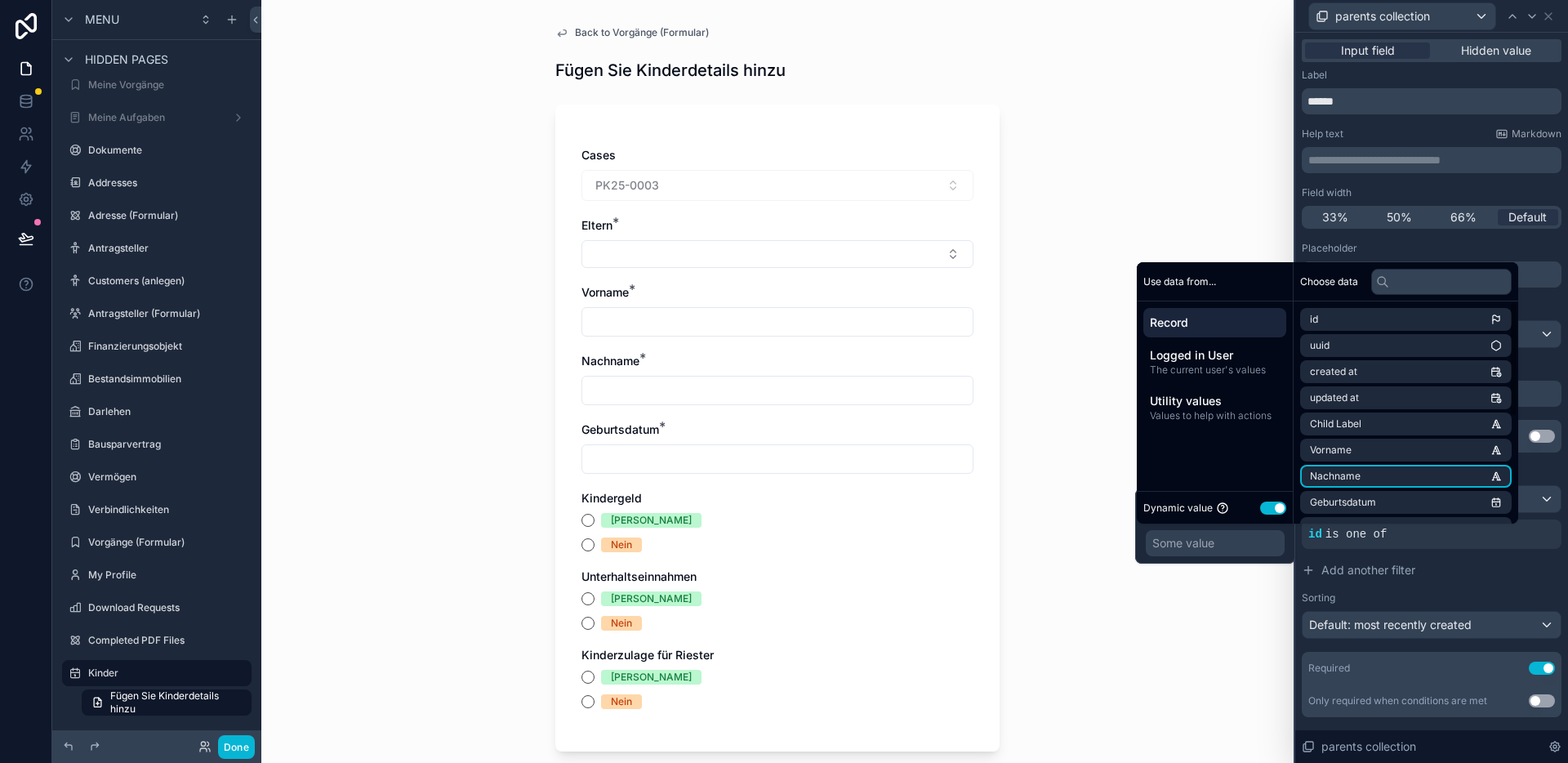
scroll to position [206, 0]
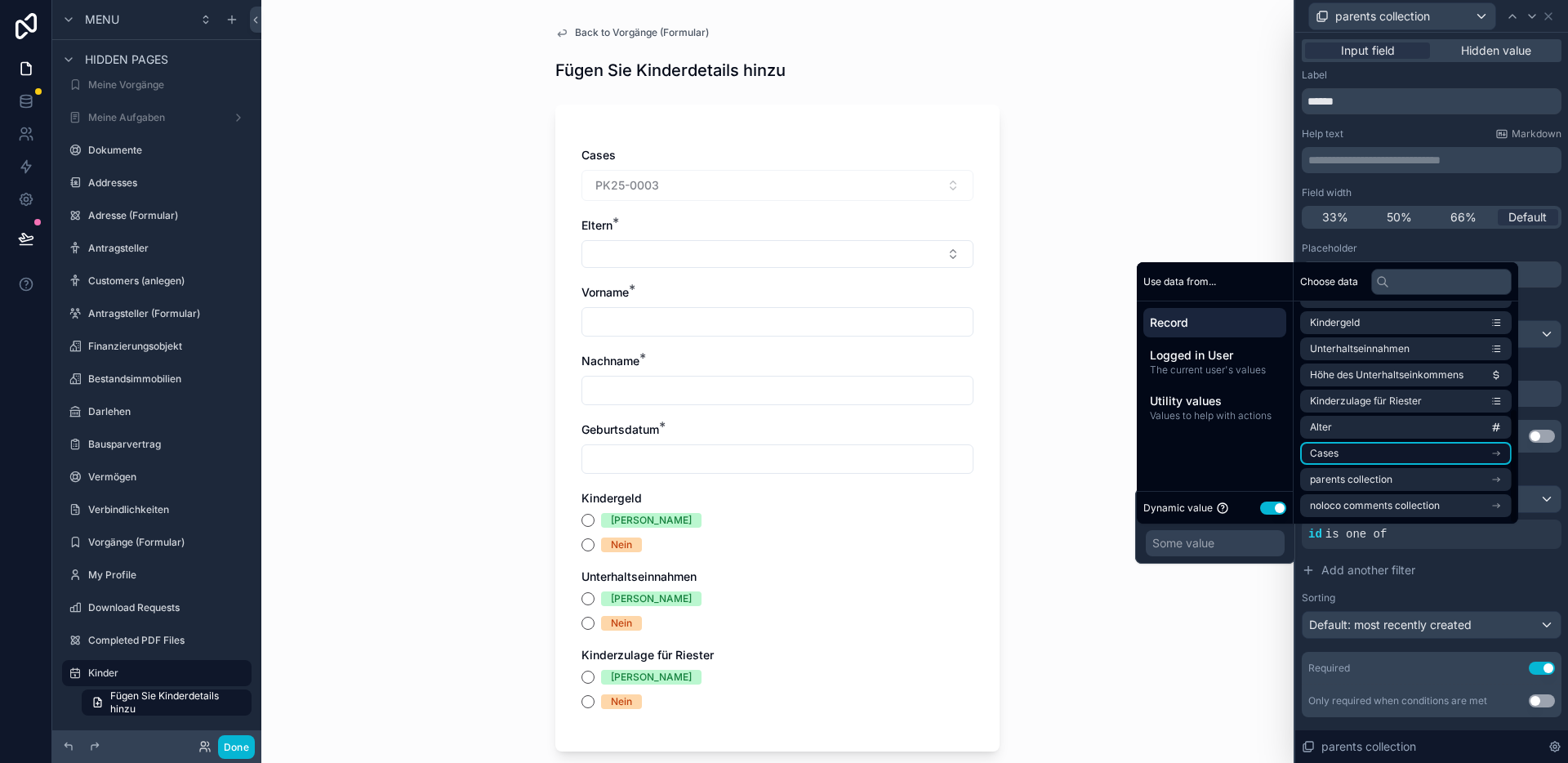
click at [1386, 457] on li "Cases" at bounding box center [1405, 453] width 212 height 23
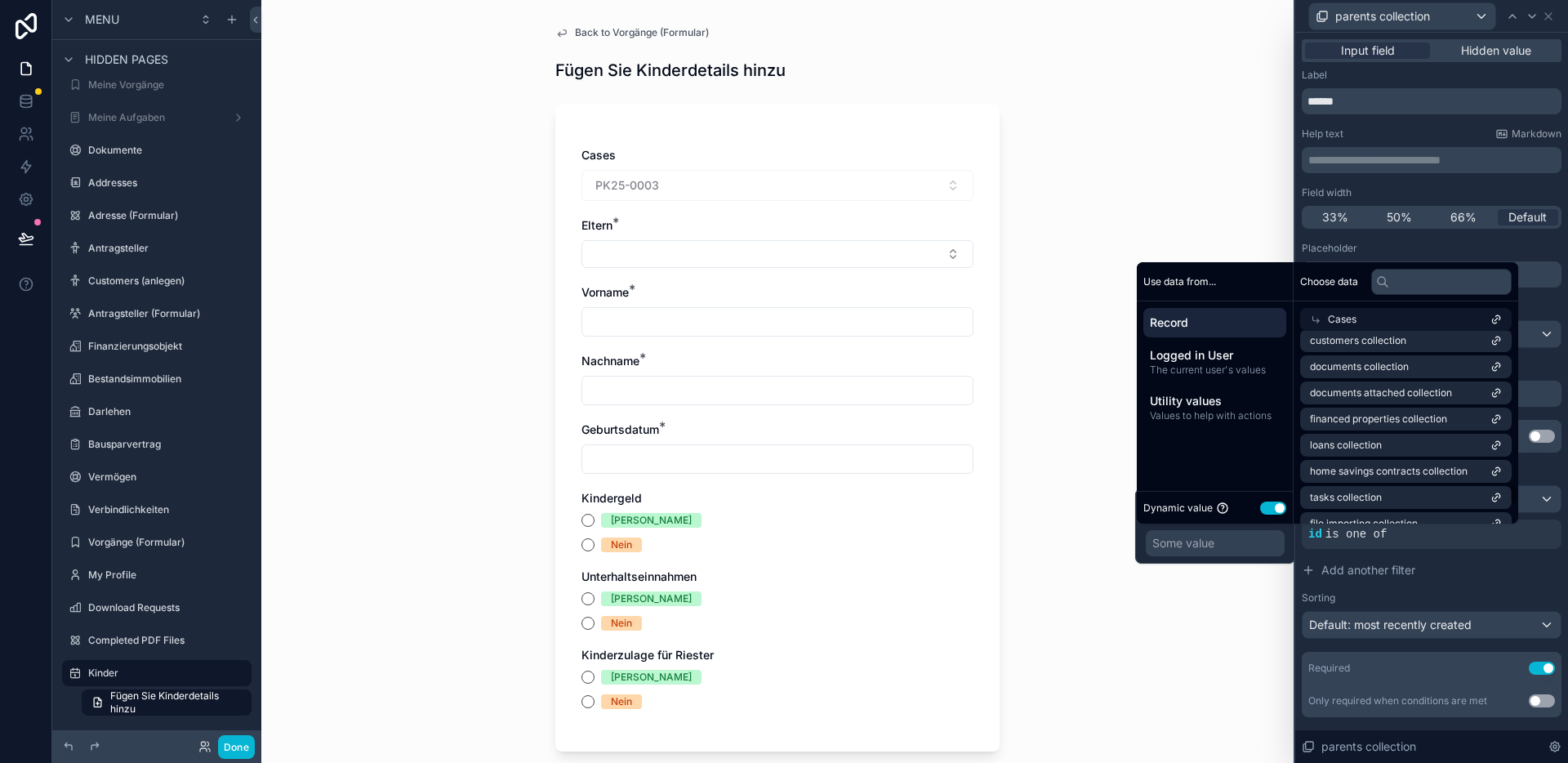
scroll to position [1383, 0]
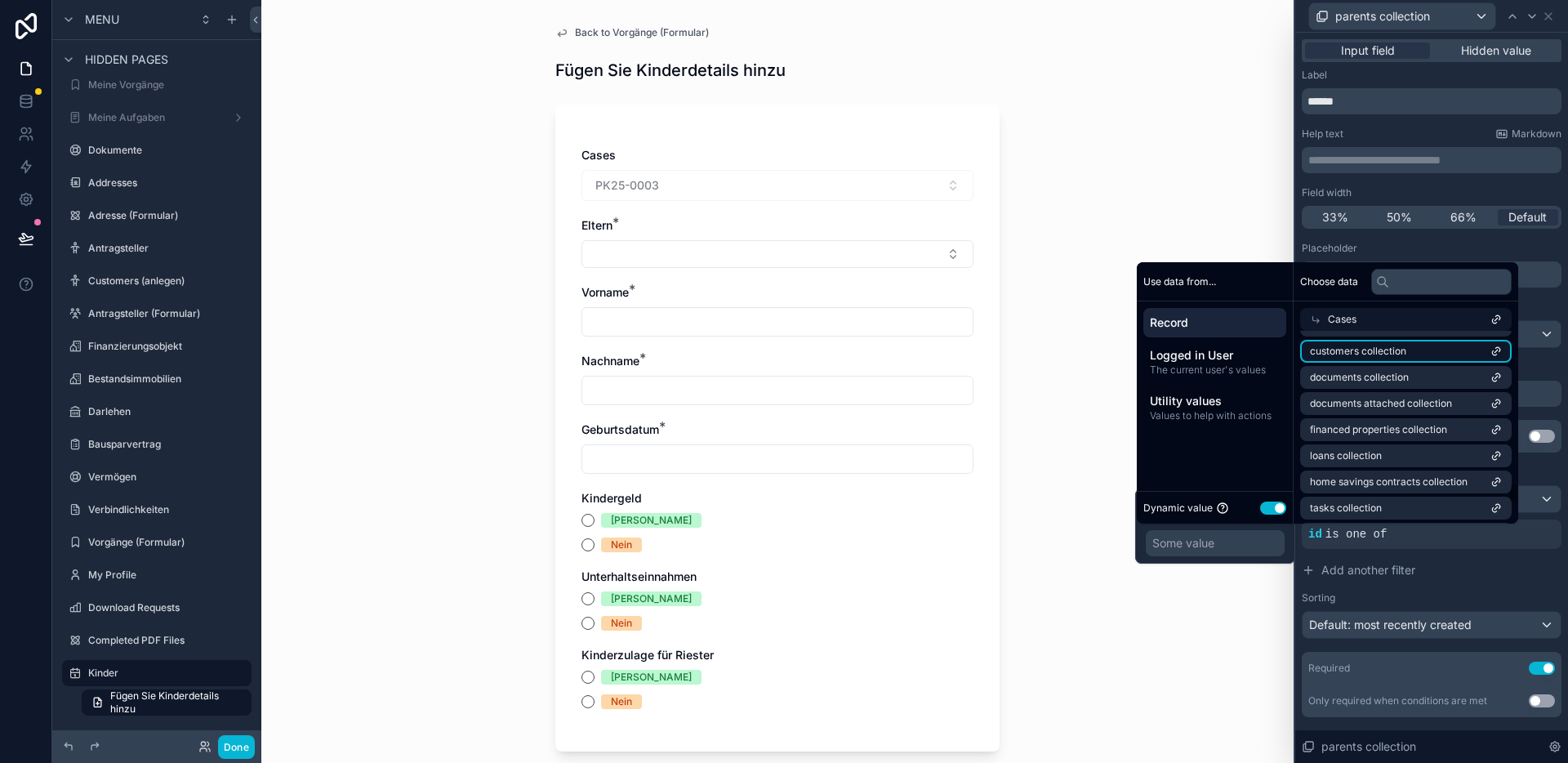
click at [1368, 354] on span "customers collection" at bounding box center [1357, 351] width 97 height 13
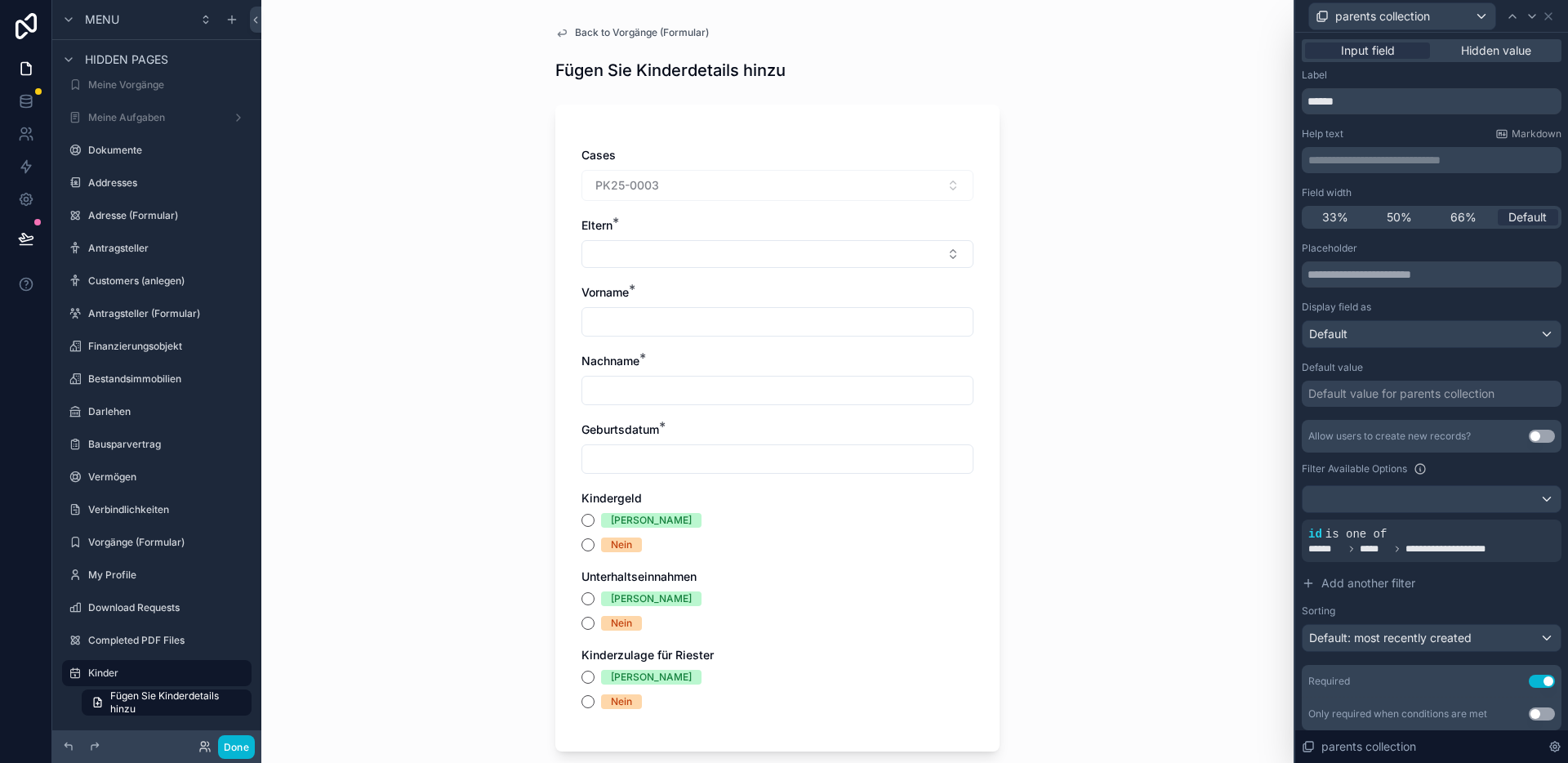
click at [1048, 173] on div "Back to Vorgänge (Formular) Fügen Sie Kinderdetails hinzu Cases PK25-0003 Elter…" at bounding box center [778, 382] width 1032 height 763
click at [781, 254] on button "Select Button" at bounding box center [778, 255] width 392 height 28
click at [1063, 267] on div "Back to Vorgänge (Formular) Fügen Sie Kinderdetails hinzu Cases PK25-0003 Elter…" at bounding box center [778, 382] width 1032 height 763
click at [683, 250] on button "Select Button" at bounding box center [778, 255] width 392 height 28
click at [682, 318] on span "[PERSON_NAME] | [DATE]" at bounding box center [657, 319] width 142 height 16
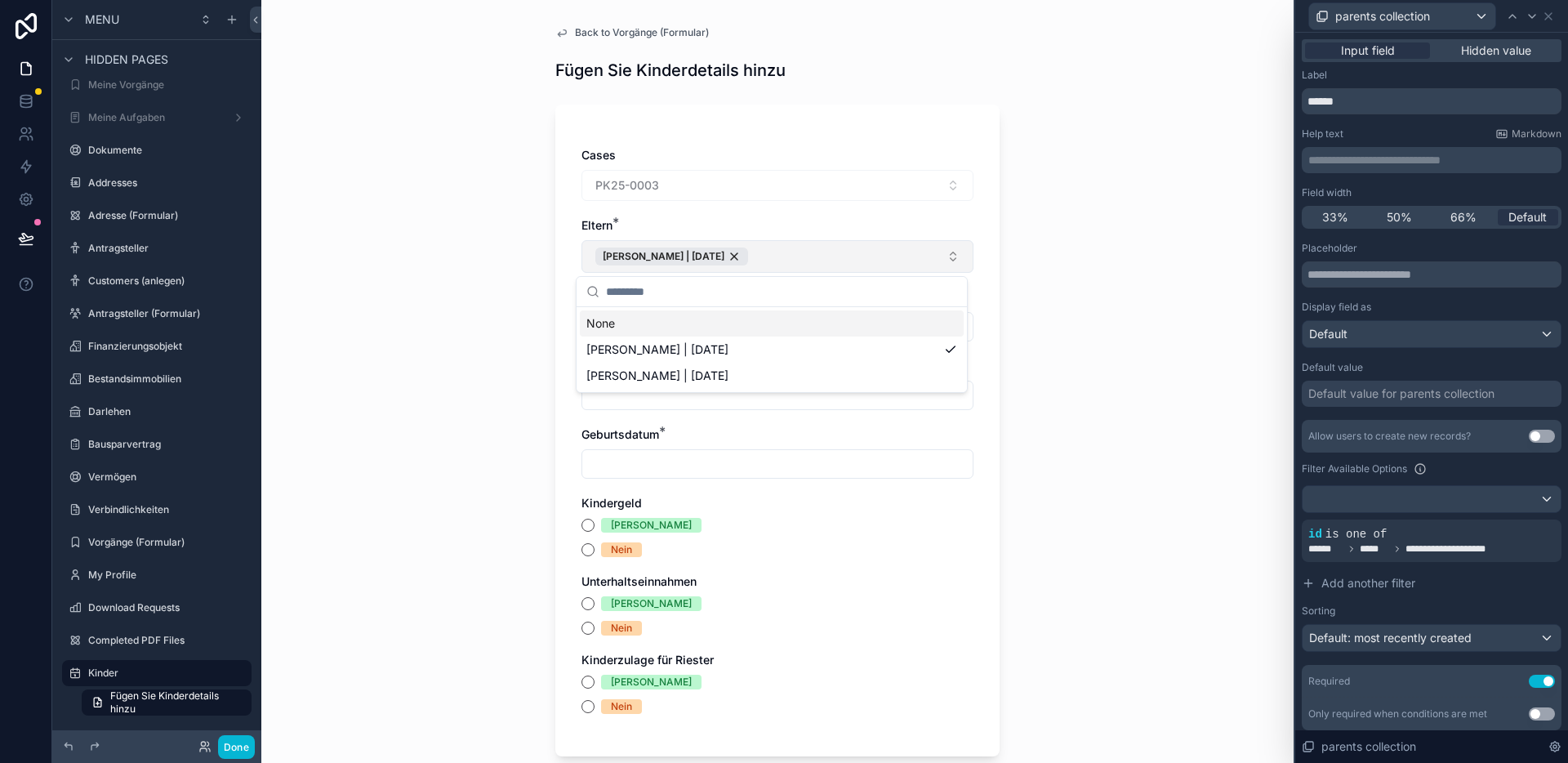
click at [830, 256] on button "[PERSON_NAME] | [DATE]" at bounding box center [778, 257] width 392 height 33
click at [830, 259] on button "[PERSON_NAME] | [DATE]" at bounding box center [778, 257] width 392 height 33
click at [729, 373] on span "[PERSON_NAME] | [DATE]" at bounding box center [657, 376] width 142 height 16
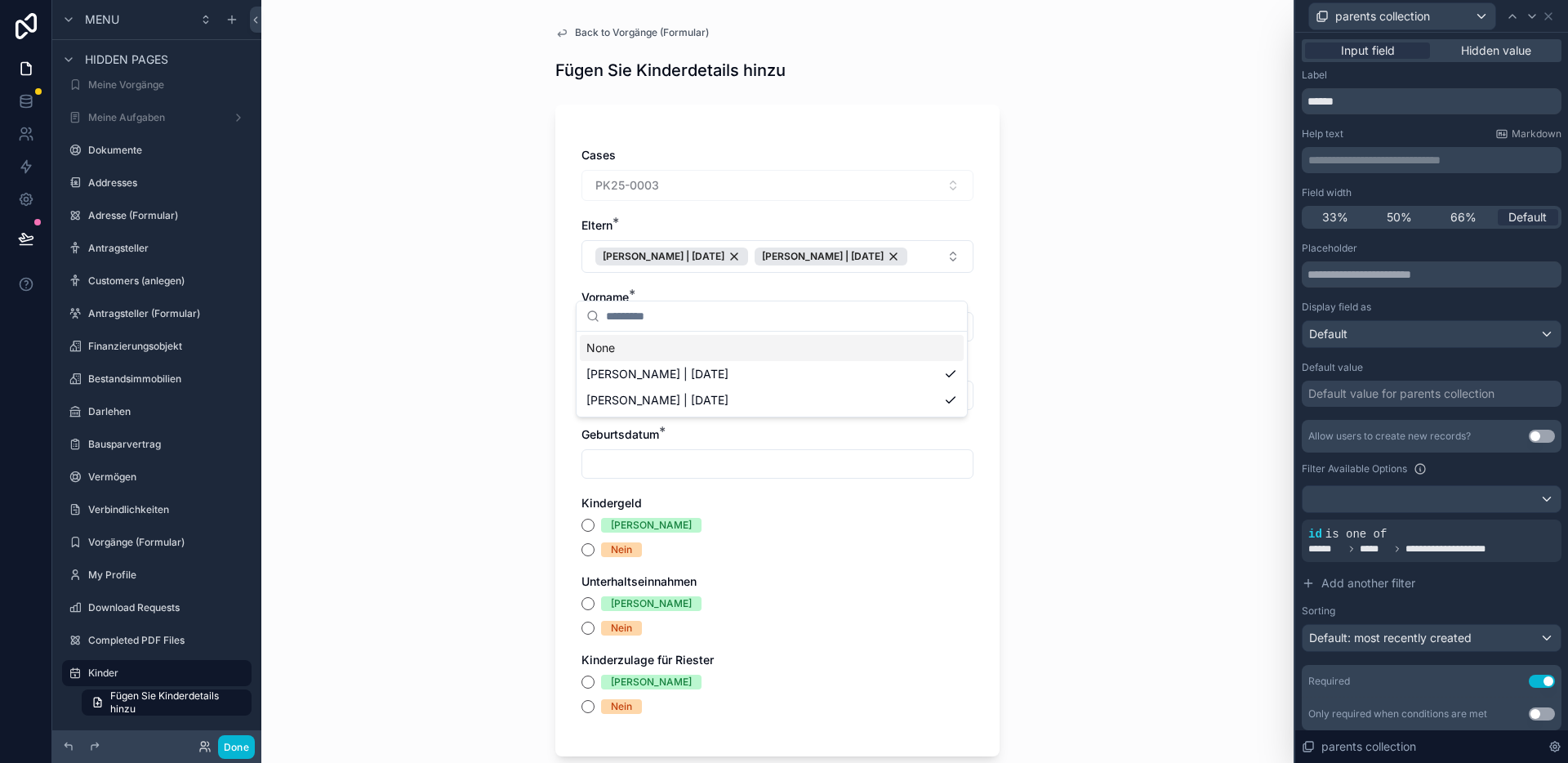
drag, startPoint x: 1065, startPoint y: 326, endPoint x: 993, endPoint y: 332, distance: 72.2
click at [1066, 326] on div "Back to Vorgänge (Formular) Fügen Sie Kinderdetails hinzu Cases PK25-0003 Elter…" at bounding box center [778, 382] width 1032 height 763
click at [684, 339] on input "scrollable content" at bounding box center [777, 327] width 390 height 23
click at [622, 31] on span "Back to Vorgänge (Formular)" at bounding box center [642, 32] width 134 height 13
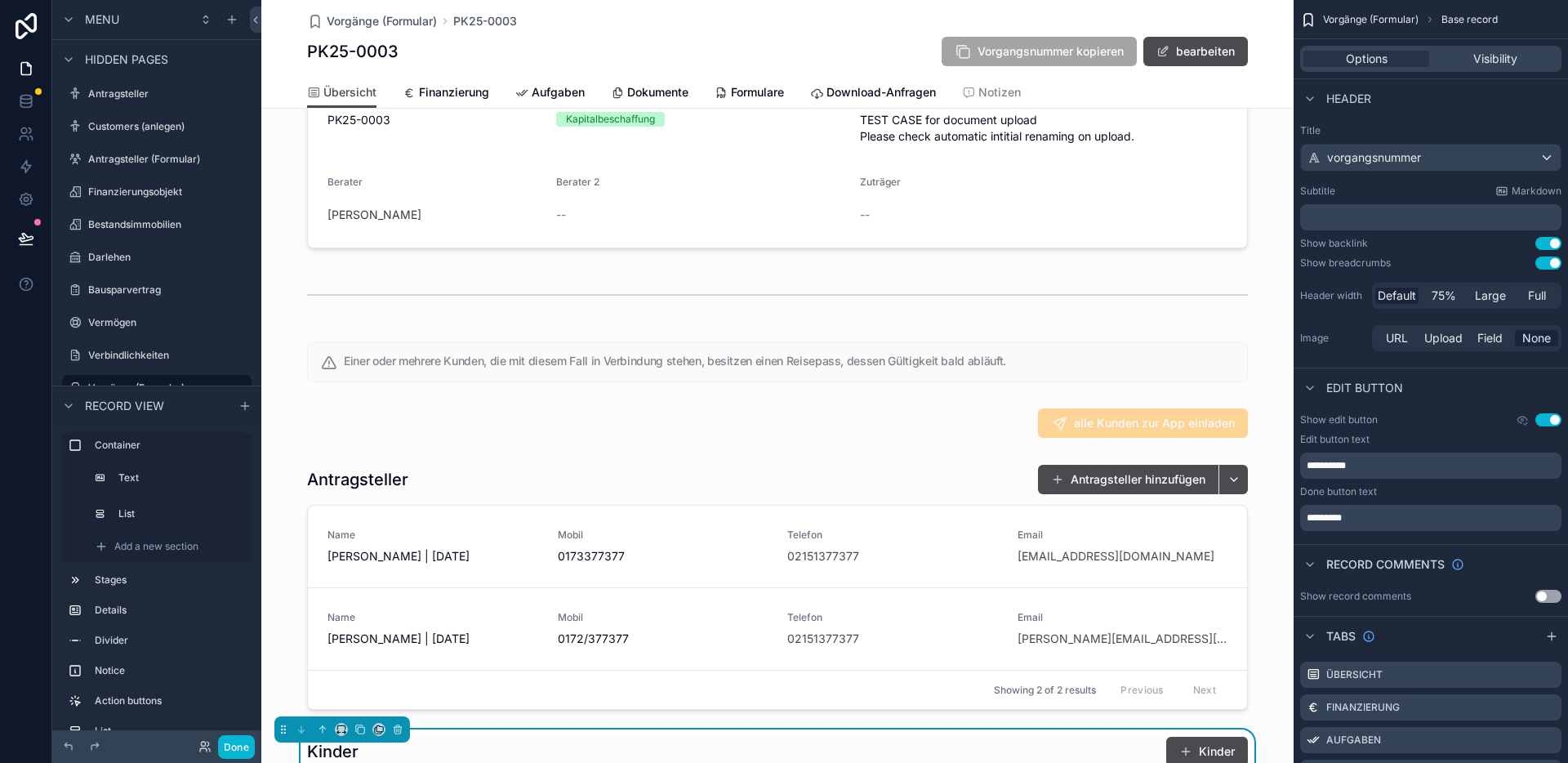
scroll to position [618, 0]
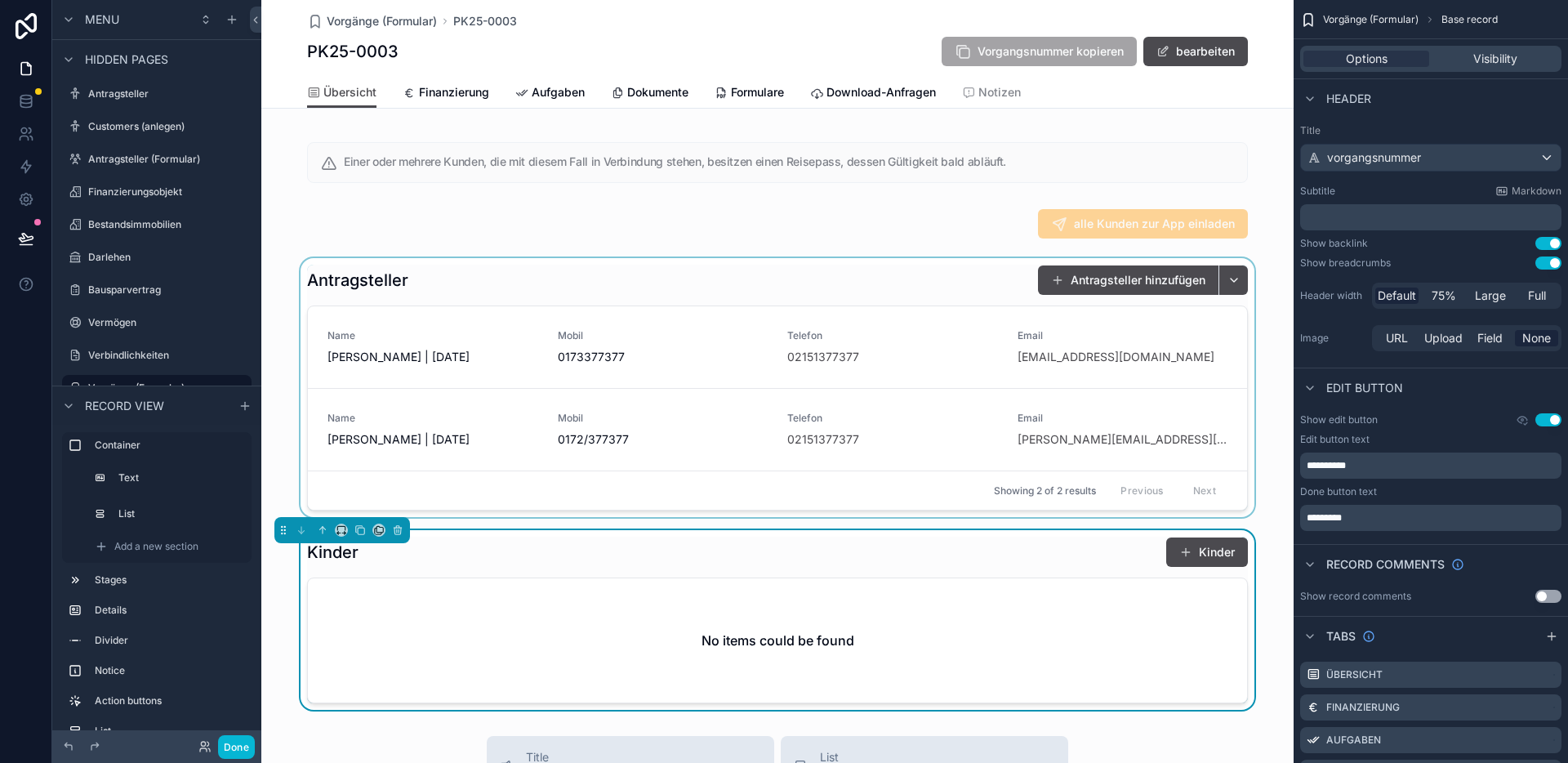
click at [456, 341] on div "scrollable content" at bounding box center [778, 387] width 1032 height 259
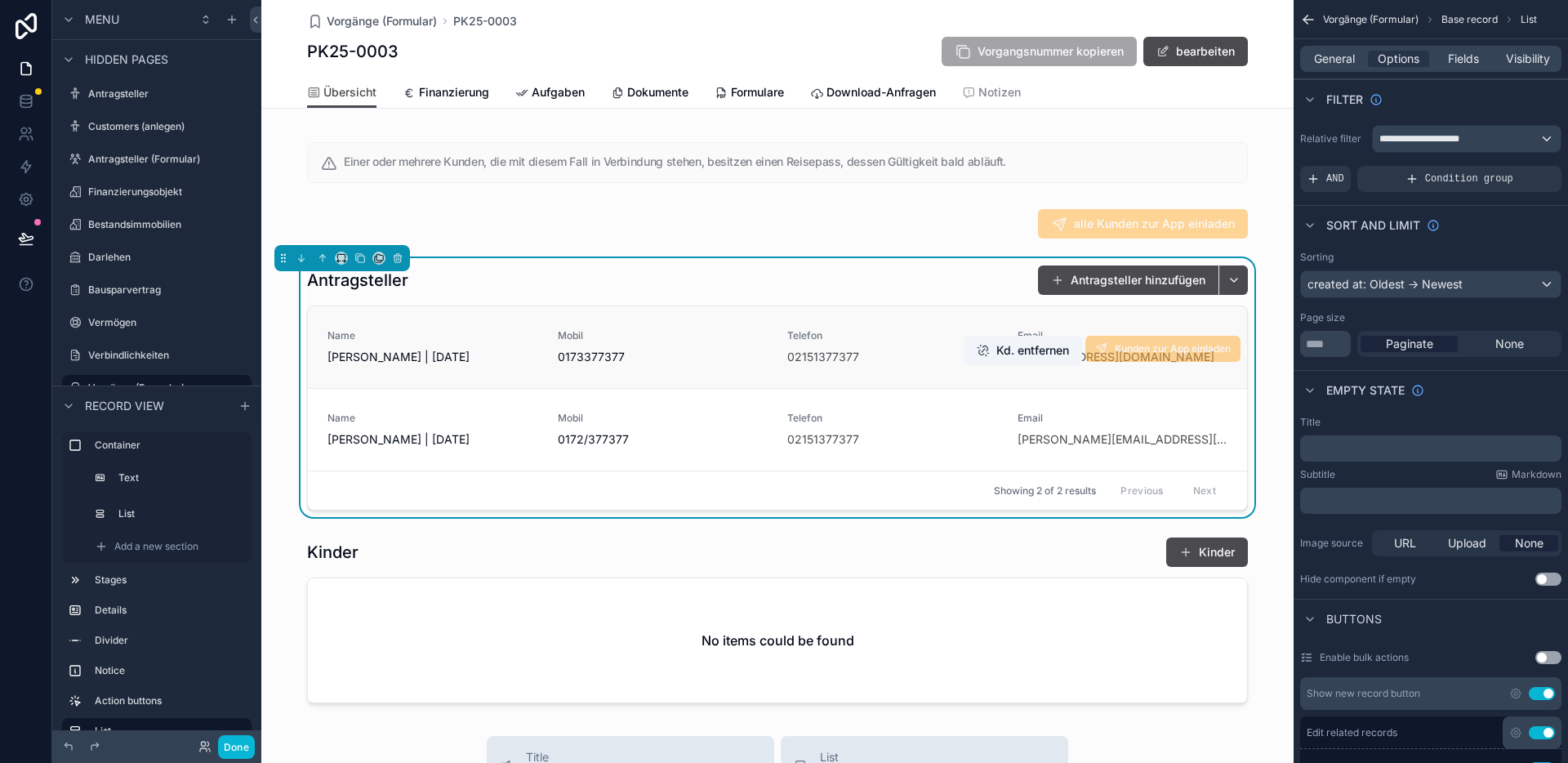
click at [460, 343] on span "Name" at bounding box center [432, 336] width 211 height 13
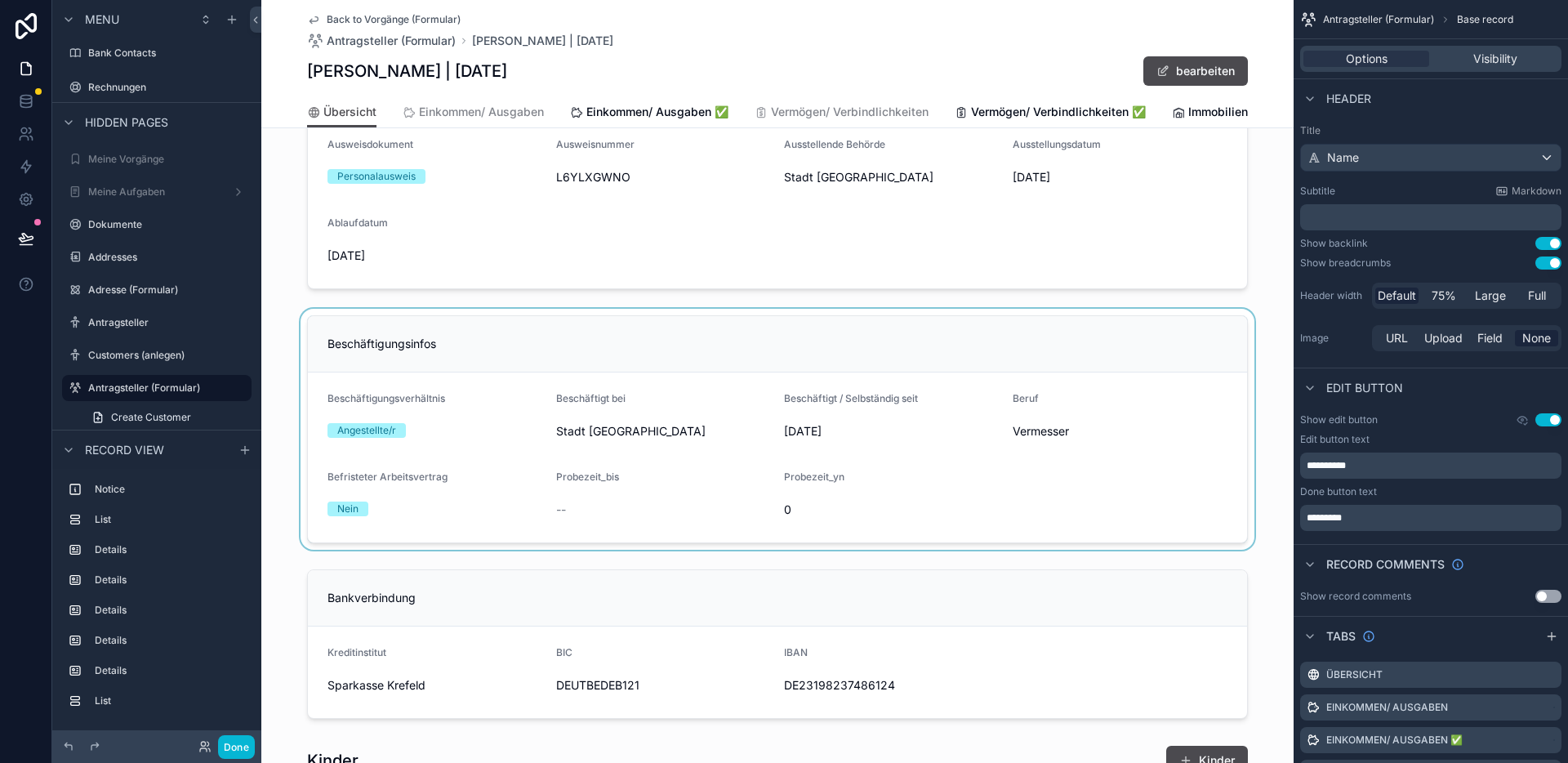
scroll to position [1372, 0]
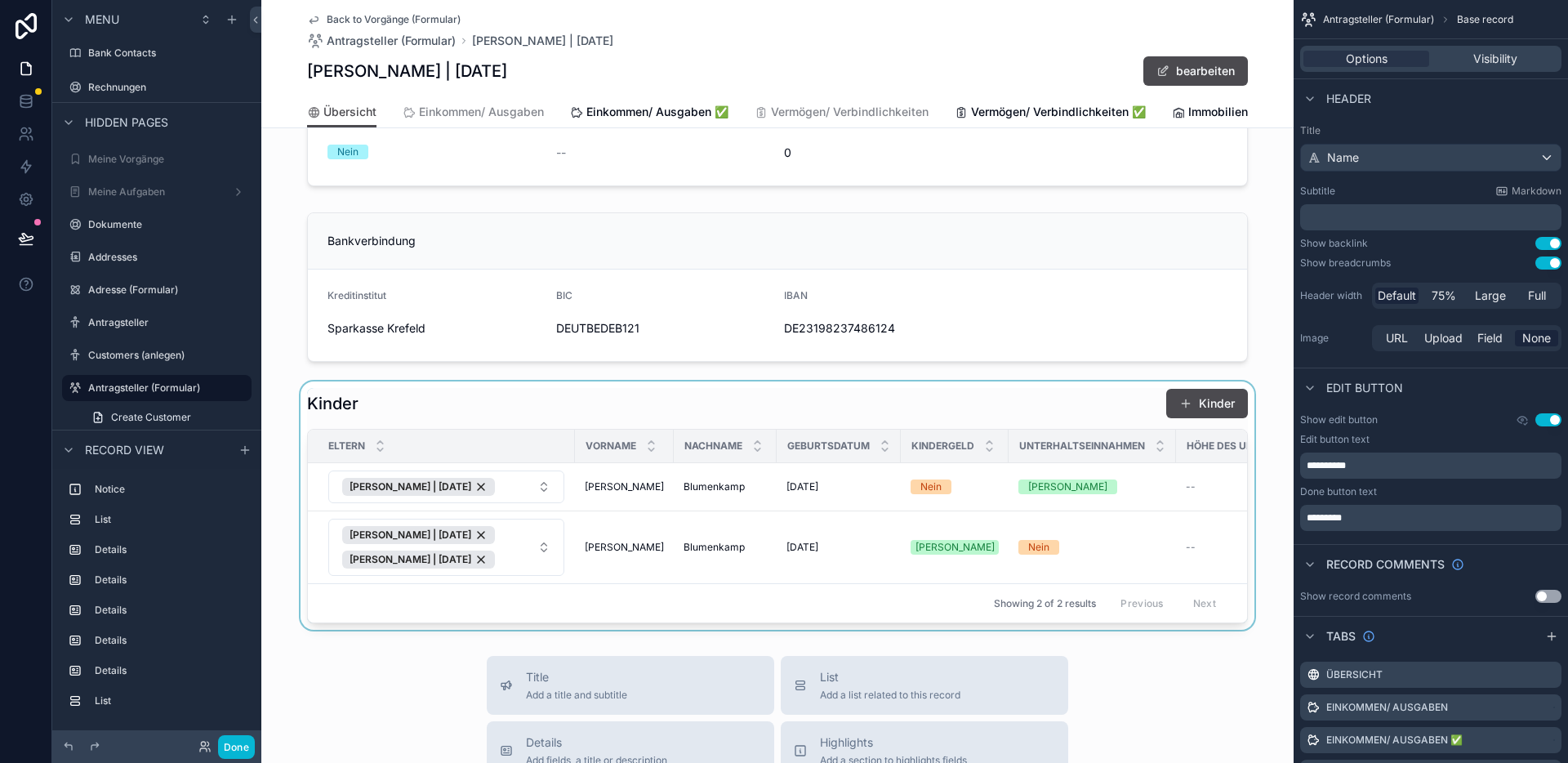
click at [644, 416] on div "scrollable content" at bounding box center [778, 505] width 1032 height 249
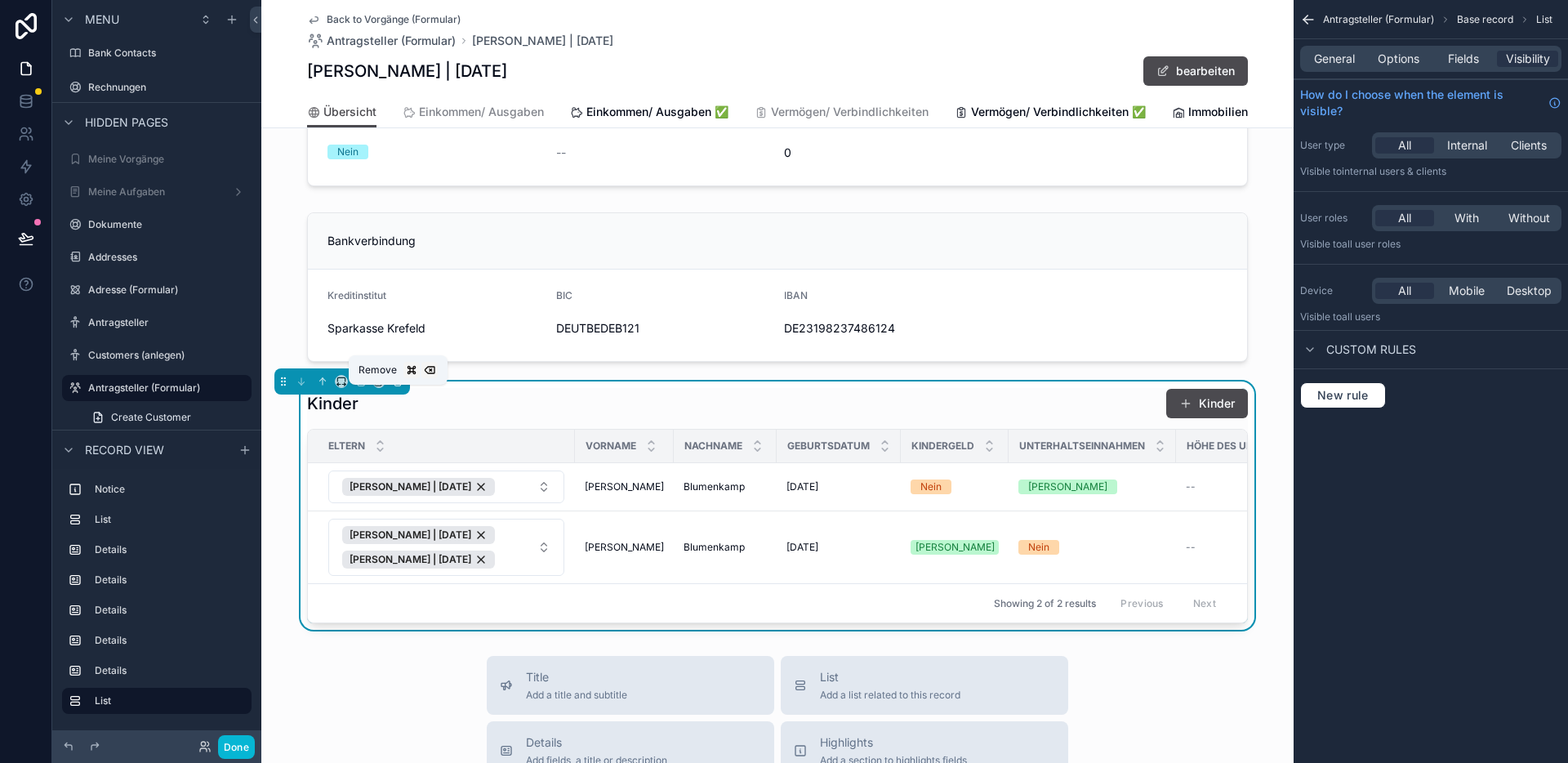
click at [396, 390] on button "scrollable content" at bounding box center [397, 382] width 18 height 18
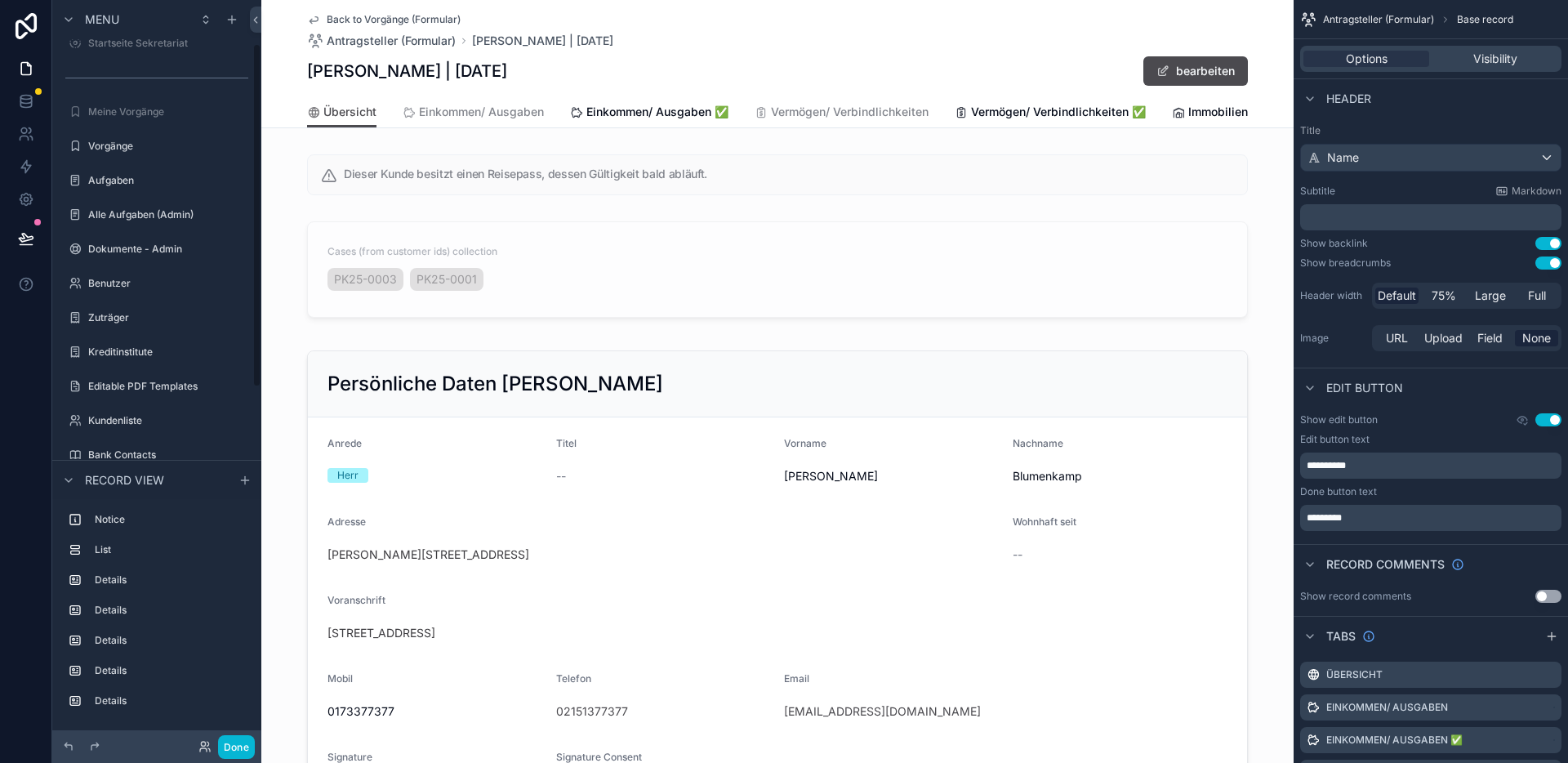
scroll to position [95, 0]
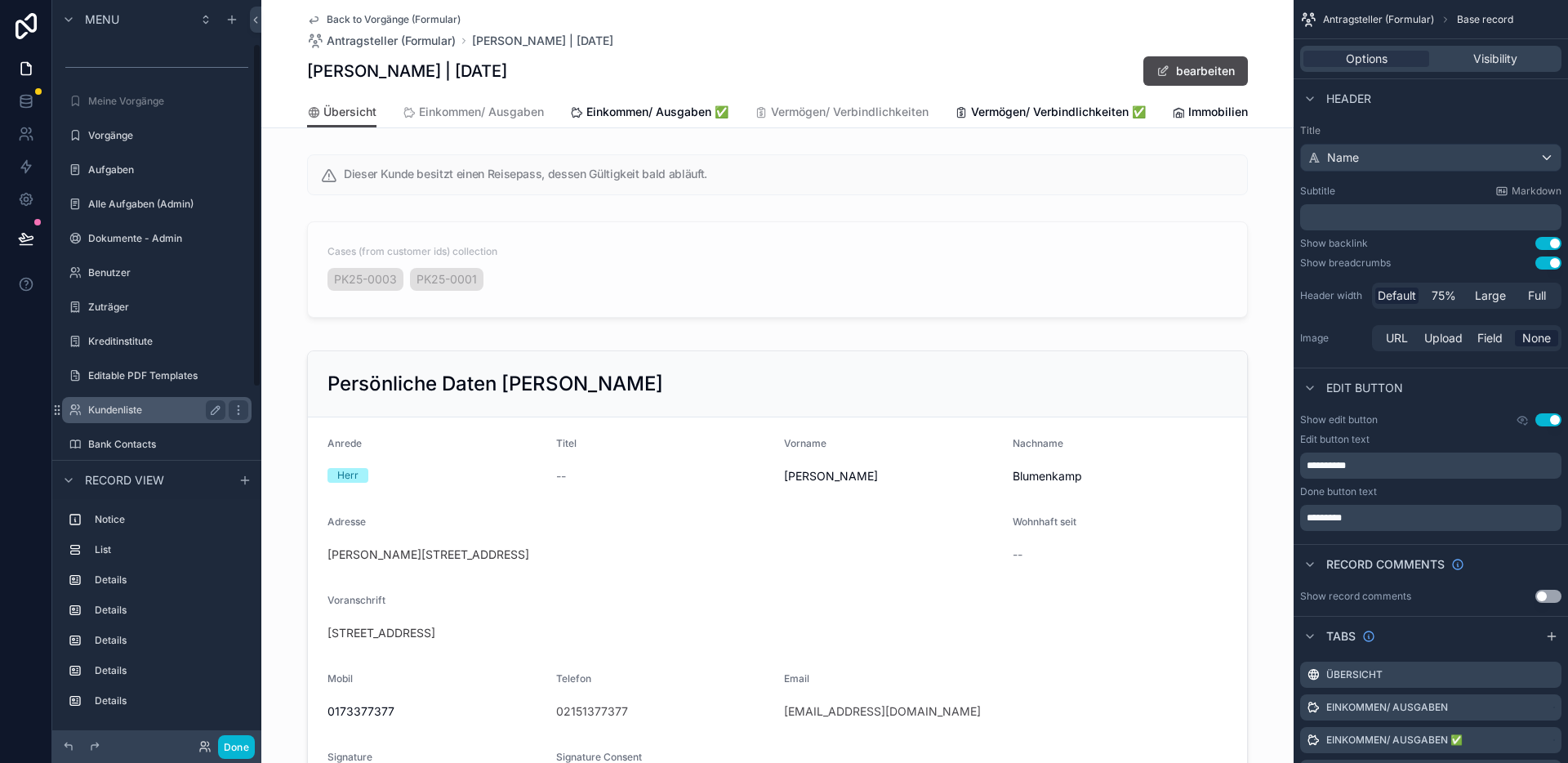
click at [129, 406] on label "Kundenliste" at bounding box center [153, 409] width 131 height 13
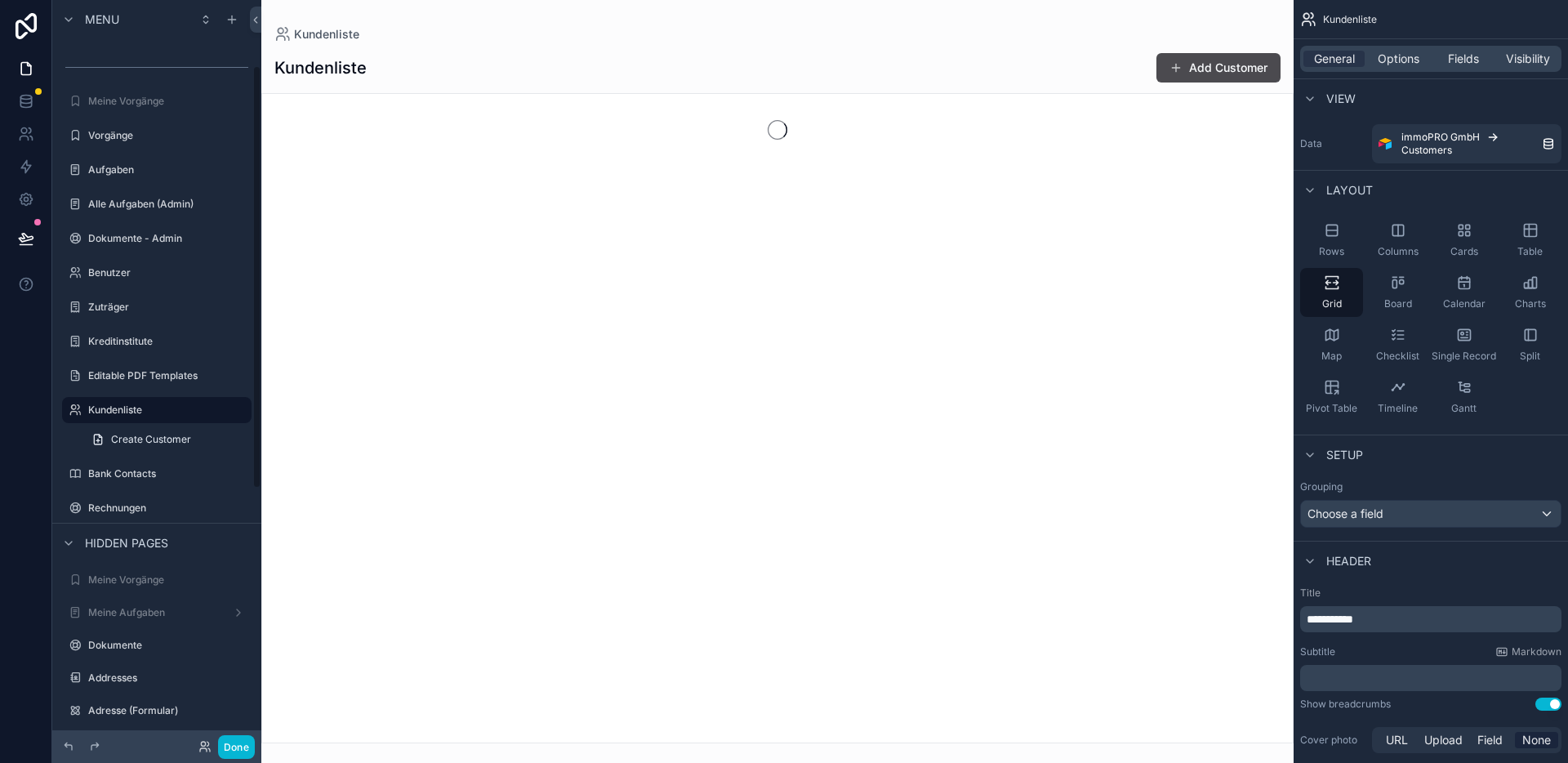
scroll to position [115, 0]
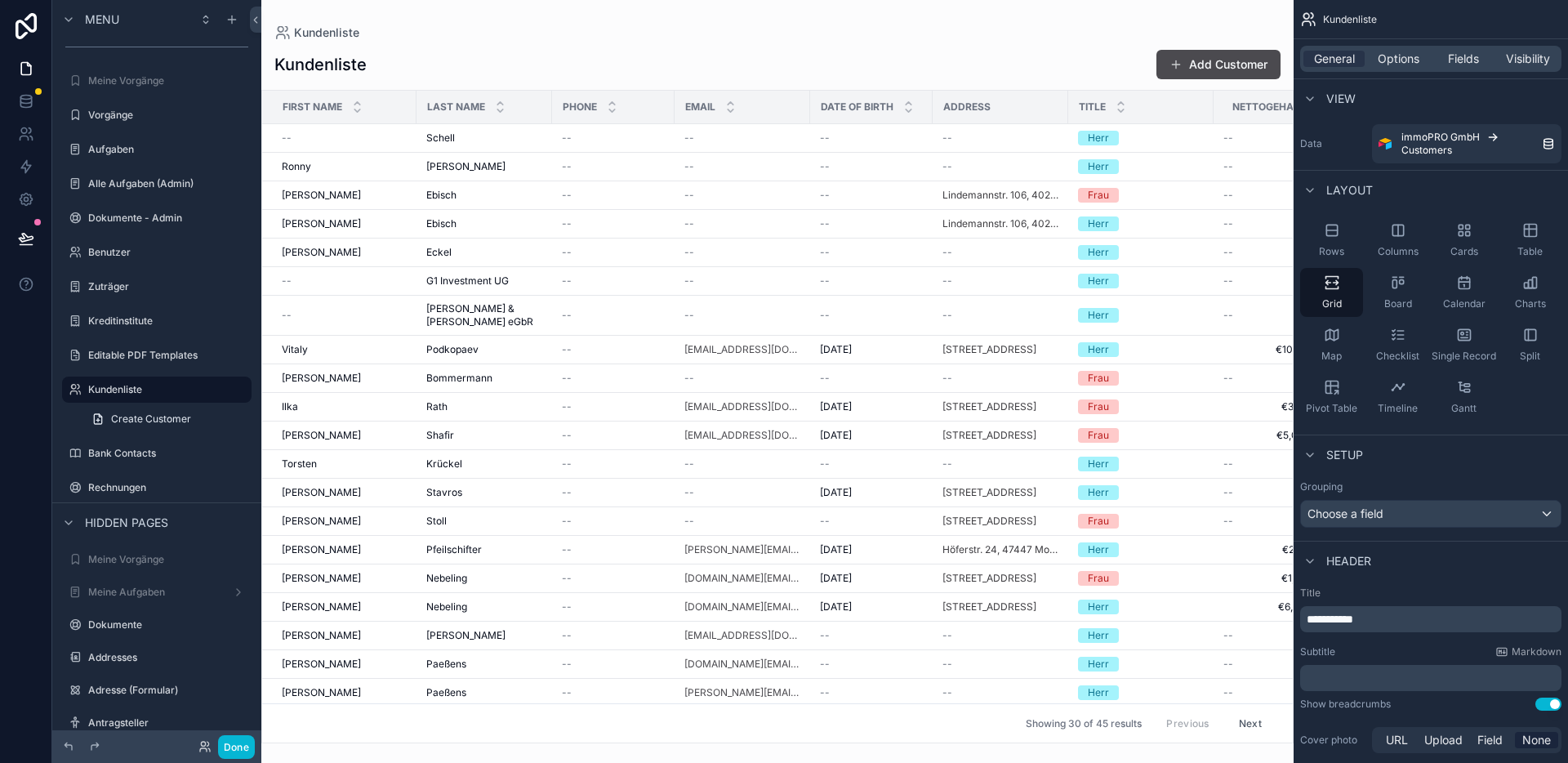
click at [499, 148] on div "scrollable content" at bounding box center [778, 382] width 1032 height 763
click at [496, 139] on div "Schell Schell" at bounding box center [484, 138] width 116 height 13
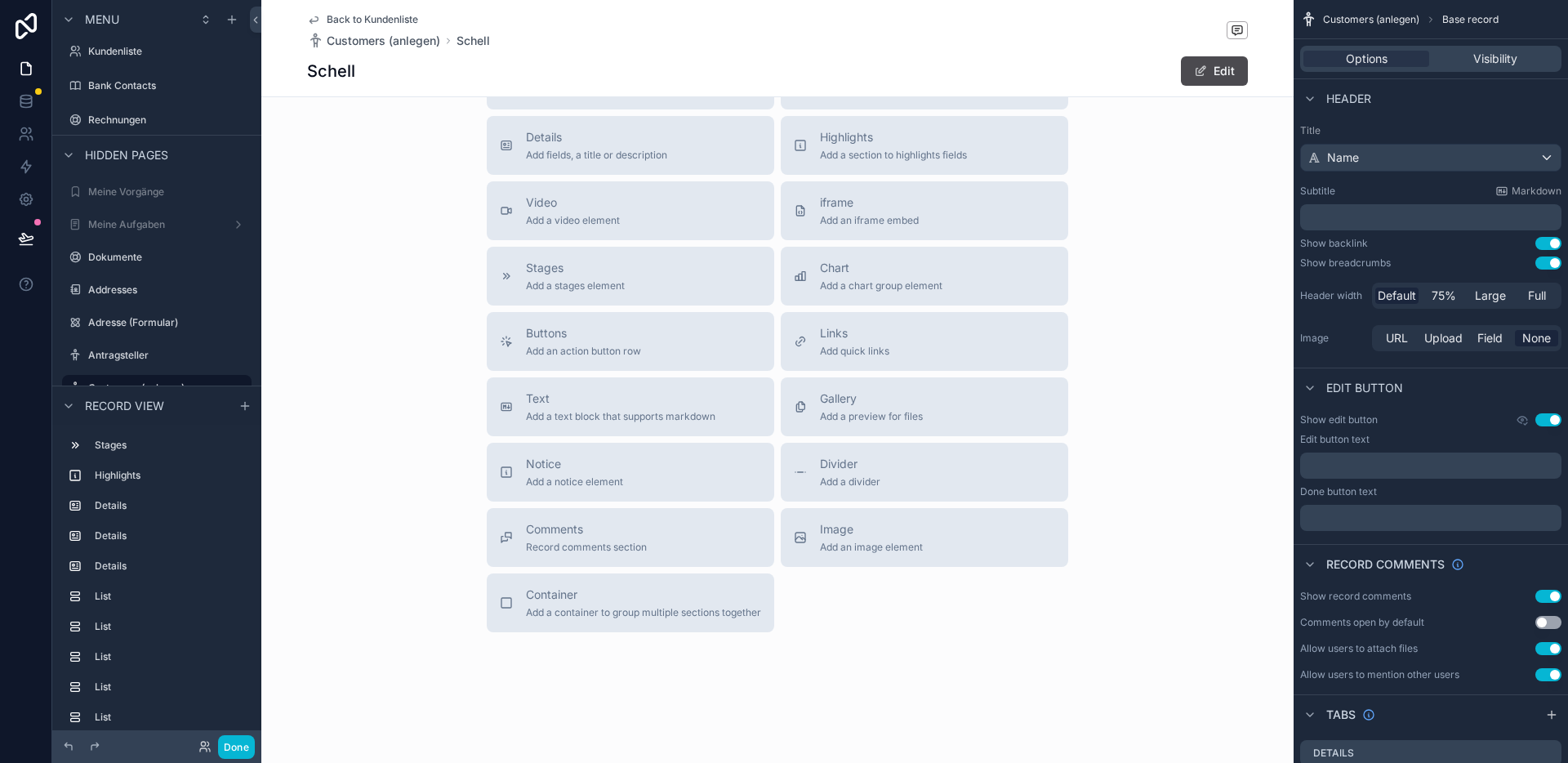
scroll to position [1435, 0]
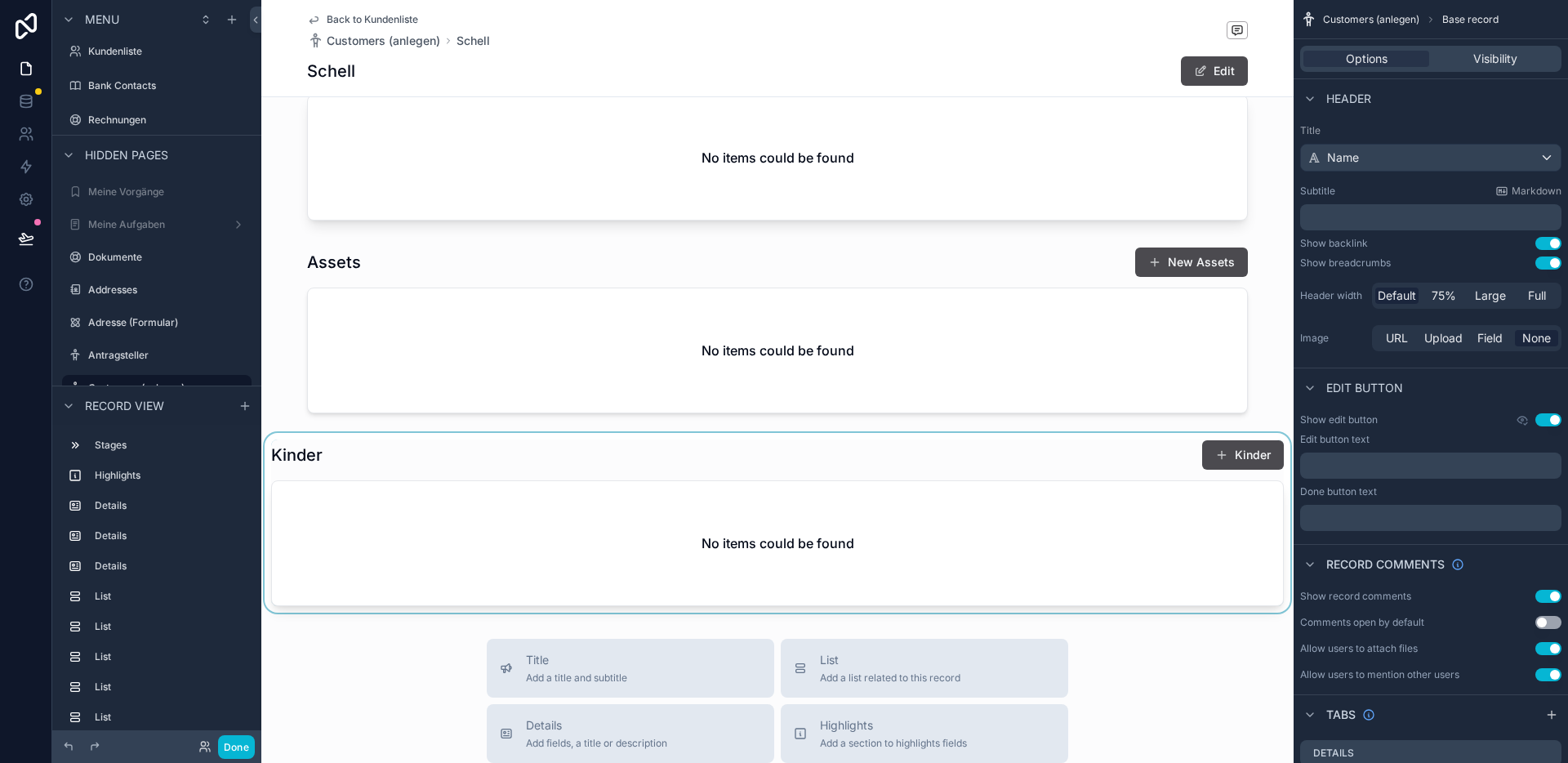
click at [512, 476] on div "scrollable content" at bounding box center [778, 523] width 1032 height 180
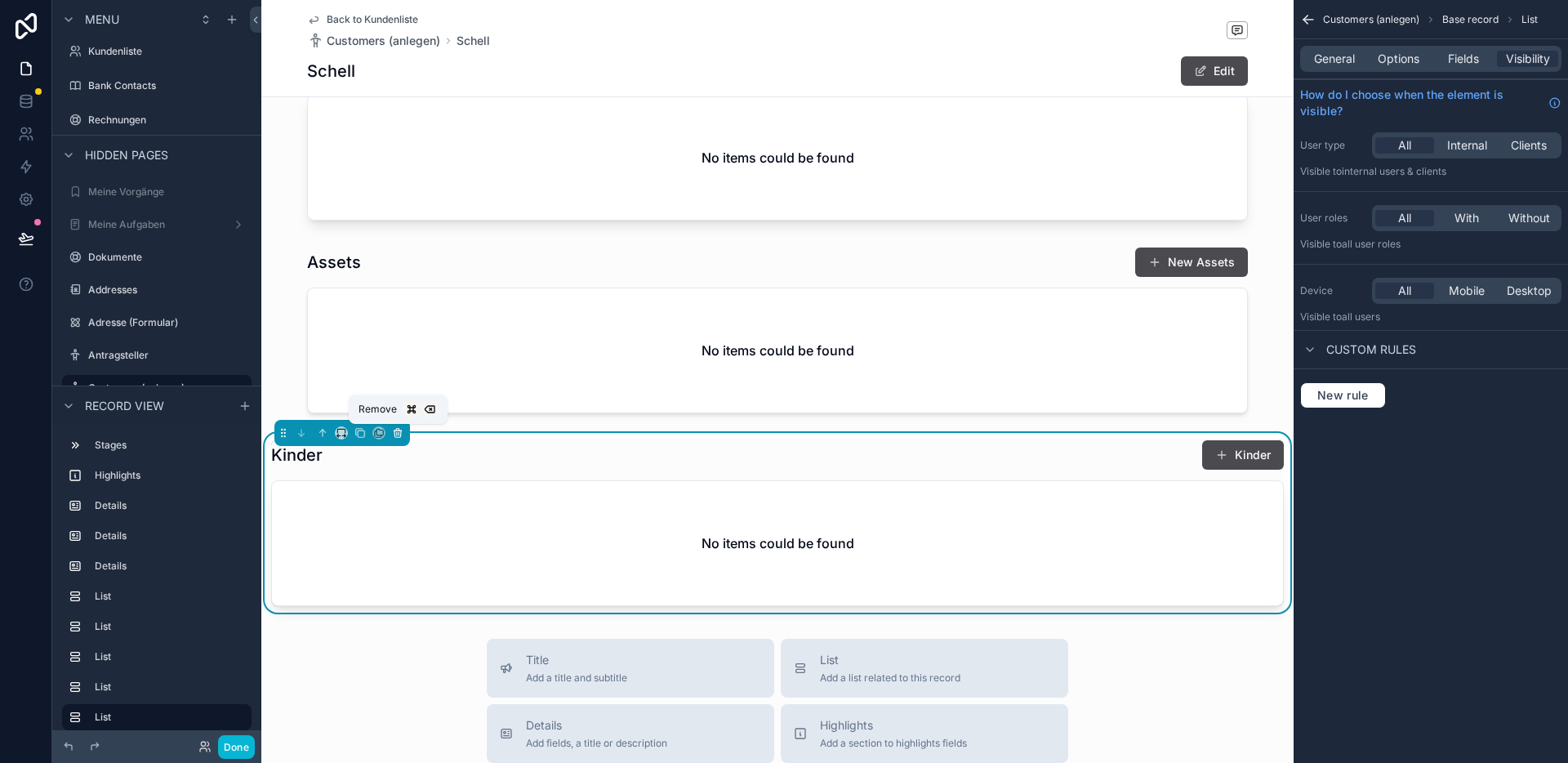
click at [397, 429] on icon "scrollable content" at bounding box center [397, 432] width 11 height 11
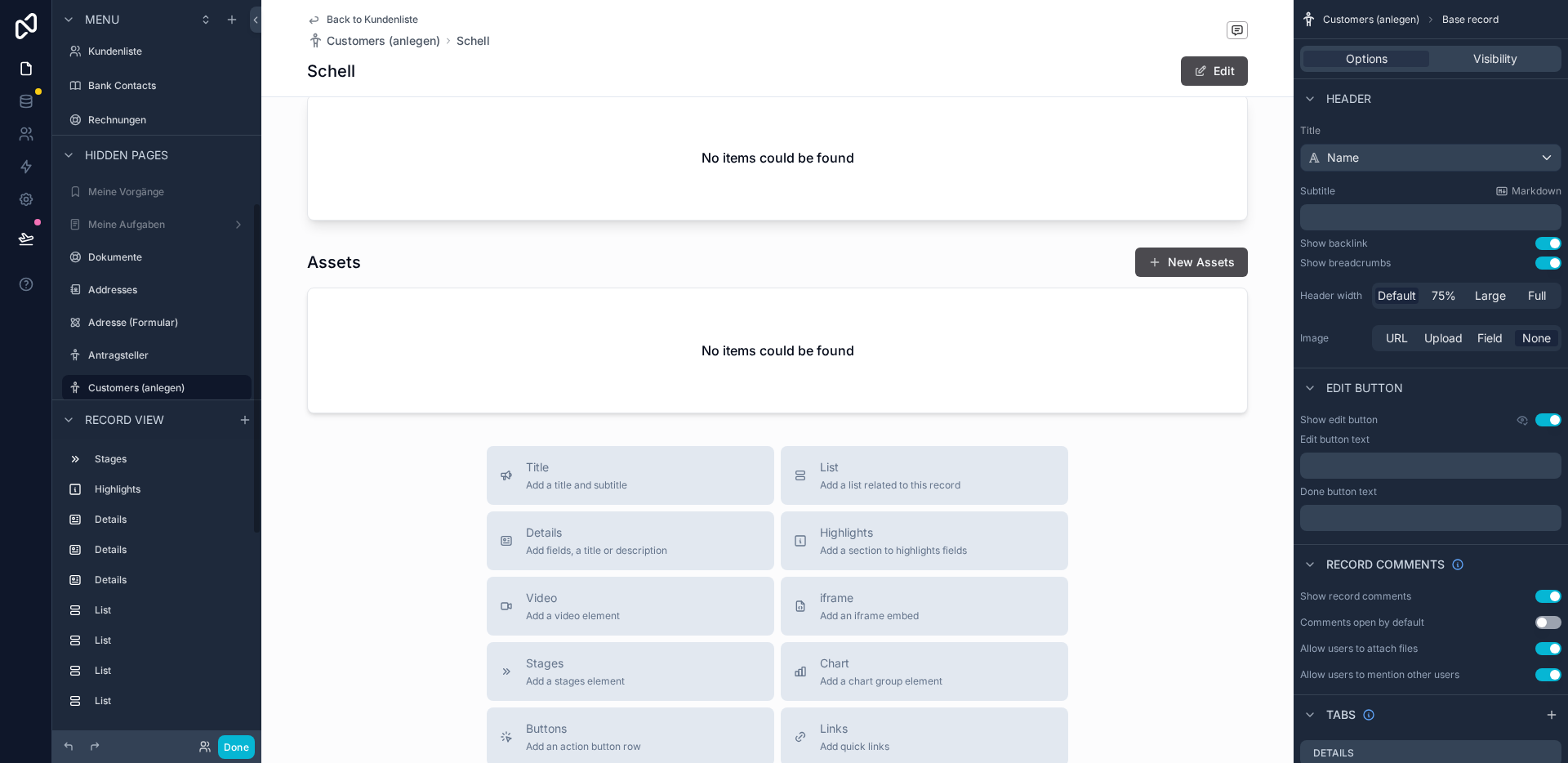
scroll to position [0, 0]
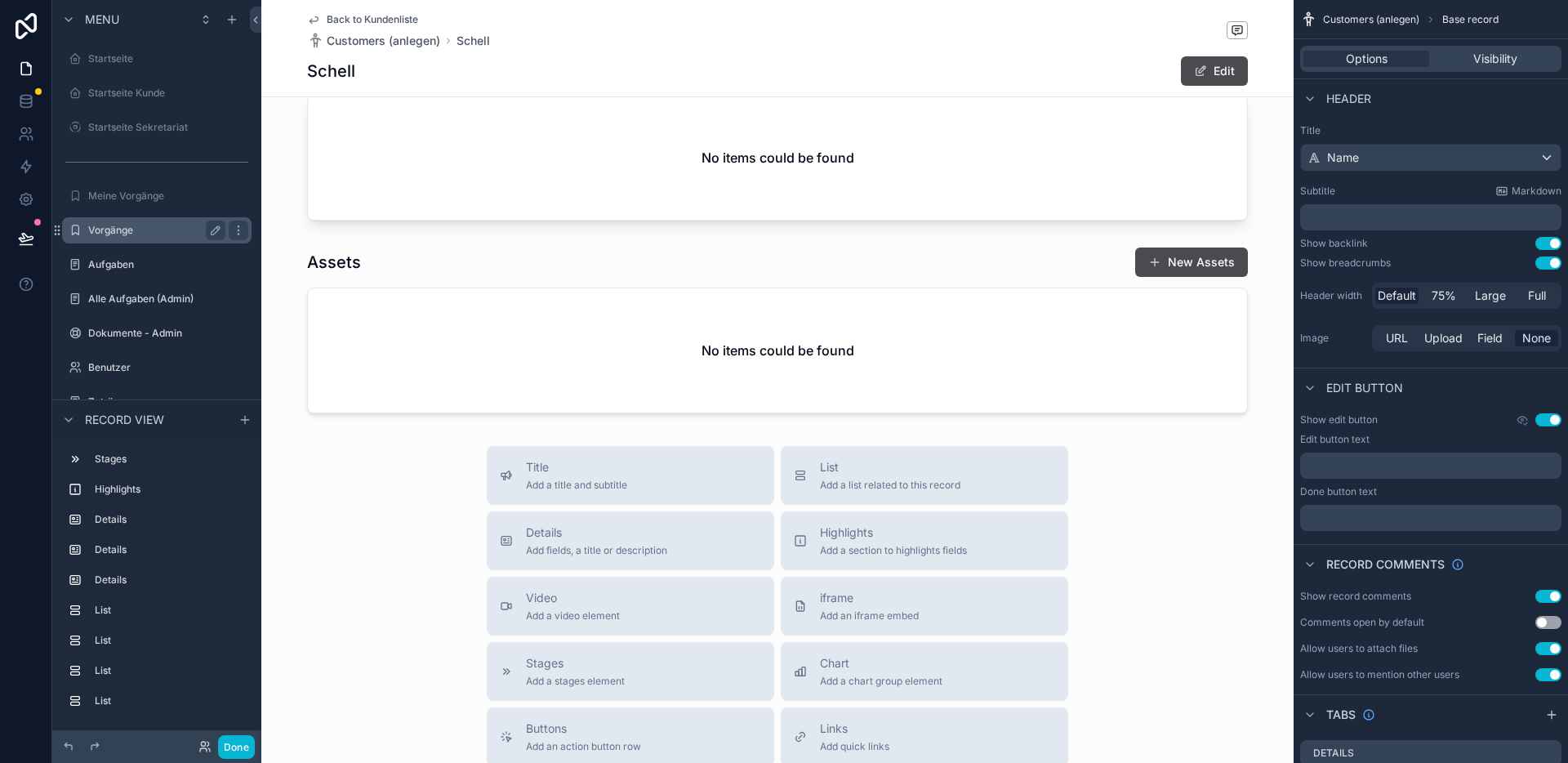
click at [127, 234] on label "Vorgänge" at bounding box center [153, 230] width 131 height 13
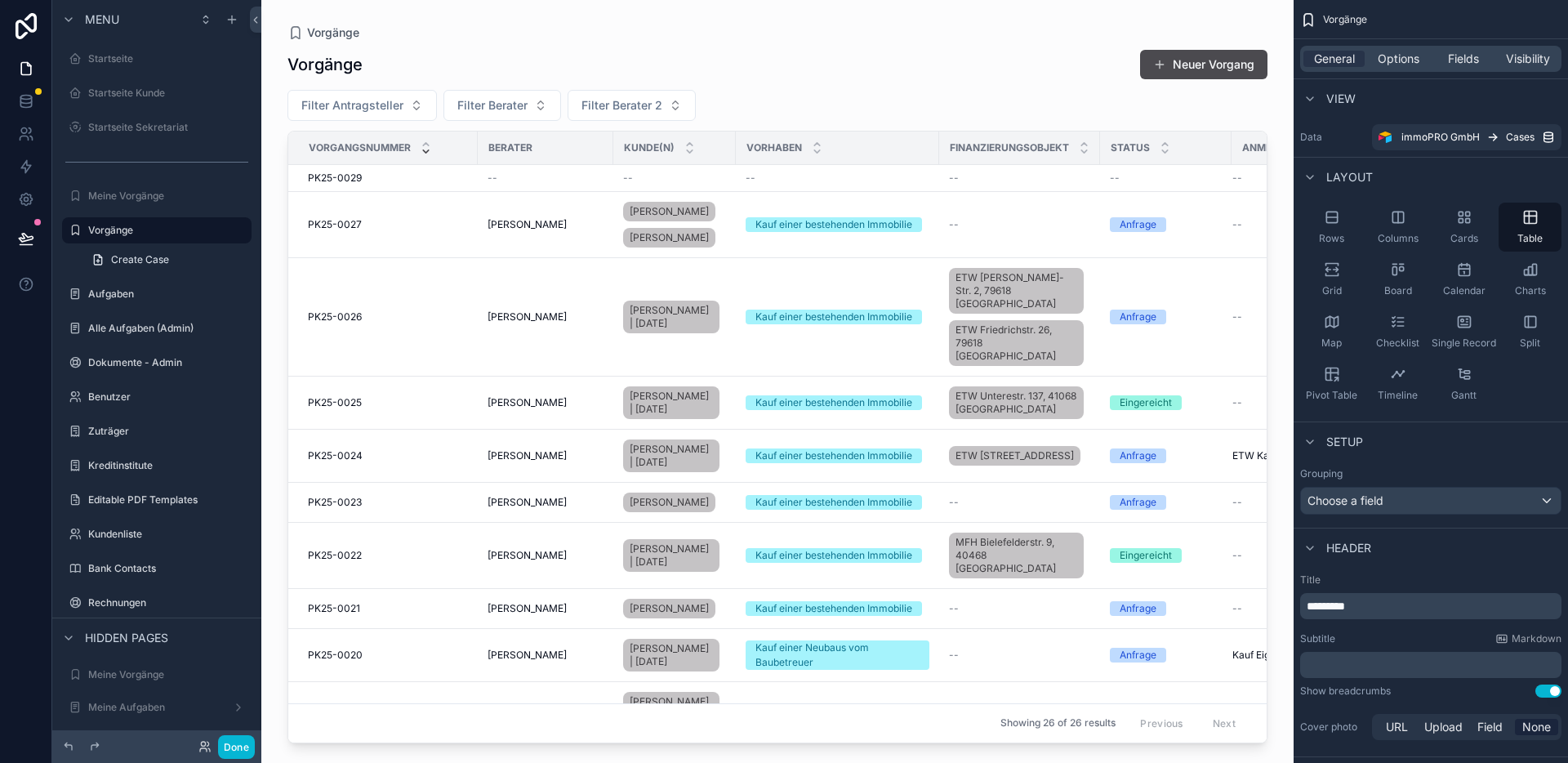
click at [367, 541] on div "scrollable content" at bounding box center [778, 372] width 1032 height 743
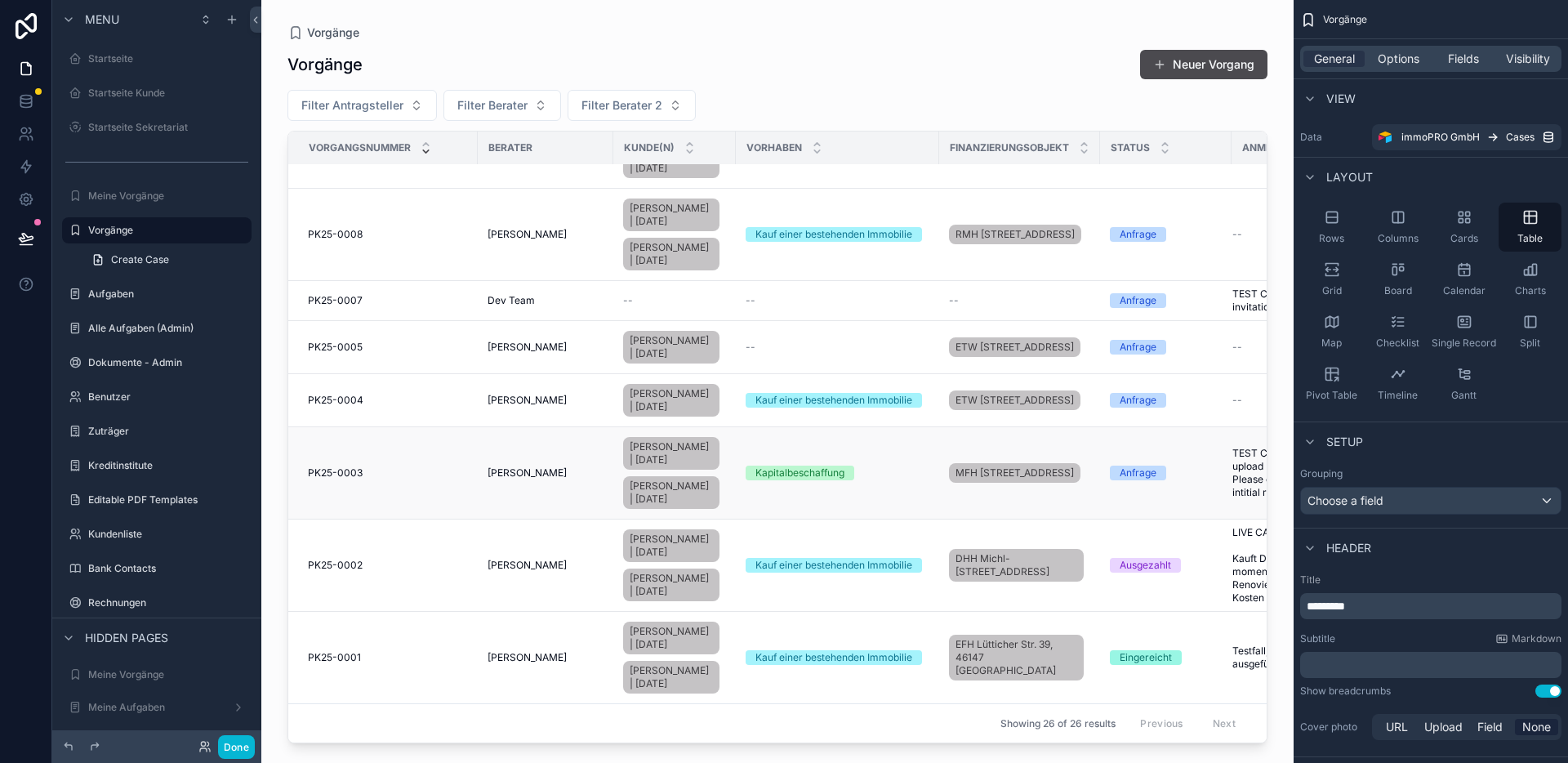
click at [390, 439] on td "PK25-0003 PK25-0003" at bounding box center [383, 473] width 190 height 92
click at [400, 466] on div "PK25-0003 PK25-0003" at bounding box center [387, 472] width 160 height 13
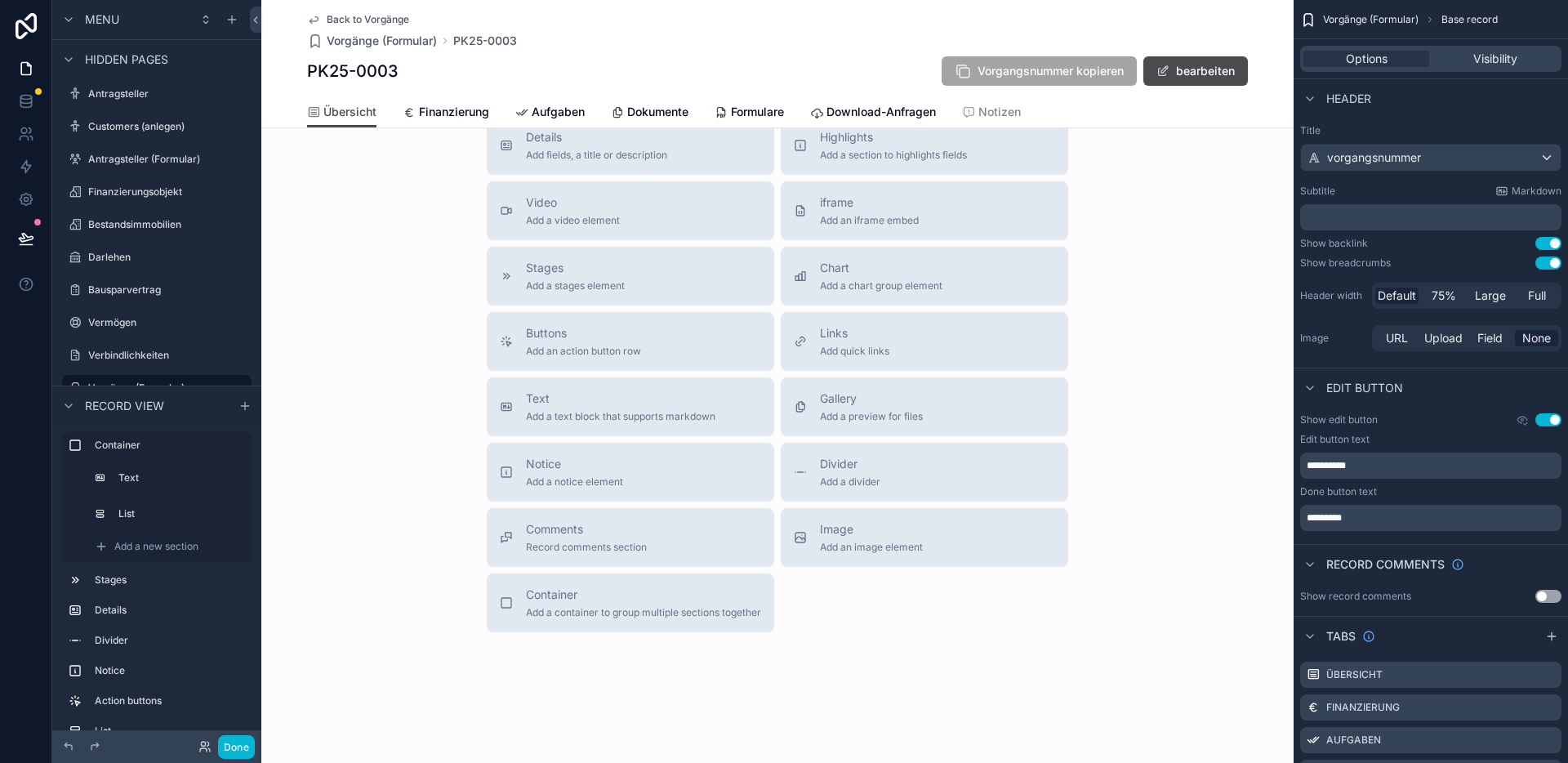
scroll to position [927, 0]
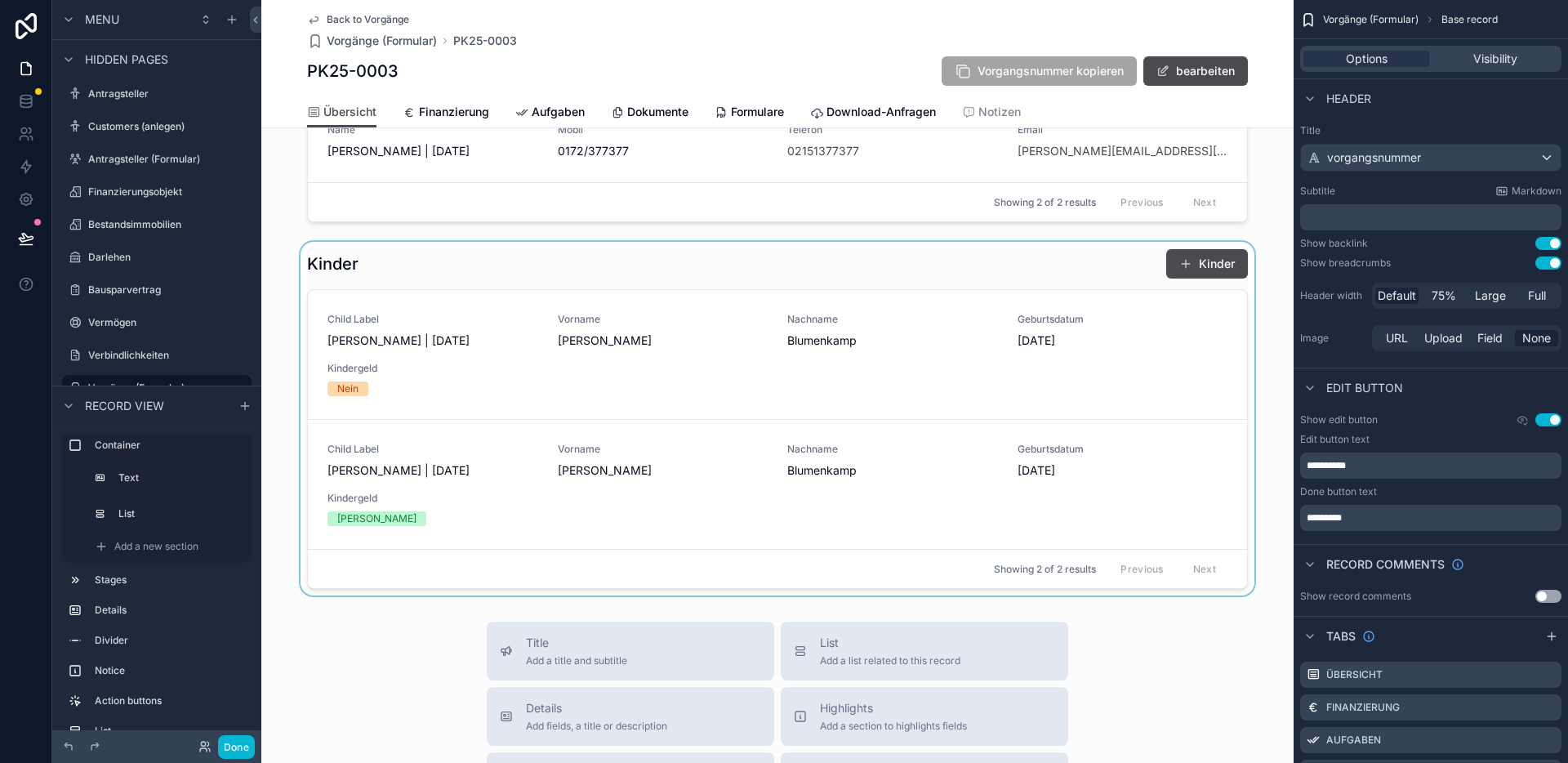
click at [541, 284] on div "scrollable content" at bounding box center [778, 418] width 1032 height 354
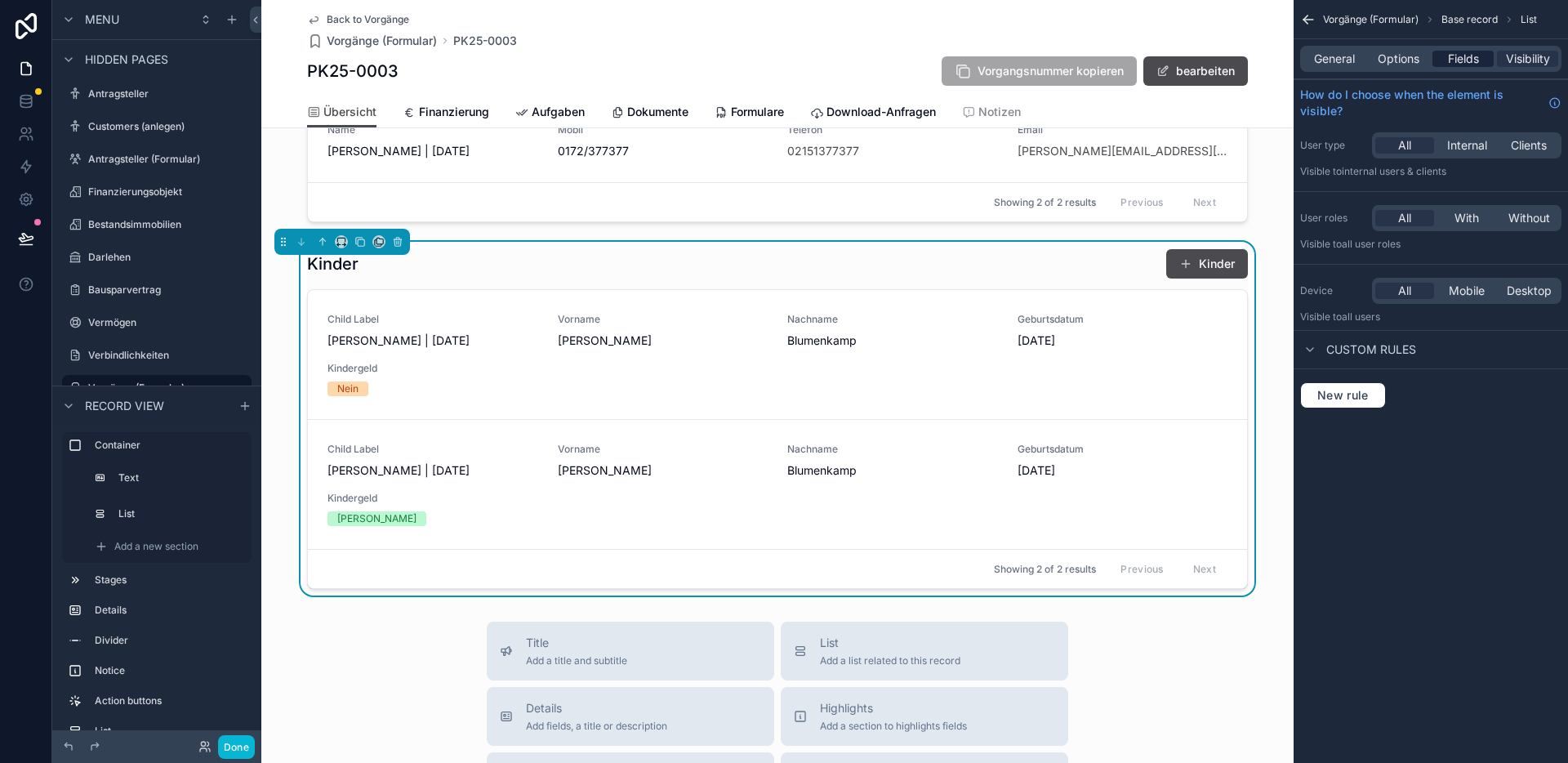
click at [1475, 62] on span "Fields" at bounding box center [1463, 59] width 31 height 16
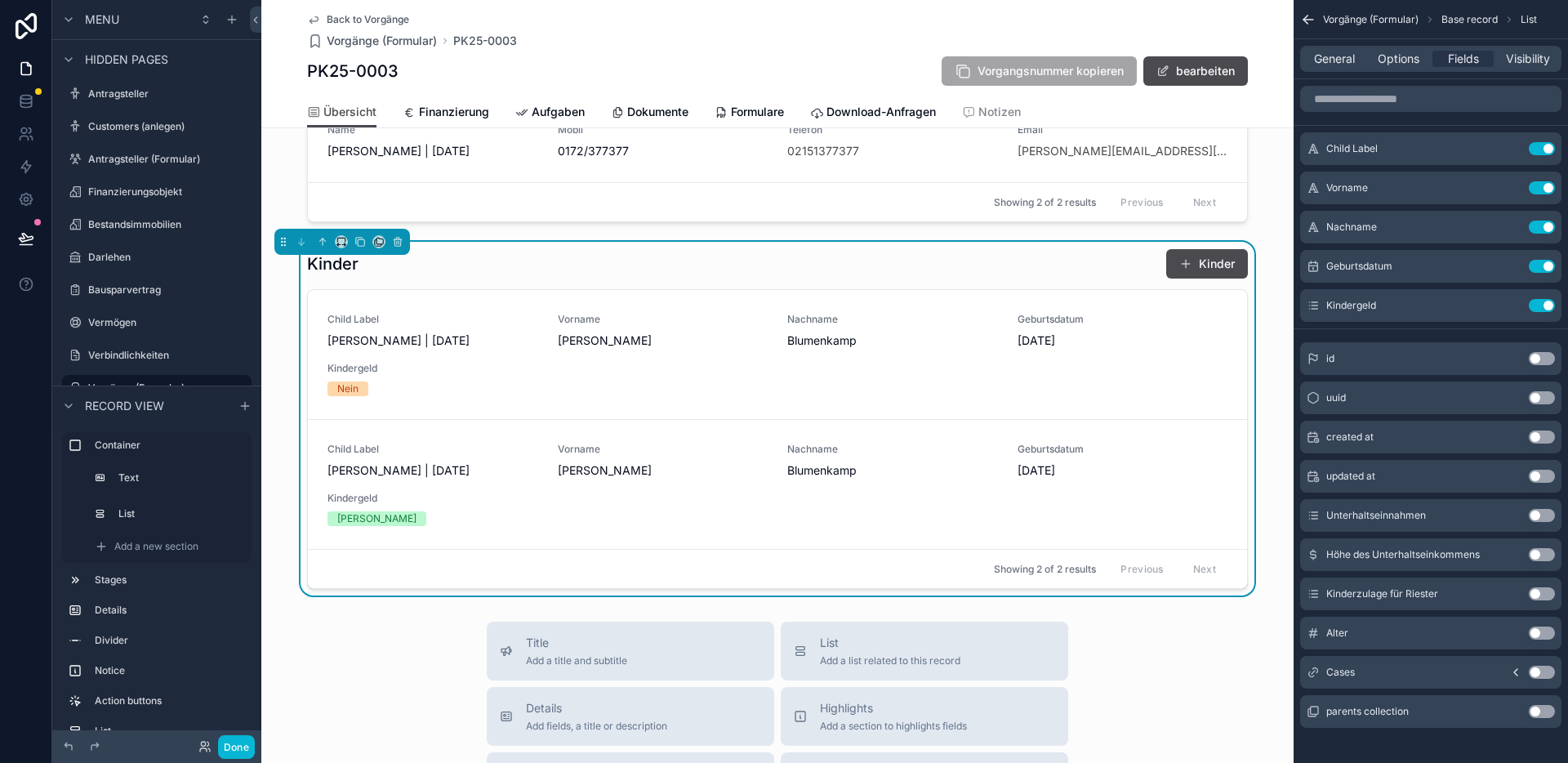
drag, startPoint x: 1339, startPoint y: 60, endPoint x: 1350, endPoint y: 68, distance: 13.6
click at [1339, 60] on span "General" at bounding box center [1333, 59] width 41 height 16
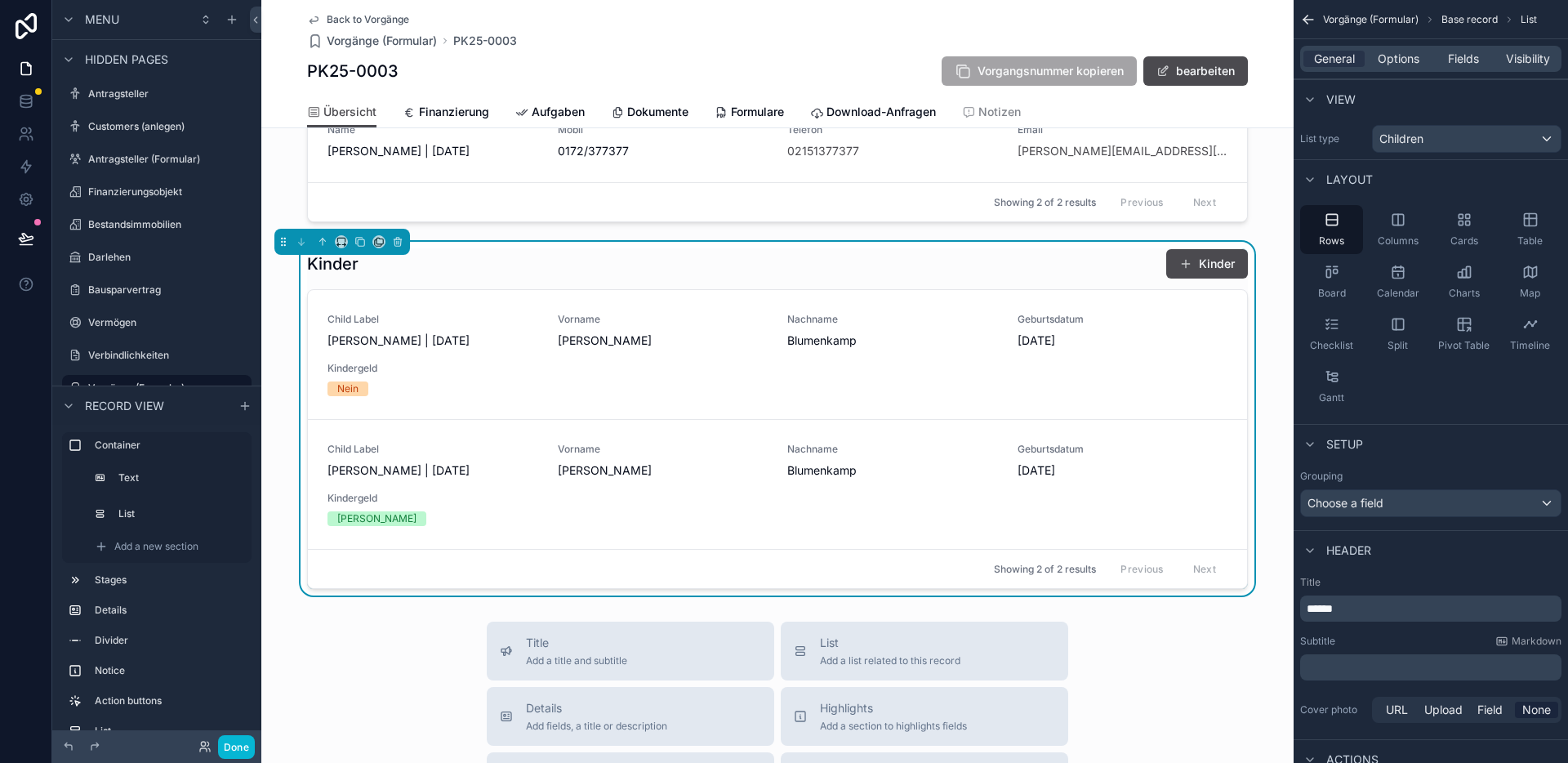
drag, startPoint x: 1532, startPoint y: 232, endPoint x: 1443, endPoint y: 166, distance: 110.8
click at [1532, 232] on div "Table" at bounding box center [1529, 229] width 63 height 49
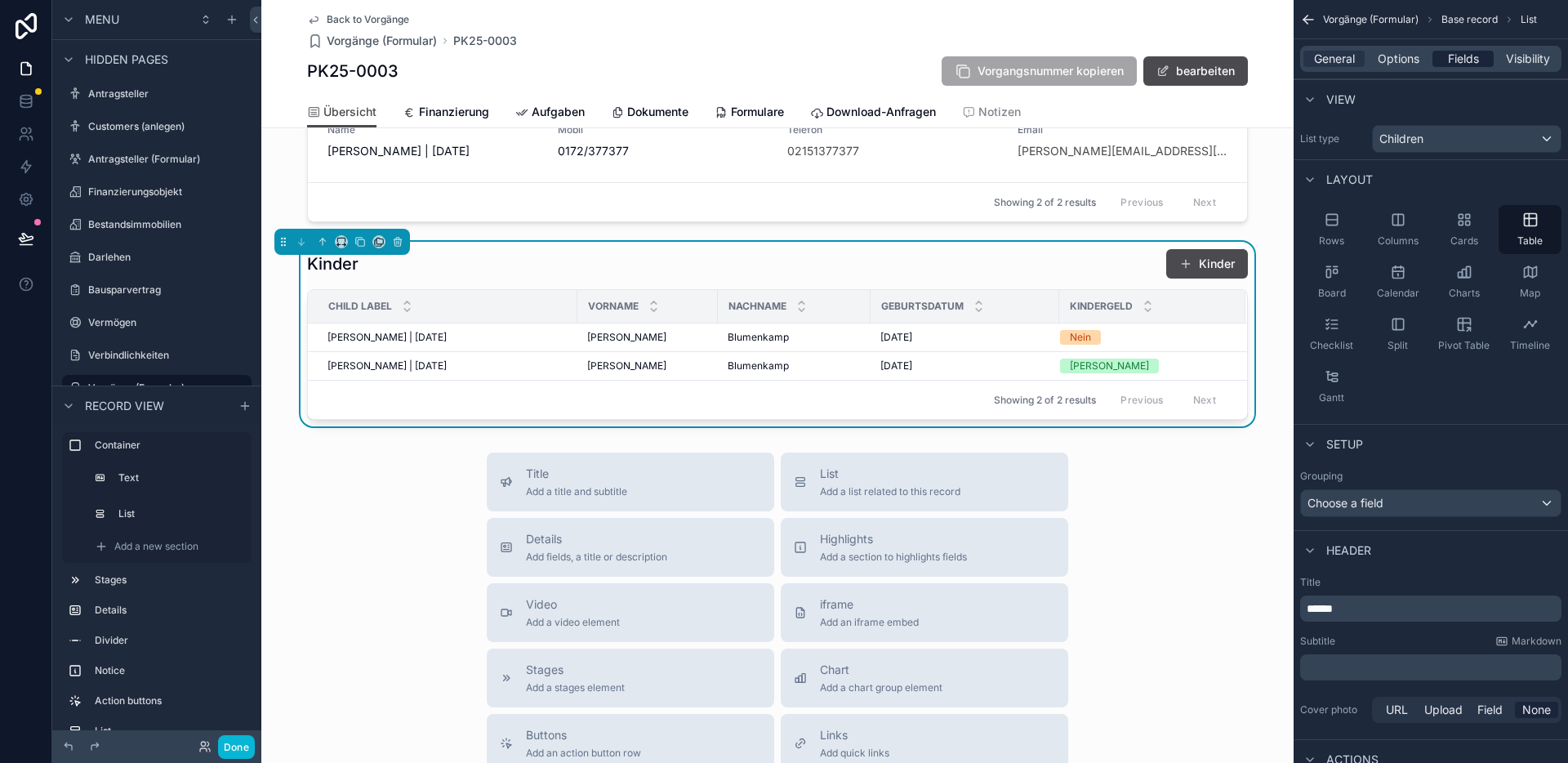
click at [1461, 54] on span "Fields" at bounding box center [1463, 59] width 31 height 16
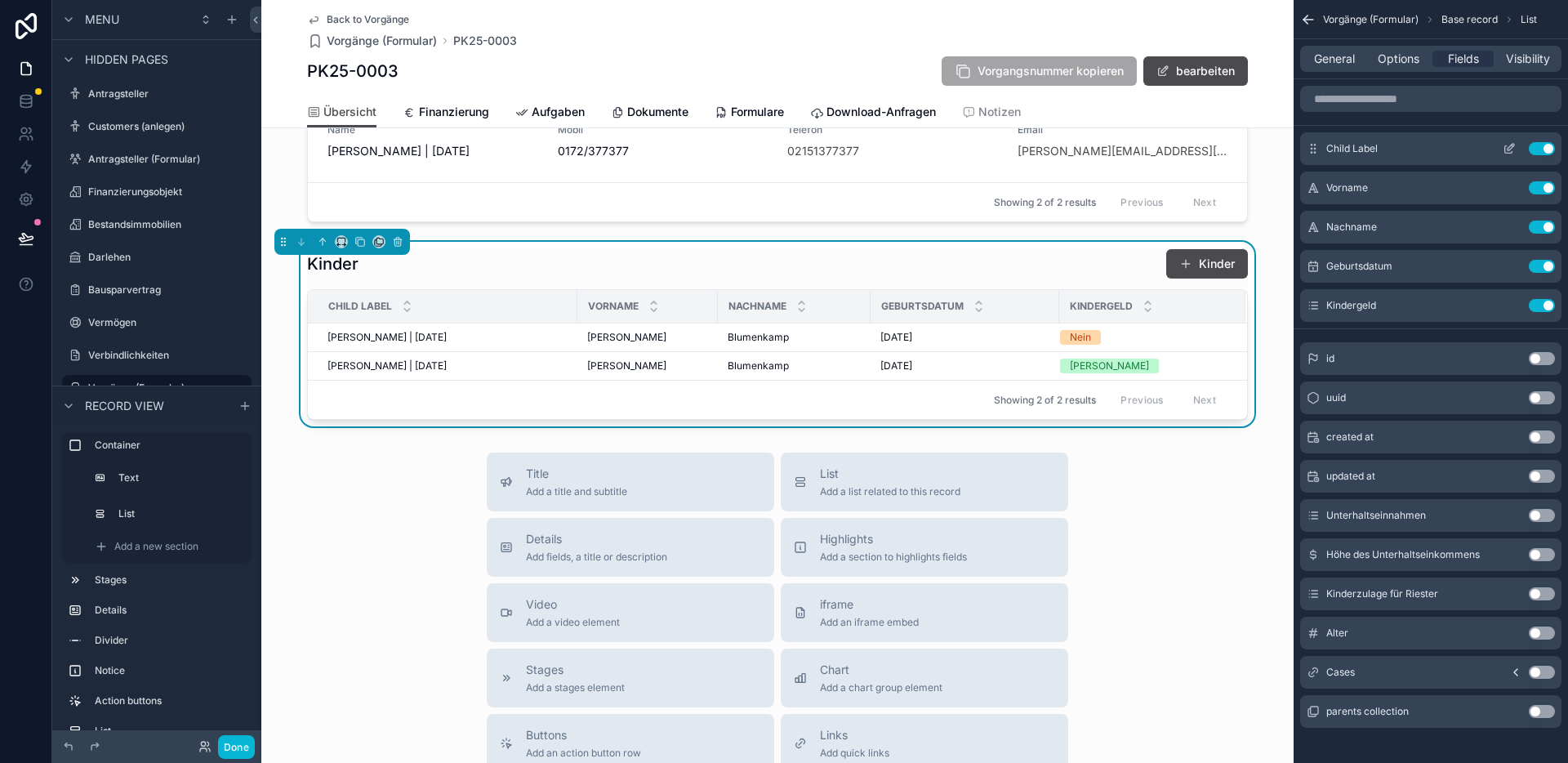
click at [1537, 145] on button "Use setting" at bounding box center [1542, 148] width 26 height 13
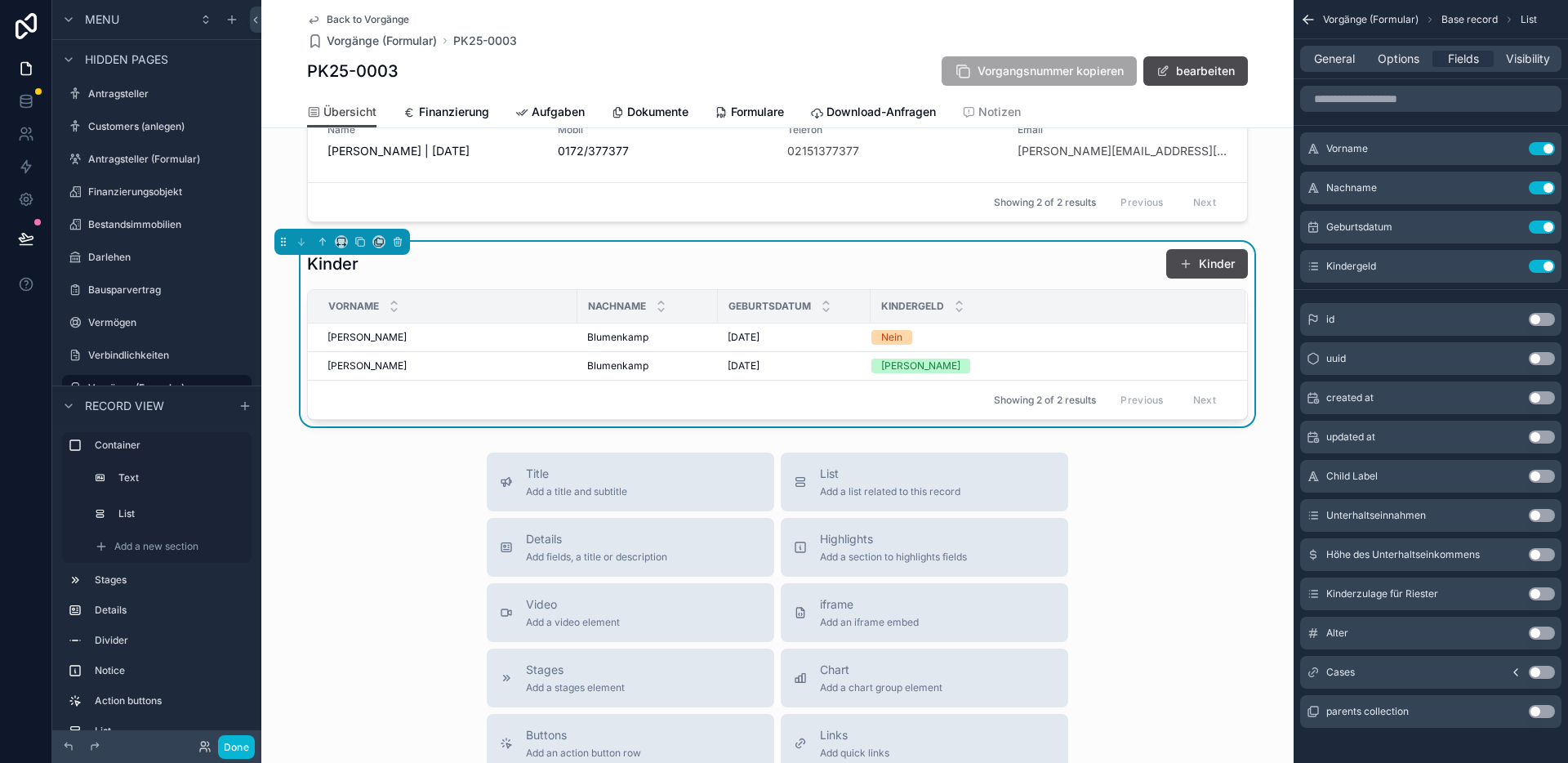
click at [1541, 510] on button "Use setting" at bounding box center [1542, 515] width 26 height 13
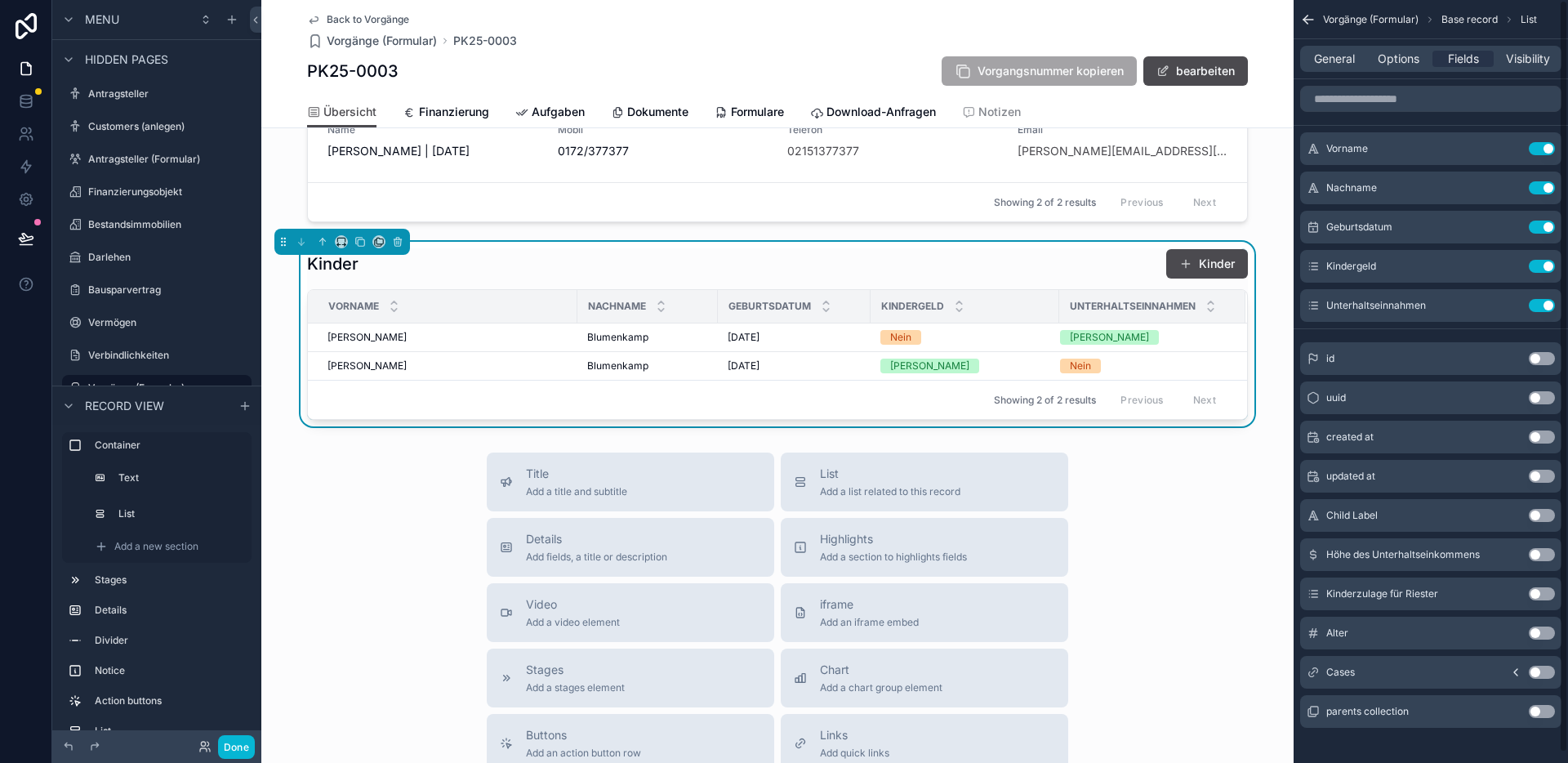
click at [1536, 550] on button "Use setting" at bounding box center [1542, 554] width 26 height 13
click at [1539, 590] on button "Use setting" at bounding box center [1542, 593] width 26 height 13
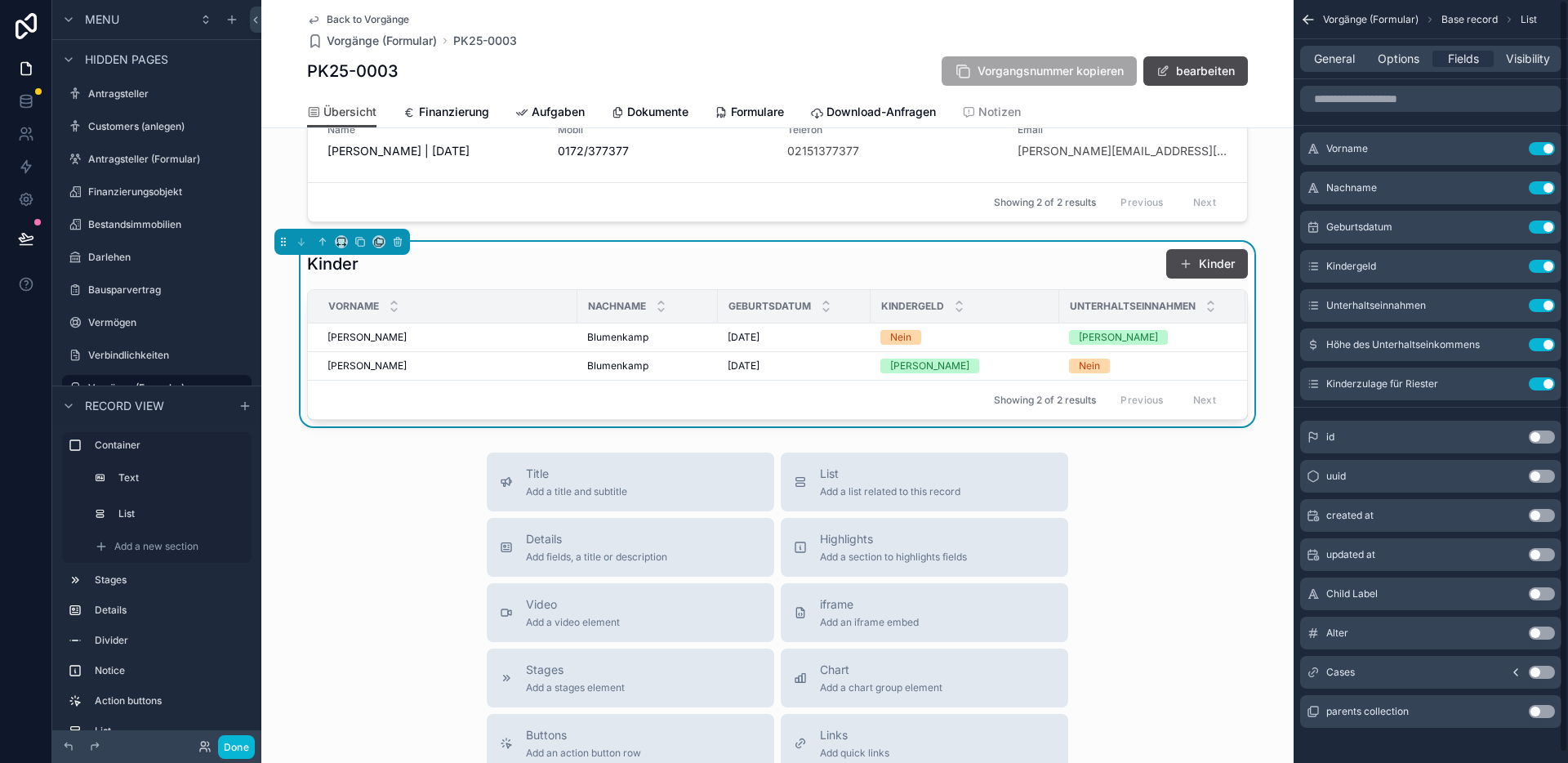
click at [1542, 634] on button "Use setting" at bounding box center [1542, 633] width 26 height 13
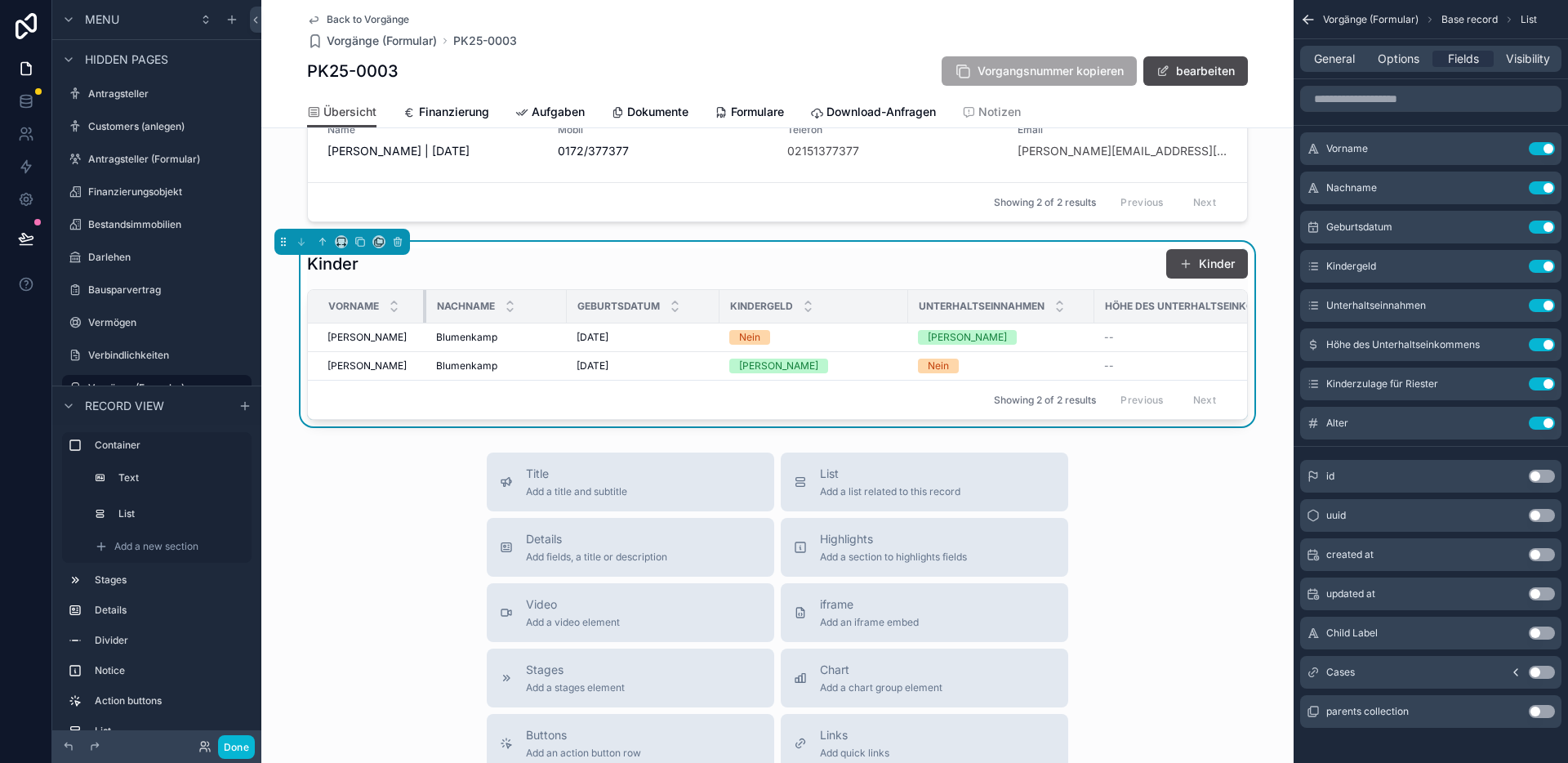
drag, startPoint x: 569, startPoint y: 318, endPoint x: 422, endPoint y: 326, distance: 147.2
click at [423, 323] on div "scrollable content" at bounding box center [426, 306] width 7 height 33
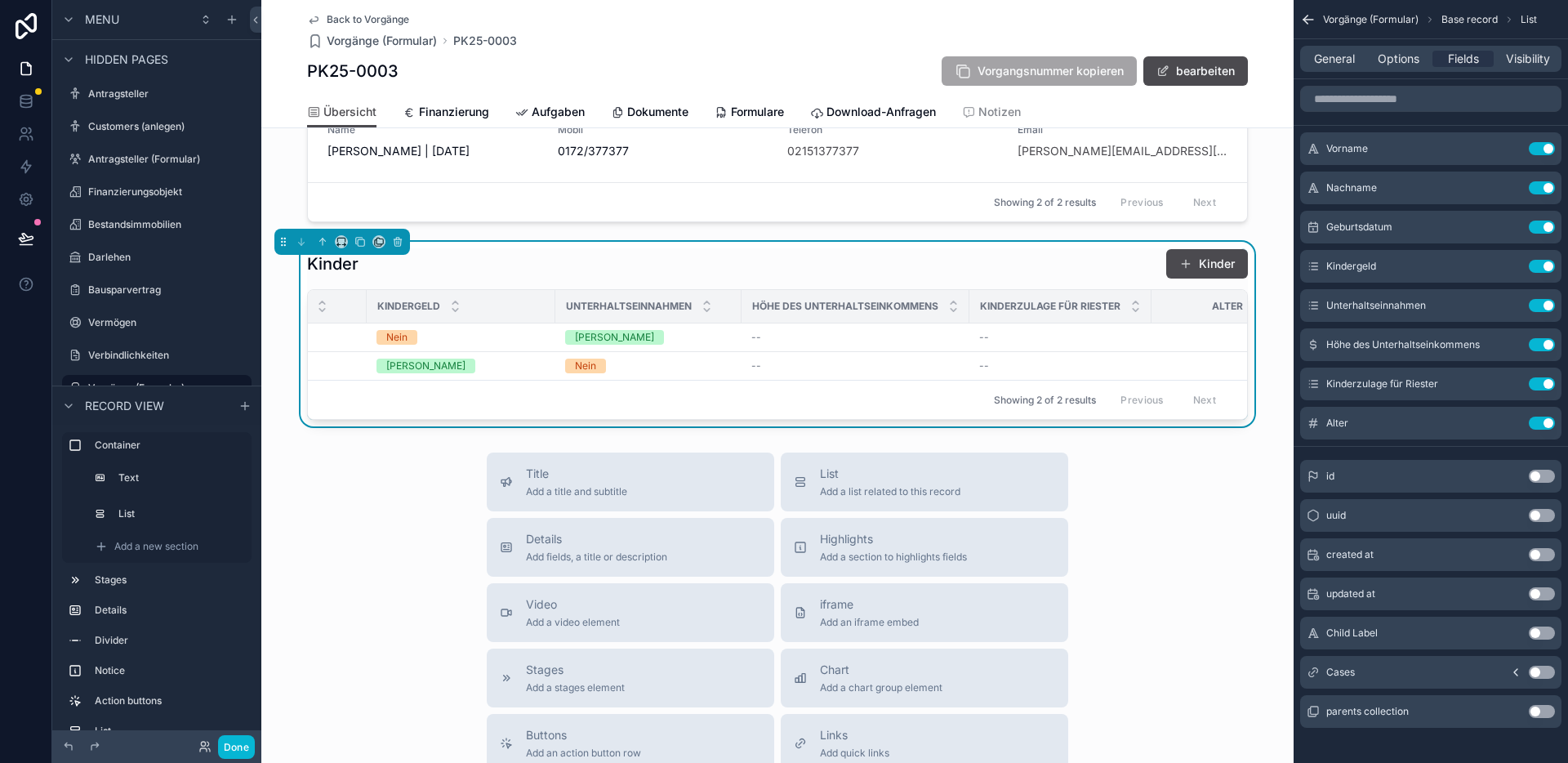
scroll to position [0, 385]
click at [1544, 424] on button "Use setting" at bounding box center [1542, 422] width 26 height 13
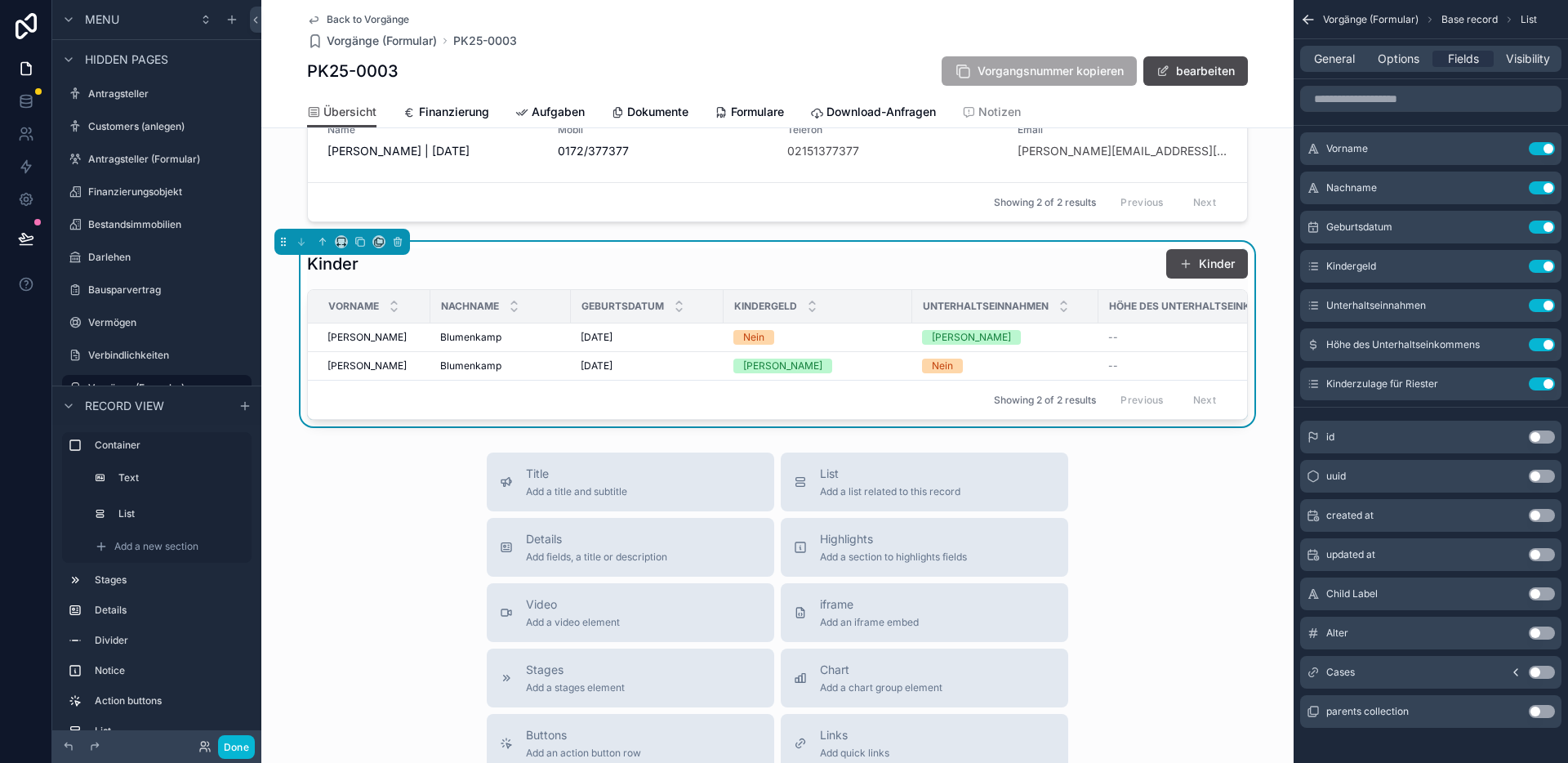
click at [1543, 712] on button "Use setting" at bounding box center [1542, 711] width 26 height 13
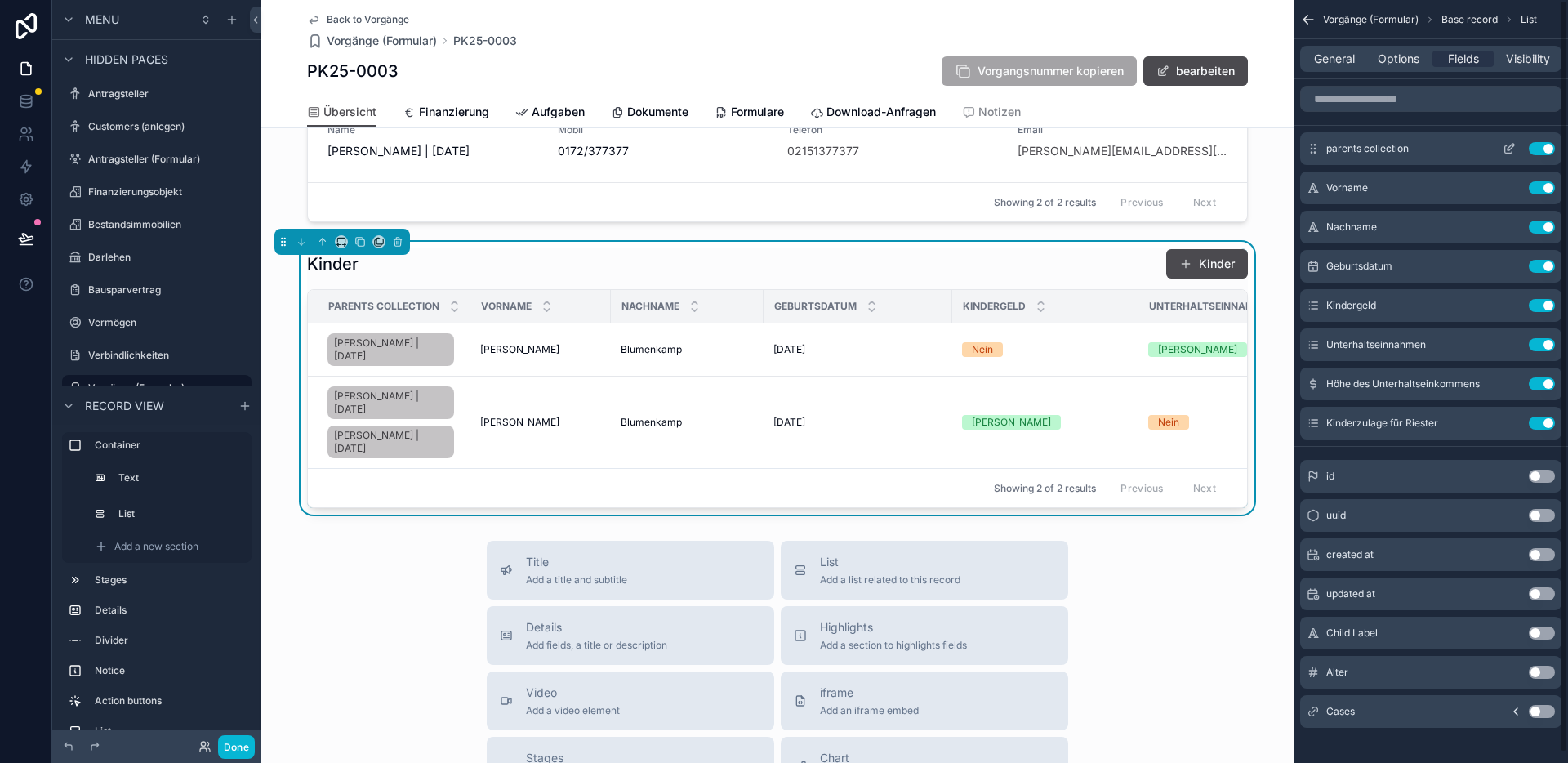
click at [1510, 147] on icon "scrollable content" at bounding box center [1508, 148] width 13 height 13
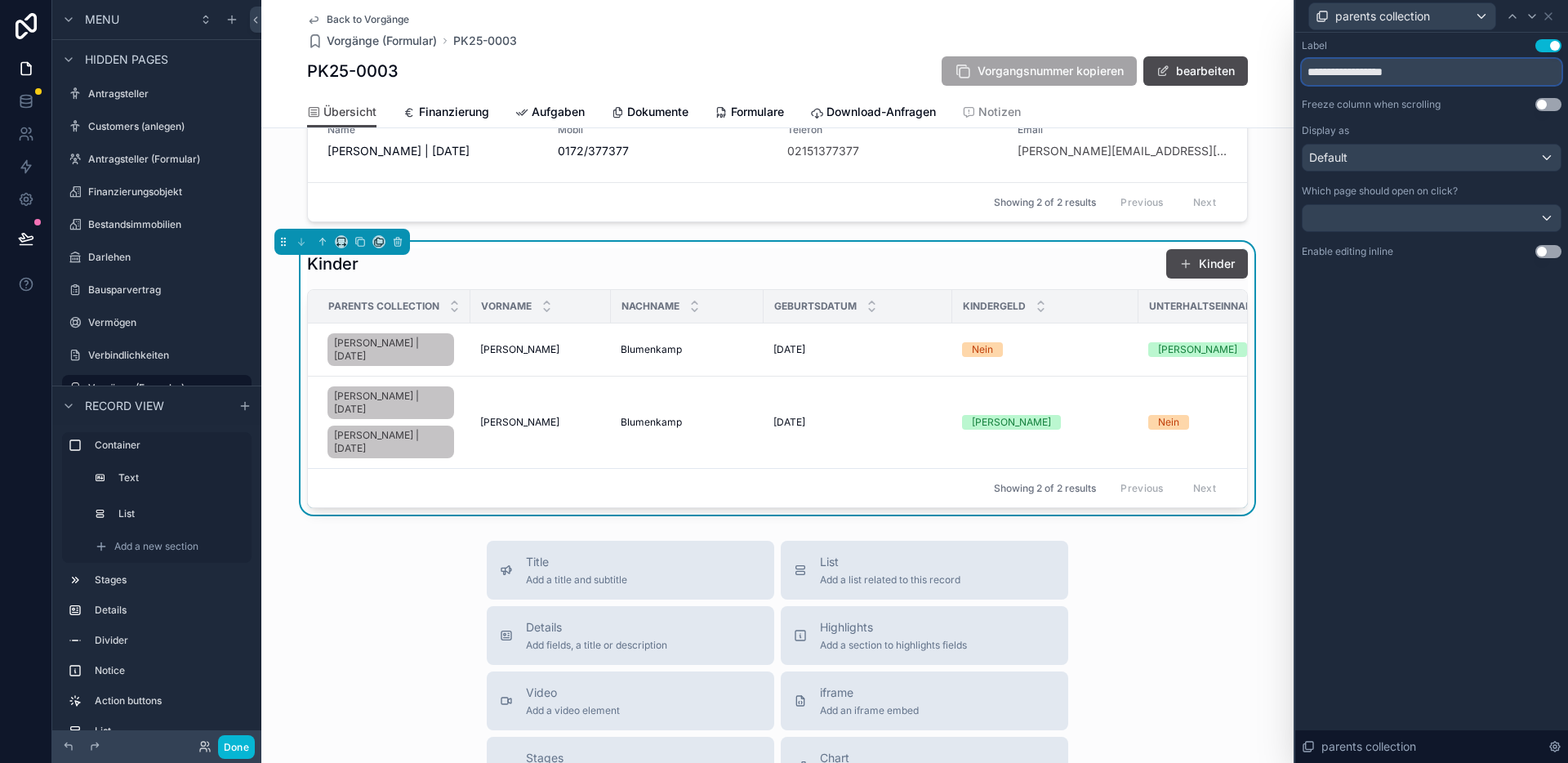
click at [1382, 74] on input "**********" at bounding box center [1431, 72] width 260 height 26
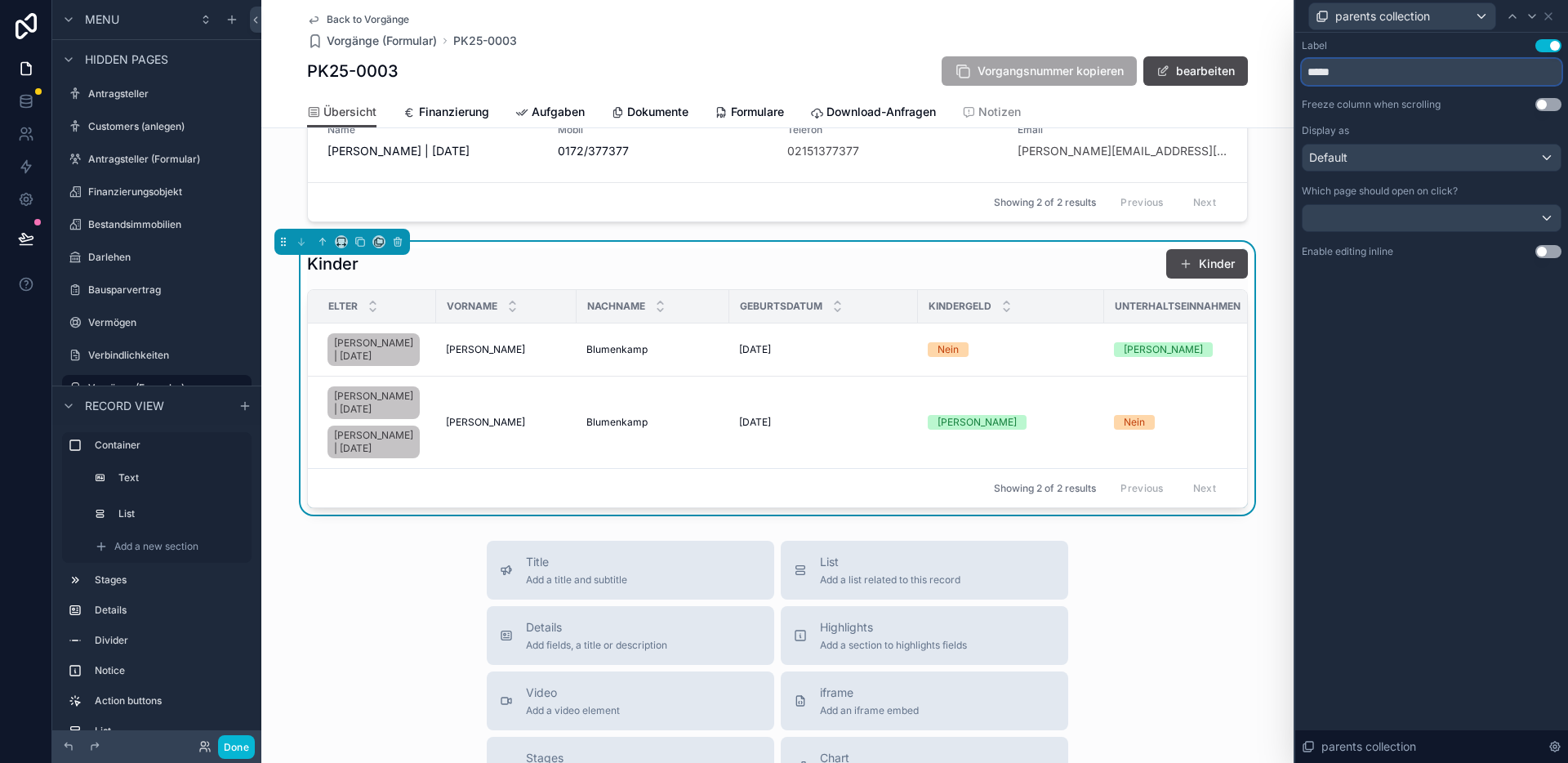
type input "*****"
click at [469, 280] on div "Kinder Kinder" at bounding box center [778, 264] width 940 height 31
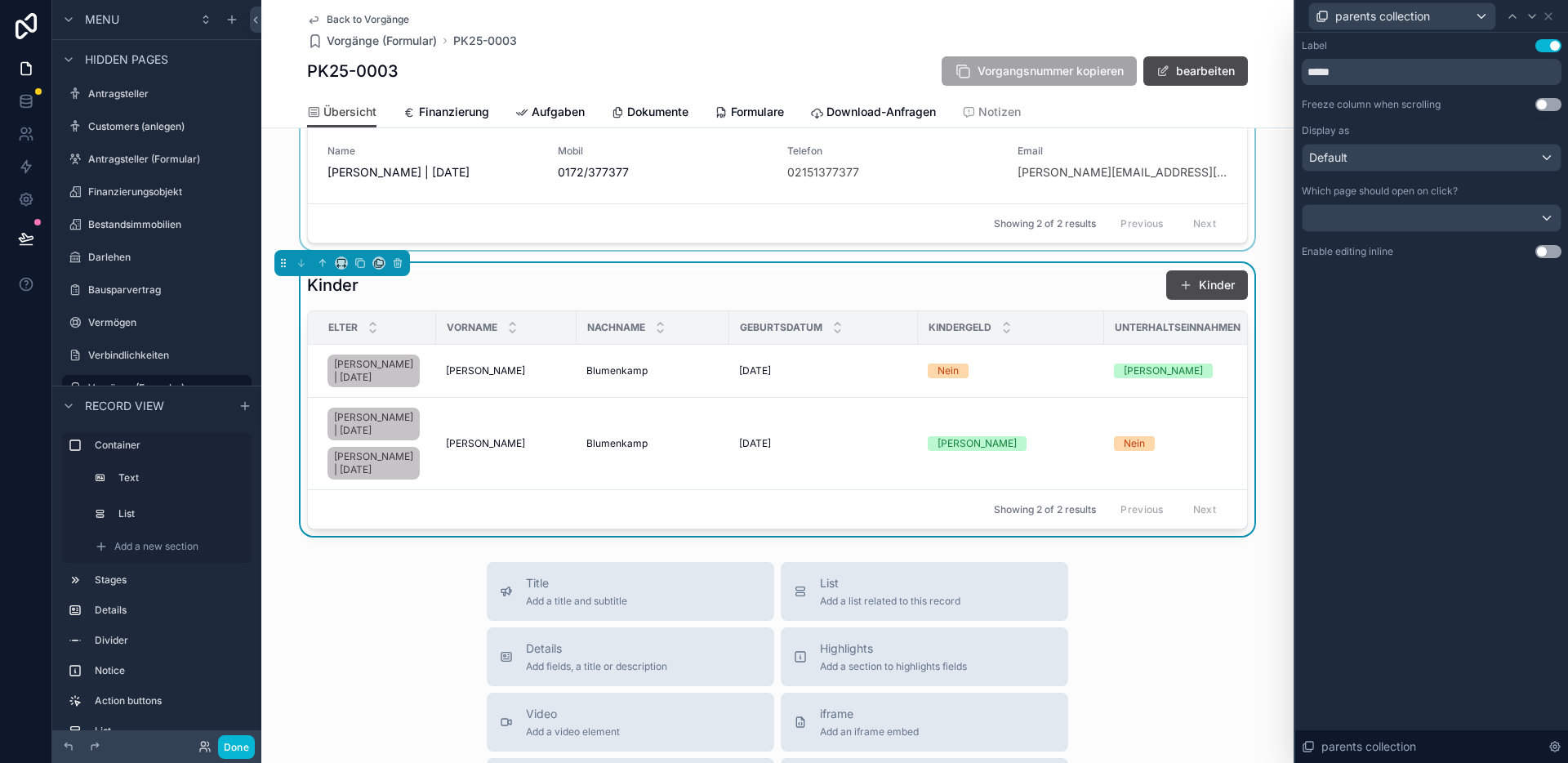
scroll to position [843, 0]
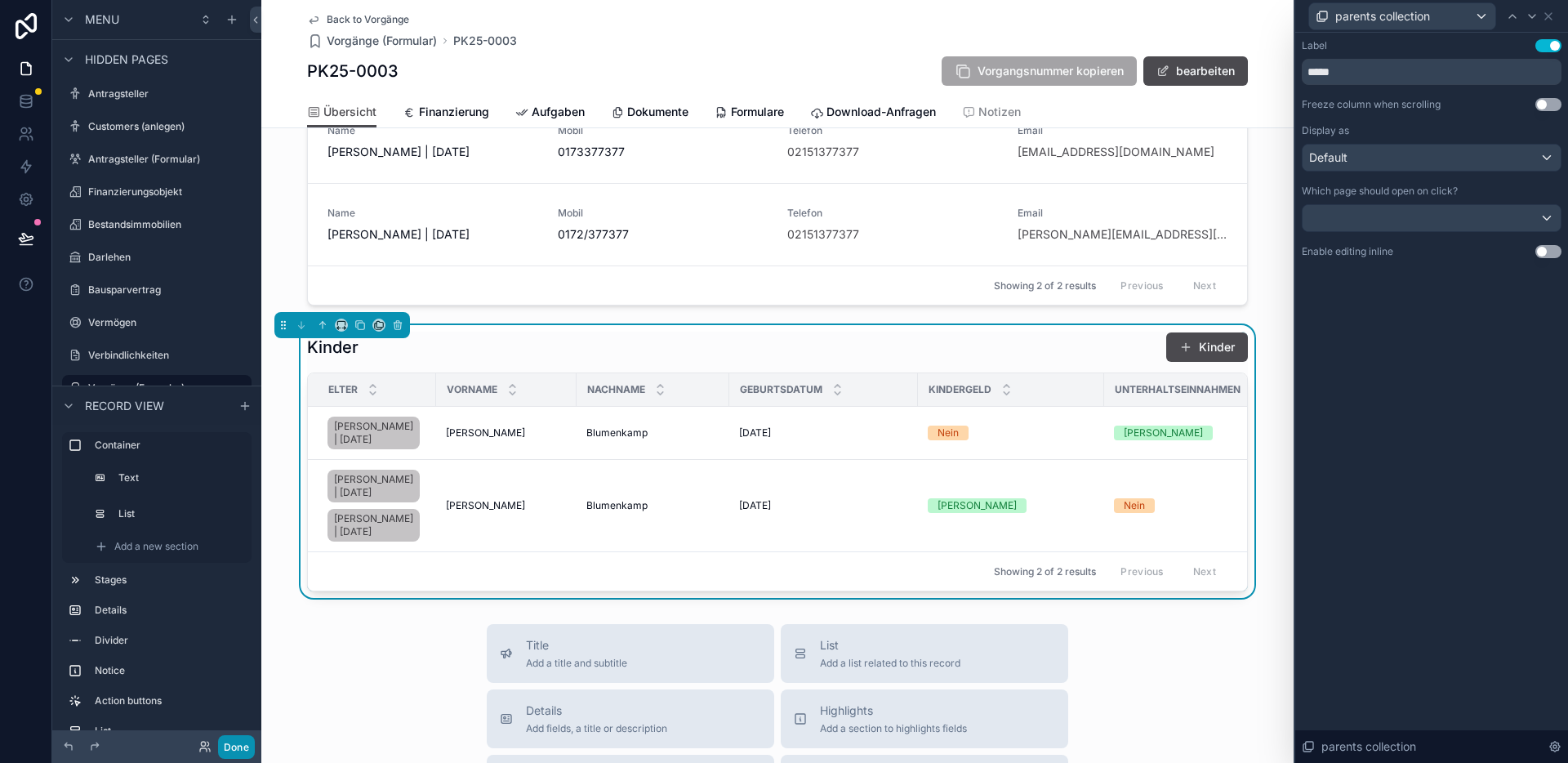
click at [251, 744] on button "Done" at bounding box center [236, 747] width 37 height 24
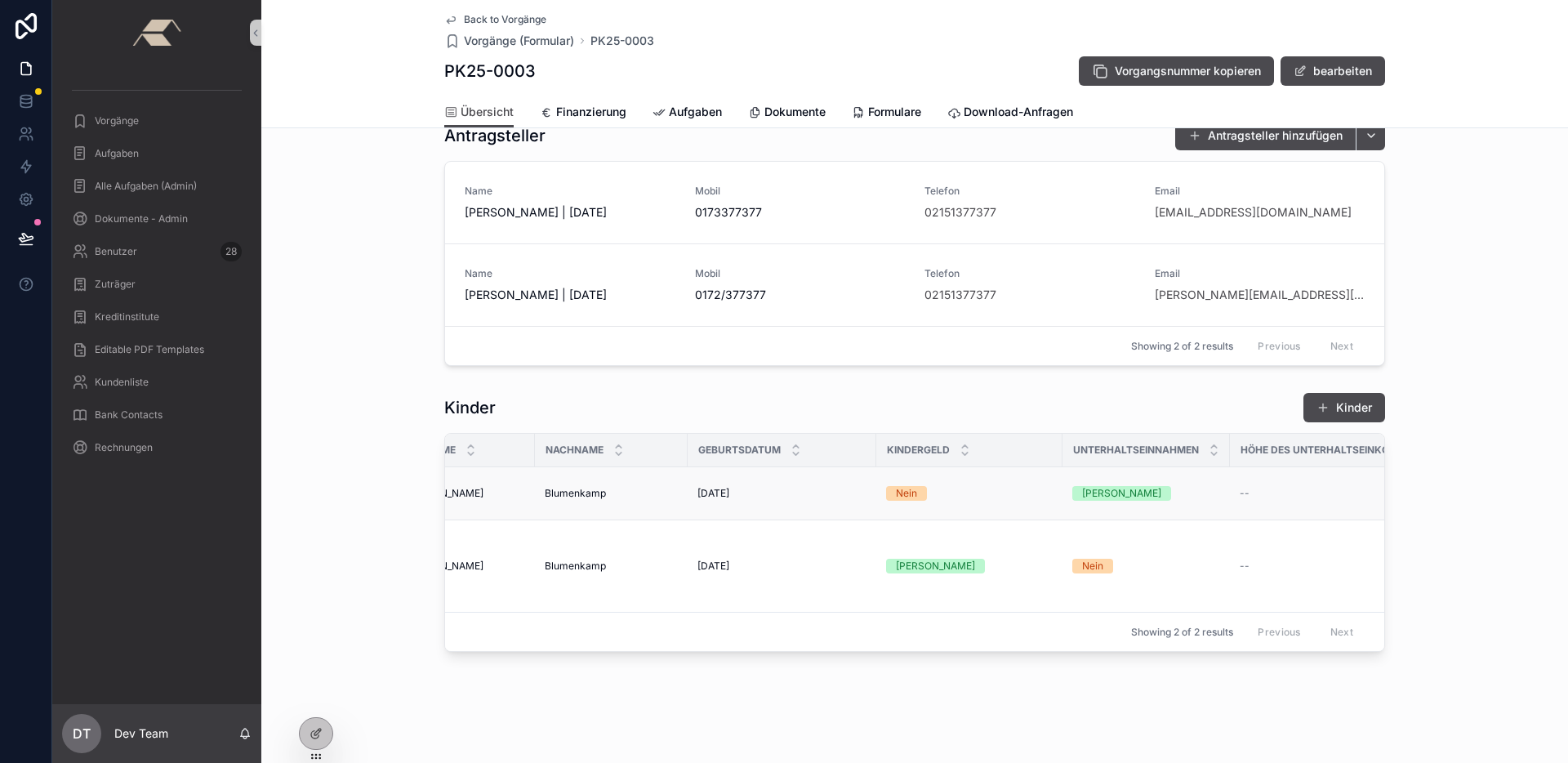
scroll to position [0, 0]
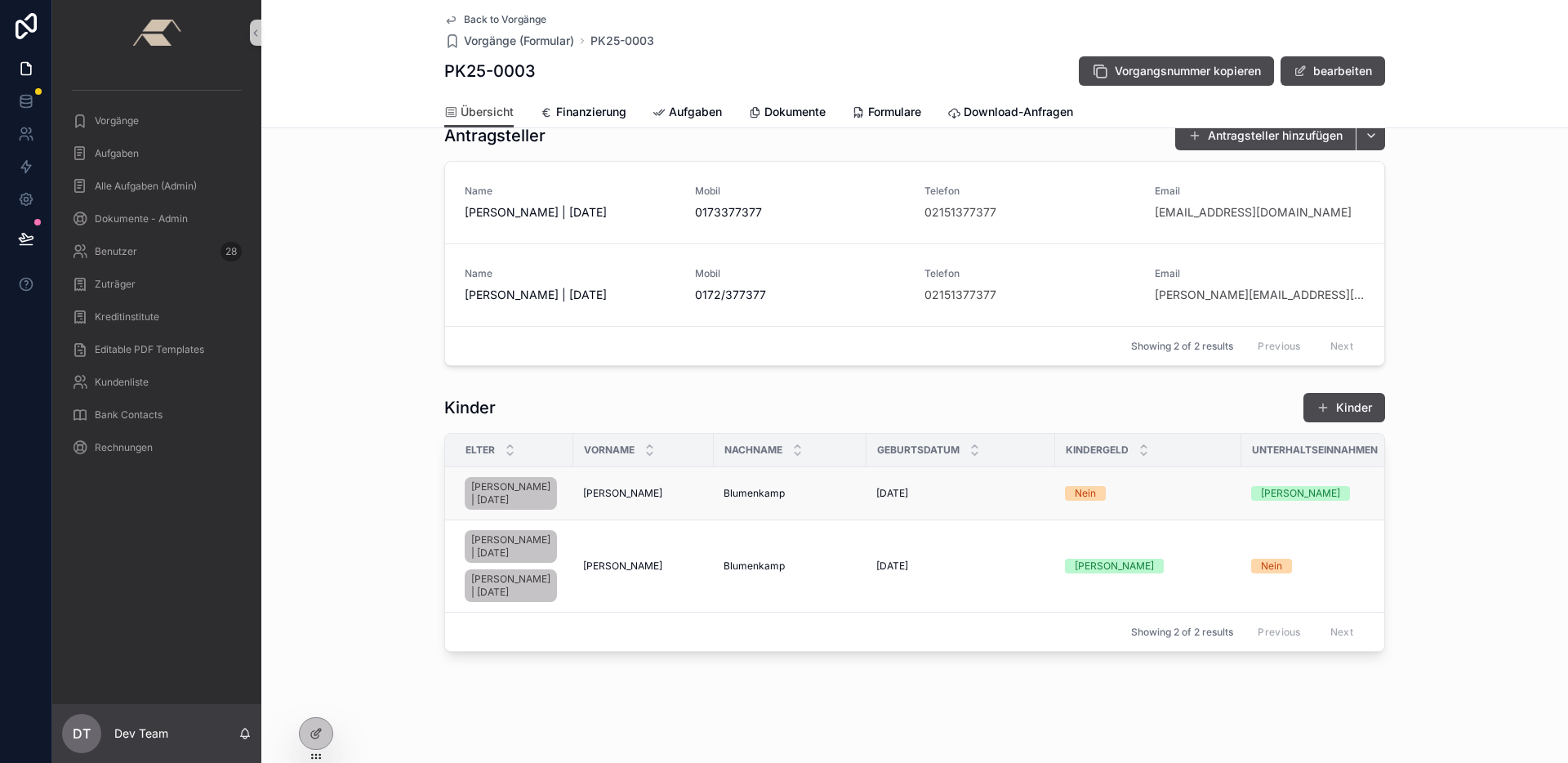
click at [679, 467] on td "[PERSON_NAME]" at bounding box center [643, 493] width 141 height 53
click at [669, 487] on div "[PERSON_NAME]" at bounding box center [643, 493] width 121 height 13
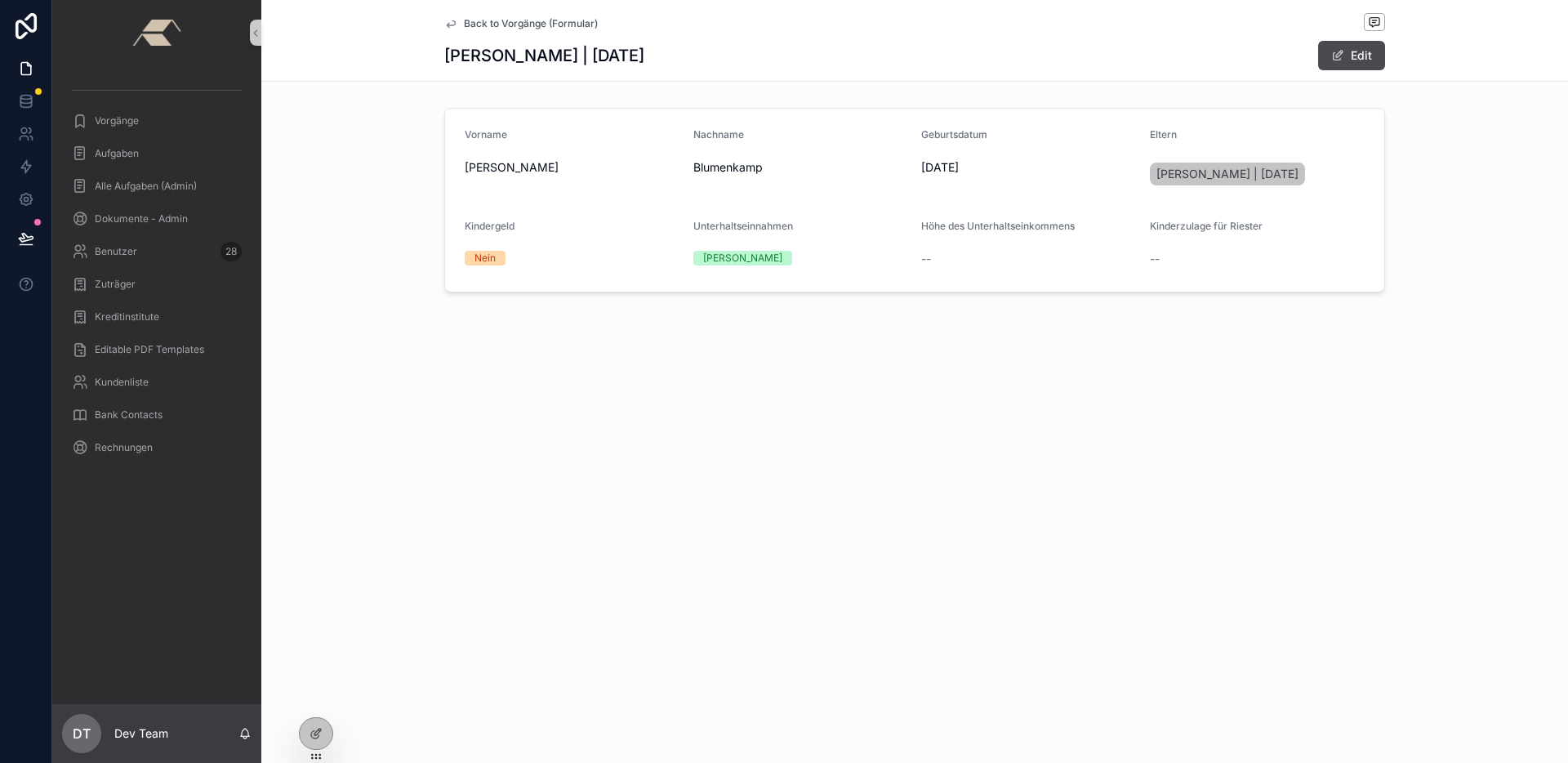
click at [521, 23] on span "Back to Vorgänge (Formular)" at bounding box center [531, 23] width 134 height 13
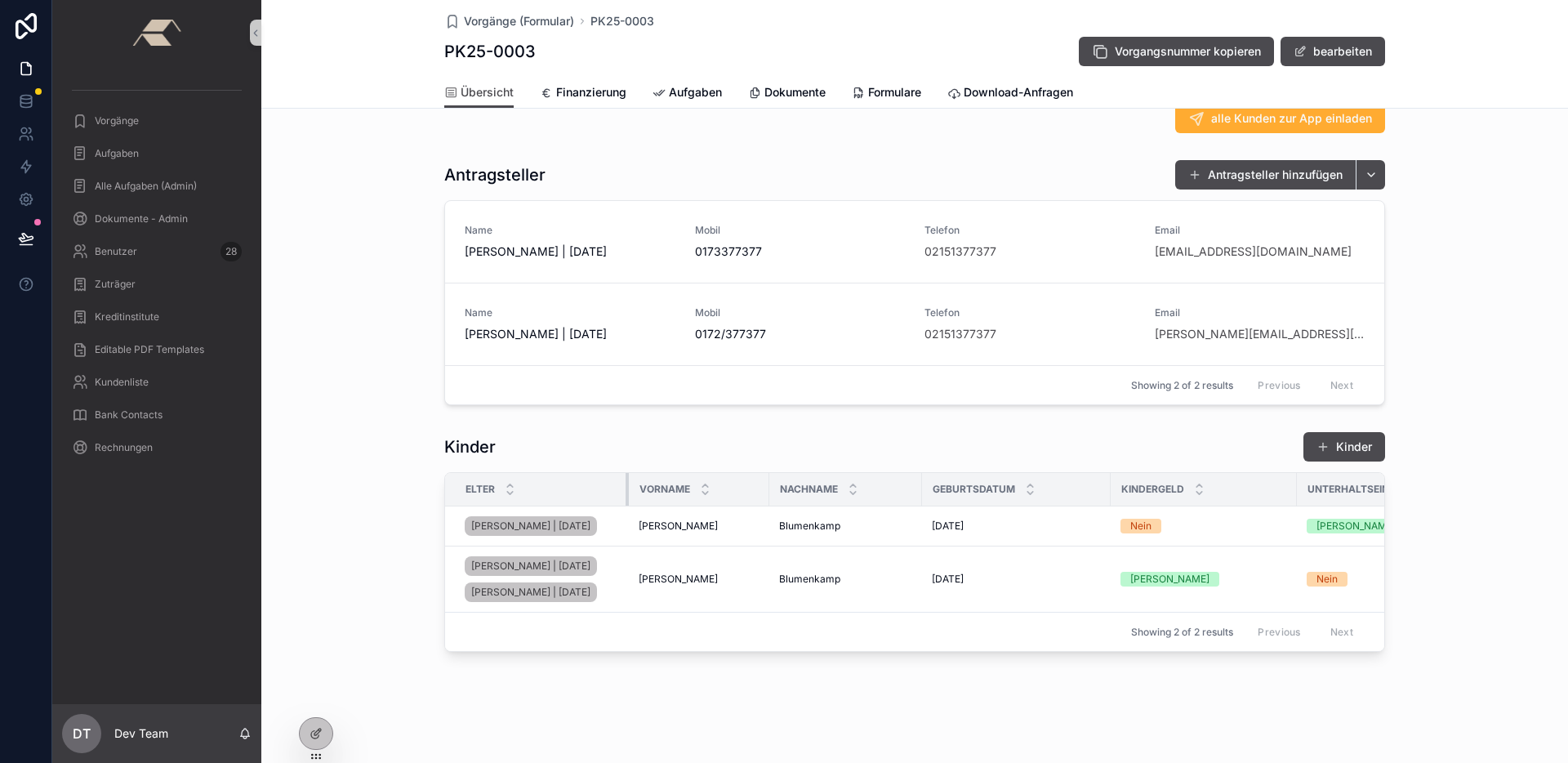
scroll to position [406, 0]
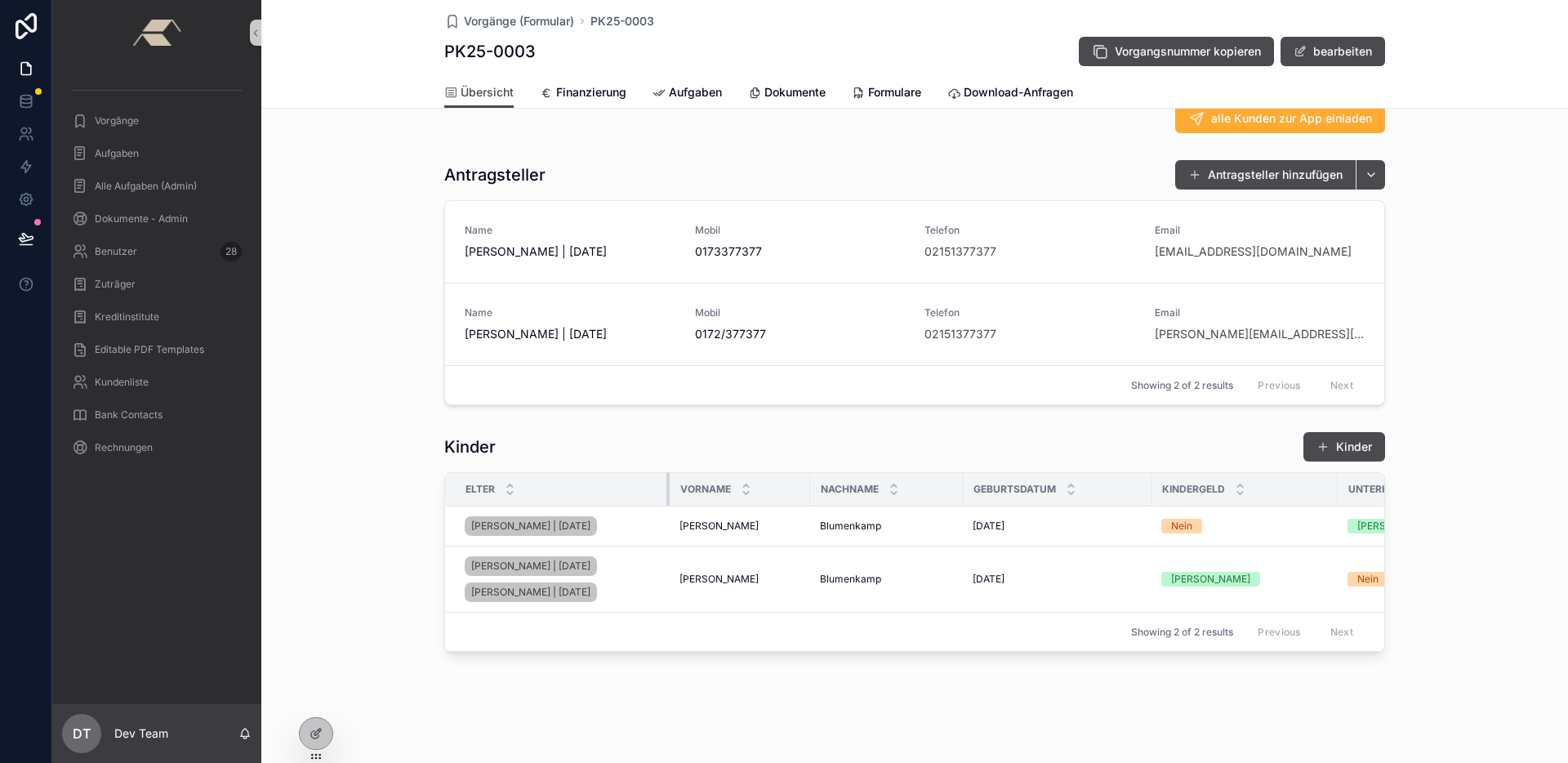
drag, startPoint x: 609, startPoint y: 398, endPoint x: 660, endPoint y: 402, distance: 51.2
click at [660, 402] on div "1 Anfrage 2 Beratung 3 Eingereicht 4 Genehmigt 5 Unterschrieben 6 Ausgezahlt 7 …" at bounding box center [914, 203] width 1307 height 913
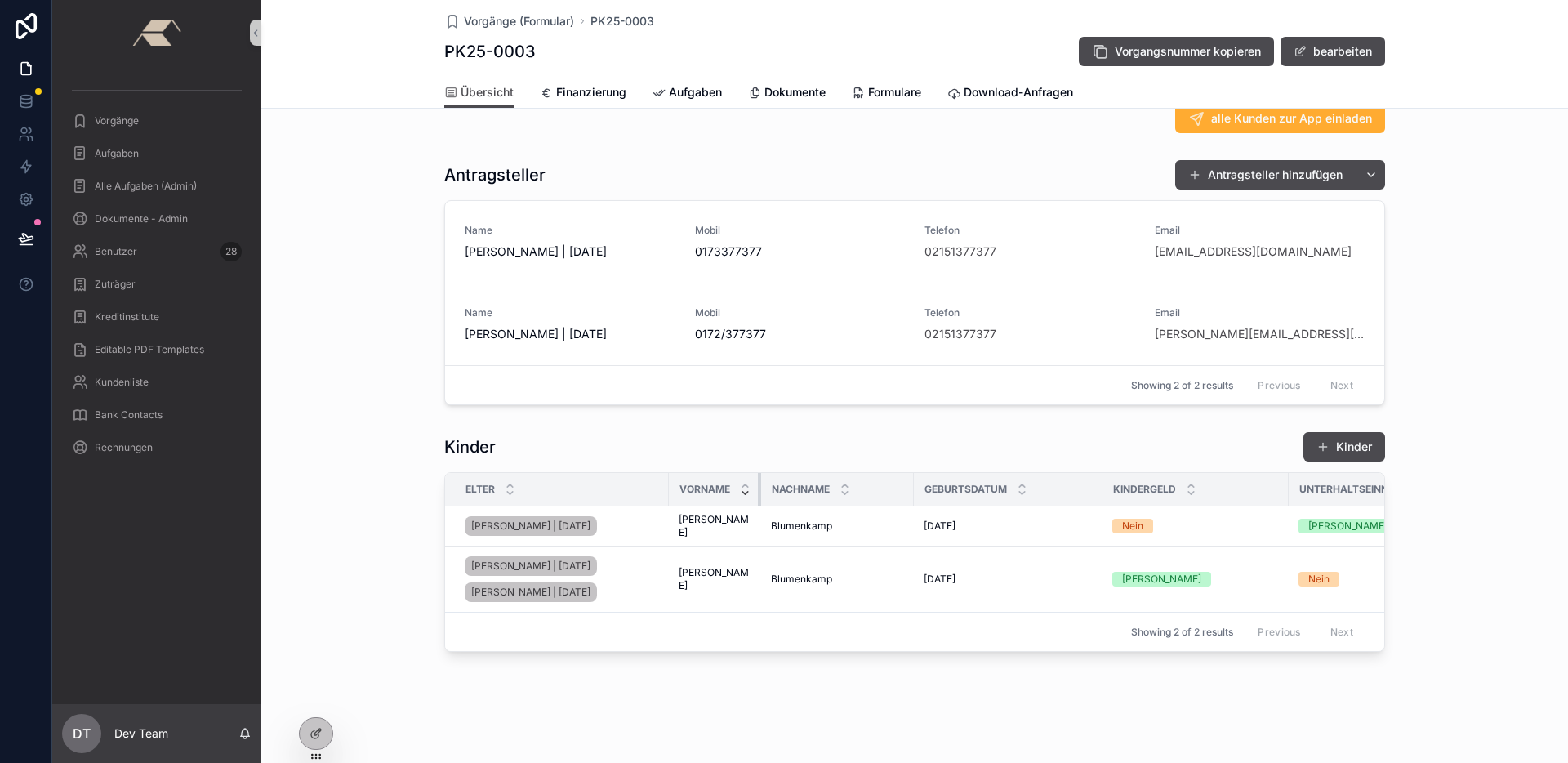
drag, startPoint x: 801, startPoint y: 470, endPoint x: 742, endPoint y: 482, distance: 60.2
click at [743, 482] on th "Vorname" at bounding box center [715, 490] width 92 height 34
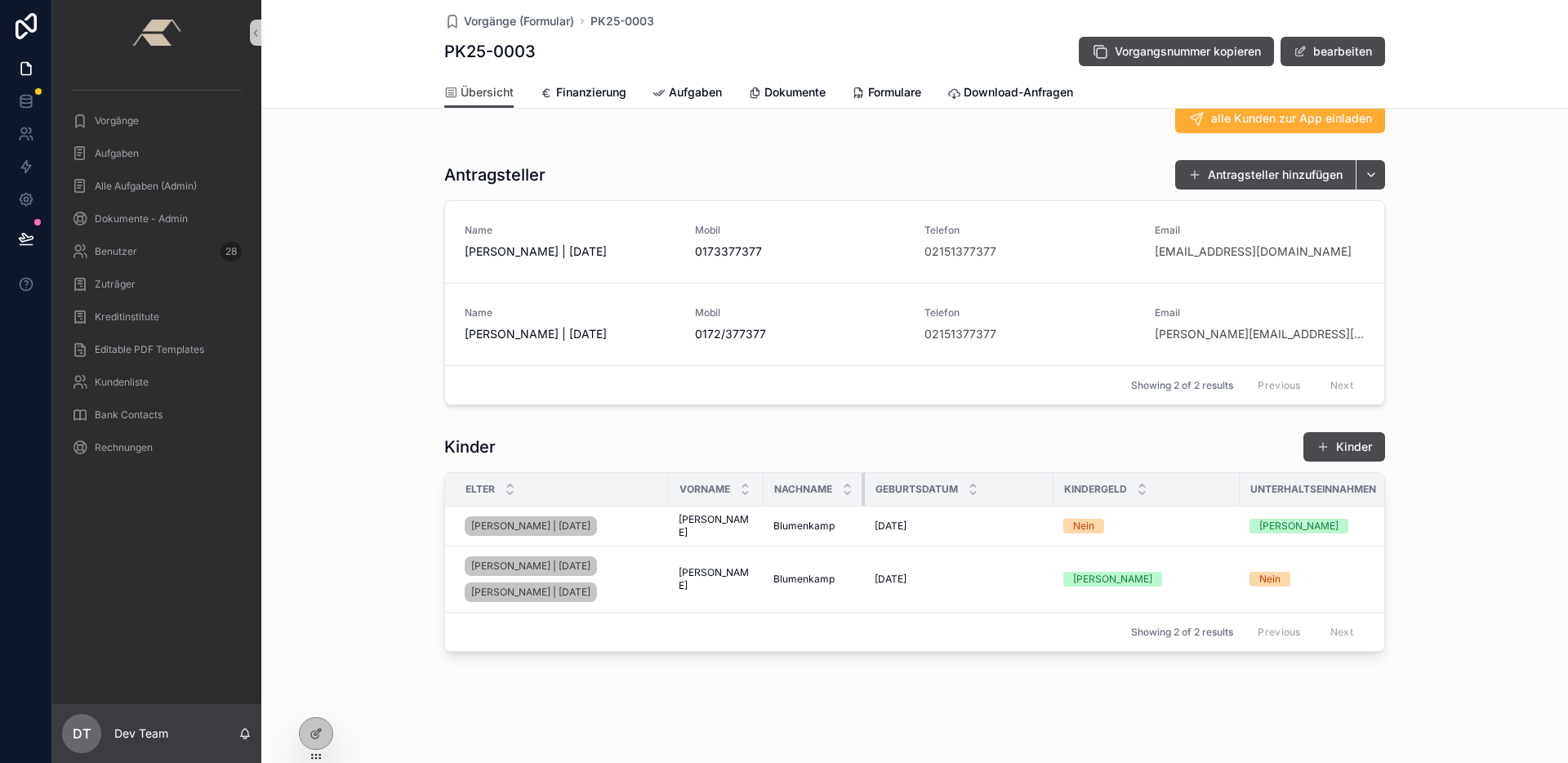
drag, startPoint x: 905, startPoint y: 487, endPoint x: 854, endPoint y: 492, distance: 51.2
click at [861, 492] on div "scrollable content" at bounding box center [864, 489] width 7 height 33
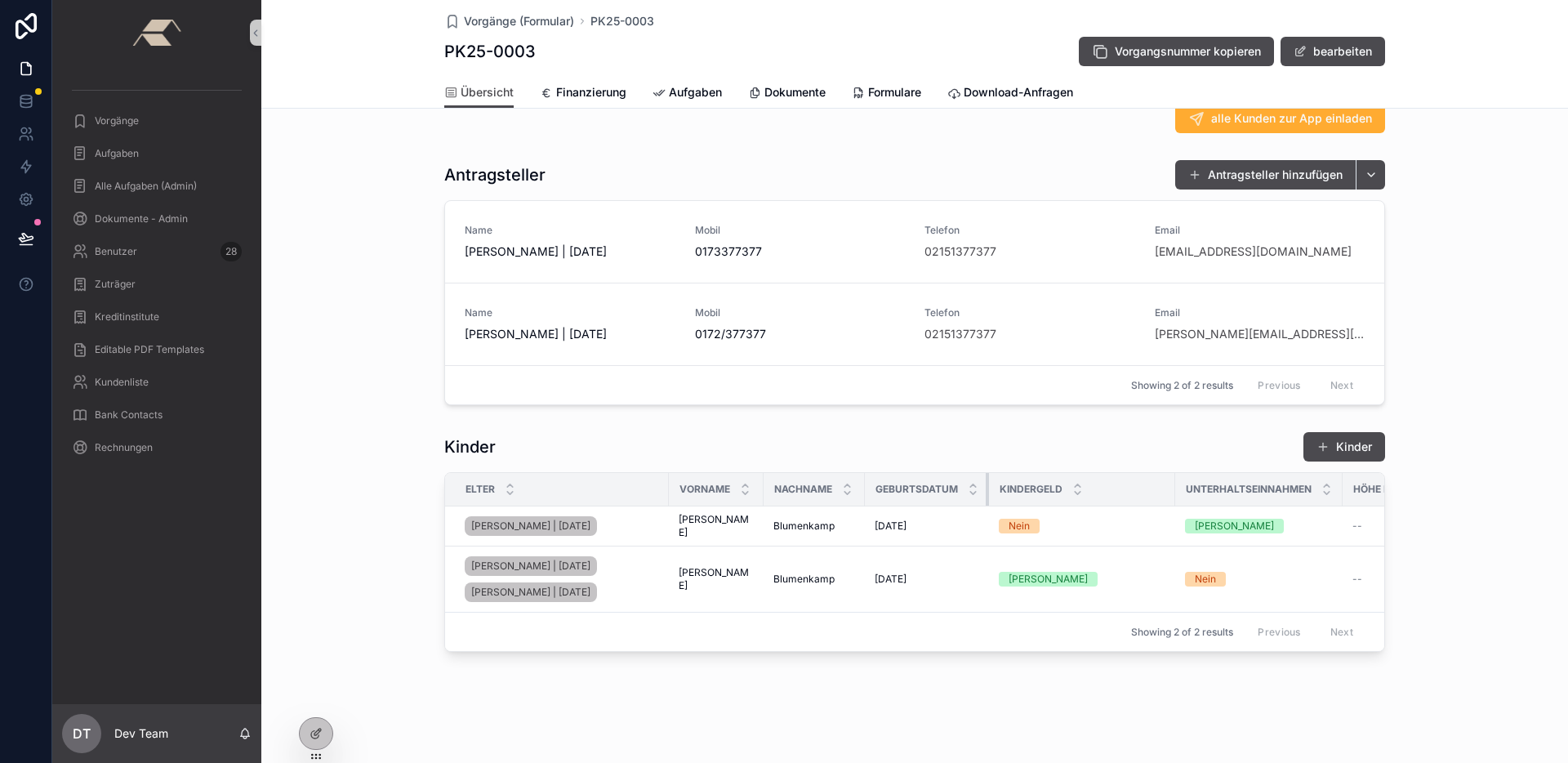
drag, startPoint x: 1043, startPoint y: 481, endPoint x: 976, endPoint y: 487, distance: 67.3
click at [985, 487] on div "scrollable content" at bounding box center [988, 489] width 7 height 33
drag, startPoint x: 1165, startPoint y: 486, endPoint x: 1071, endPoint y: 492, distance: 94.2
click at [1071, 492] on th "Kindergeld" at bounding box center [1042, 490] width 106 height 34
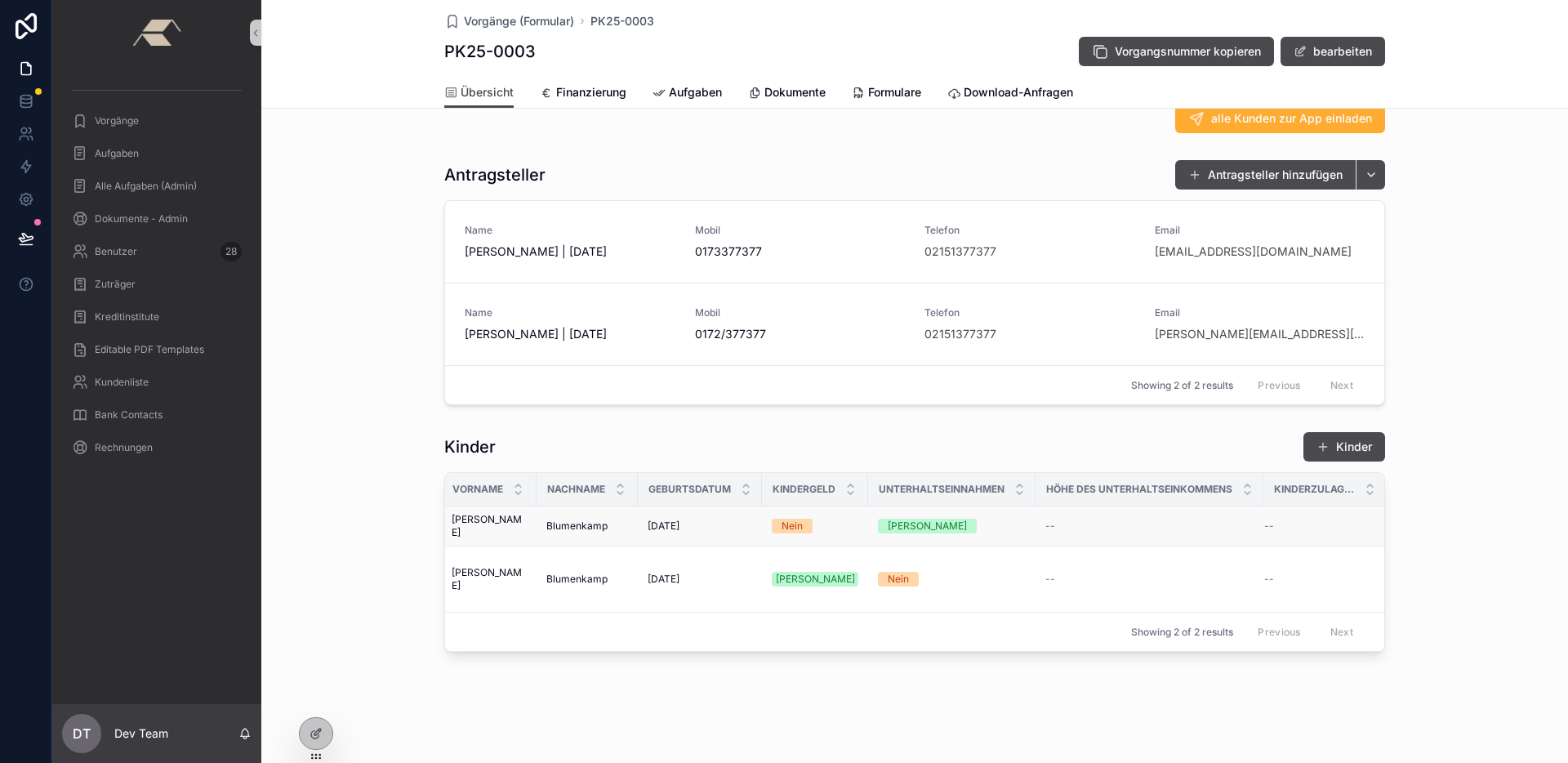
scroll to position [0, 0]
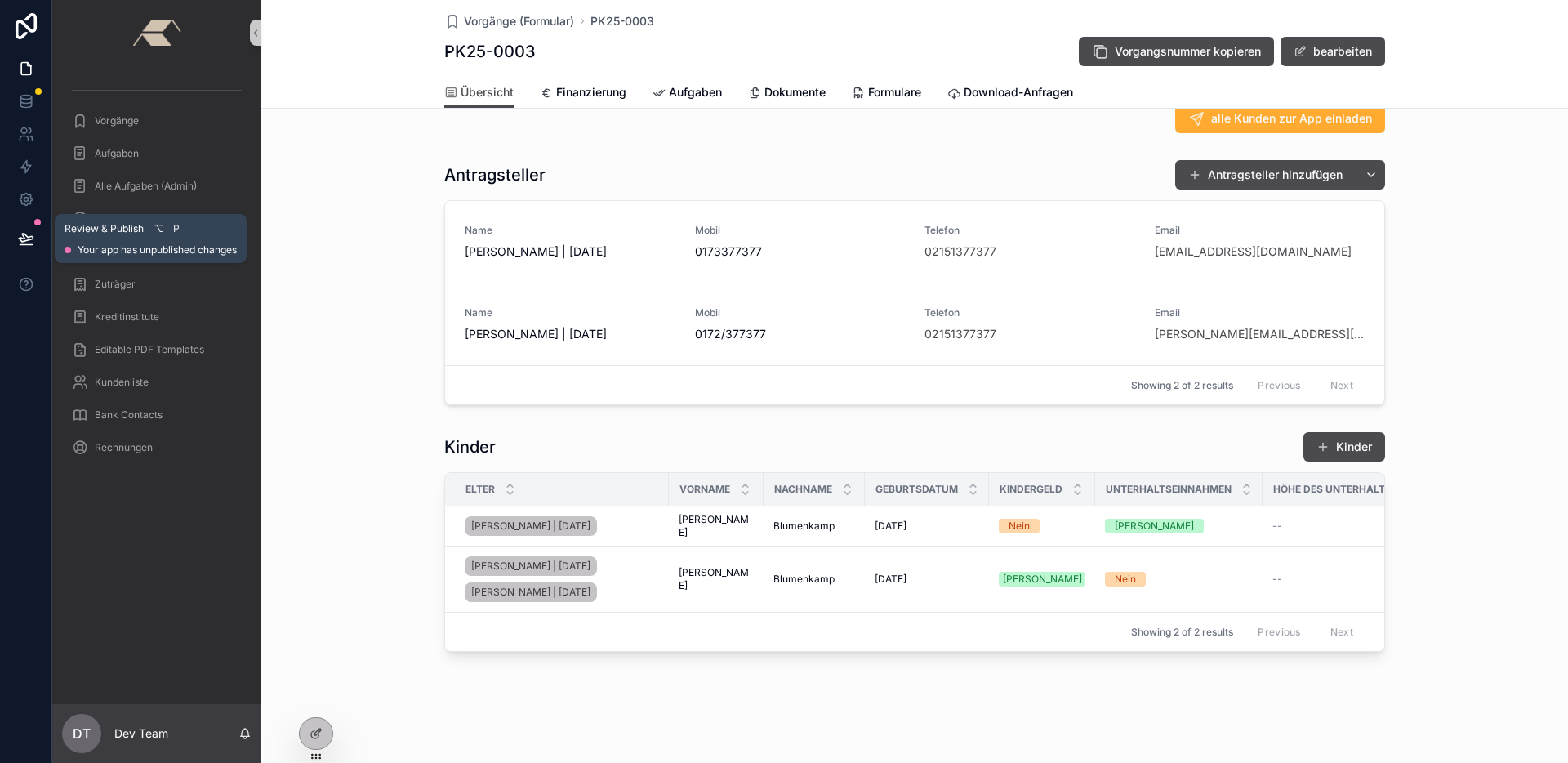
click at [30, 241] on icon at bounding box center [26, 239] width 16 height 16
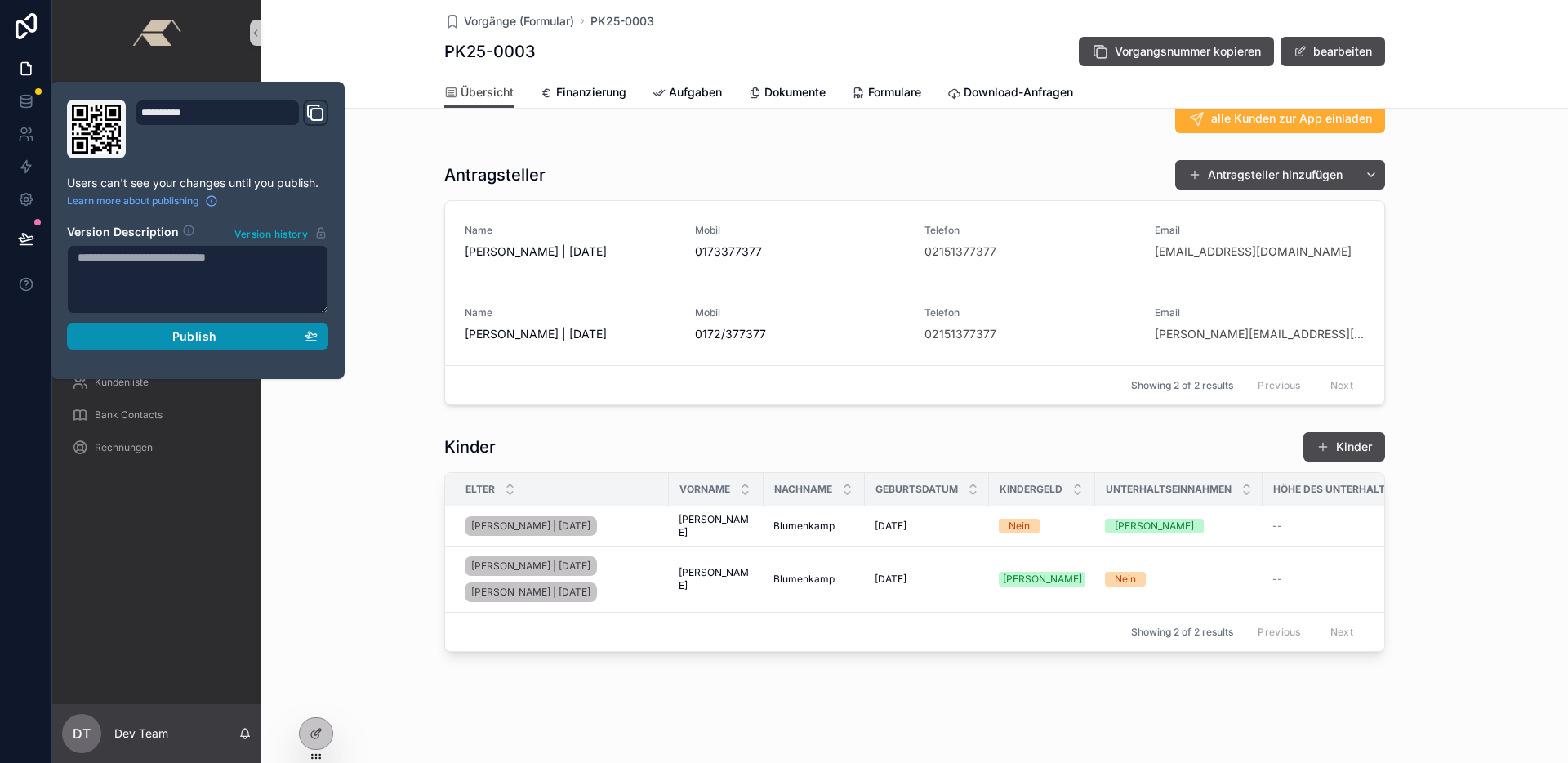
click at [263, 345] on button "Publish" at bounding box center [198, 337] width 261 height 26
